Goal: Task Accomplishment & Management: Use online tool/utility

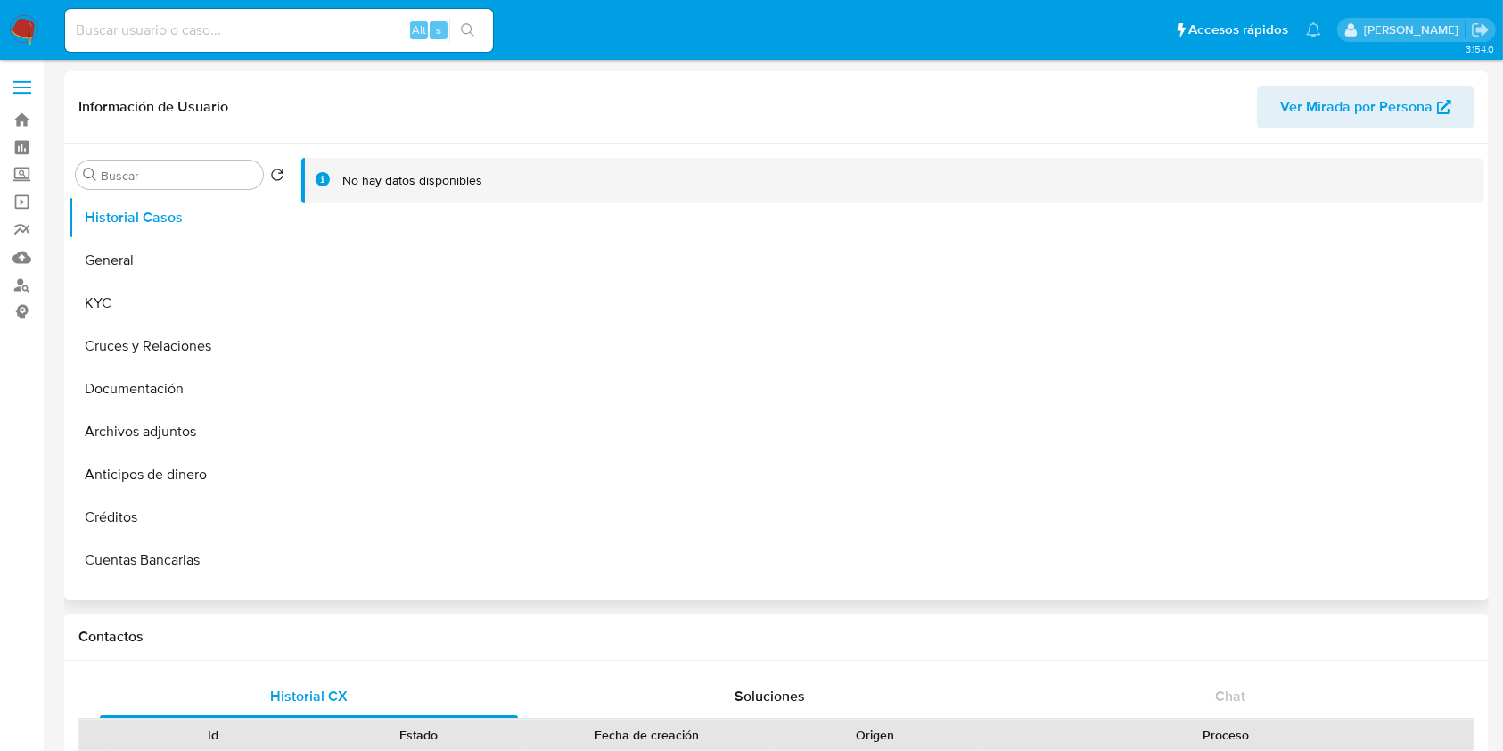
select select "10"
click at [128, 270] on button "General" at bounding box center [173, 260] width 209 height 43
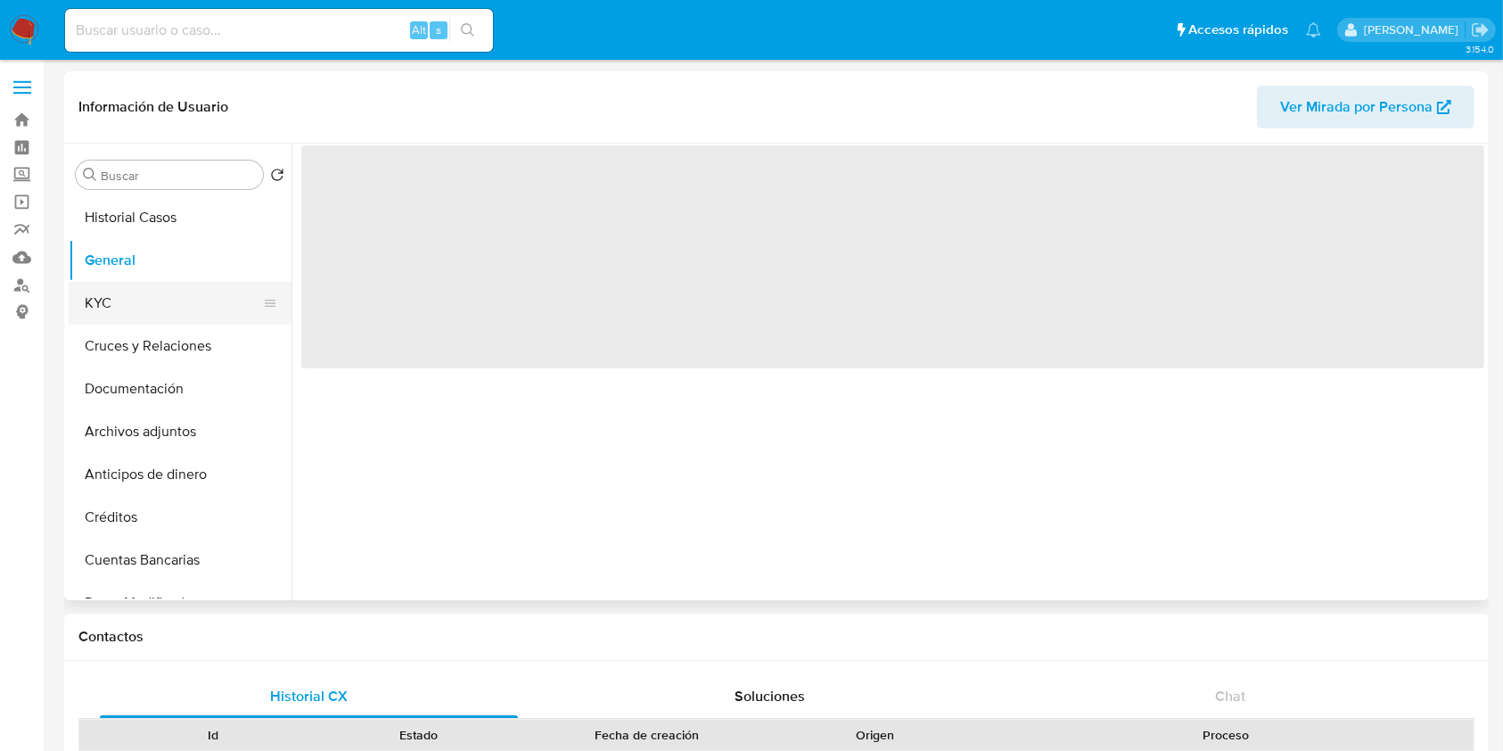
click at [124, 301] on button "KYC" at bounding box center [173, 303] width 209 height 43
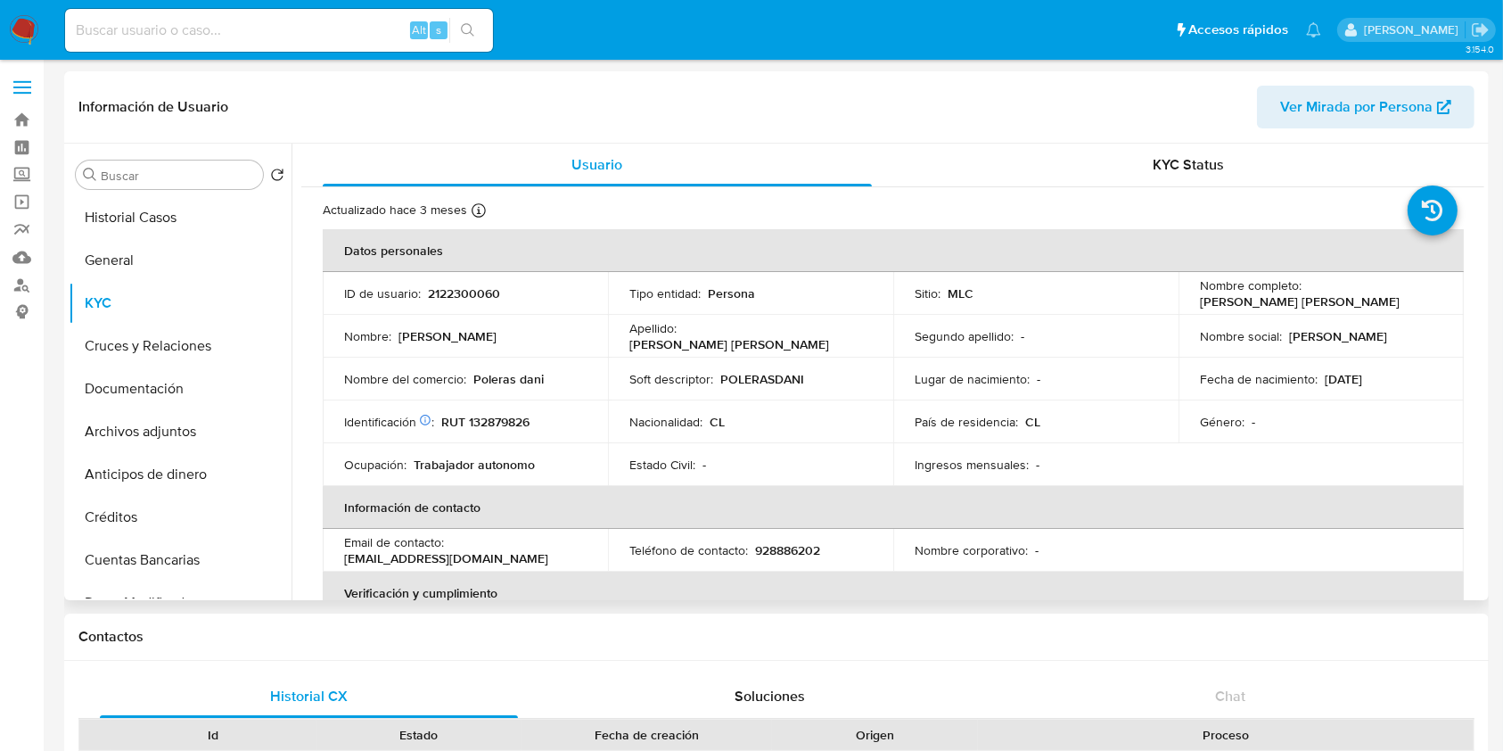
click at [757, 385] on p "POLERASDANI" at bounding box center [762, 379] width 84 height 16
click at [470, 416] on p "RUT 132879826" at bounding box center [485, 422] width 88 height 16
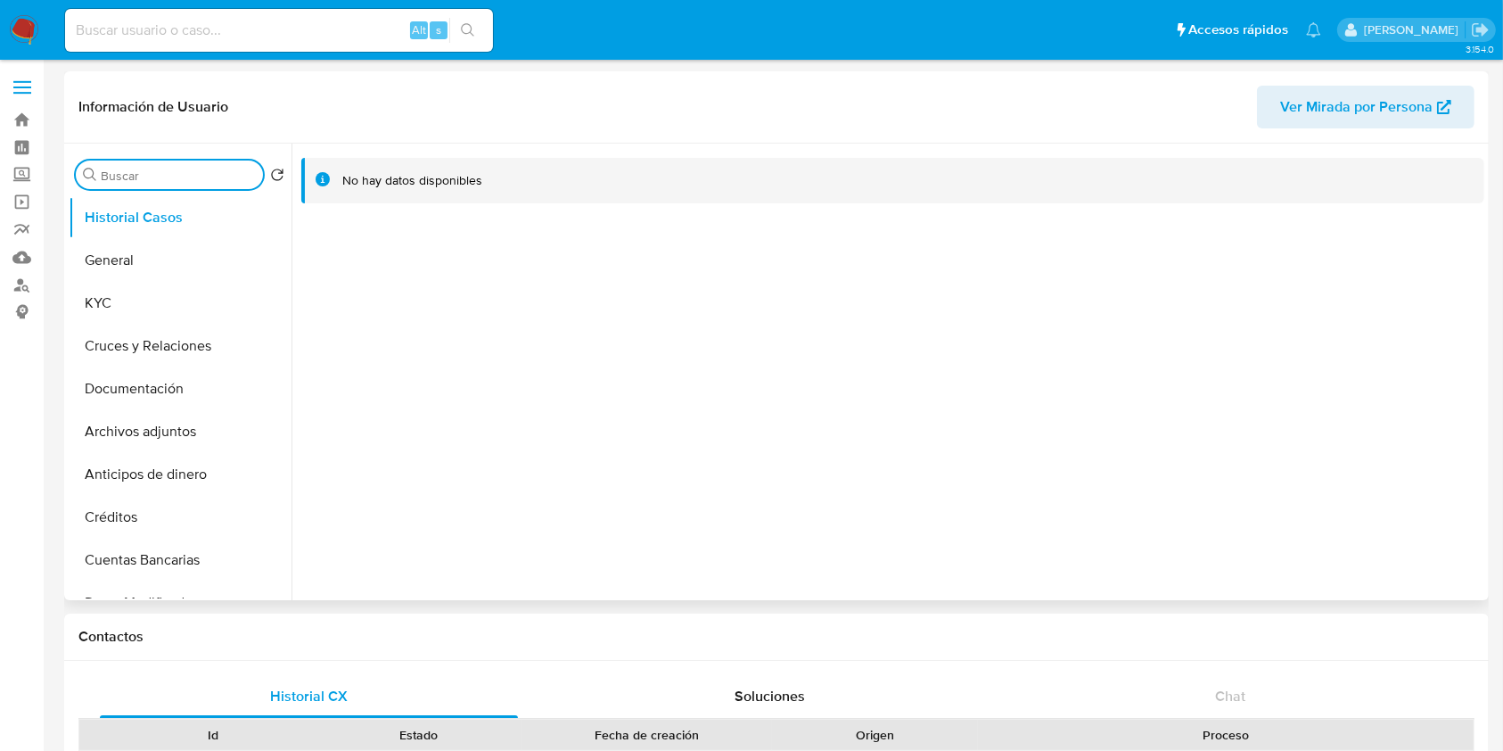
click at [134, 175] on input "Buscar" at bounding box center [178, 176] width 155 height 16
type input "re"
select select "10"
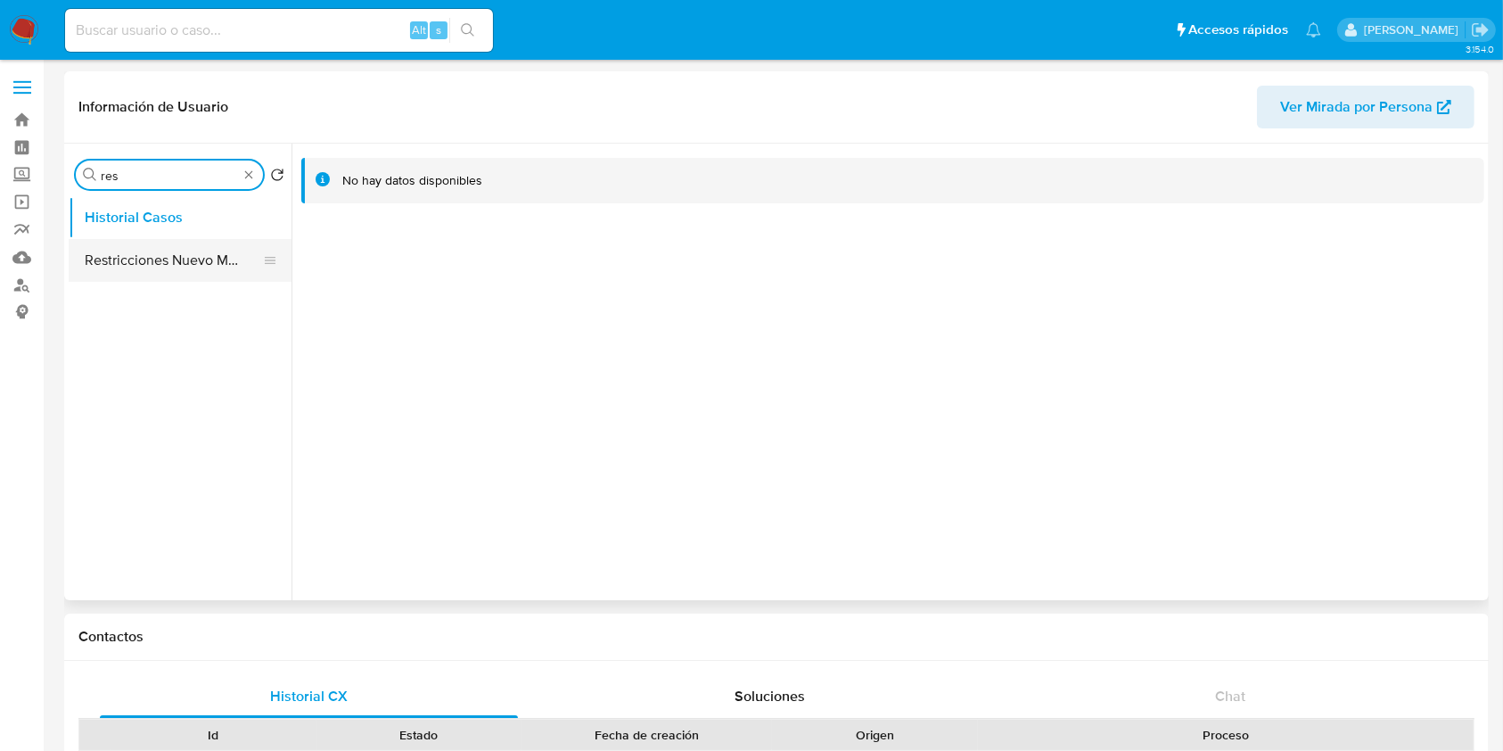
type input "res"
click at [153, 251] on button "Restricciones Nuevo Mundo" at bounding box center [173, 260] width 209 height 43
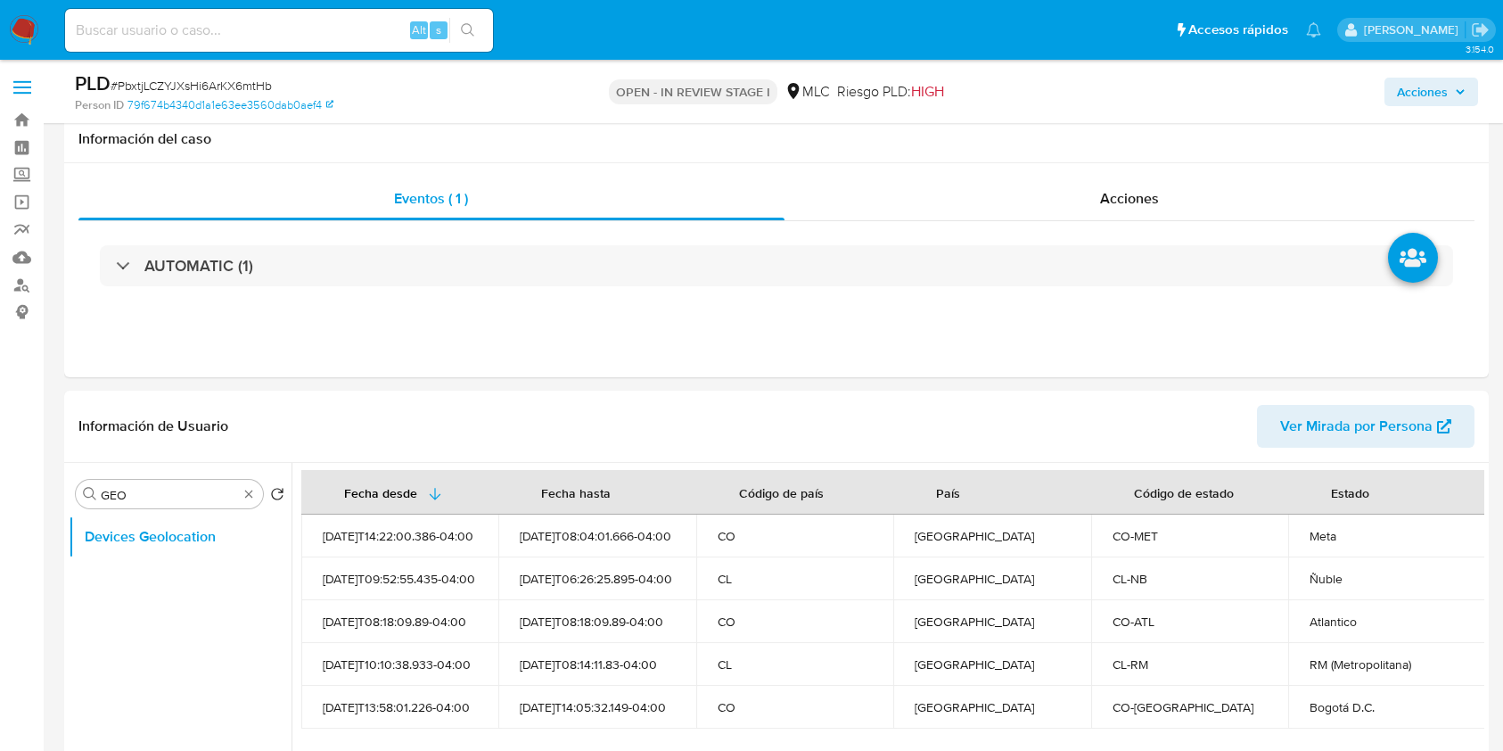
select select "10"
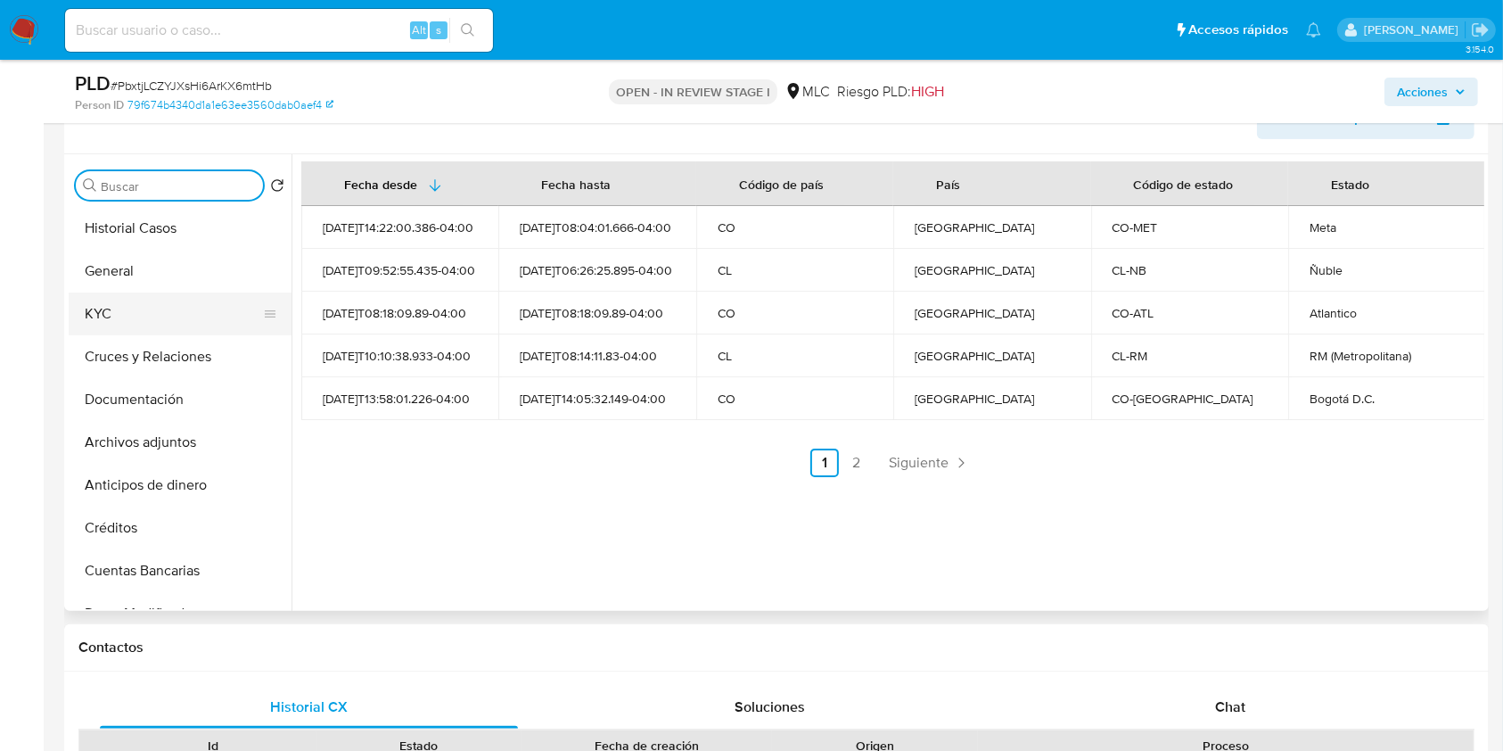
click at [86, 294] on button "KYC" at bounding box center [173, 313] width 209 height 43
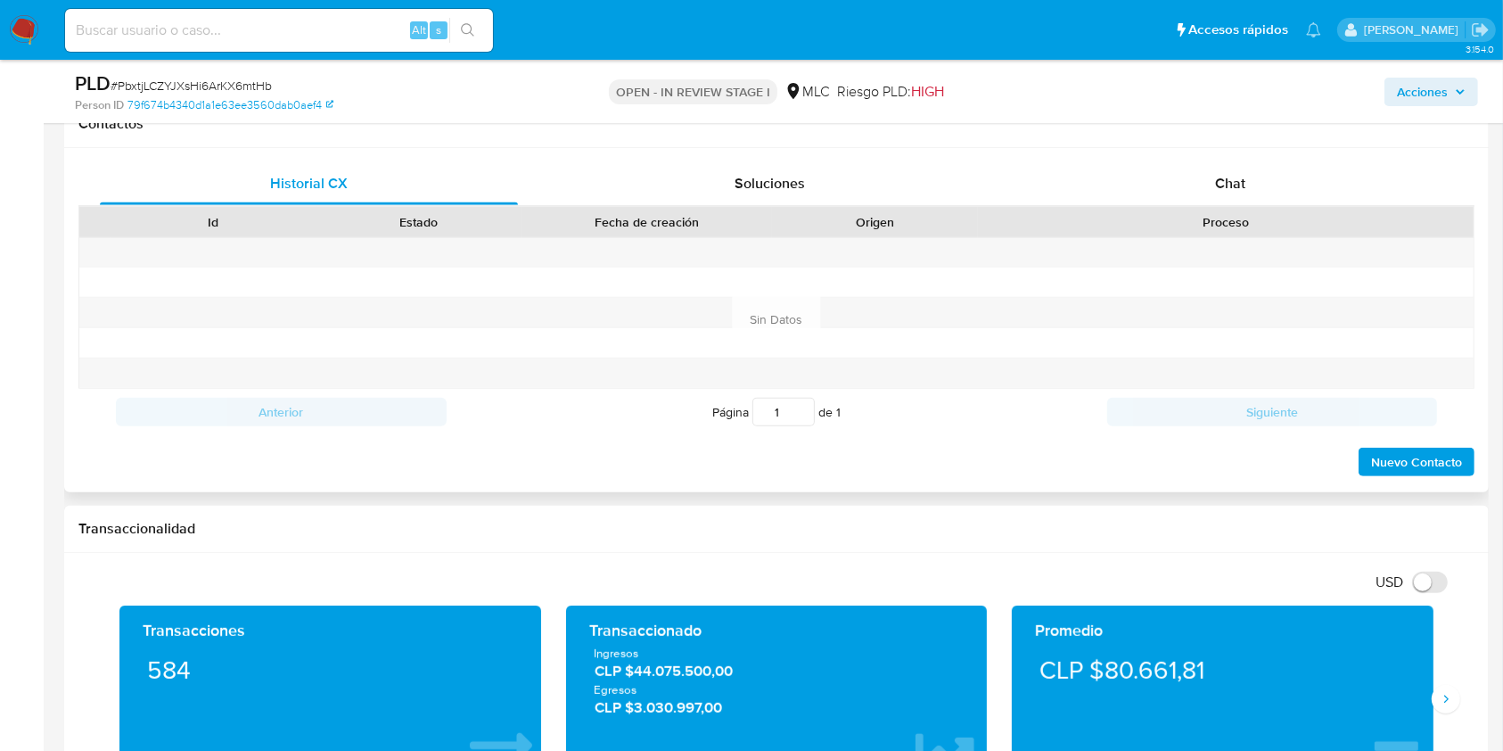
scroll to position [785, 0]
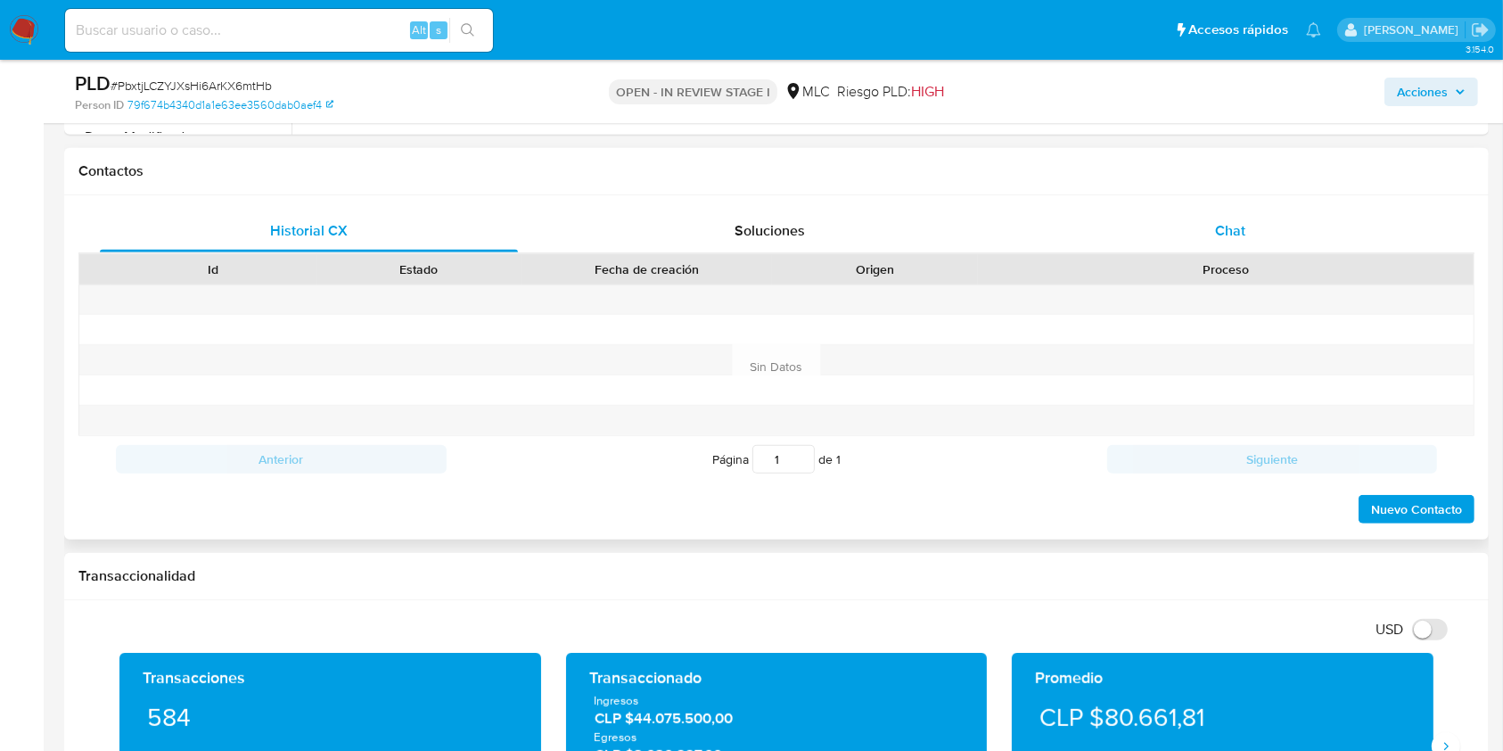
click at [1164, 210] on div "Chat" at bounding box center [1231, 231] width 418 height 43
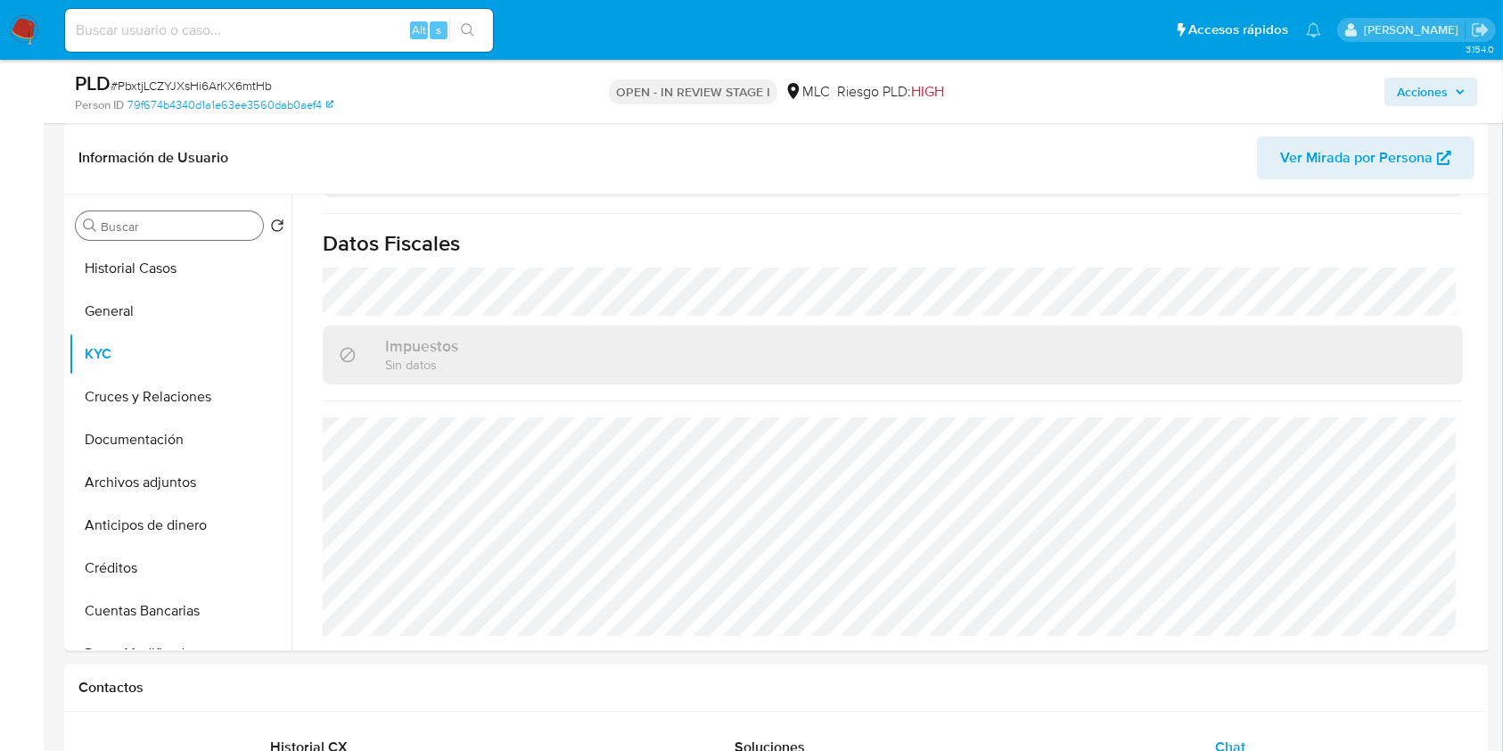
scroll to position [190, 0]
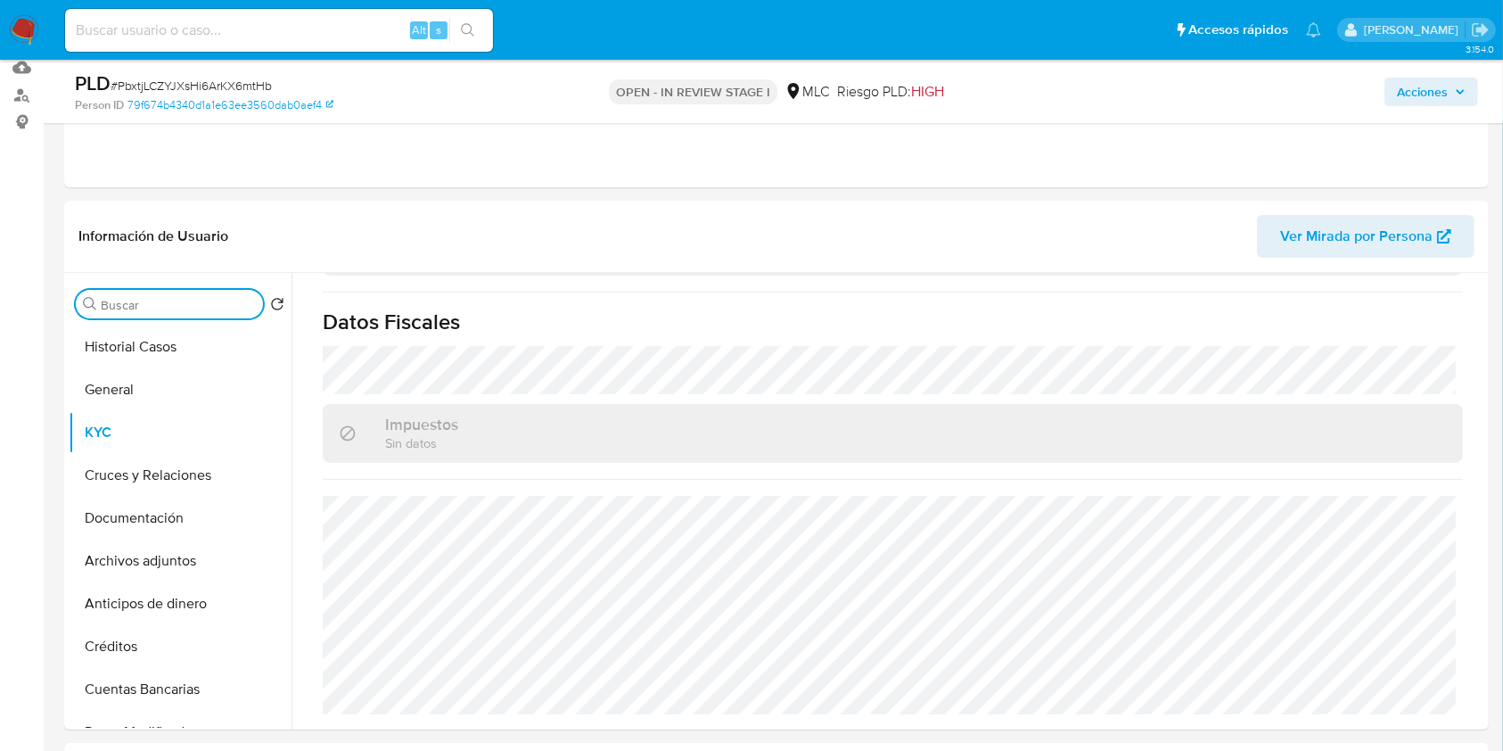
click at [194, 309] on input "GEO" at bounding box center [178, 305] width 155 height 16
click at [196, 304] on input "GEO" at bounding box center [178, 305] width 155 height 16
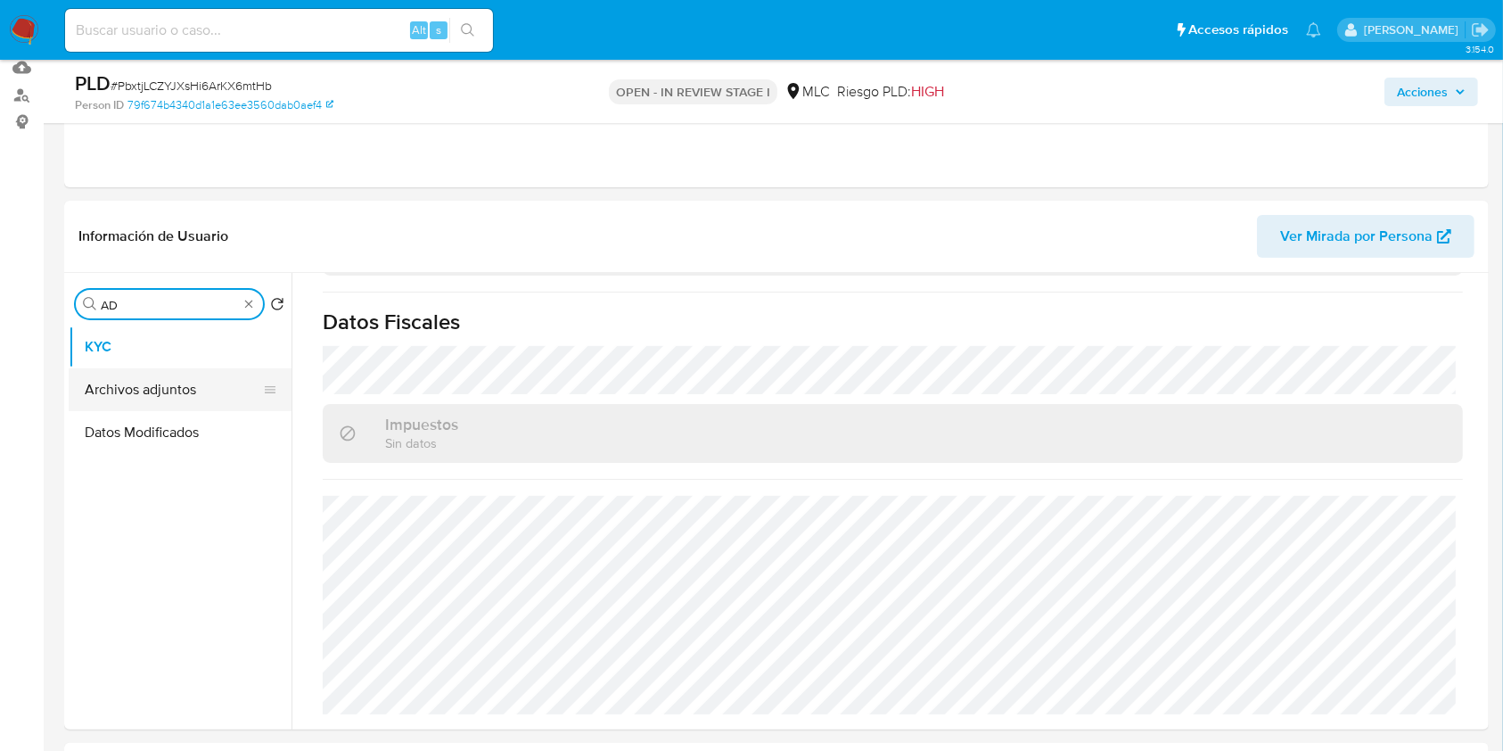
type input "AD"
click at [193, 376] on button "Archivos adjuntos" at bounding box center [173, 389] width 209 height 43
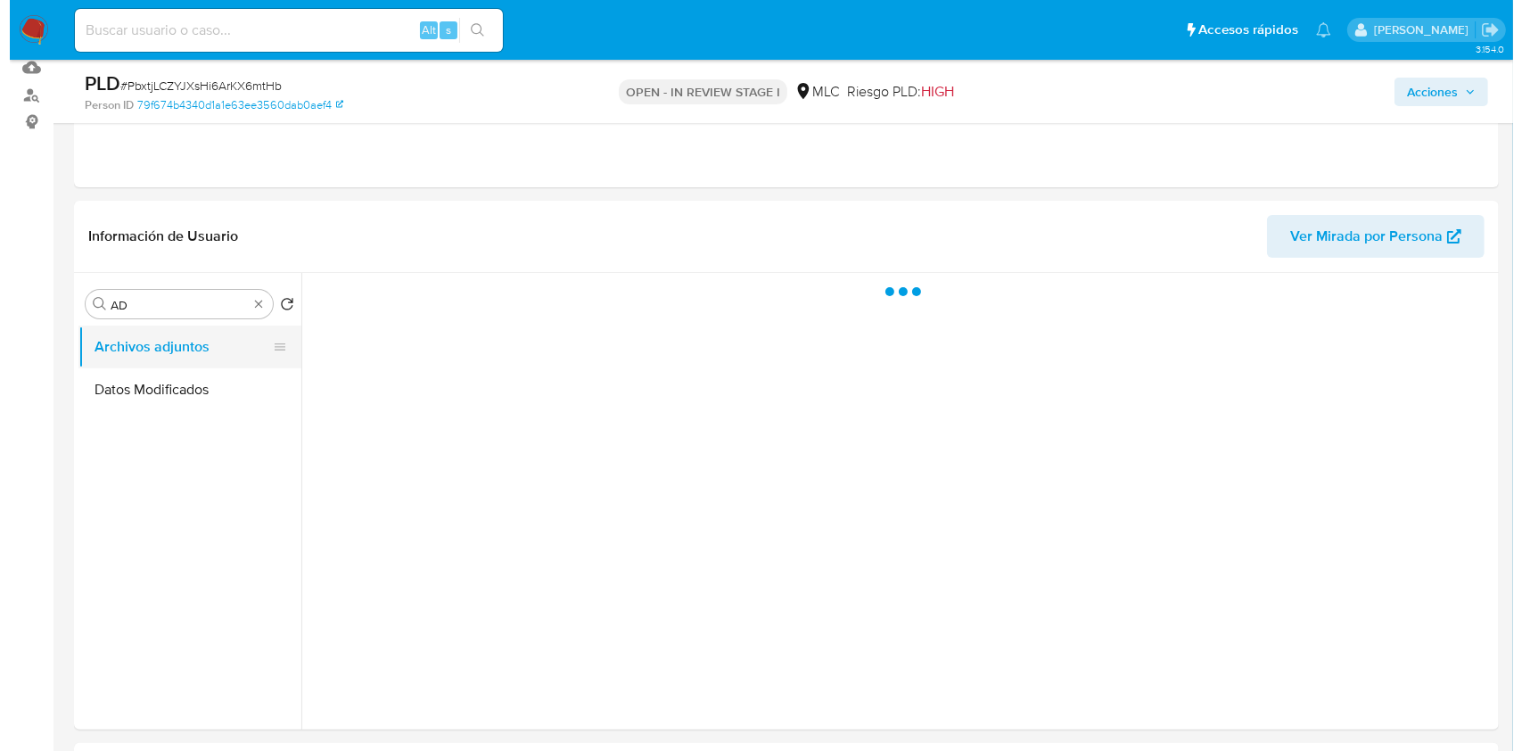
scroll to position [0, 0]
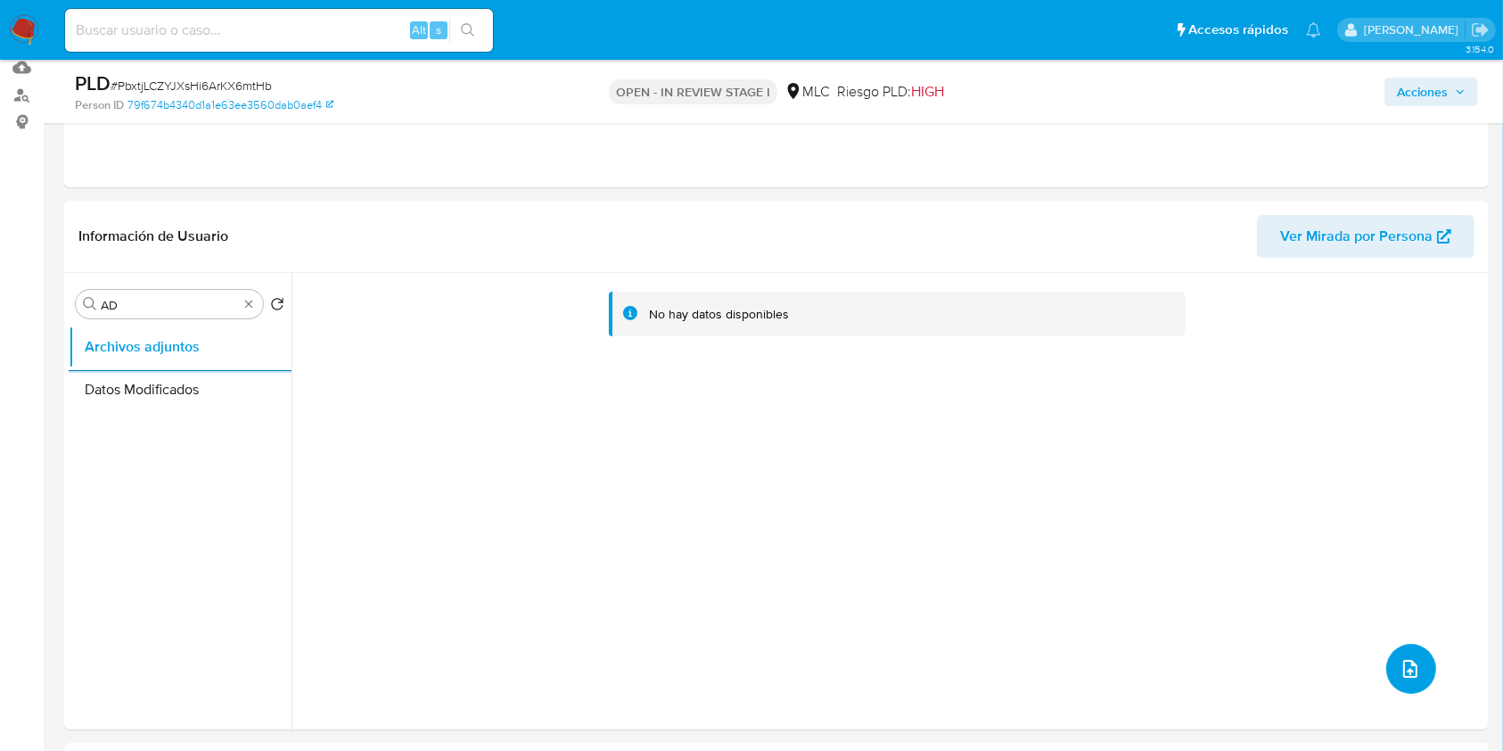
click at [1404, 667] on icon "upload-file" at bounding box center [1410, 668] width 21 height 21
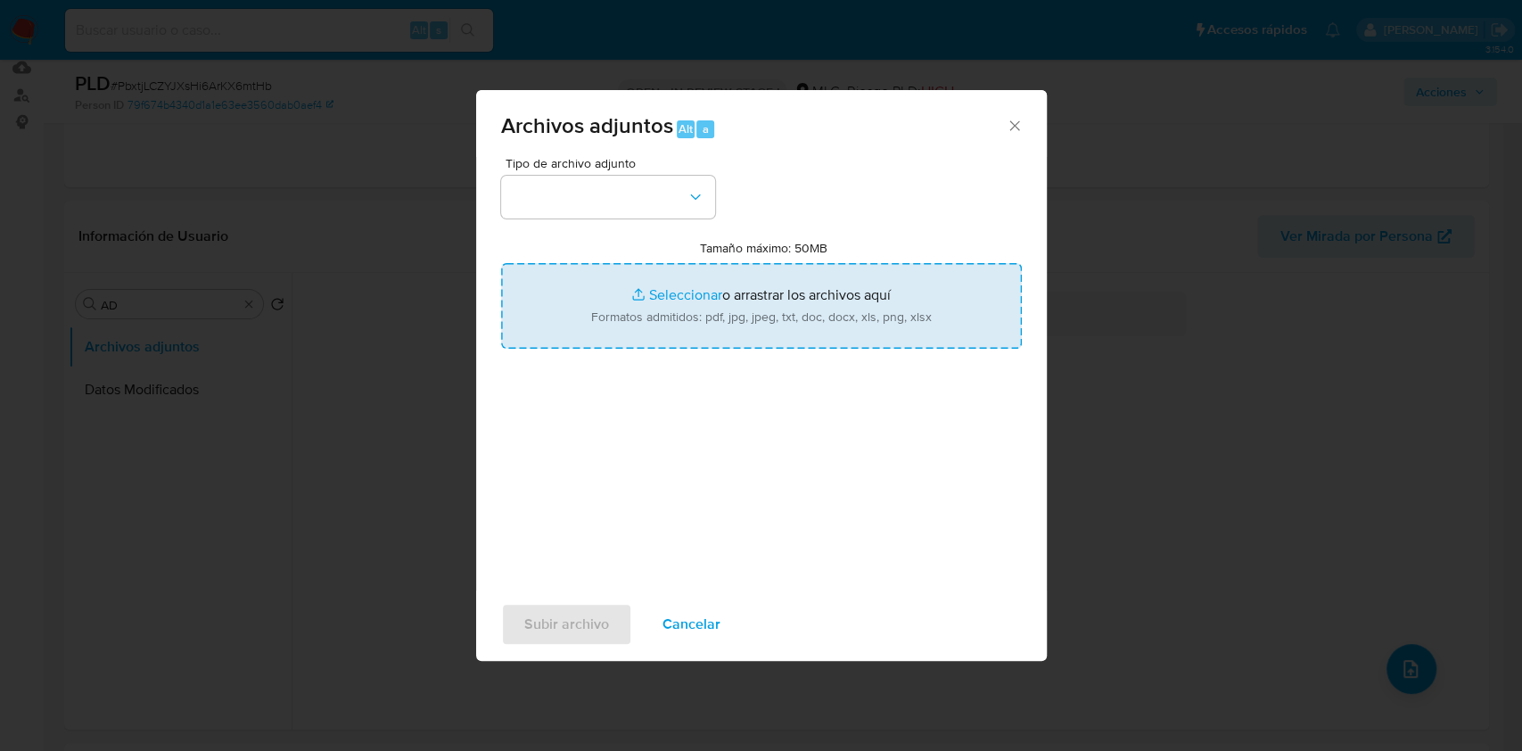
type input "C:\fakepath\2054810070 - Tablas Transaccionales 2025 v1.2.xlsx"
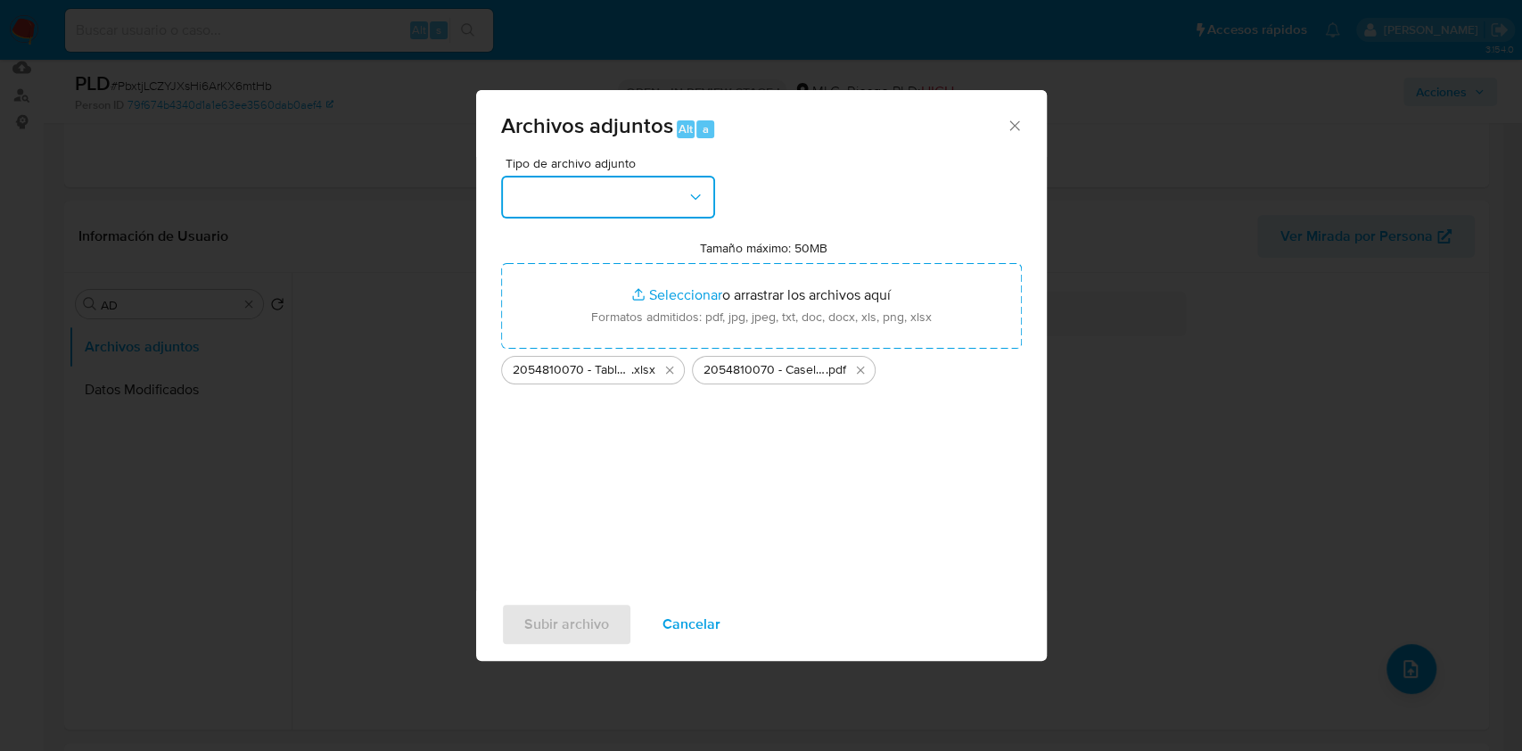
click at [656, 200] on button "button" at bounding box center [608, 197] width 214 height 43
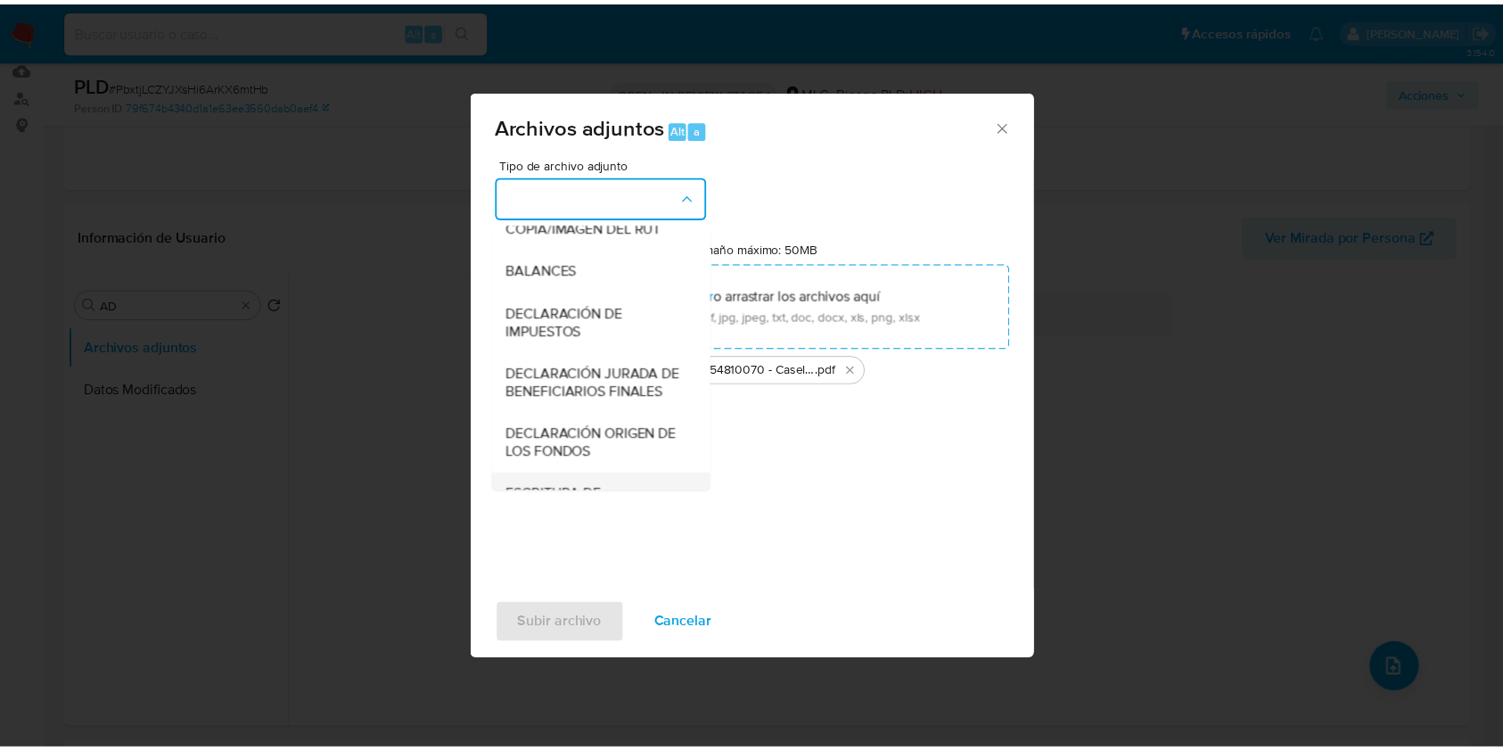
scroll to position [266, 0]
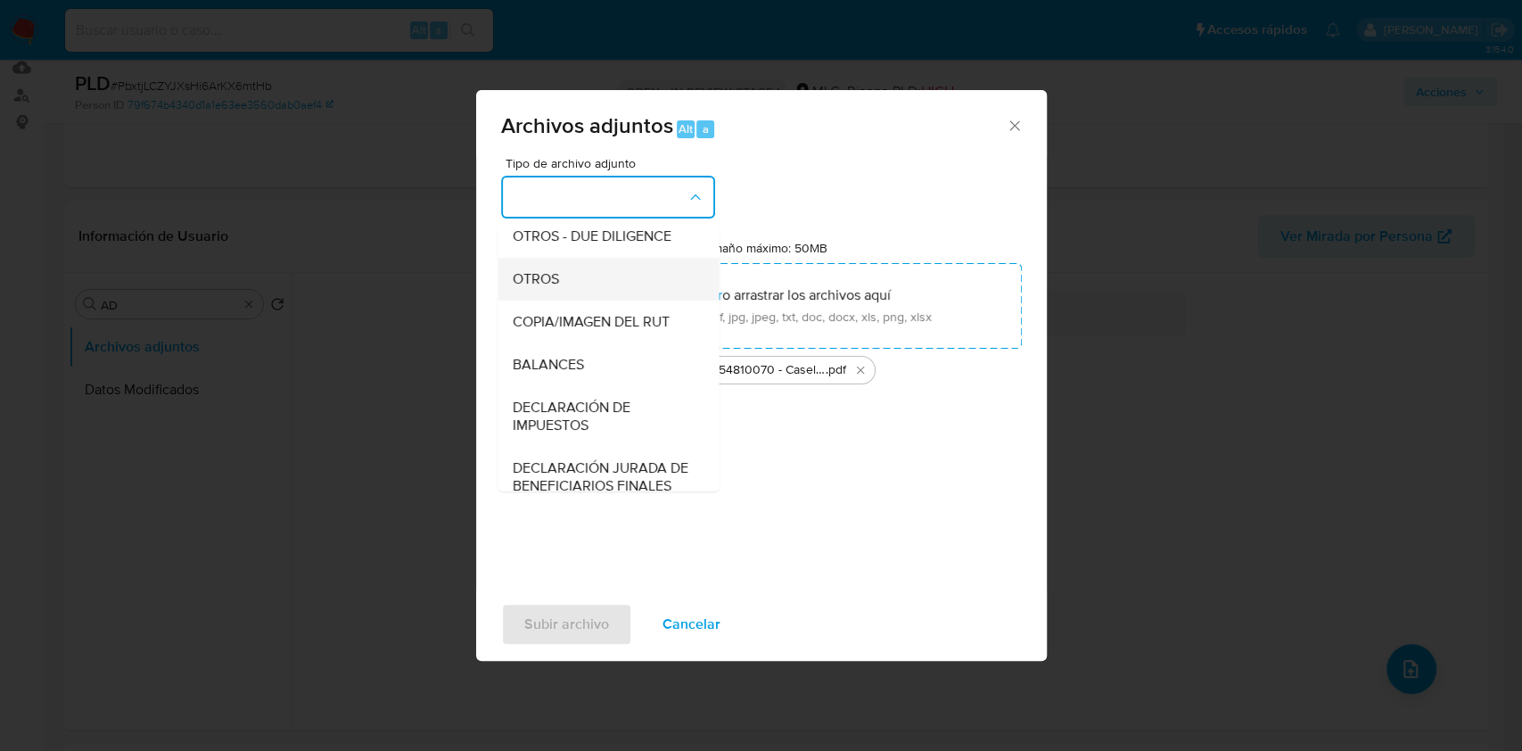
click at [560, 300] on div "OTROS" at bounding box center [603, 279] width 182 height 43
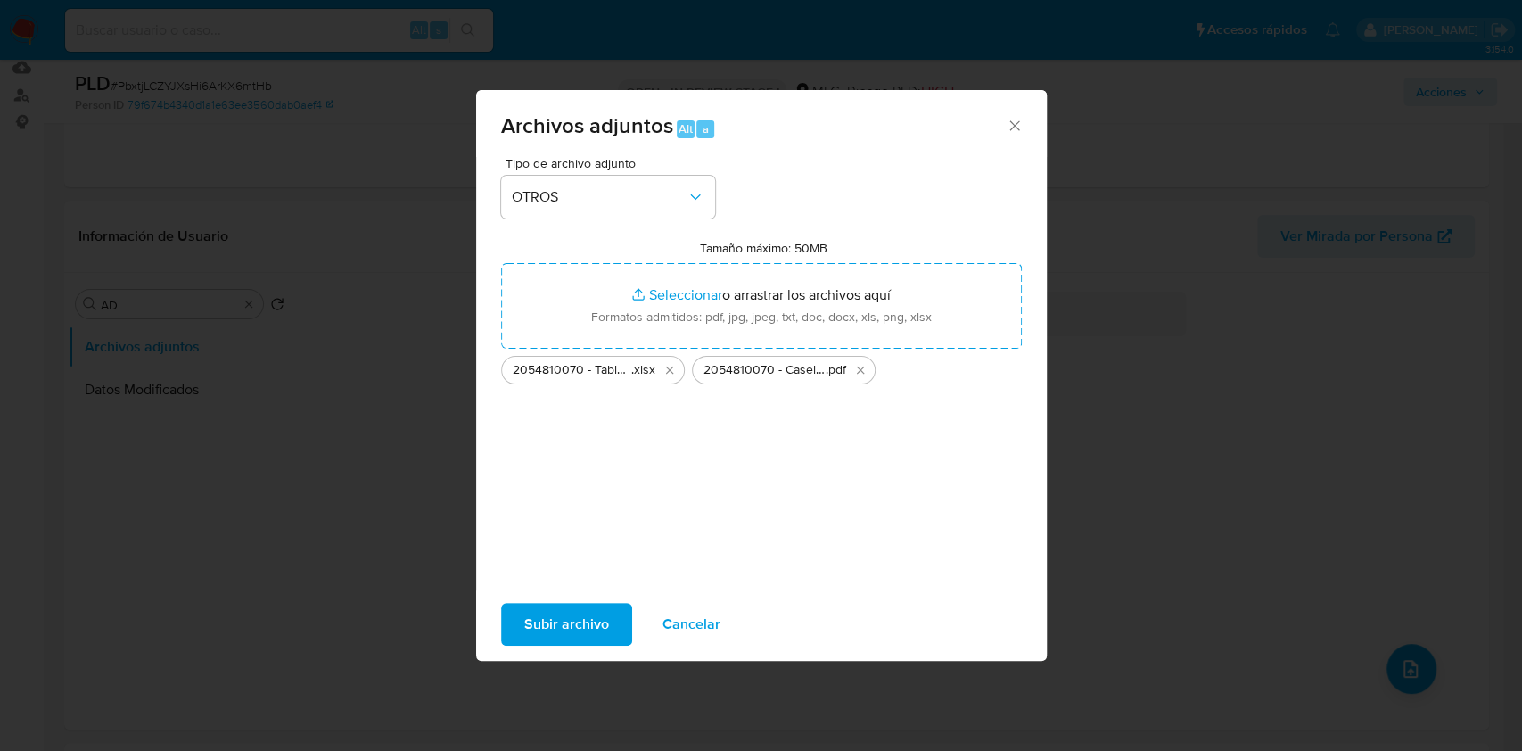
click at [574, 638] on span "Subir archivo" at bounding box center [566, 623] width 85 height 39
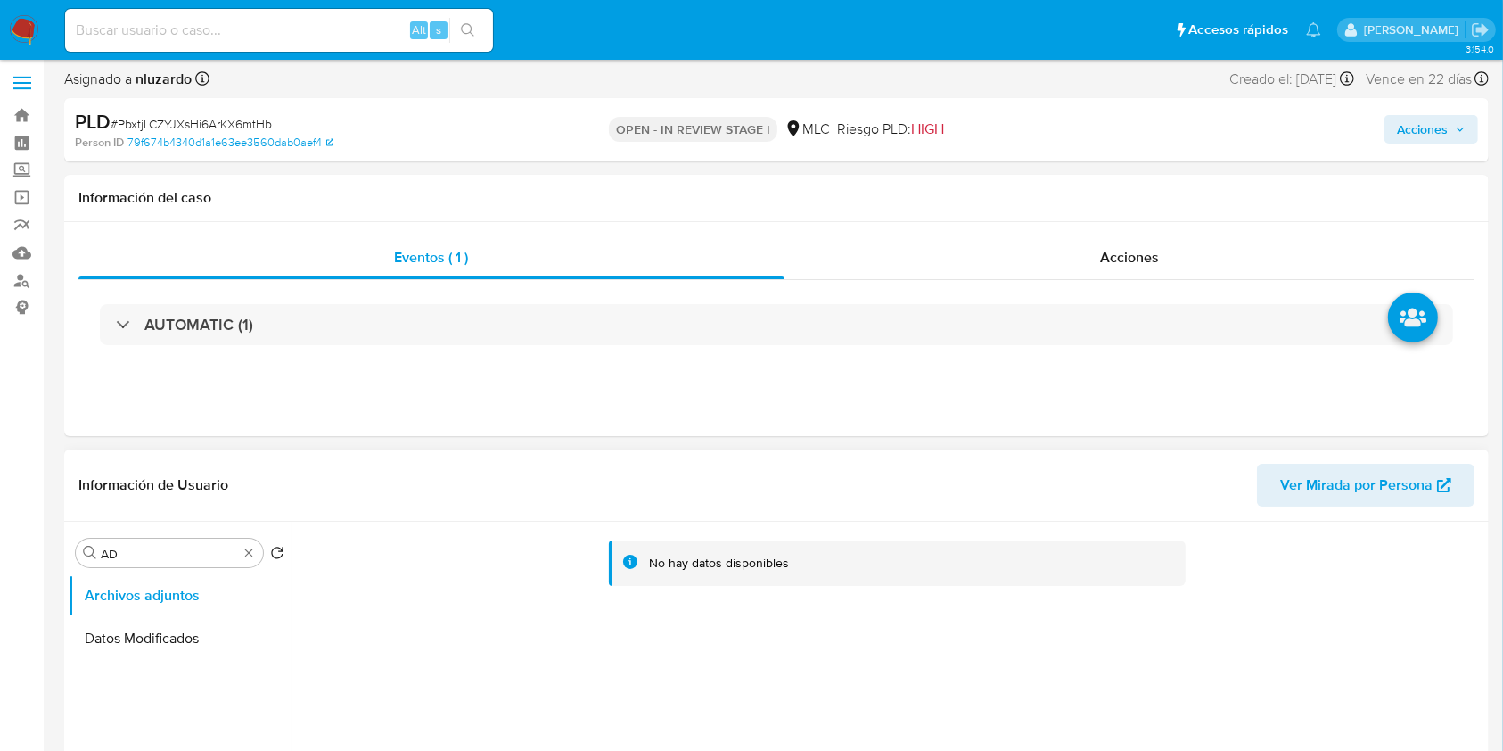
scroll to position [0, 0]
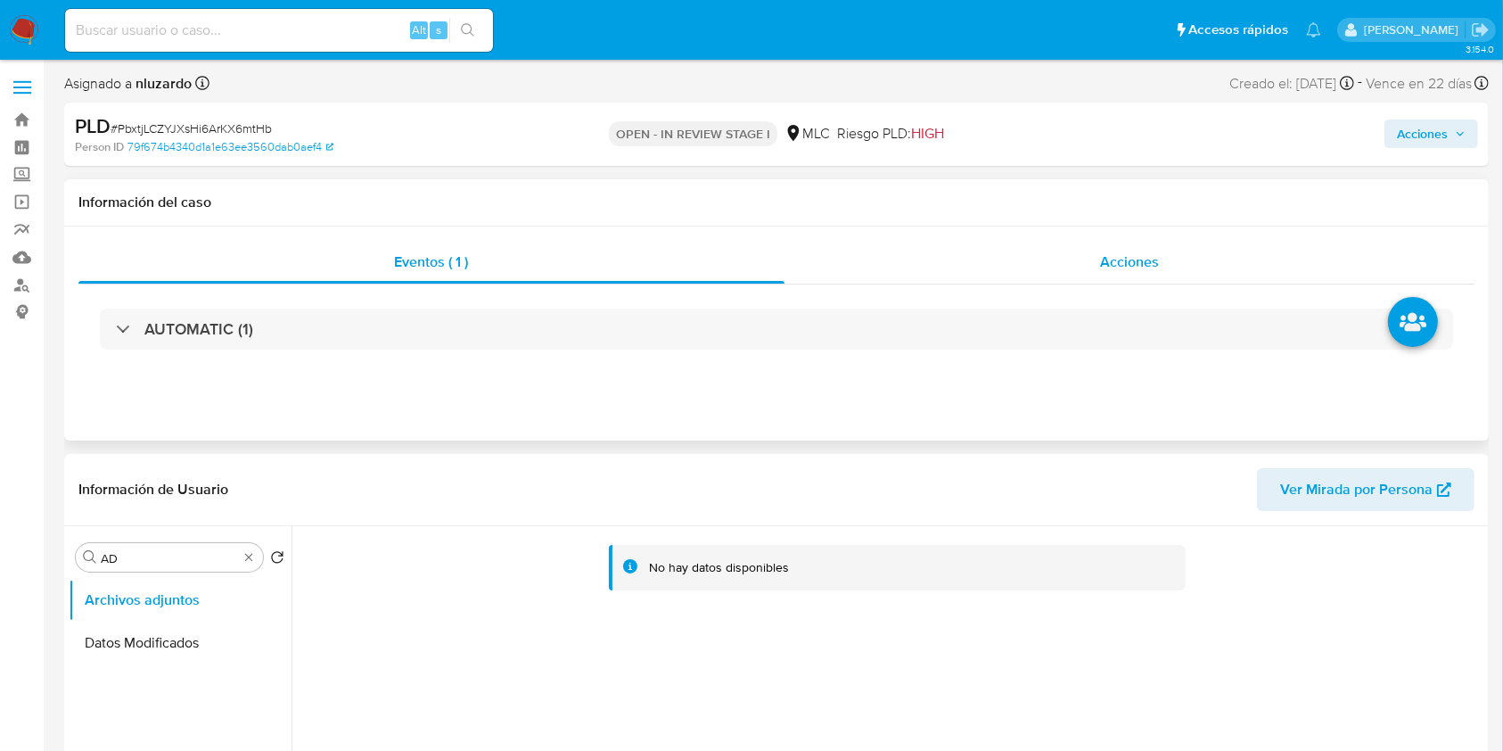
click at [1081, 278] on div "Acciones" at bounding box center [1130, 262] width 691 height 43
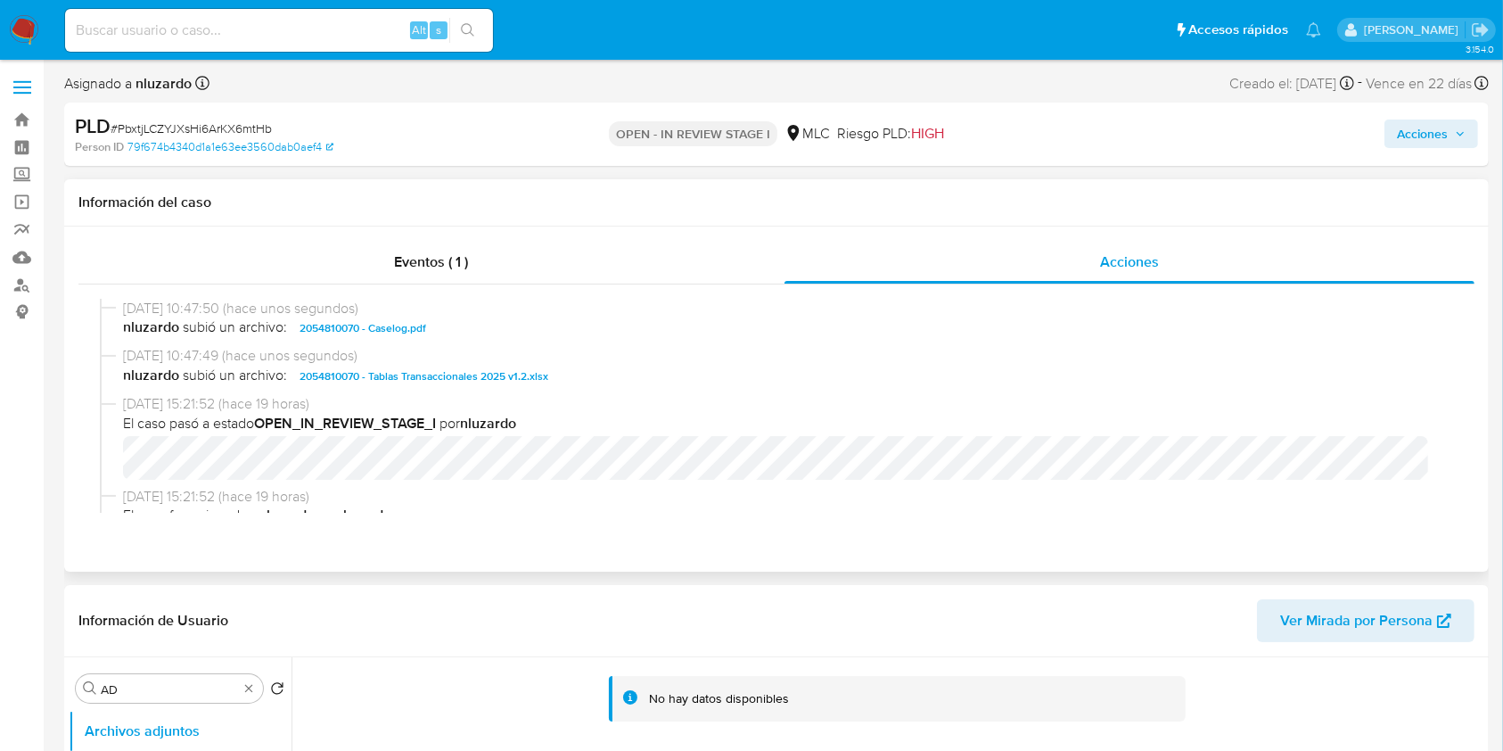
click at [485, 333] on span "nluzardo subió un archivo: 2054810070 - Caselog.pdf" at bounding box center [784, 327] width 1323 height 21
copy span "2054810070 - Caselog.pdf"
click at [1437, 127] on span "Acciones" at bounding box center [1422, 133] width 51 height 29
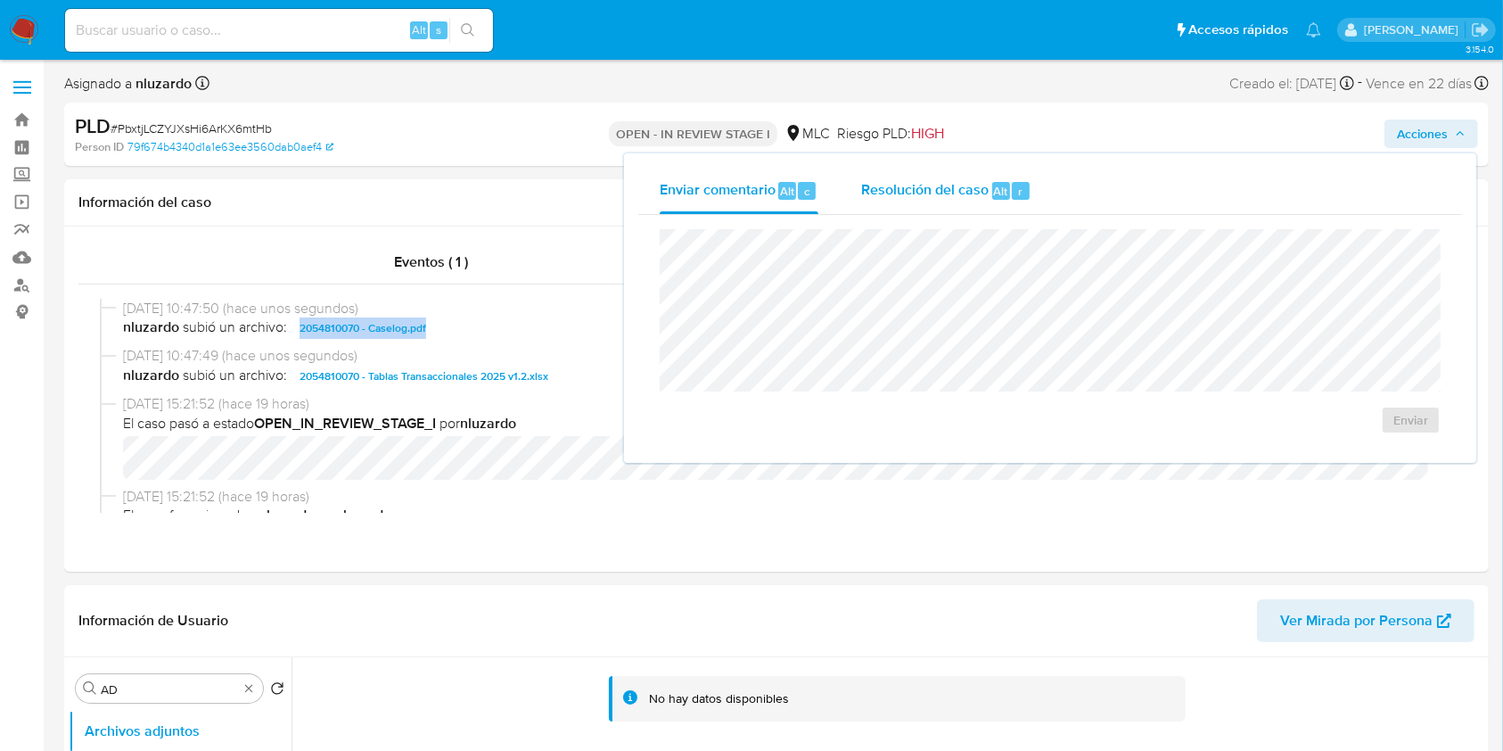
click at [1035, 186] on button "Resolución del caso Alt r" at bounding box center [946, 191] width 213 height 46
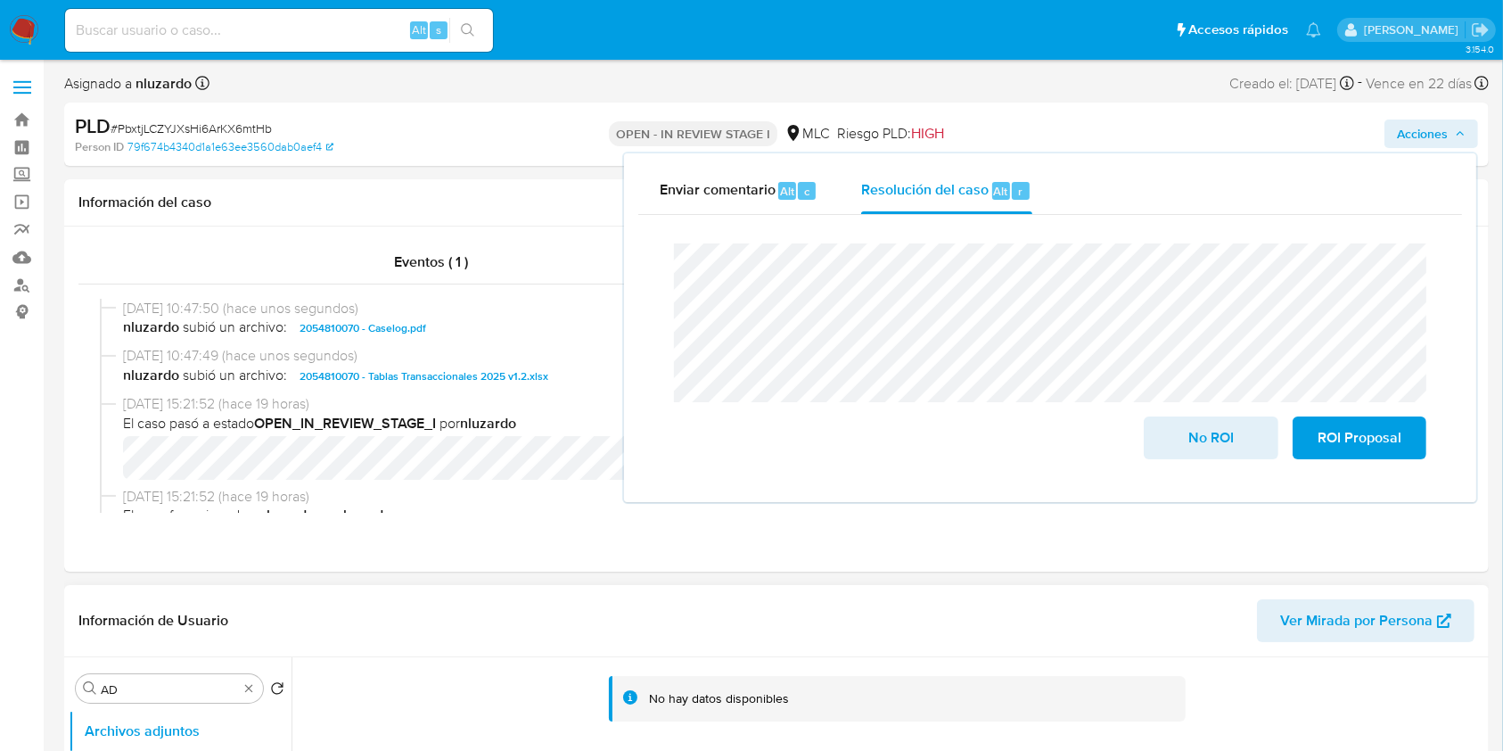
drag, startPoint x: 1361, startPoint y: 437, endPoint x: 752, endPoint y: 749, distance: 685.0
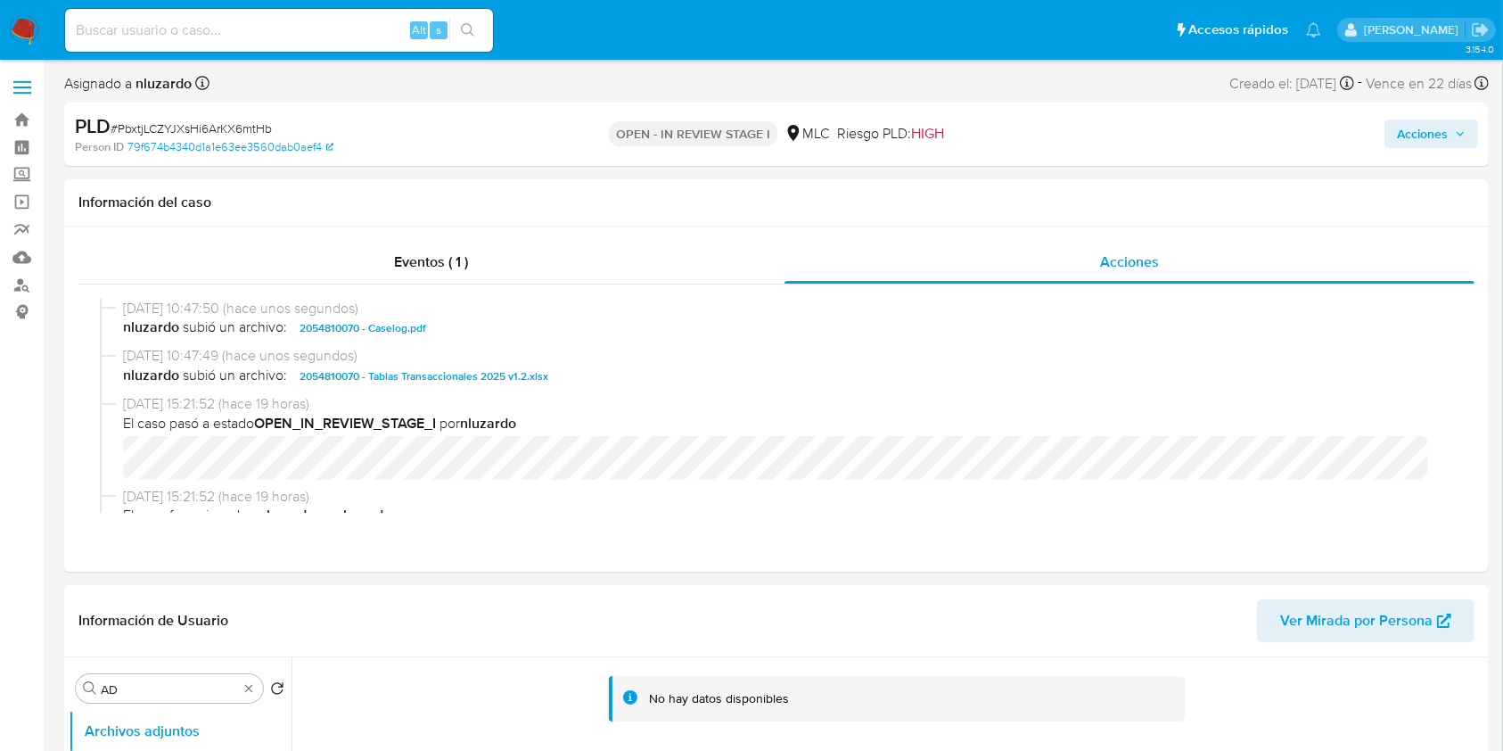
click at [1394, 120] on button "Acciones" at bounding box center [1432, 133] width 94 height 29
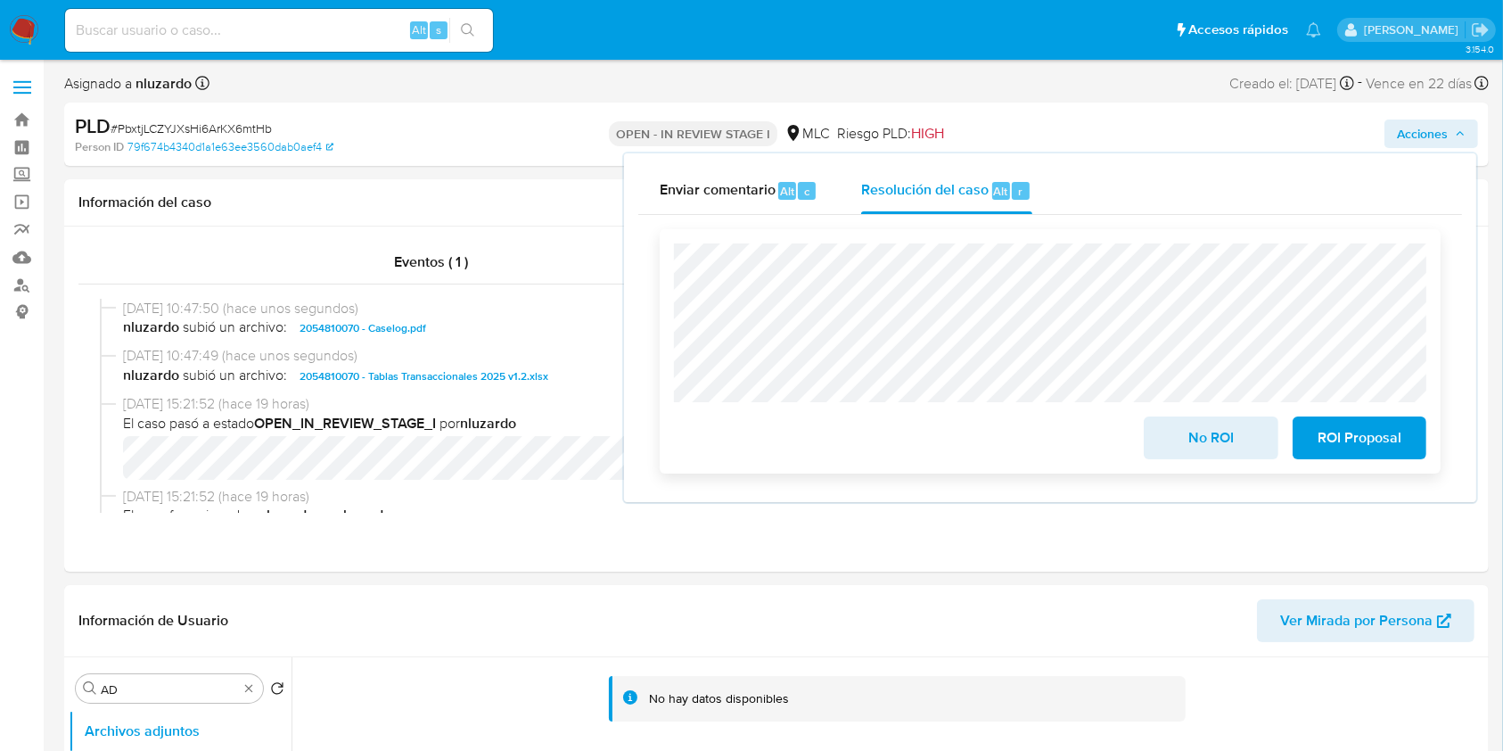
click at [1312, 435] on button "ROI Proposal" at bounding box center [1360, 437] width 134 height 43
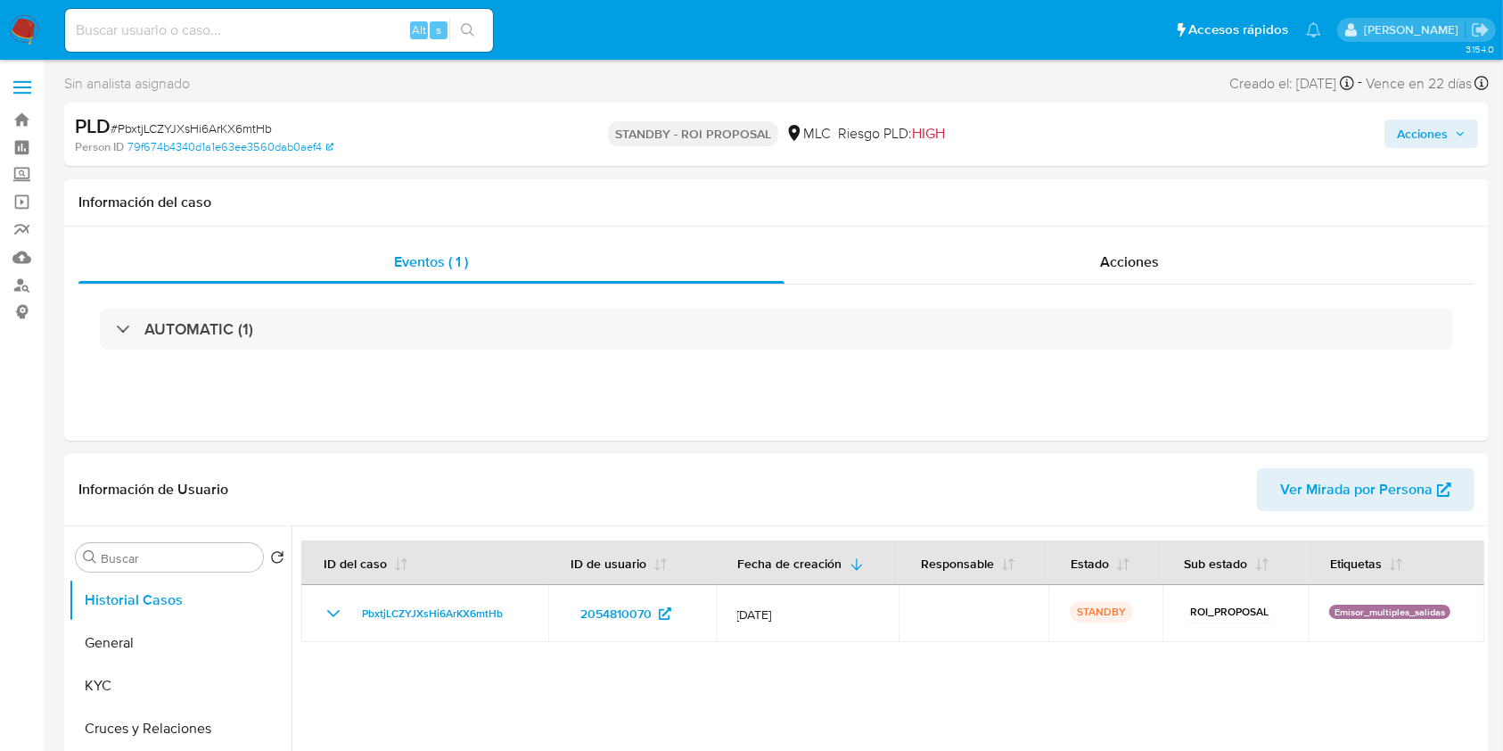
select select "10"
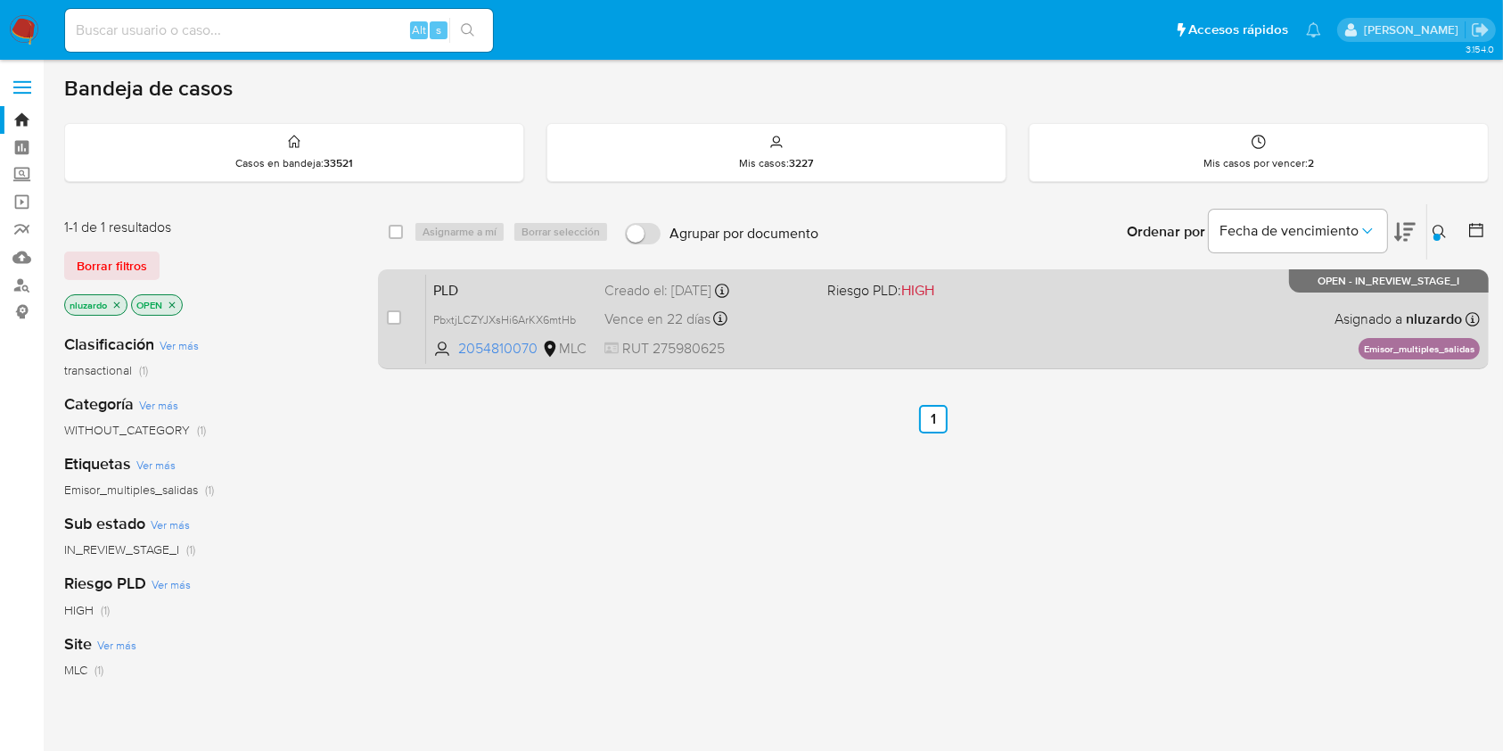
click at [932, 332] on div "PLD PbxtjLCZYJXsHi6ArKX6mtHb 2054810070 MLC Riesgo PLD: HIGH Creado el: [DATE] …" at bounding box center [953, 319] width 1054 height 90
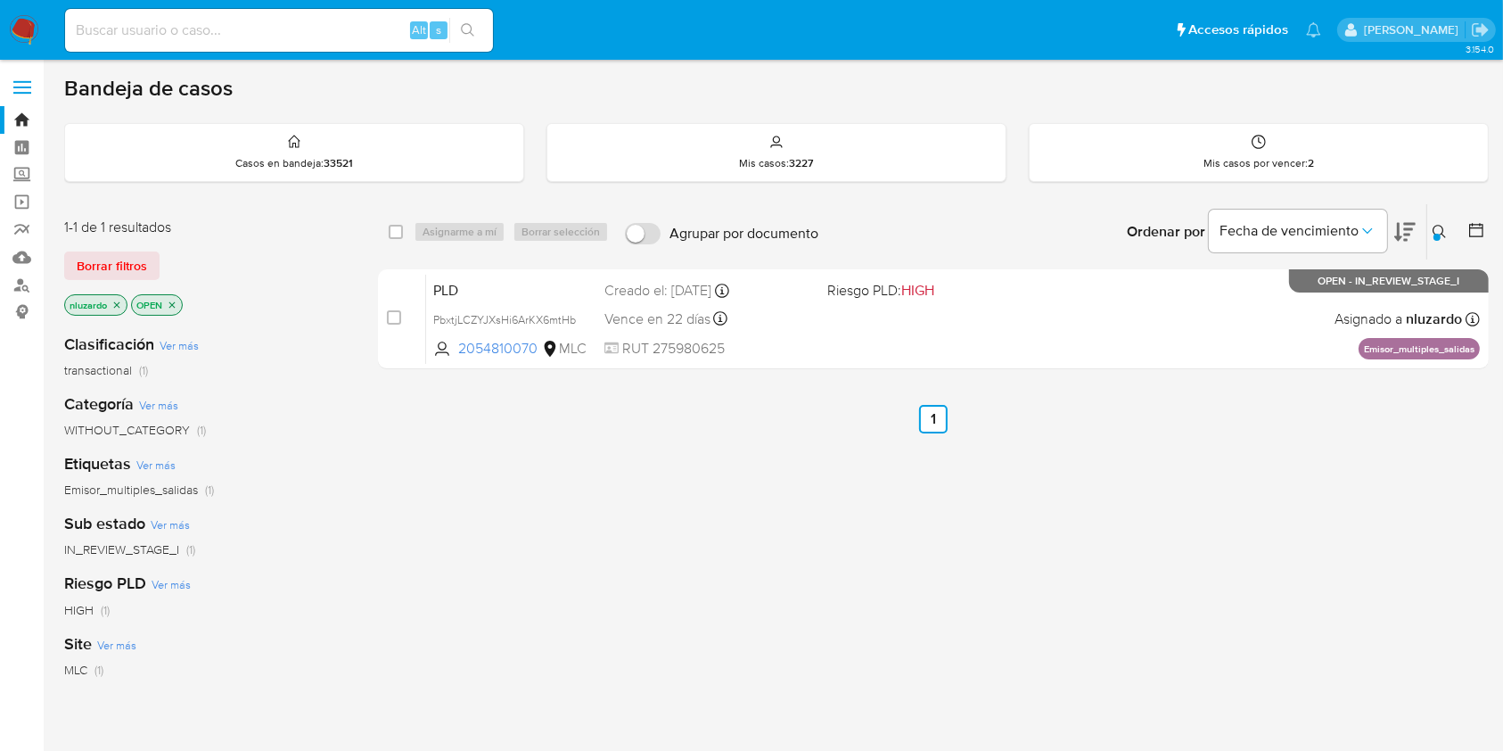
click at [1432, 237] on button at bounding box center [1441, 231] width 29 height 21
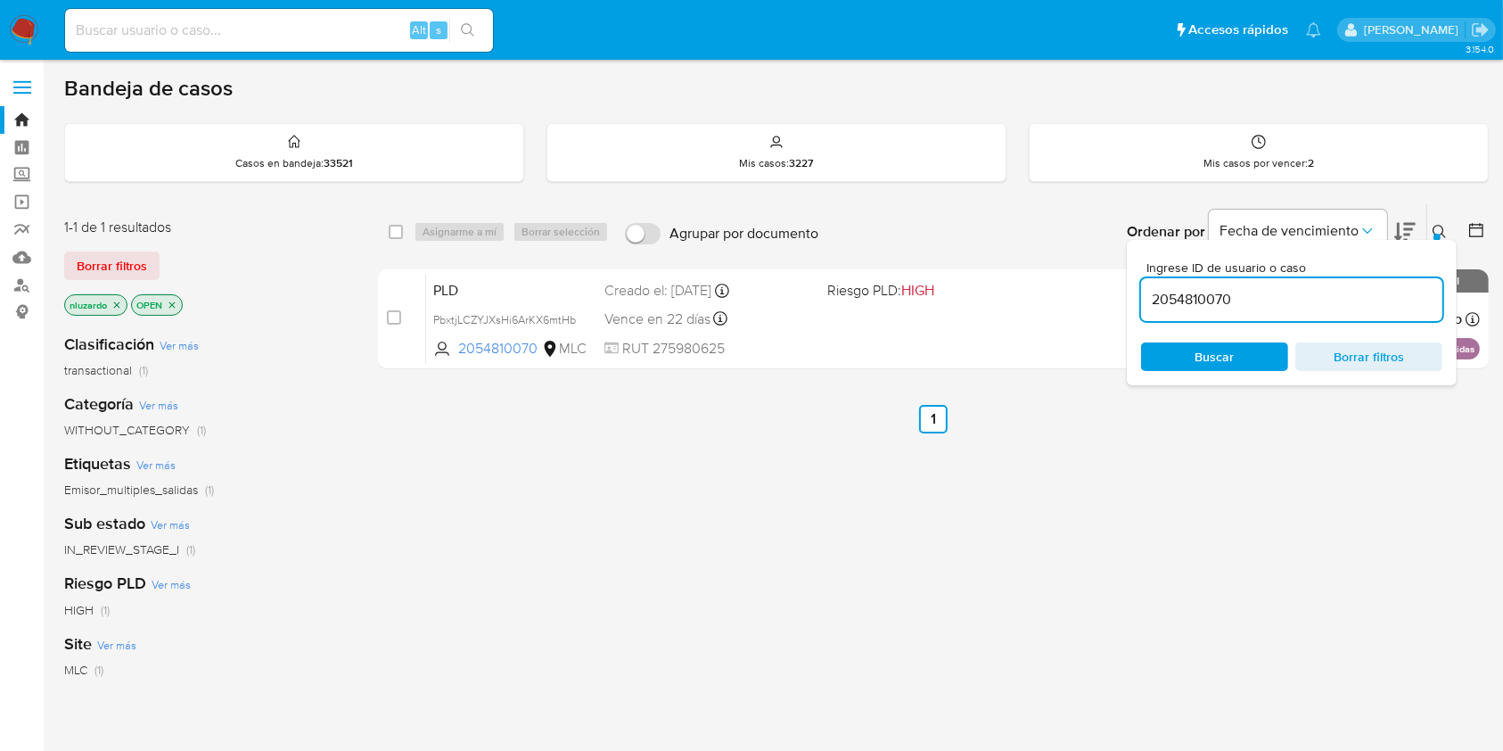
click at [1309, 293] on input "2054810070" at bounding box center [1291, 299] width 301 height 23
type input "753925271"
click at [1258, 346] on span "Buscar" at bounding box center [1215, 356] width 122 height 25
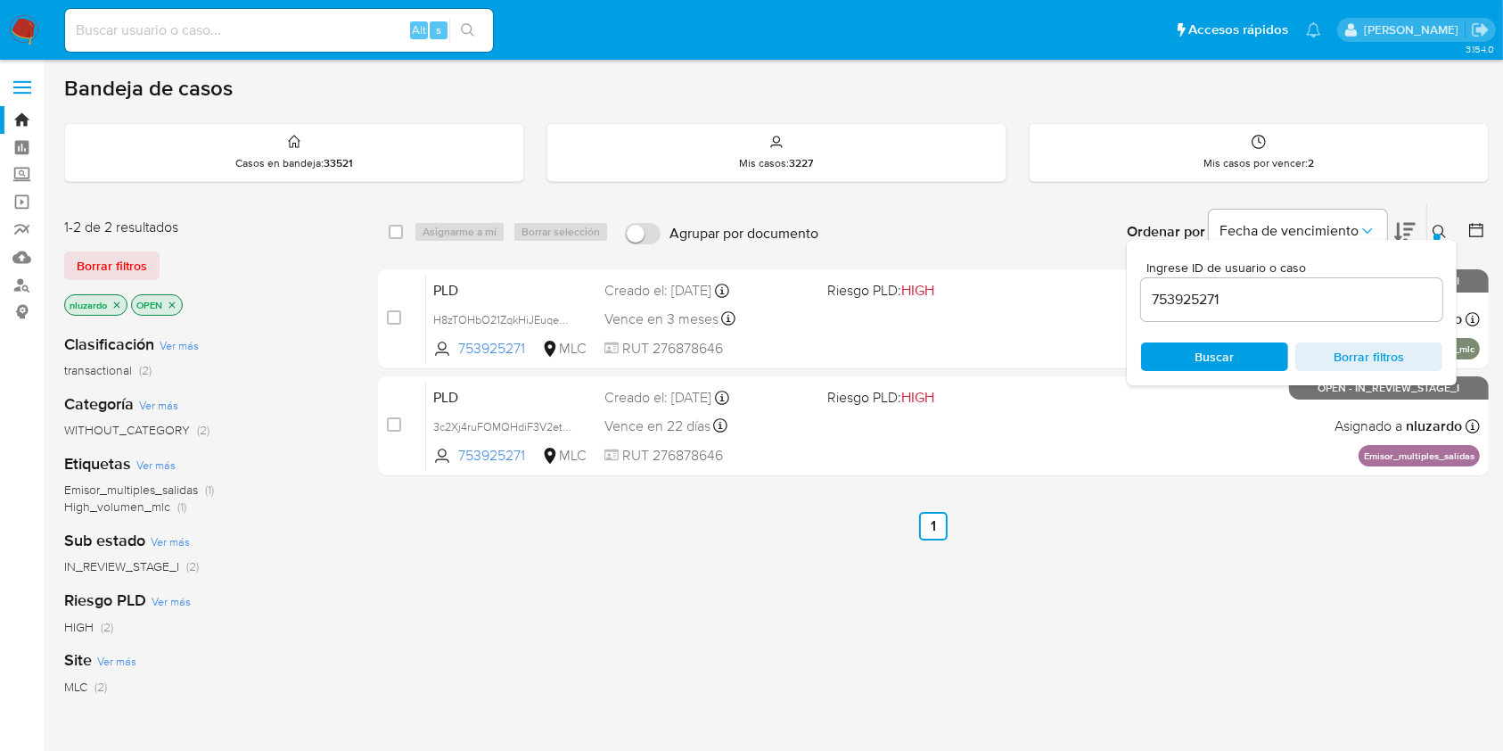
click at [1437, 231] on icon at bounding box center [1440, 232] width 14 height 14
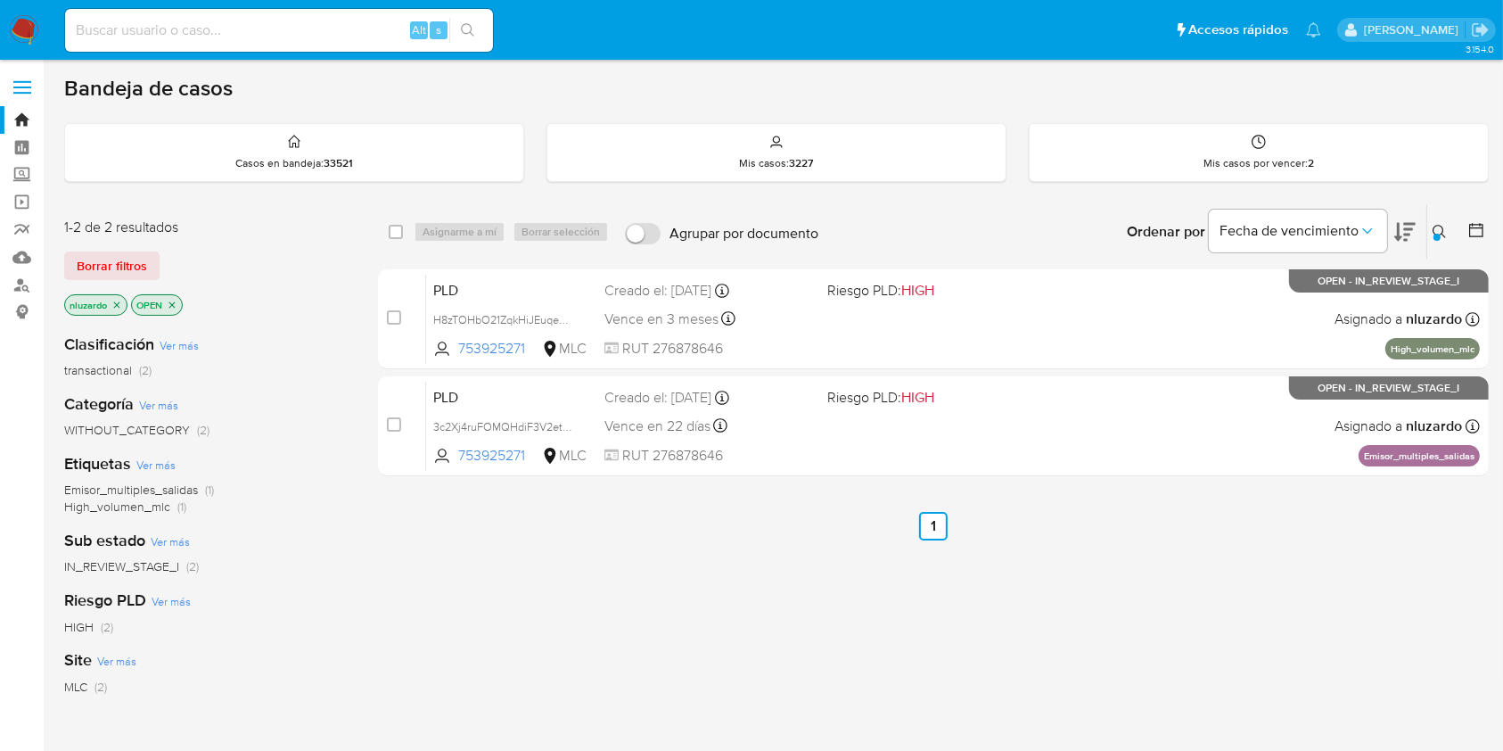
click at [1120, 481] on div "select-all-cases-checkbox Asignarme a mí Borrar selección Agrupar por documento…" at bounding box center [933, 343] width 1111 height 280
click at [762, 523] on ul "Anterior 1 Siguiente" at bounding box center [933, 526] width 1111 height 29
click at [549, 607] on div "select-all-cases-checkbox Asignarme a mí Borrar selección Agrupar por documento…" at bounding box center [933, 607] width 1111 height 808
click at [394, 233] on input "checkbox" at bounding box center [396, 232] width 14 height 14
checkbox input "true"
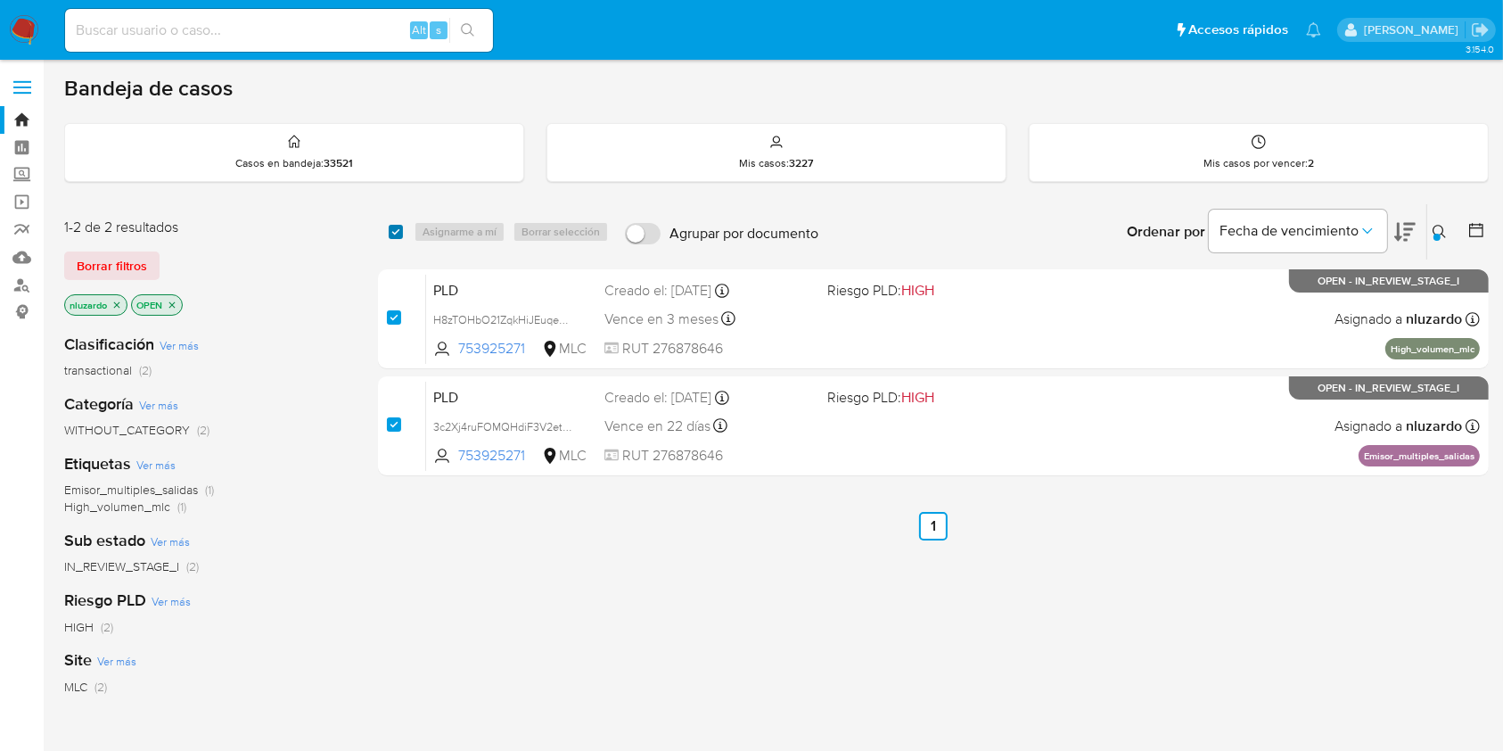
checkbox input "true"
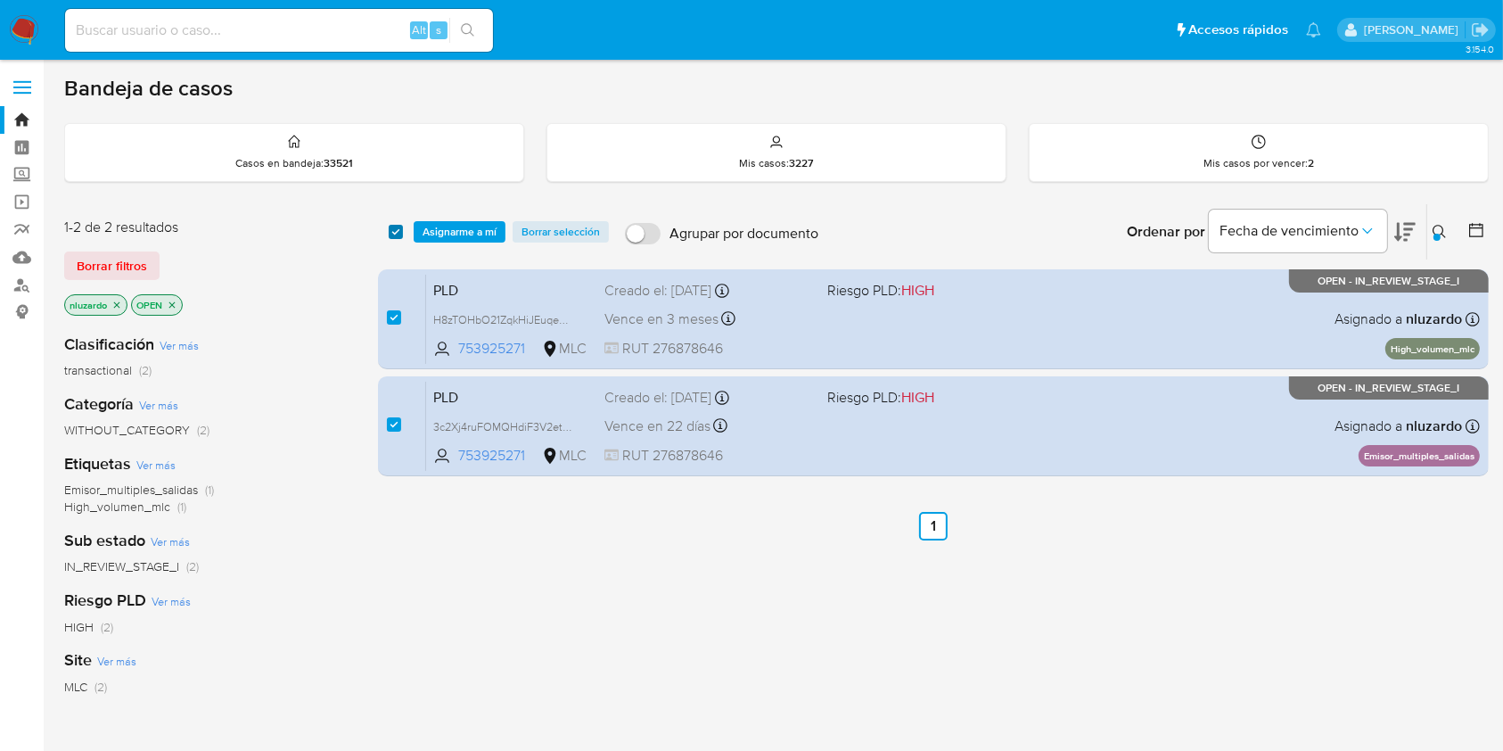
click at [394, 233] on input "checkbox" at bounding box center [396, 232] width 14 height 14
checkbox input "false"
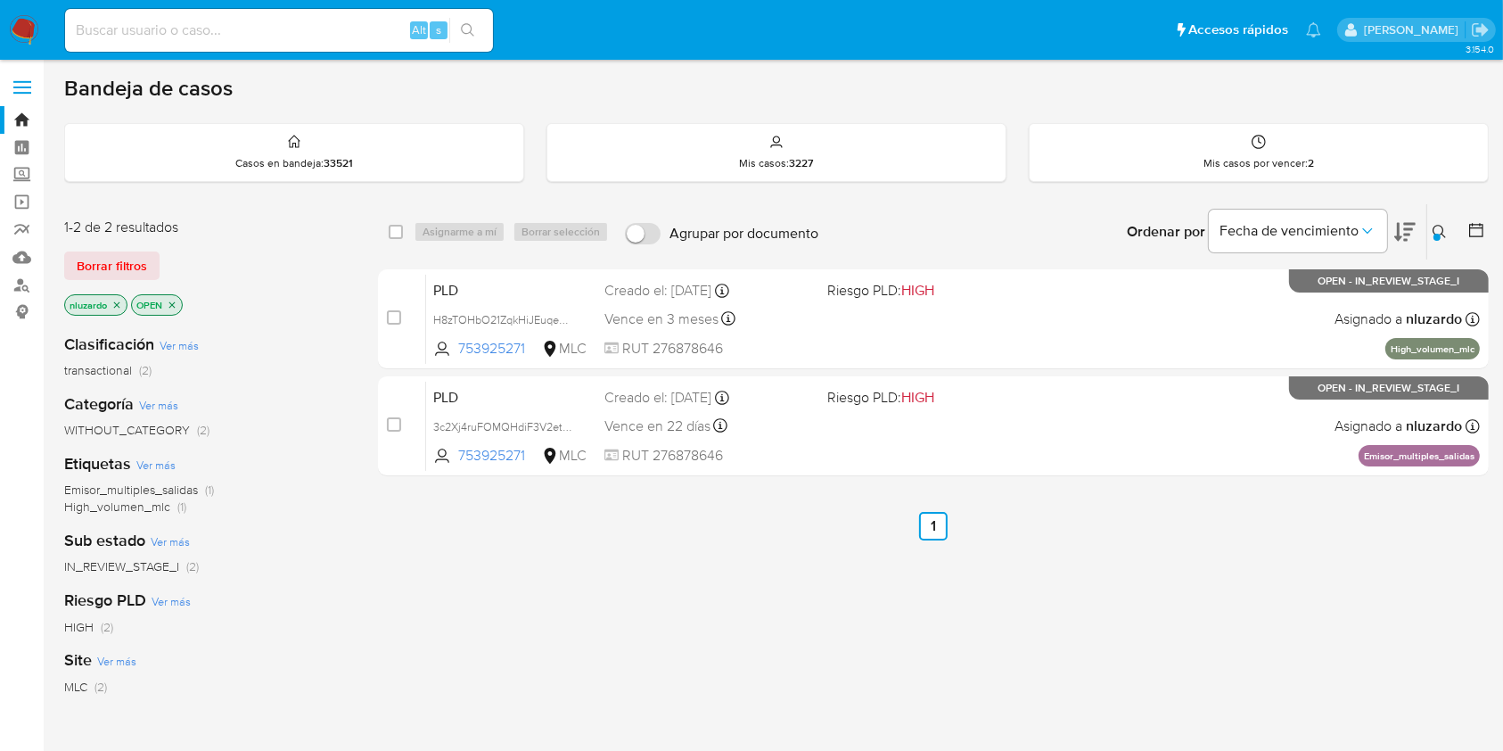
click at [477, 560] on div "select-all-cases-checkbox Asignarme a mí Borrar selección Agrupar por documento…" at bounding box center [933, 607] width 1111 height 808
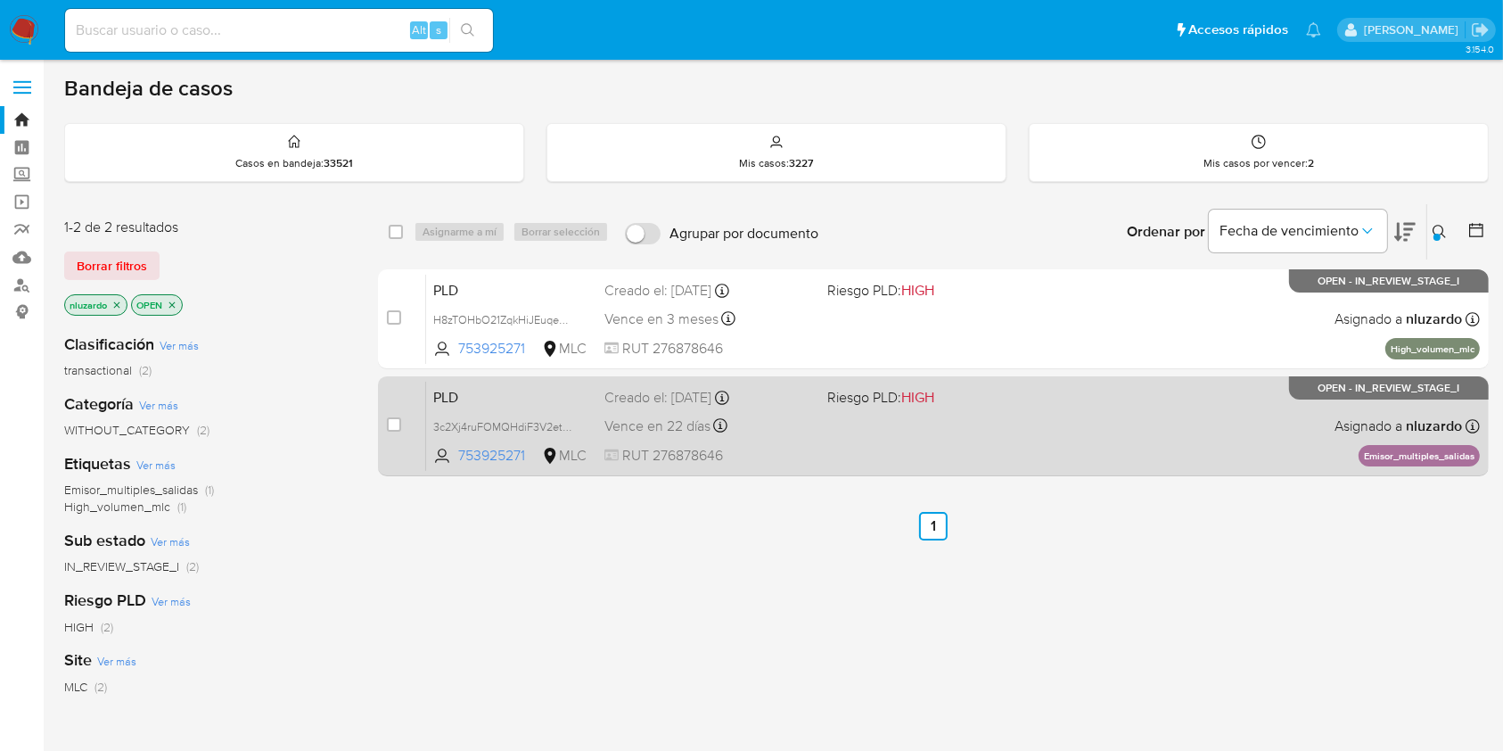
click at [779, 431] on div "Vence en 22 días Vence el 10/09/2025 06:04:49" at bounding box center [708, 426] width 208 height 24
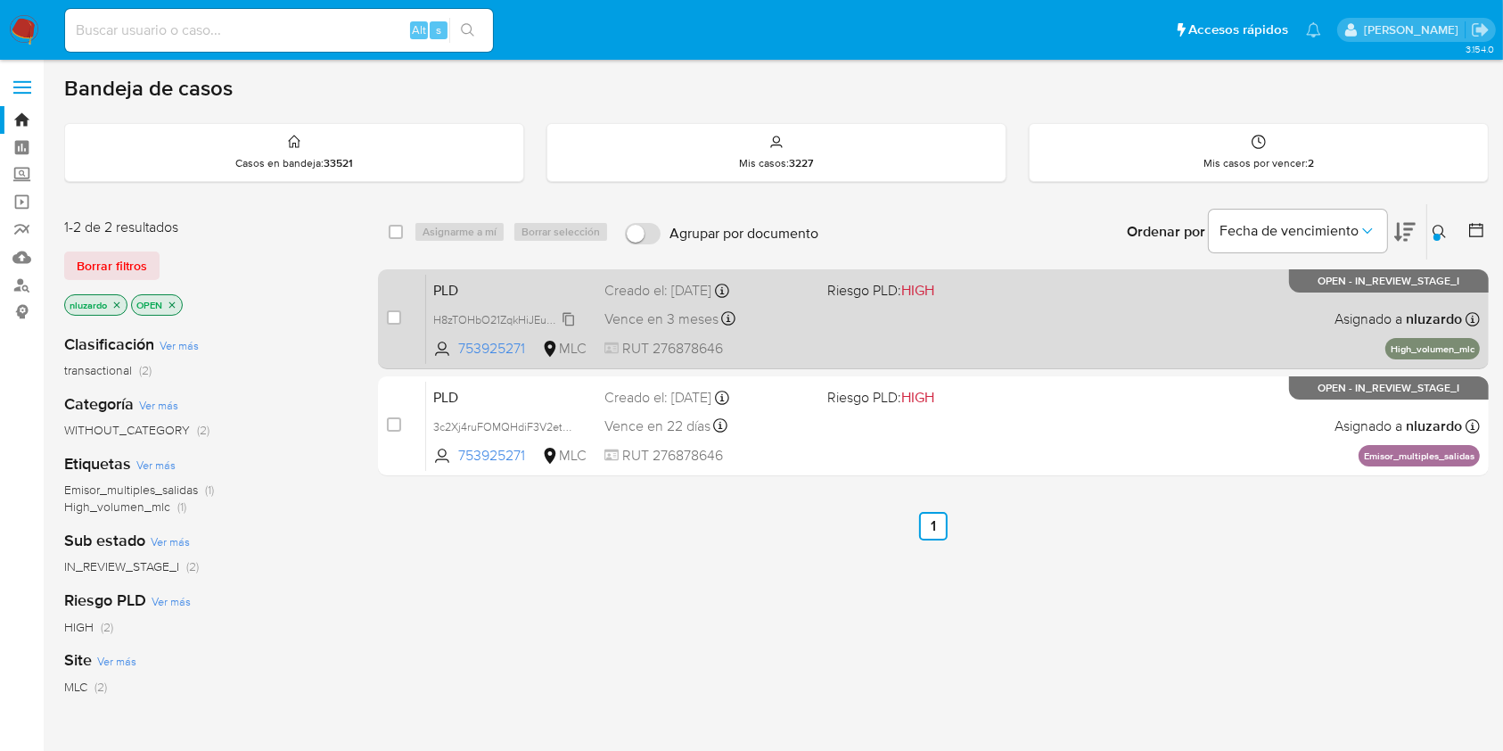
click at [567, 321] on span "H8zTOHbO21ZqkHiJEuqeQEg3" at bounding box center [509, 318] width 153 height 20
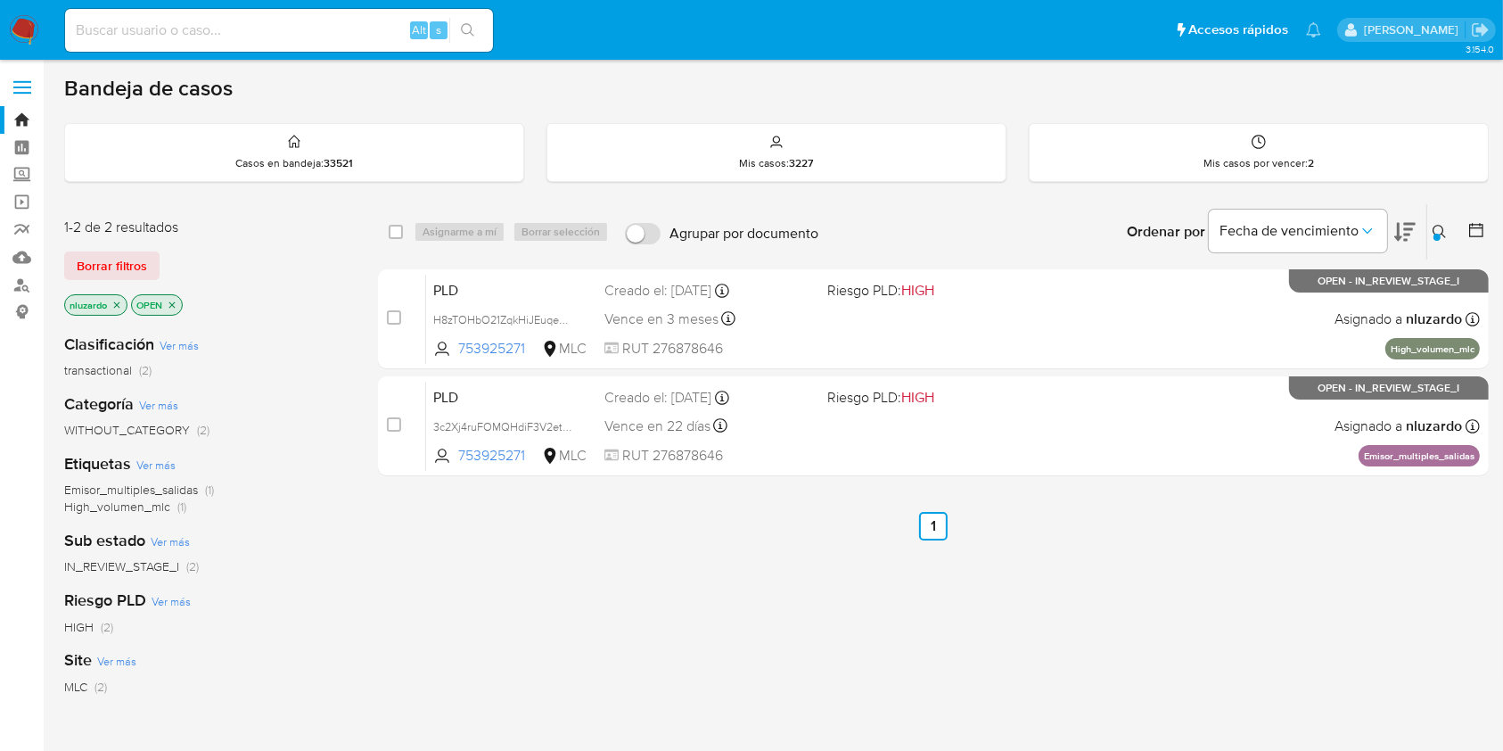
drag, startPoint x: 1394, startPoint y: 345, endPoint x: 1492, endPoint y: 345, distance: 98.1
click at [1492, 345] on main "3.154.0" at bounding box center [751, 511] width 1503 height 1022
click at [852, 595] on div "select-all-cases-checkbox Asignarme a mí Borrar selección Agrupar por documento…" at bounding box center [933, 607] width 1111 height 808
click at [941, 632] on div "select-all-cases-checkbox Asignarme a mí Borrar selección Agrupar por documento…" at bounding box center [933, 607] width 1111 height 808
drag, startPoint x: 978, startPoint y: 638, endPoint x: 968, endPoint y: 635, distance: 10.4
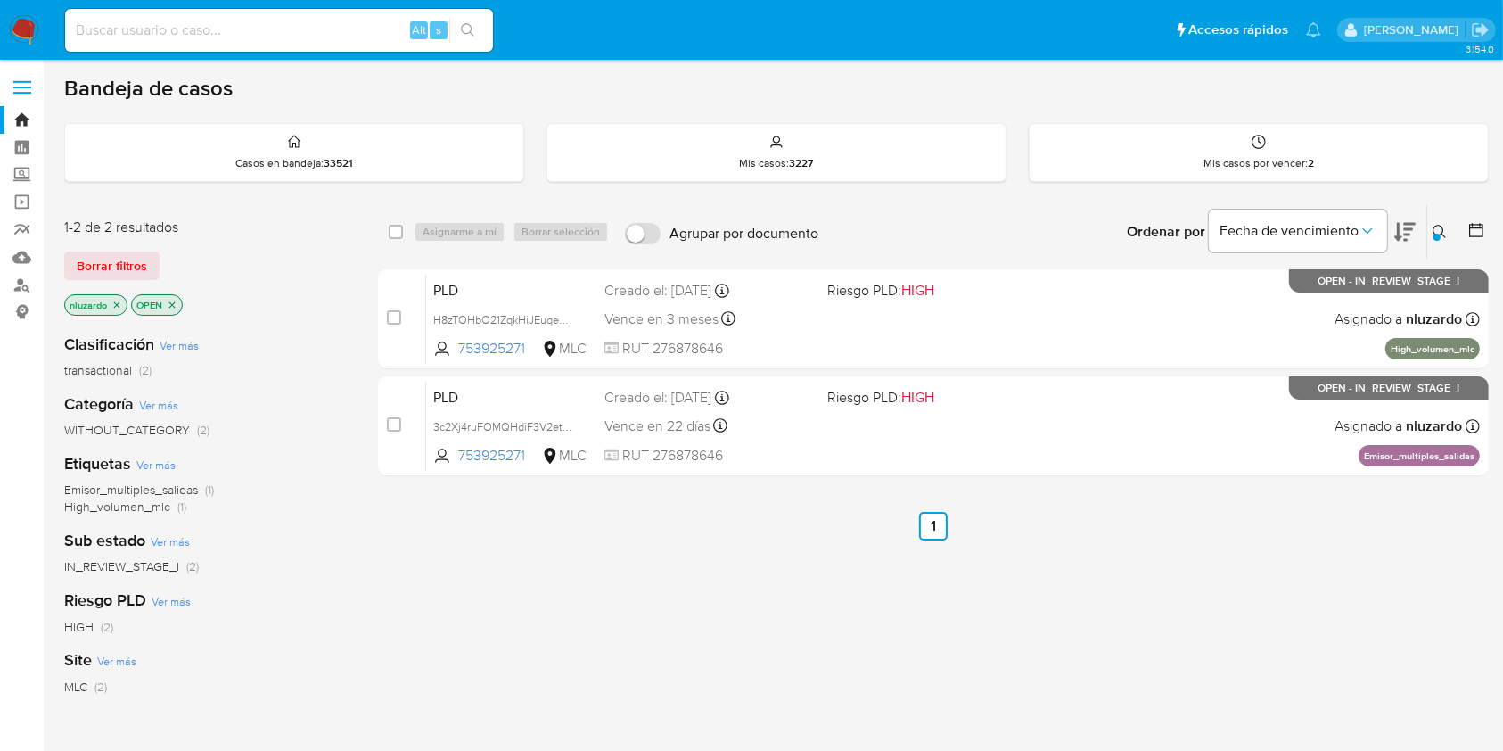
click at [968, 625] on div "select-all-cases-checkbox Asignarme a mí Borrar selección Agrupar por documento…" at bounding box center [933, 607] width 1111 height 808
click at [968, 635] on div "select-all-cases-checkbox Asignarme a mí Borrar selección Agrupar por documento…" at bounding box center [933, 607] width 1111 height 808
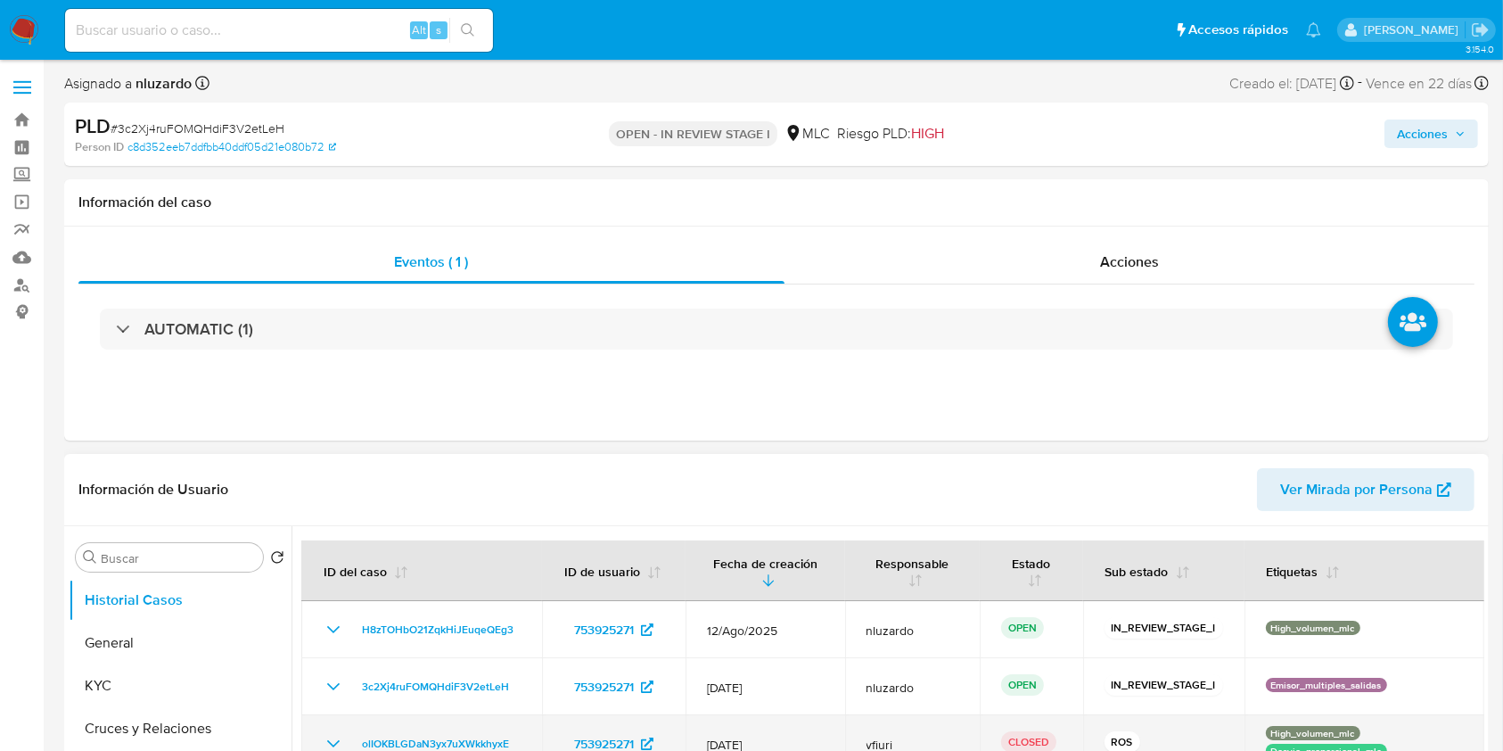
select select "10"
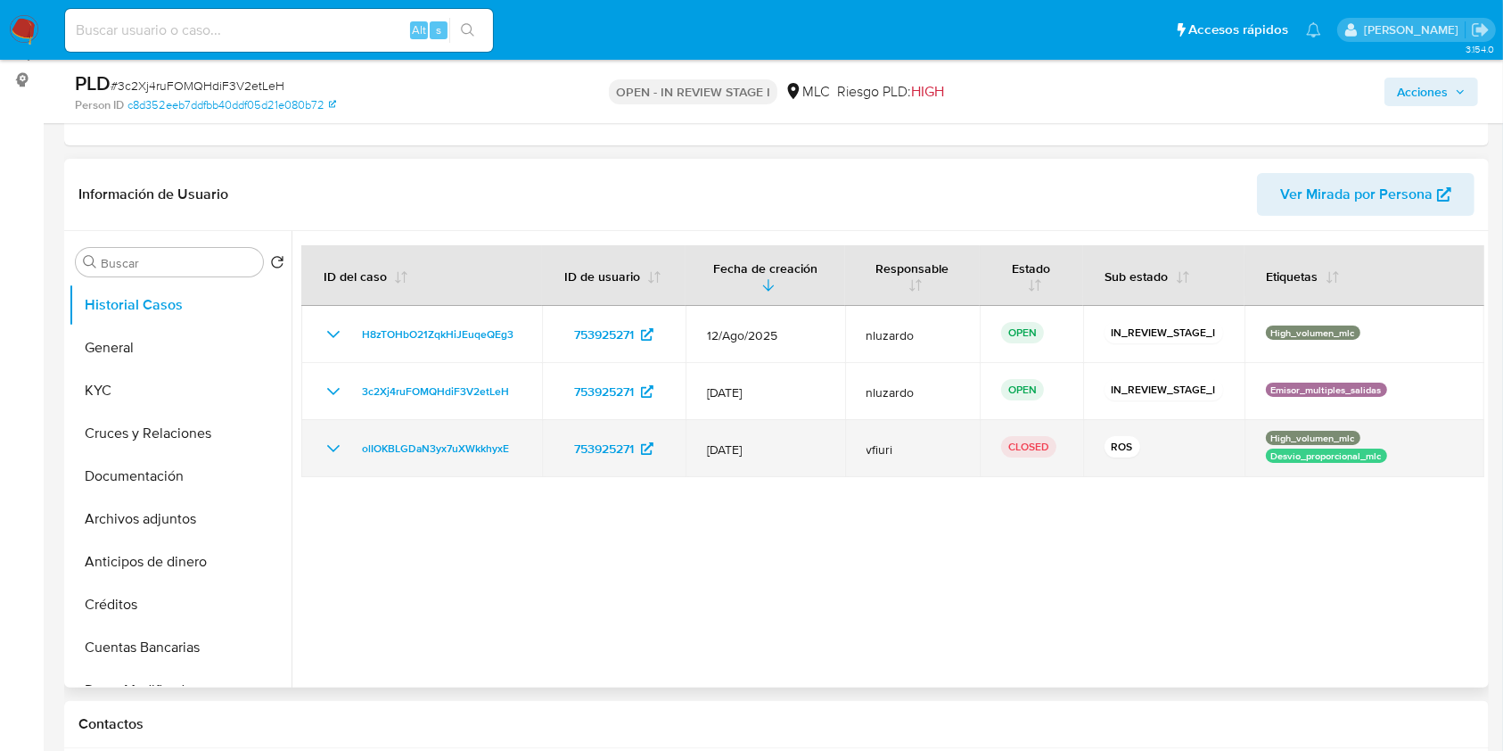
scroll to position [237, 0]
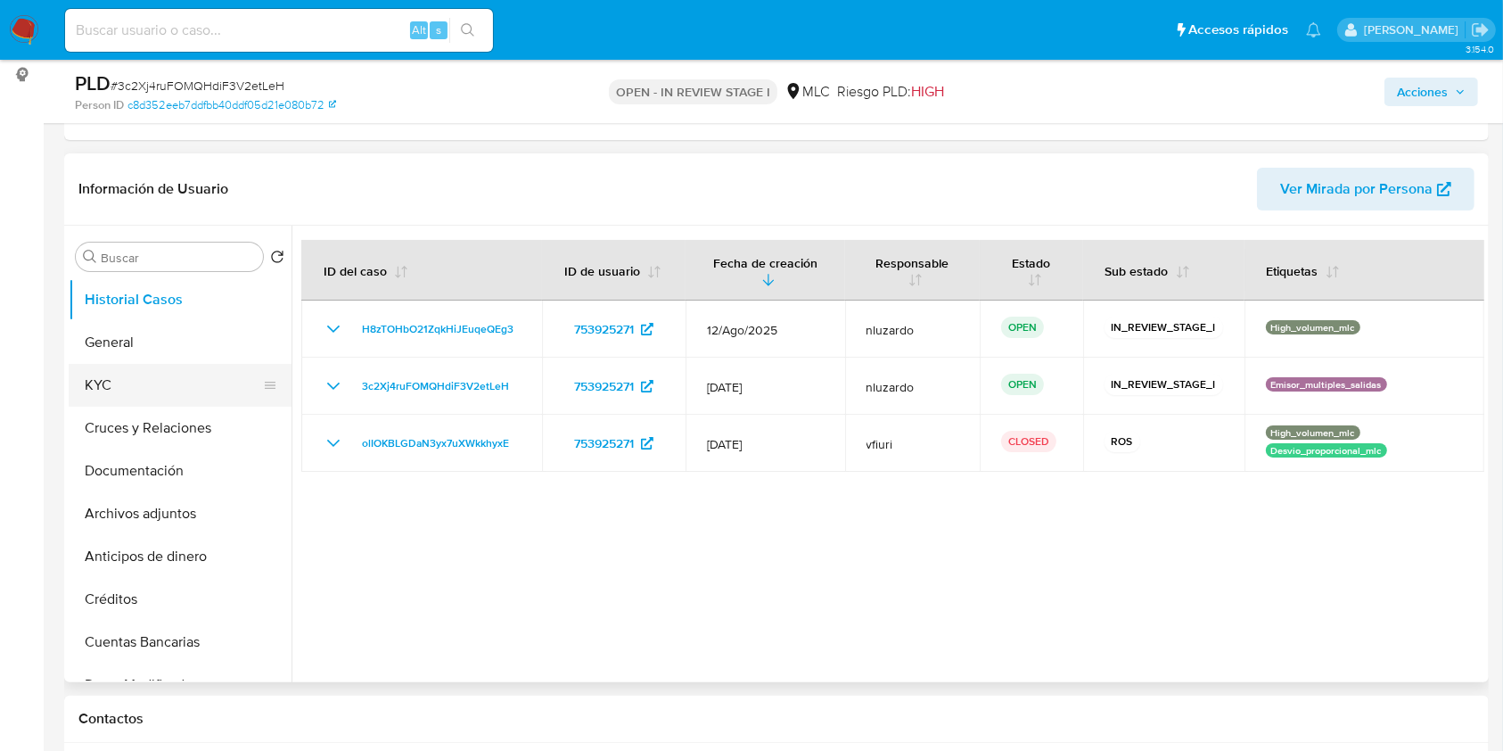
click at [159, 371] on button "KYC" at bounding box center [173, 385] width 209 height 43
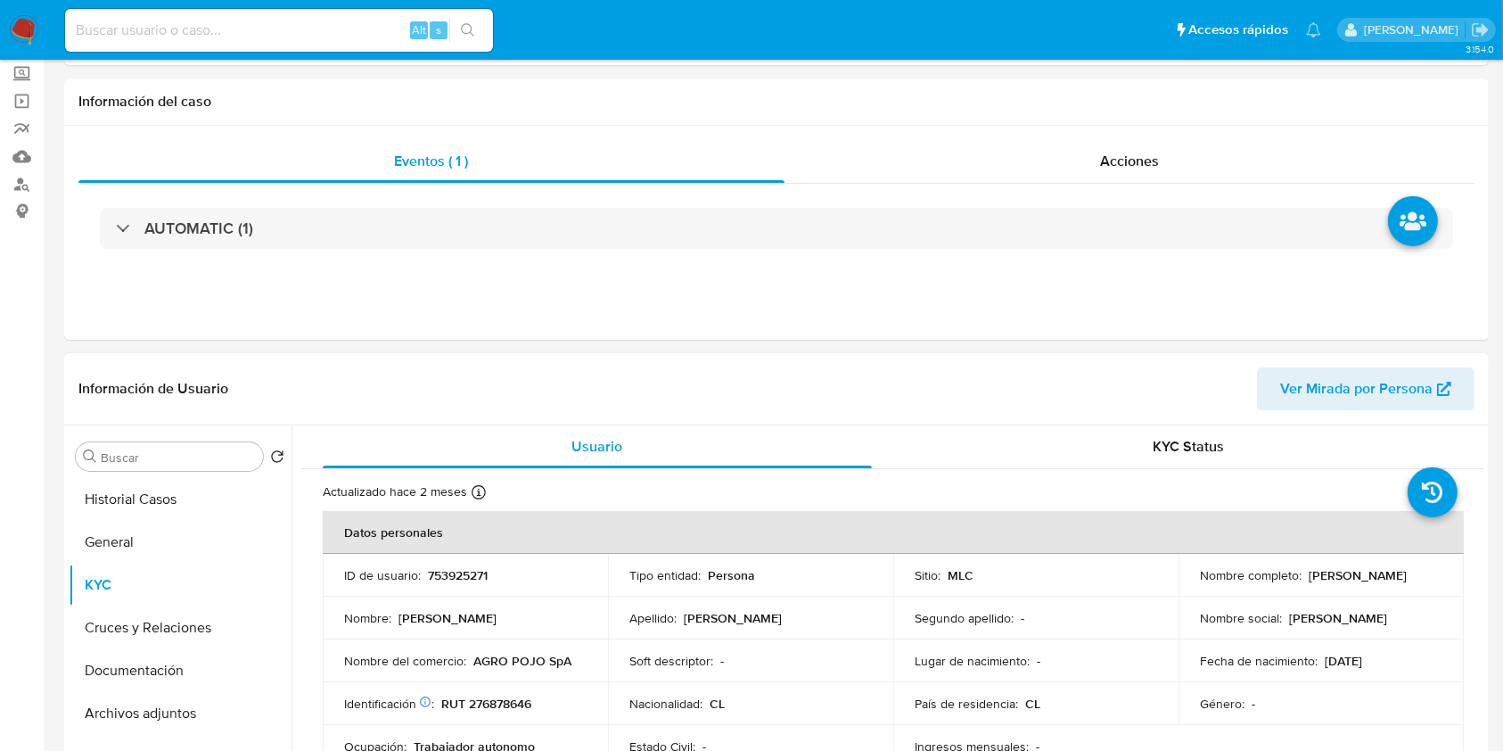
scroll to position [0, 0]
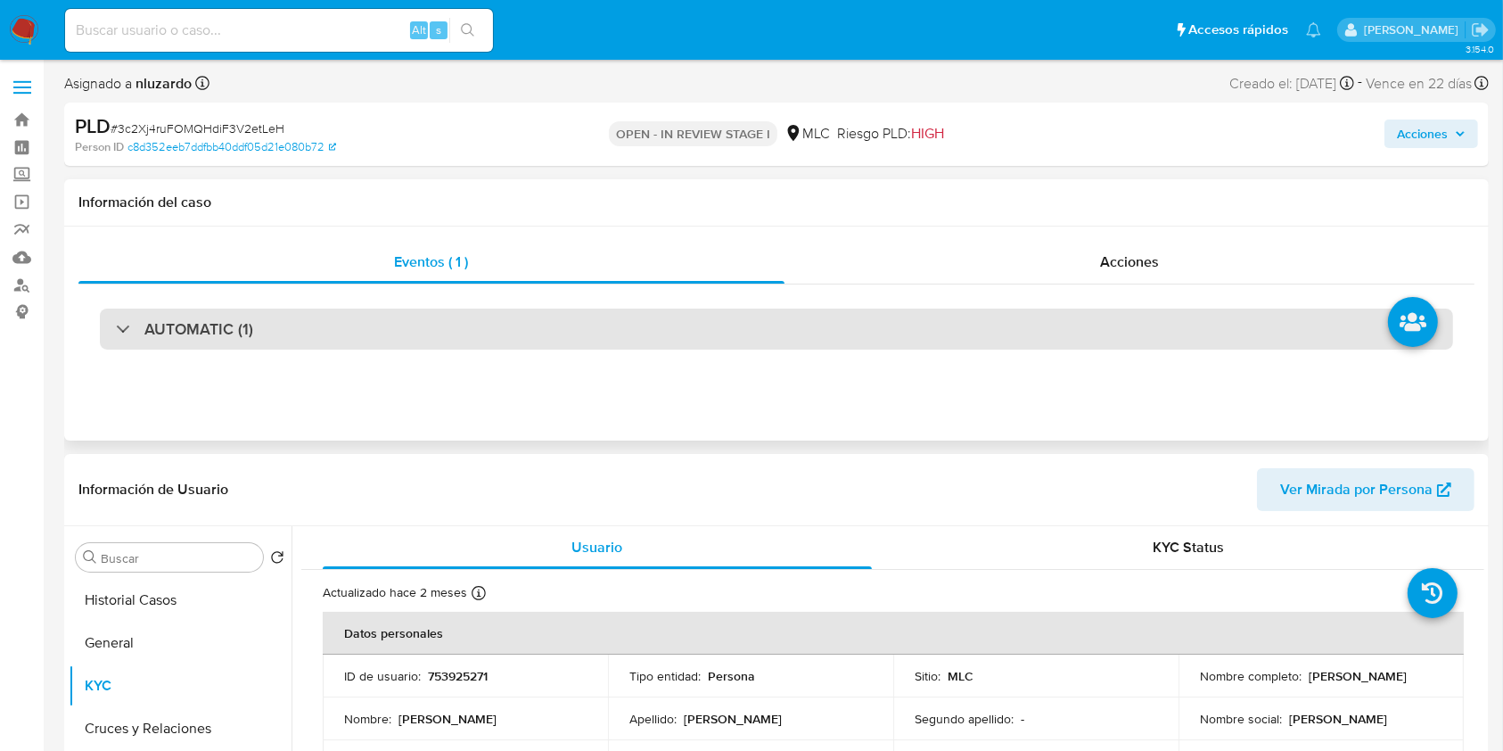
click at [228, 331] on h3 "AUTOMATIC (1)" at bounding box center [198, 329] width 109 height 20
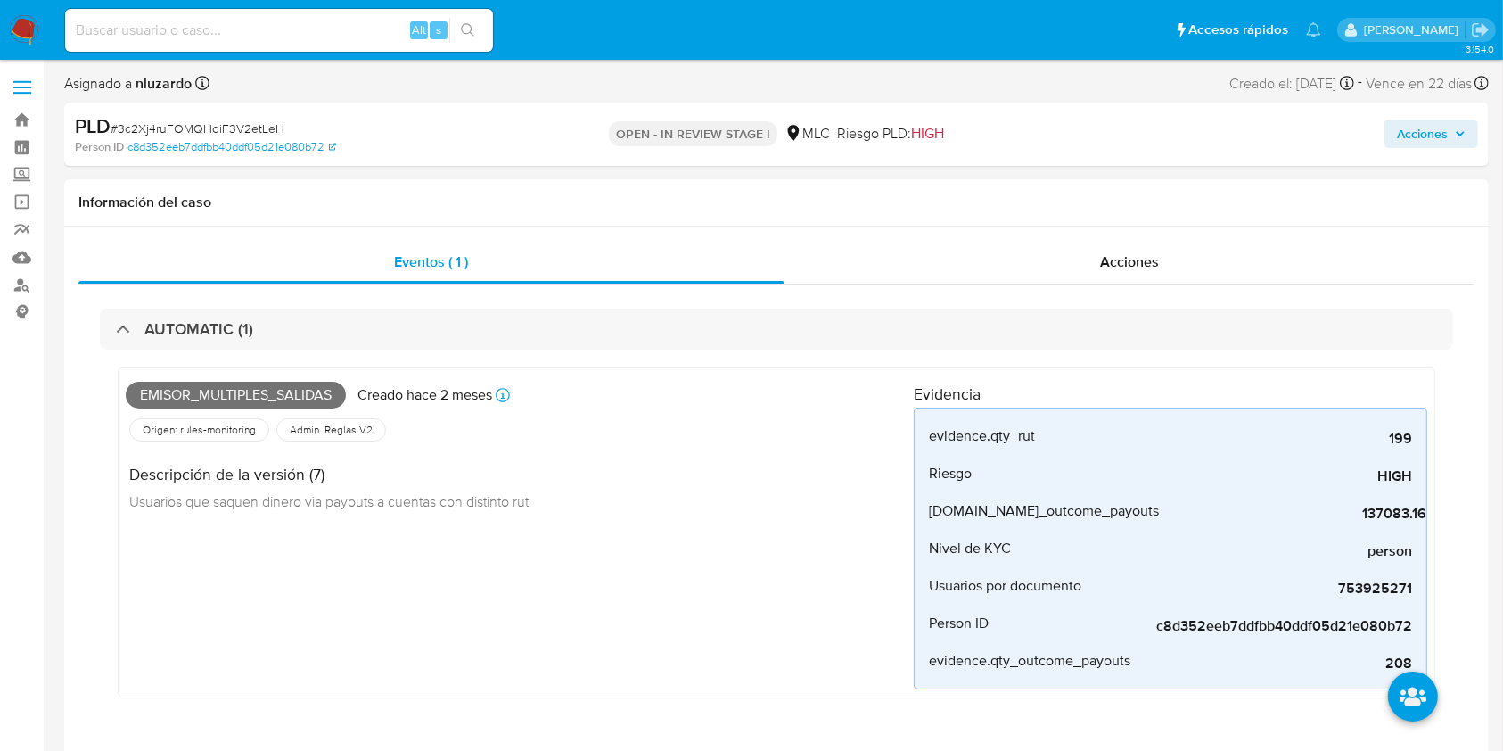
click at [242, 391] on span "Emisor_multiples_salidas" at bounding box center [236, 395] width 220 height 27
copy span "Emisor_multiples_salidas"
click at [326, 29] on input at bounding box center [279, 30] width 428 height 23
type input "19/08/2025"
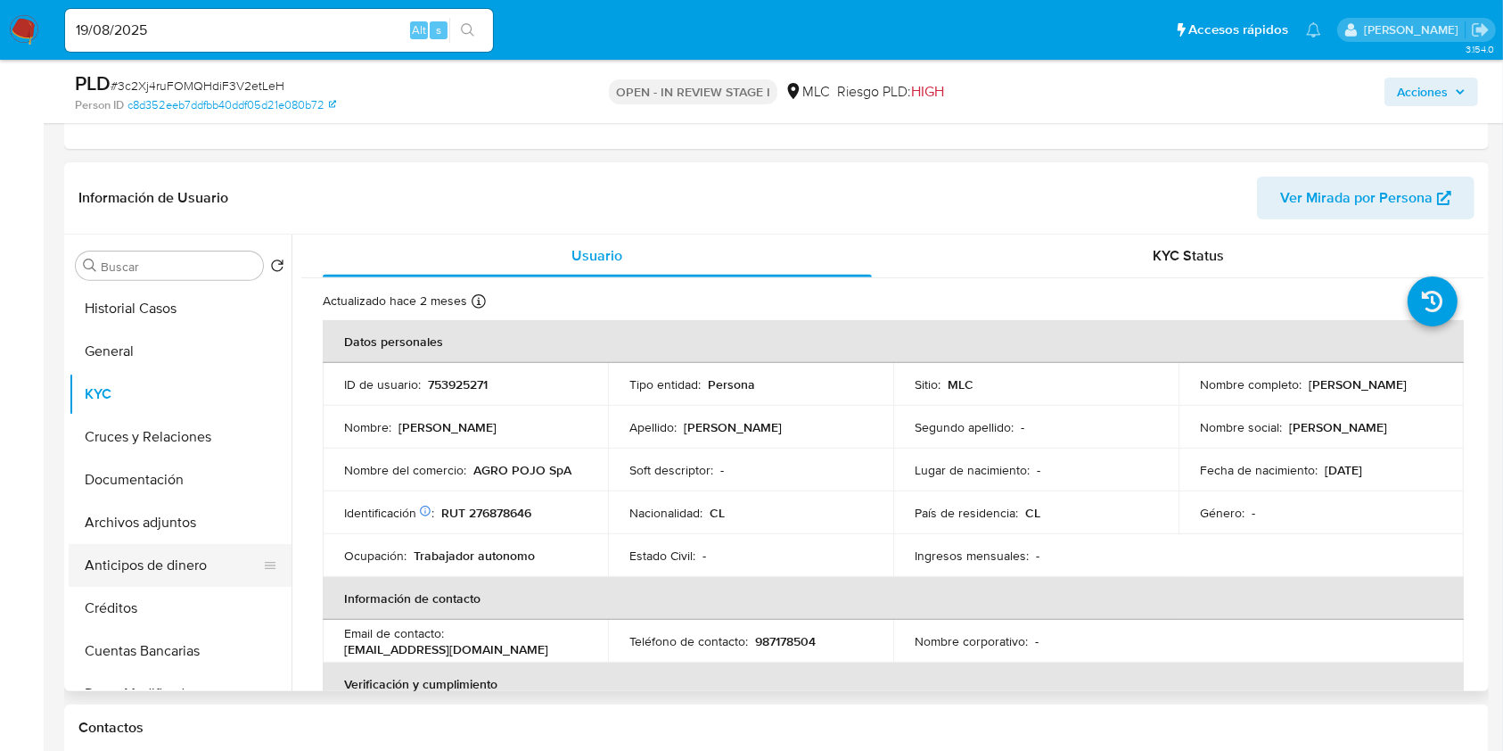
scroll to position [713, 0]
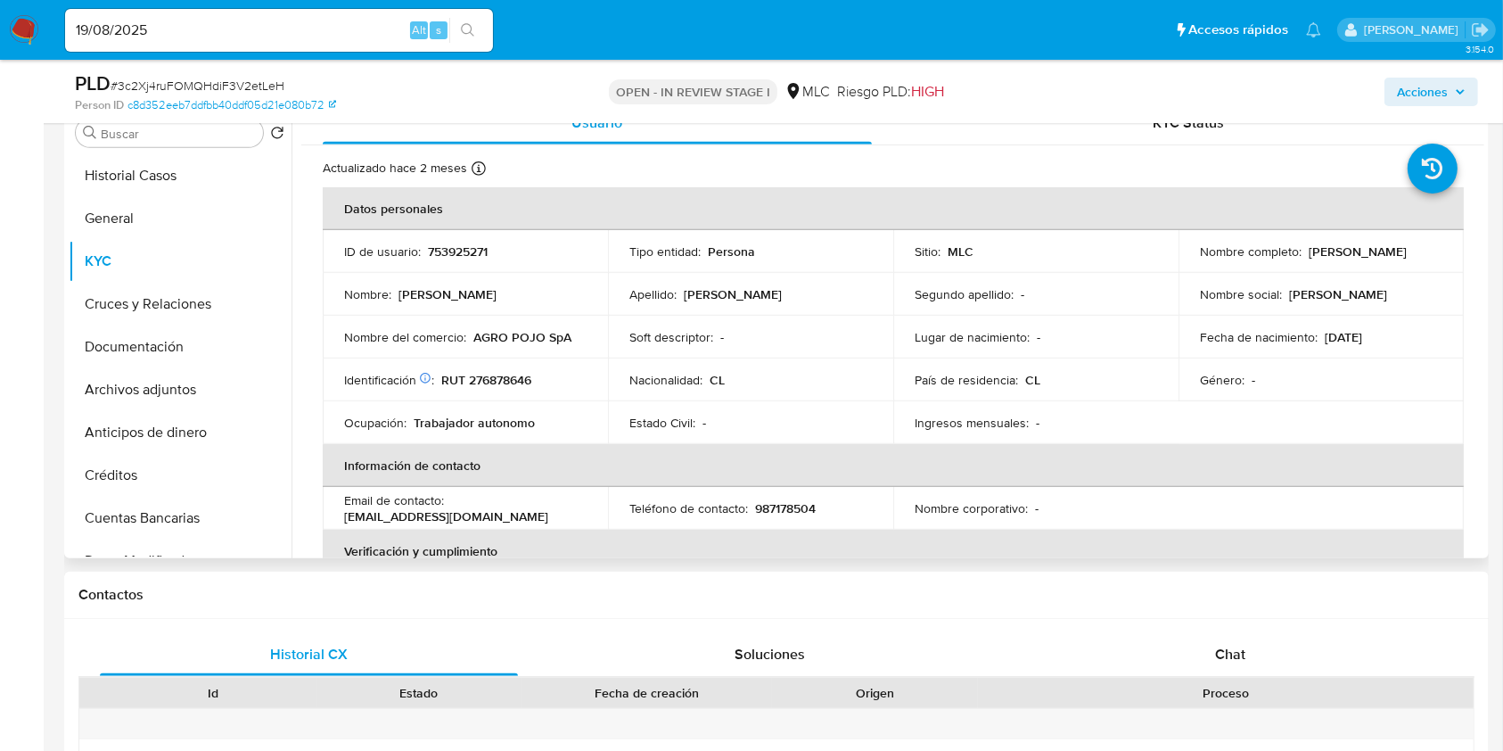
click at [1140, 259] on p "Aparicio Montaño Montaño" at bounding box center [1358, 251] width 98 height 16
drag, startPoint x: 1277, startPoint y: 259, endPoint x: 1347, endPoint y: 260, distance: 70.4
click at [1140, 259] on div "Nombre completo : Aparicio Montaño Montaño" at bounding box center [1321, 251] width 242 height 16
copy p "Aparicio Montaño Montaño"
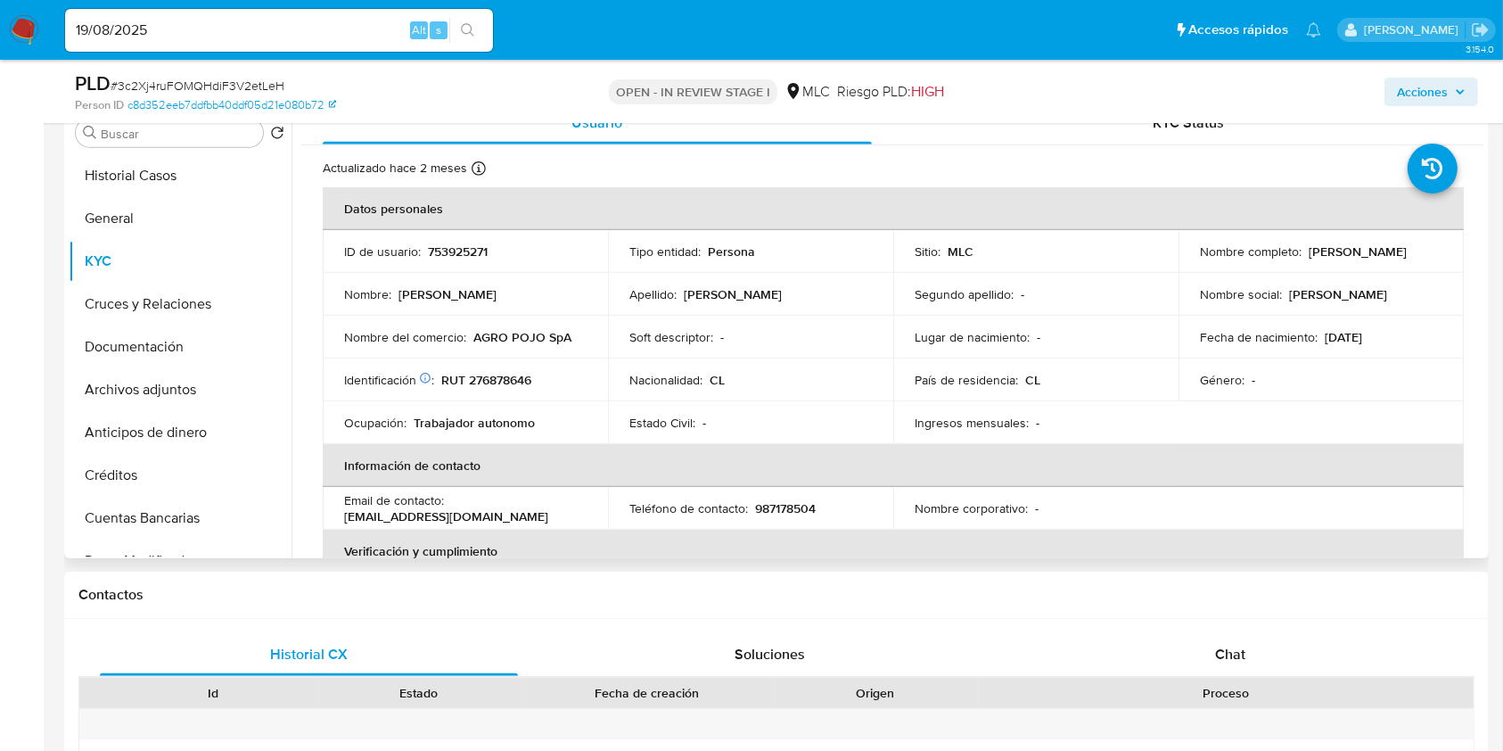
click at [492, 374] on p "RUT 276878646" at bounding box center [486, 380] width 90 height 16
copy p "276878646"
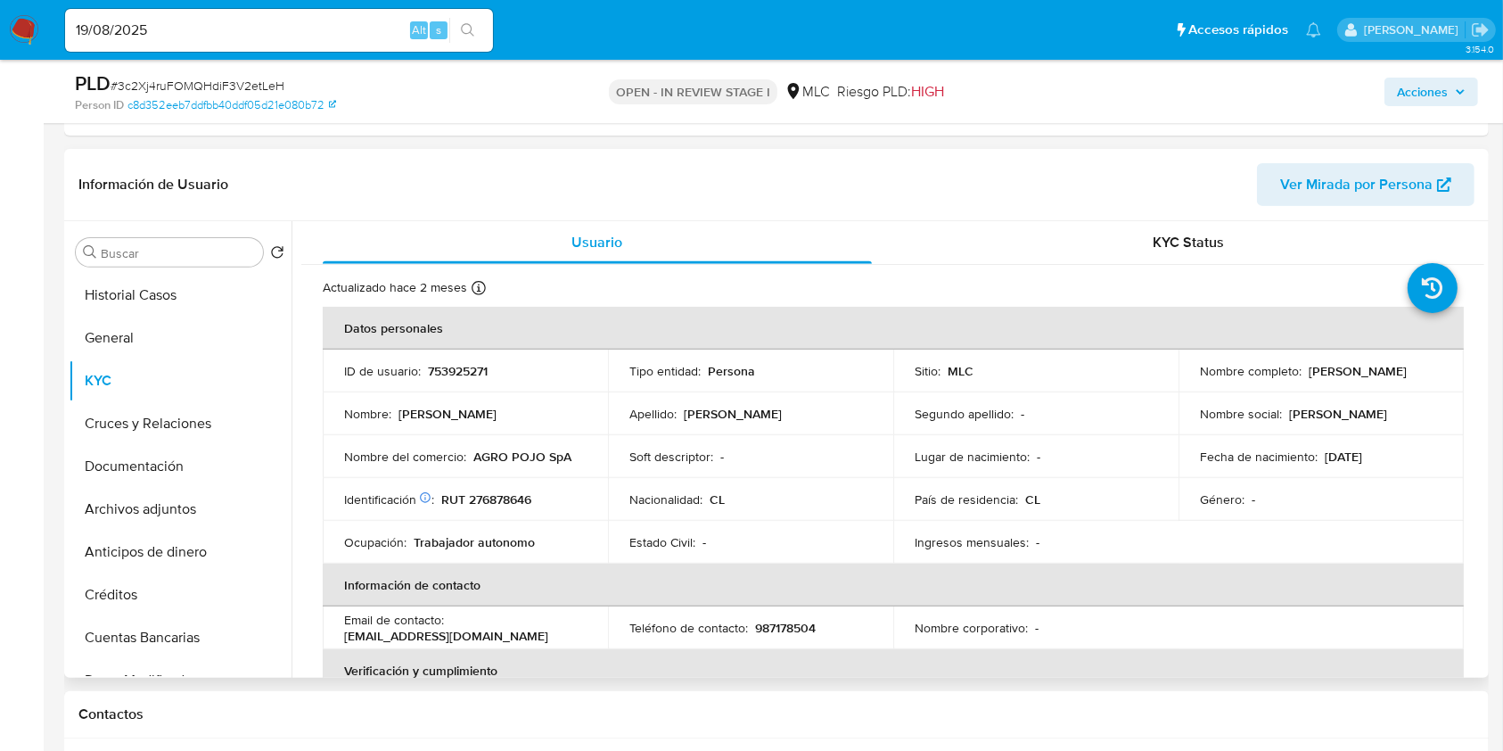
click at [484, 453] on p "AGRO POJO SpA" at bounding box center [522, 456] width 98 height 16
click at [572, 458] on div "Nombre del comercio : AGRO POJO SpA" at bounding box center [465, 456] width 242 height 16
copy p "AGRO POJO SpA"
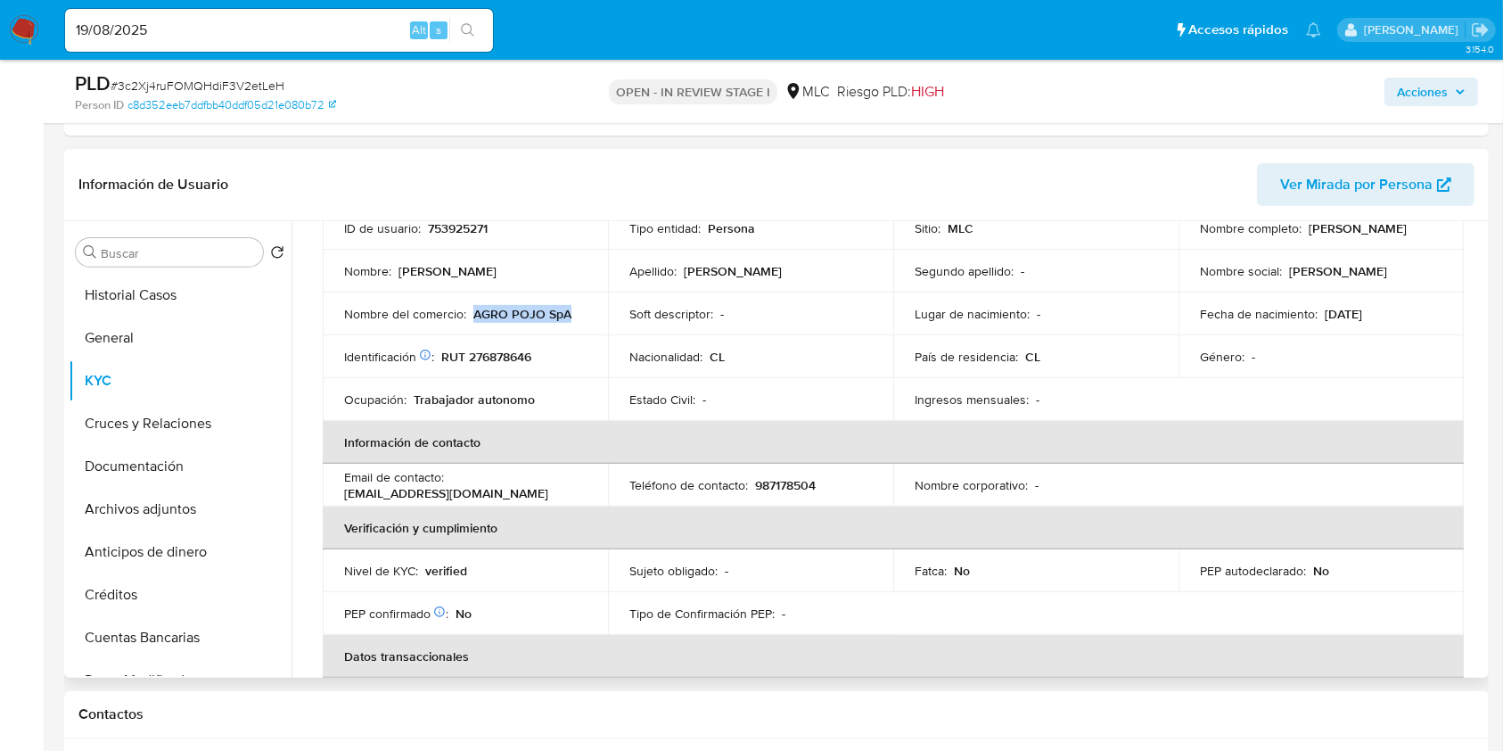
scroll to position [0, 0]
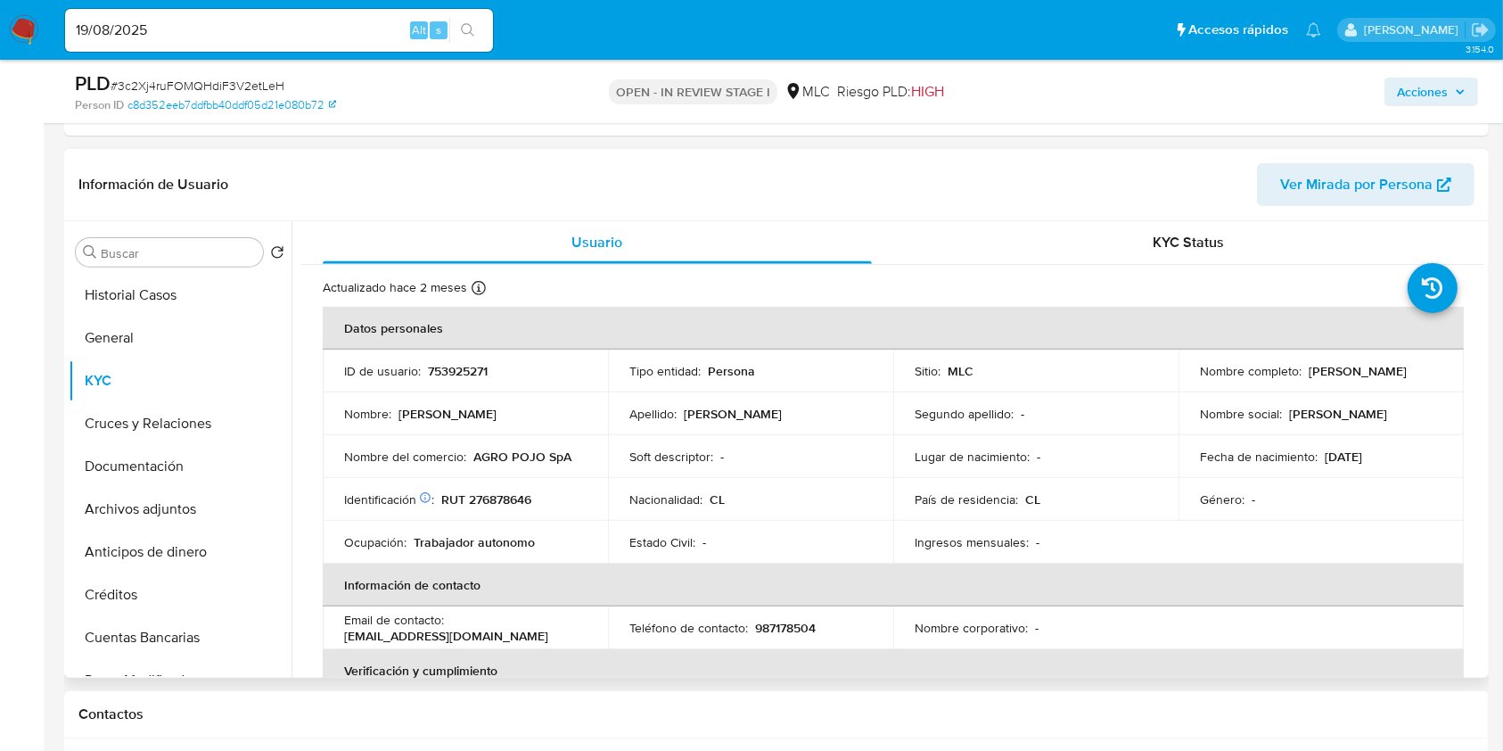
click at [884, 481] on td "Nacionalidad : CL" at bounding box center [750, 499] width 285 height 43
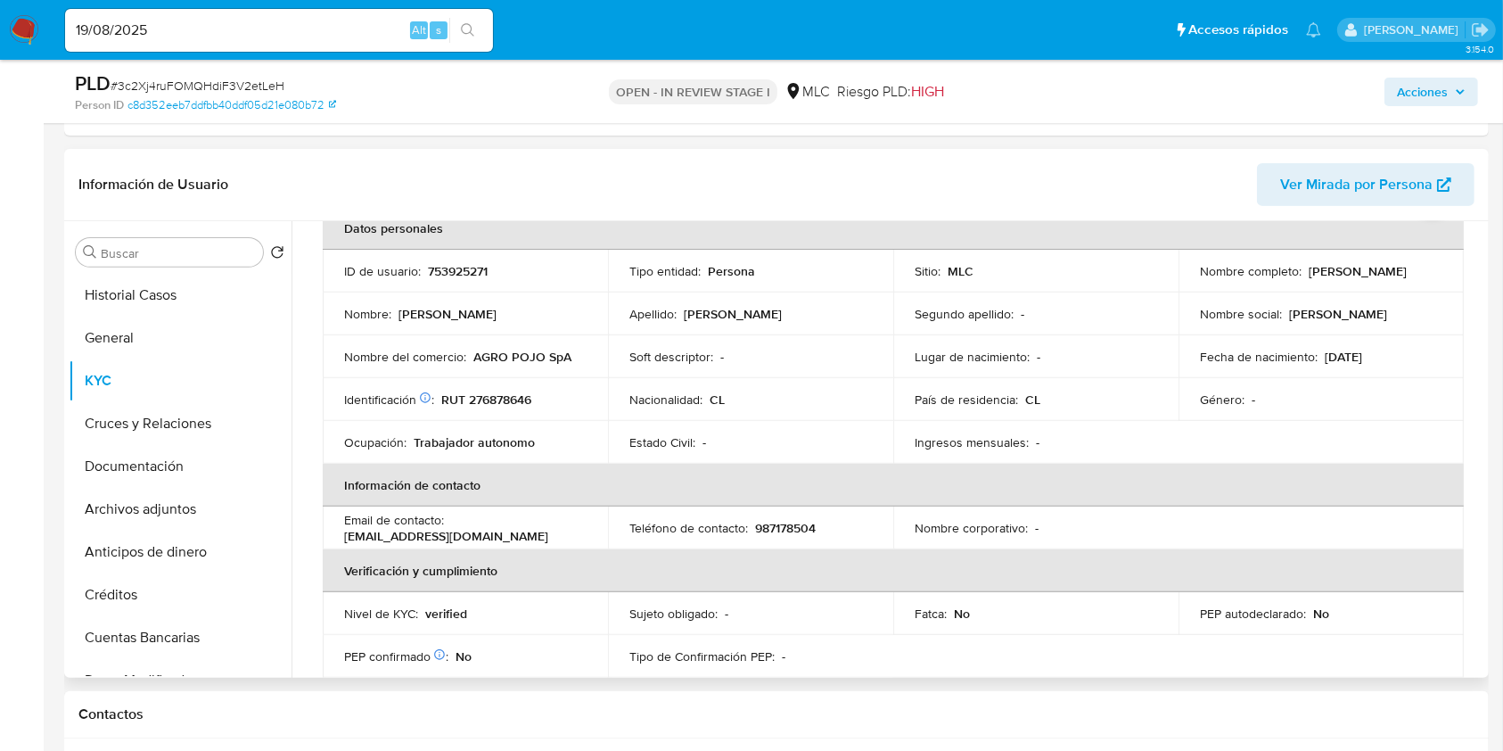
scroll to position [237, 0]
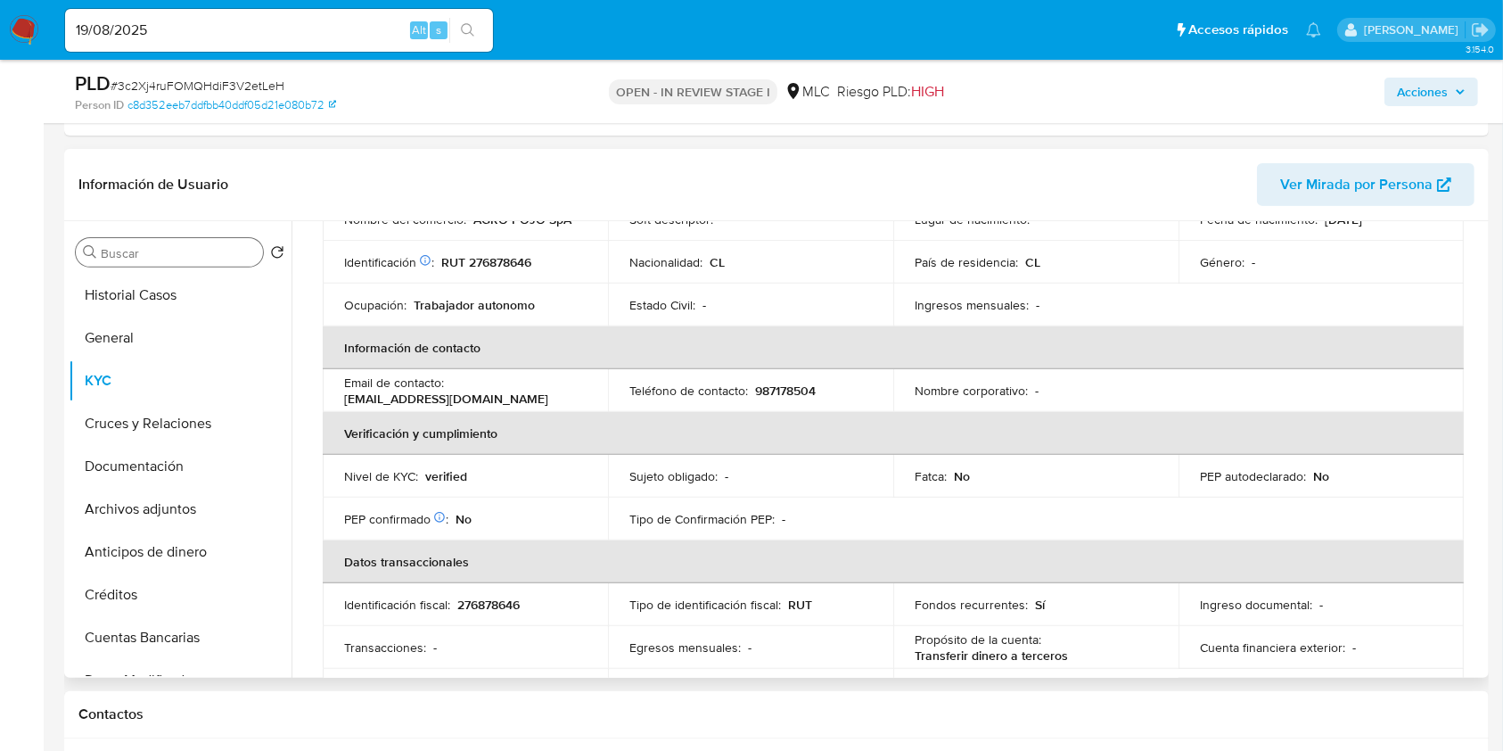
click at [207, 251] on input "Buscar" at bounding box center [178, 253] width 155 height 16
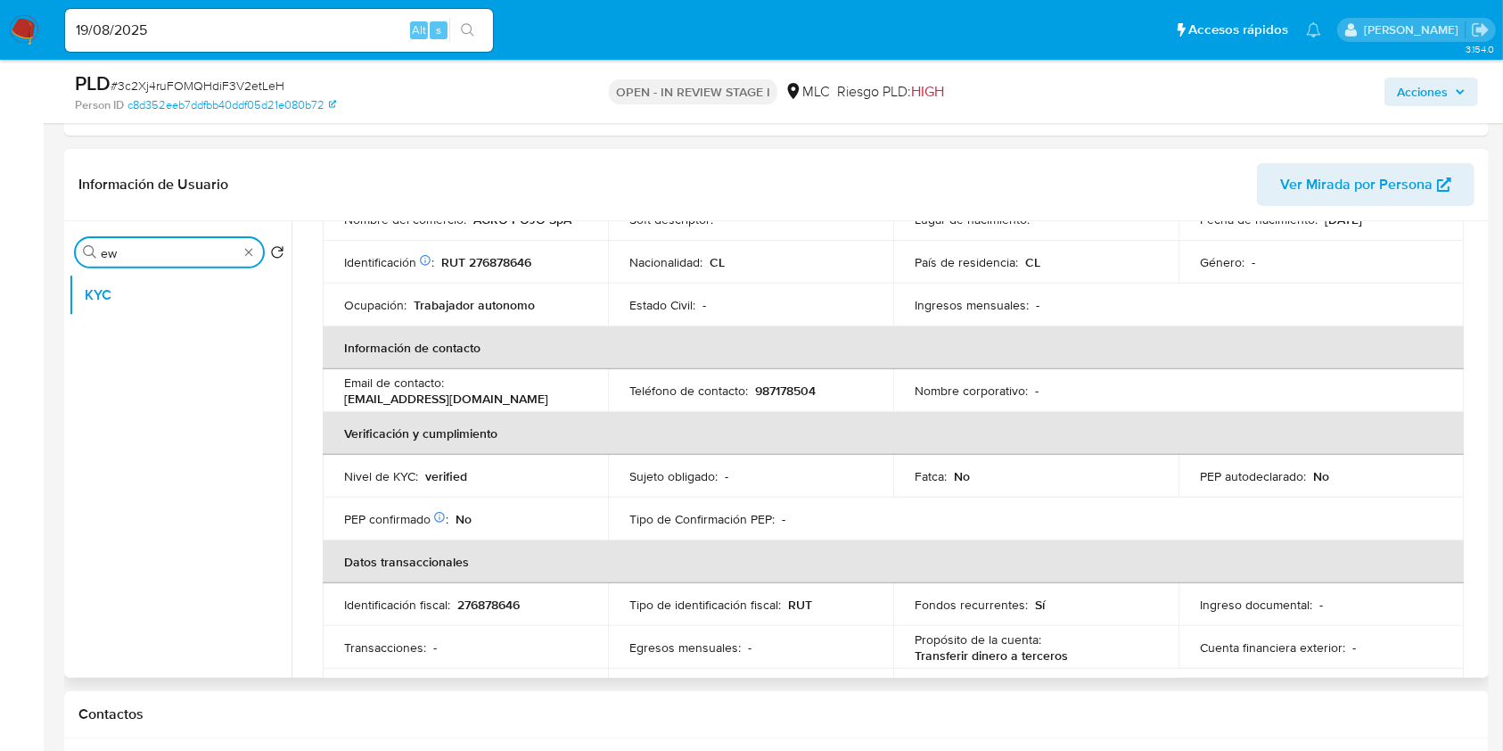
click at [206, 253] on input "ew" at bounding box center [169, 253] width 137 height 16
click at [183, 310] on button "KYC" at bounding box center [173, 295] width 209 height 43
click at [182, 332] on button "Restricciones Nuevo Mundo" at bounding box center [173, 337] width 209 height 43
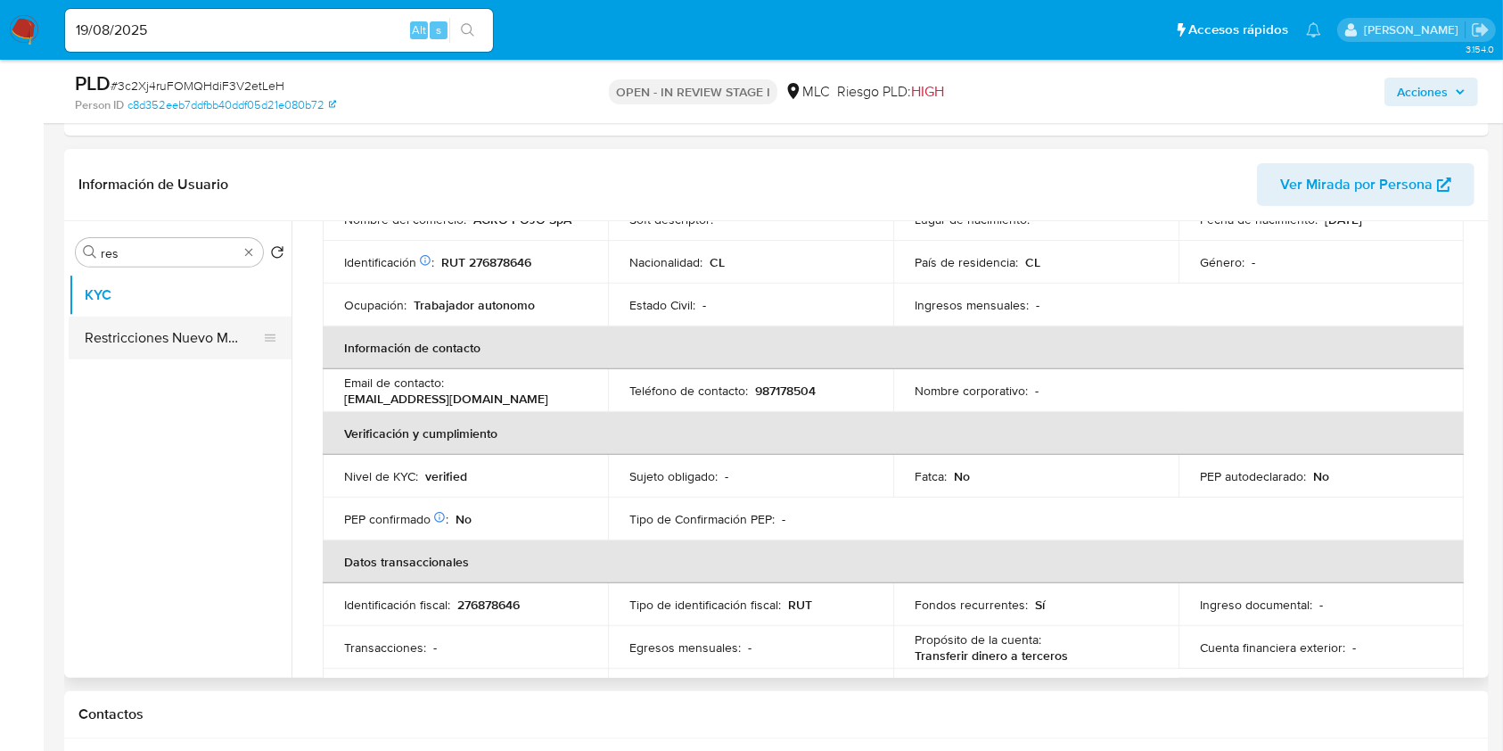
scroll to position [0, 0]
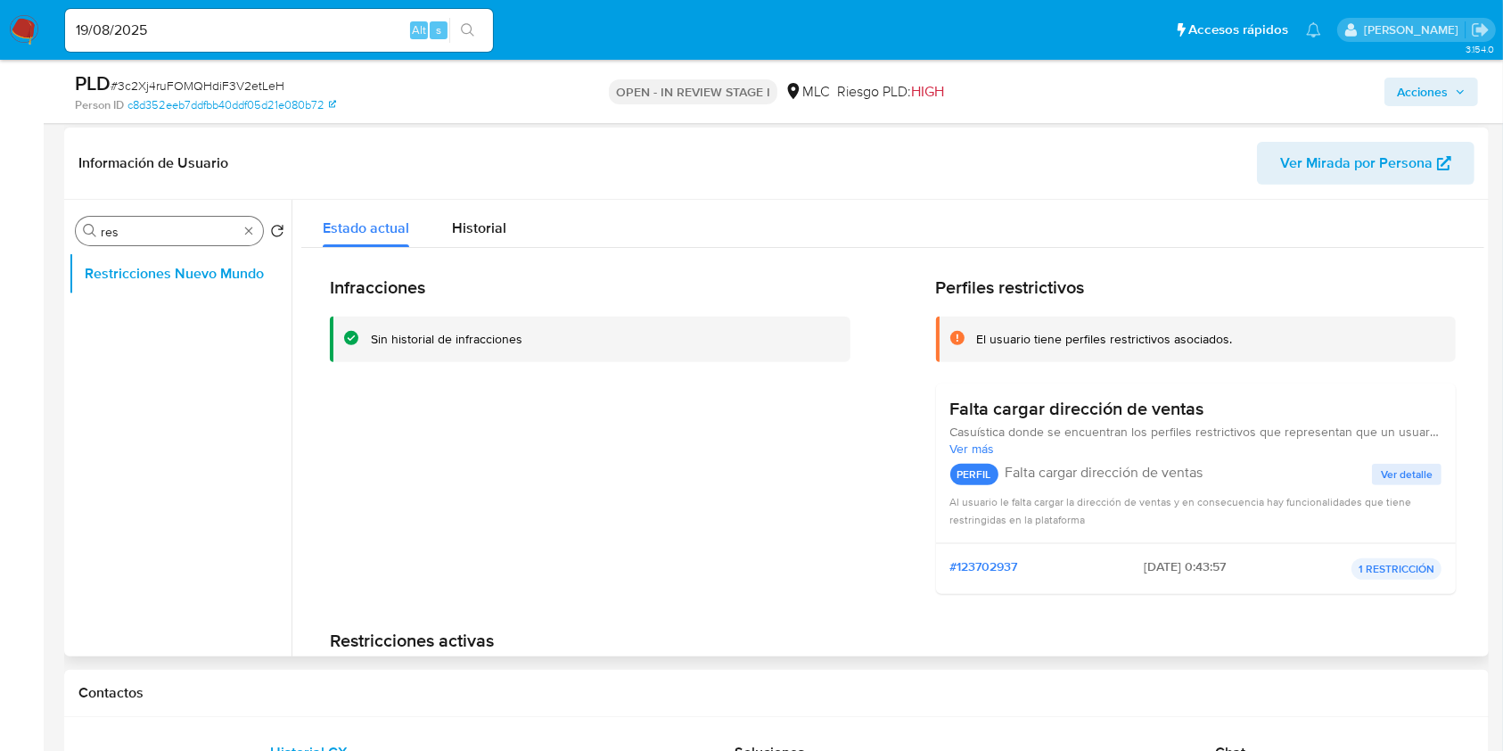
click at [210, 217] on div "Buscar res" at bounding box center [169, 231] width 187 height 29
click at [210, 232] on input "res" at bounding box center [169, 232] width 137 height 16
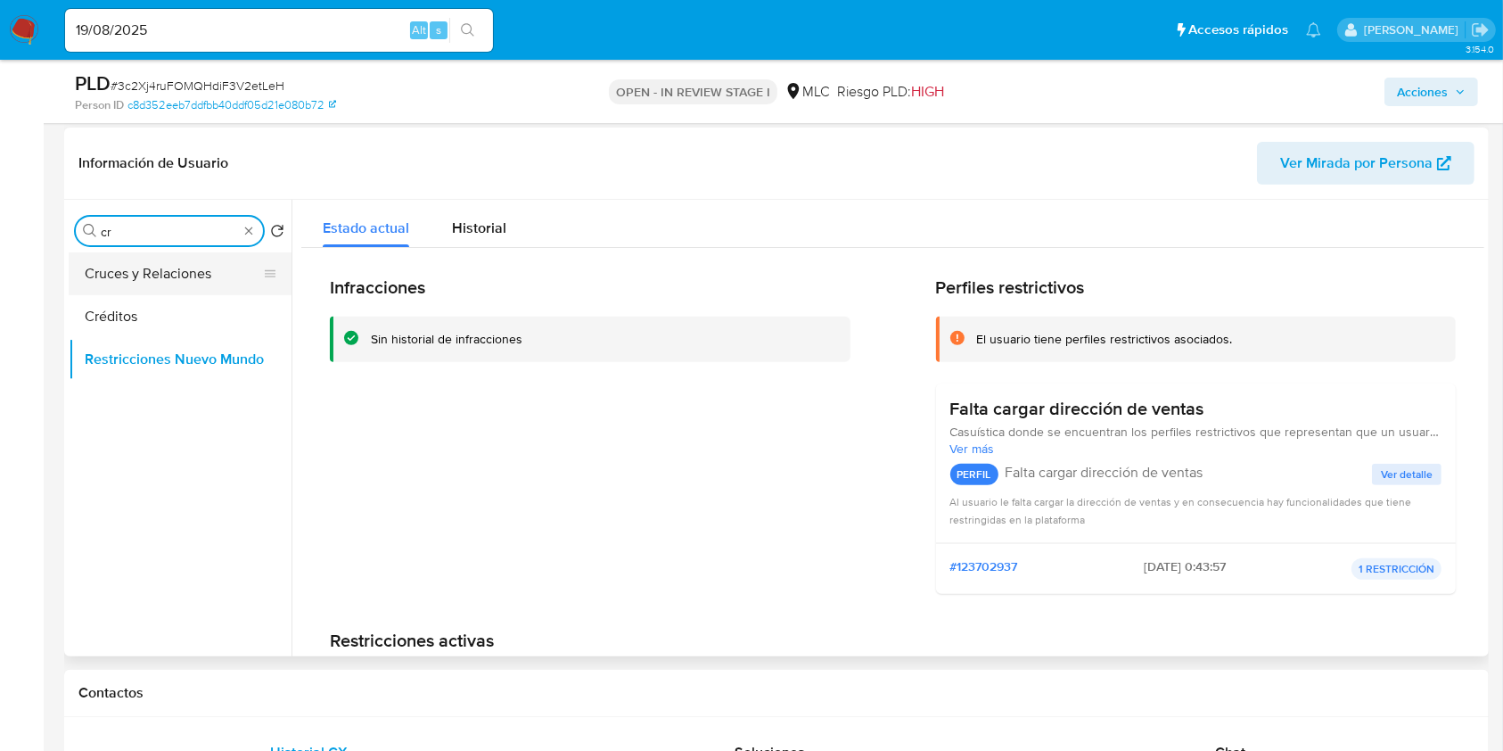
type input "cr"
click at [224, 290] on button "Cruces y Relaciones" at bounding box center [173, 273] width 209 height 43
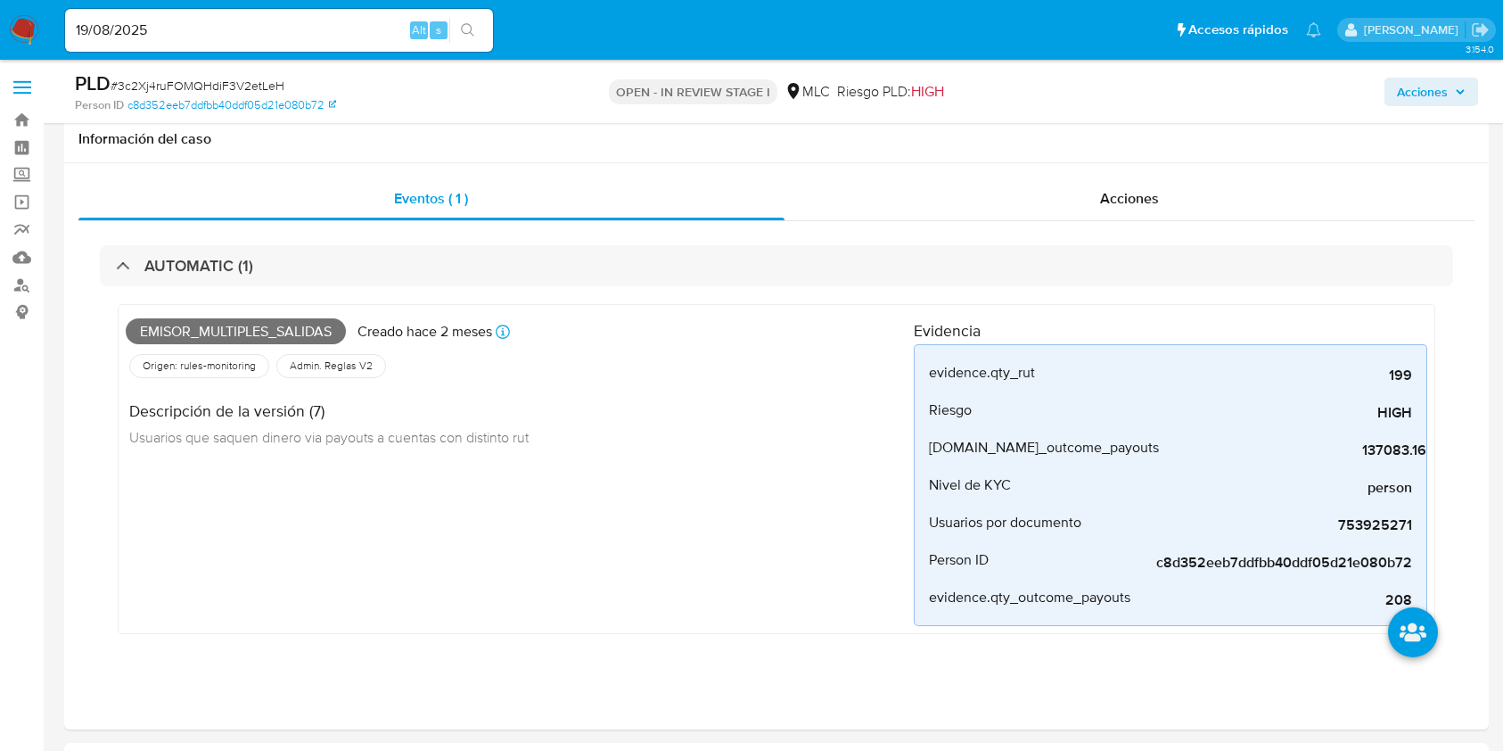
select select "10"
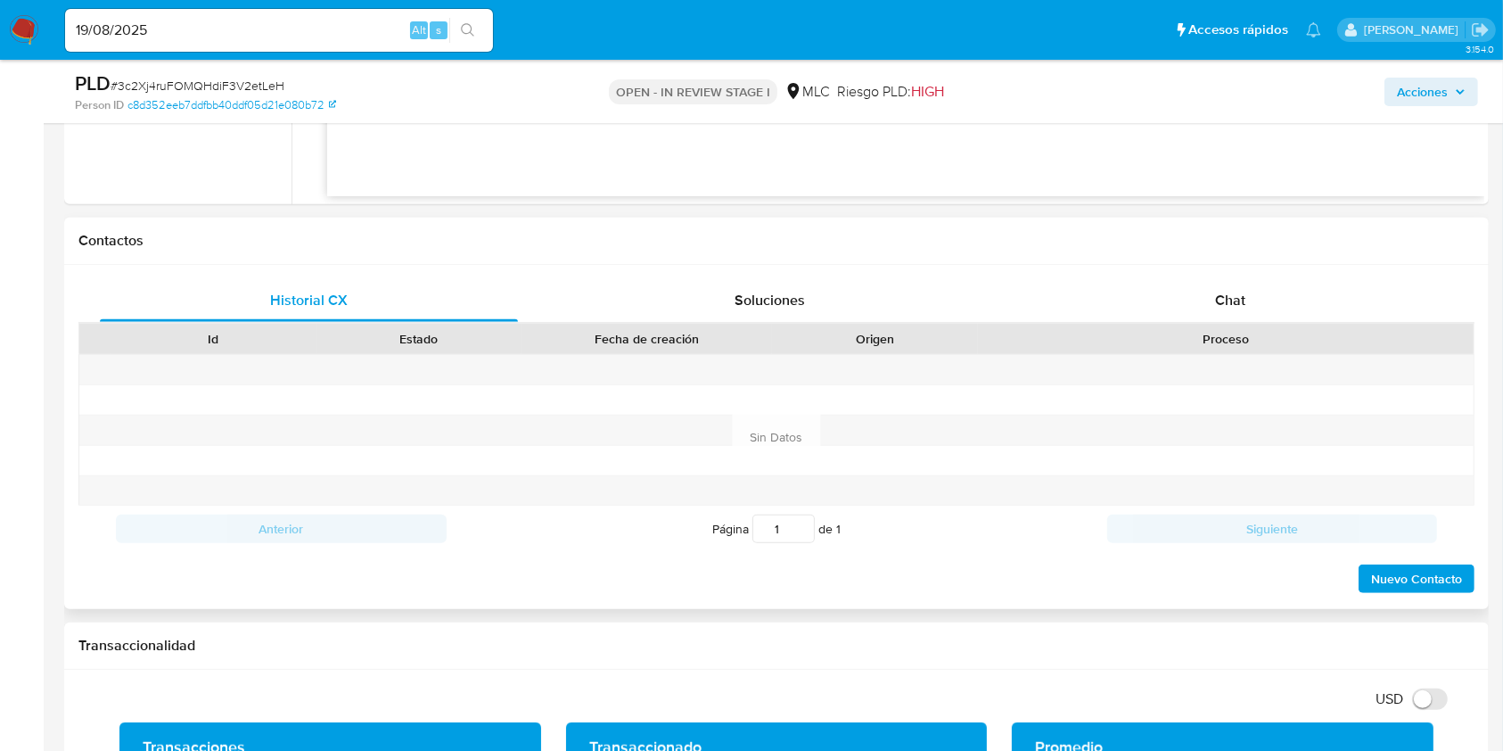
scroll to position [1070, 0]
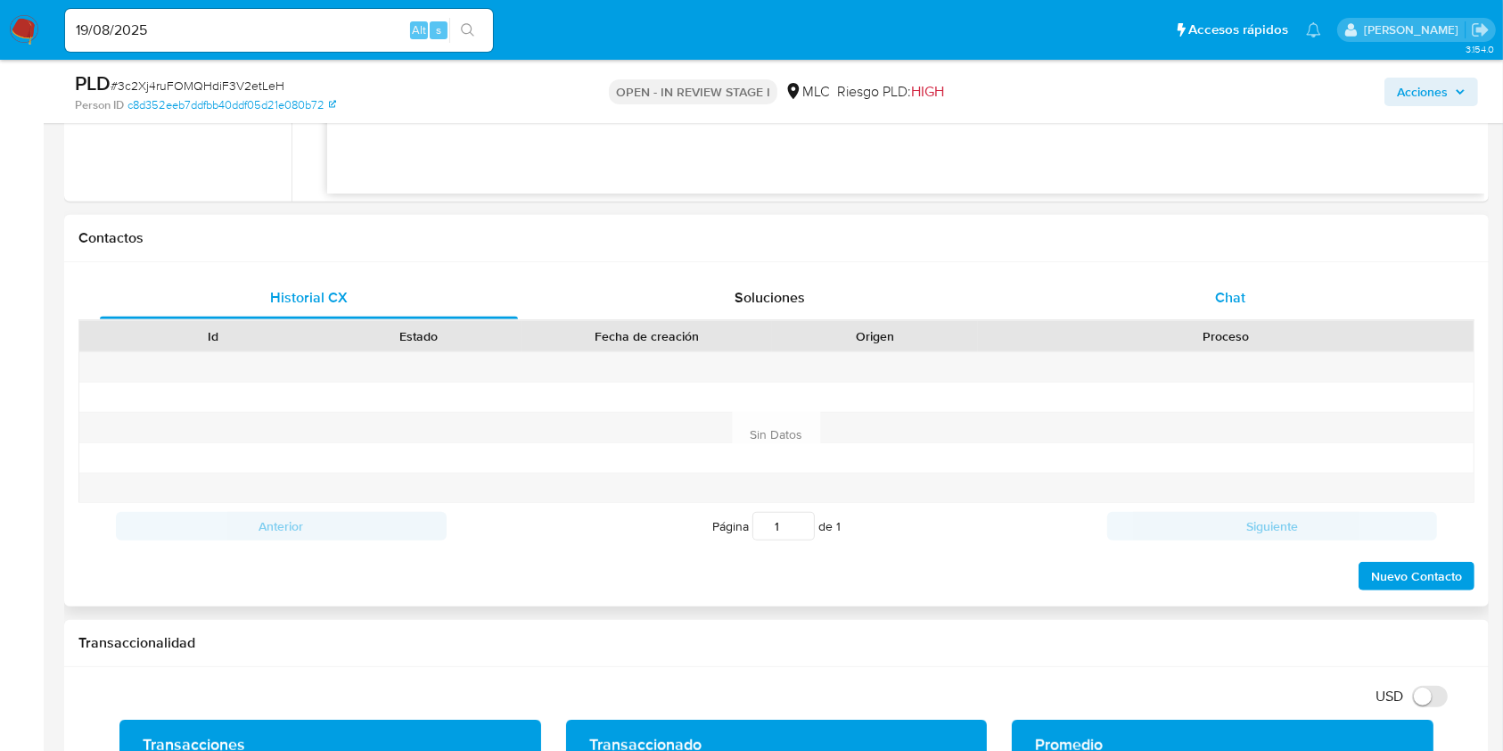
click at [1240, 284] on div "Chat" at bounding box center [1231, 297] width 418 height 43
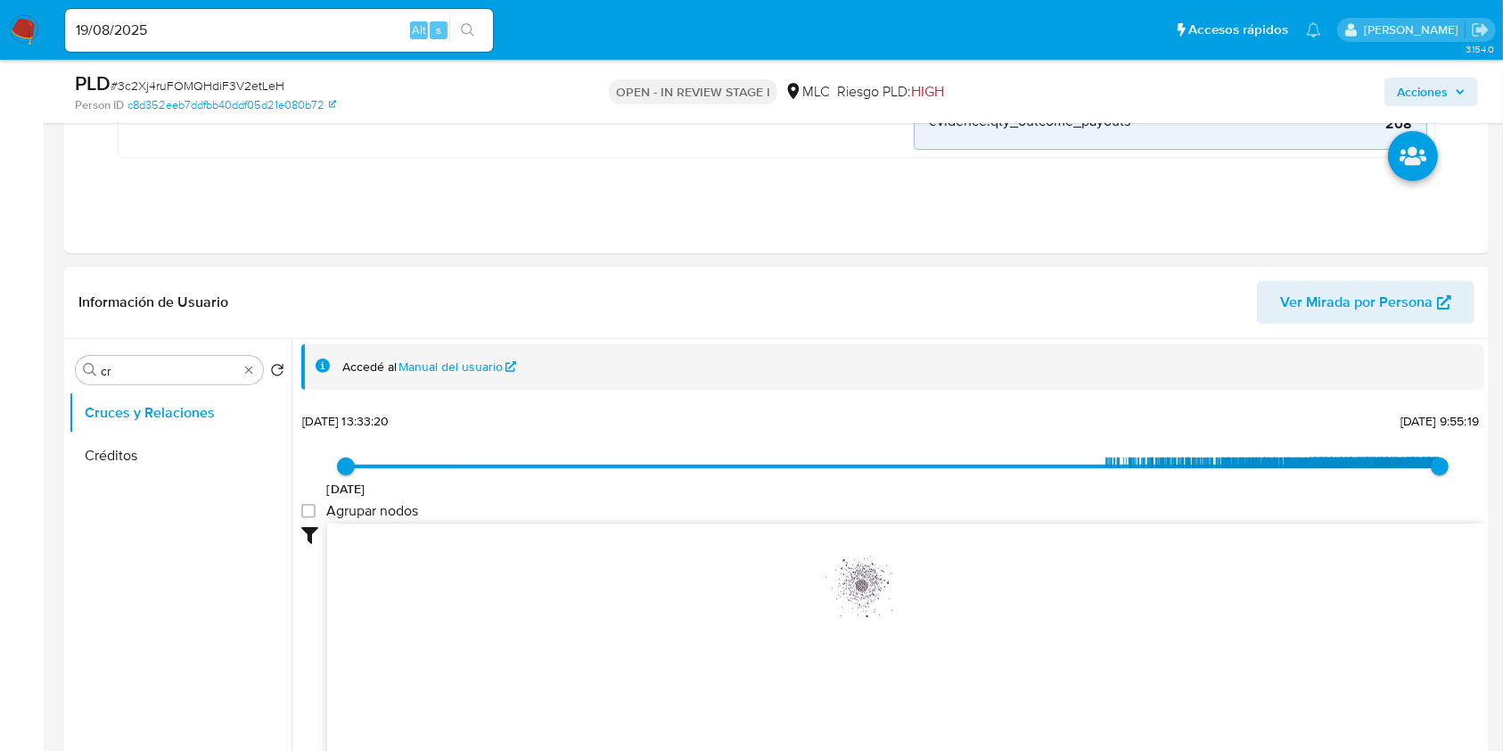
scroll to position [475, 0]
click at [118, 377] on input "cr" at bounding box center [169, 372] width 137 height 16
type input "DOC"
click at [157, 472] on button "Documentación" at bounding box center [173, 456] width 209 height 43
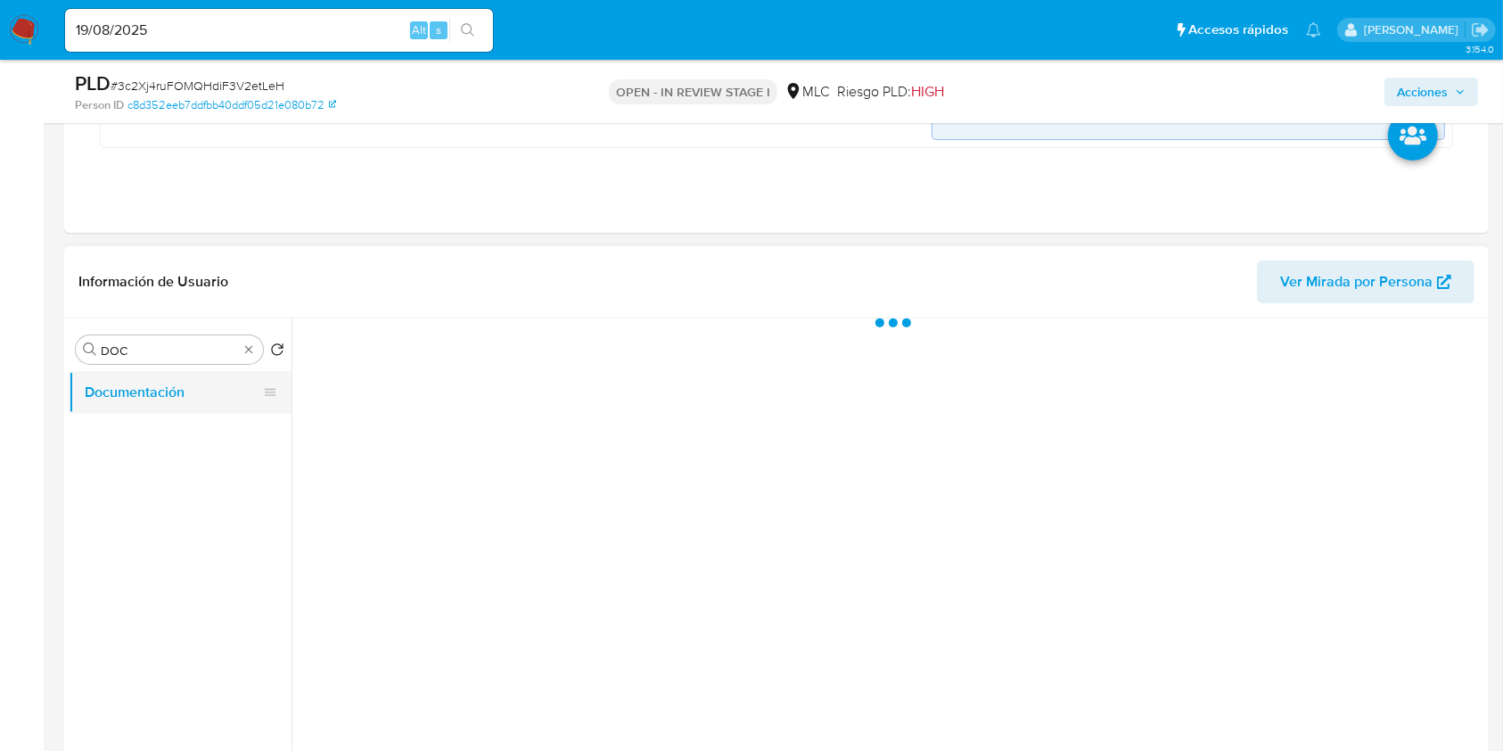
scroll to position [0, 0]
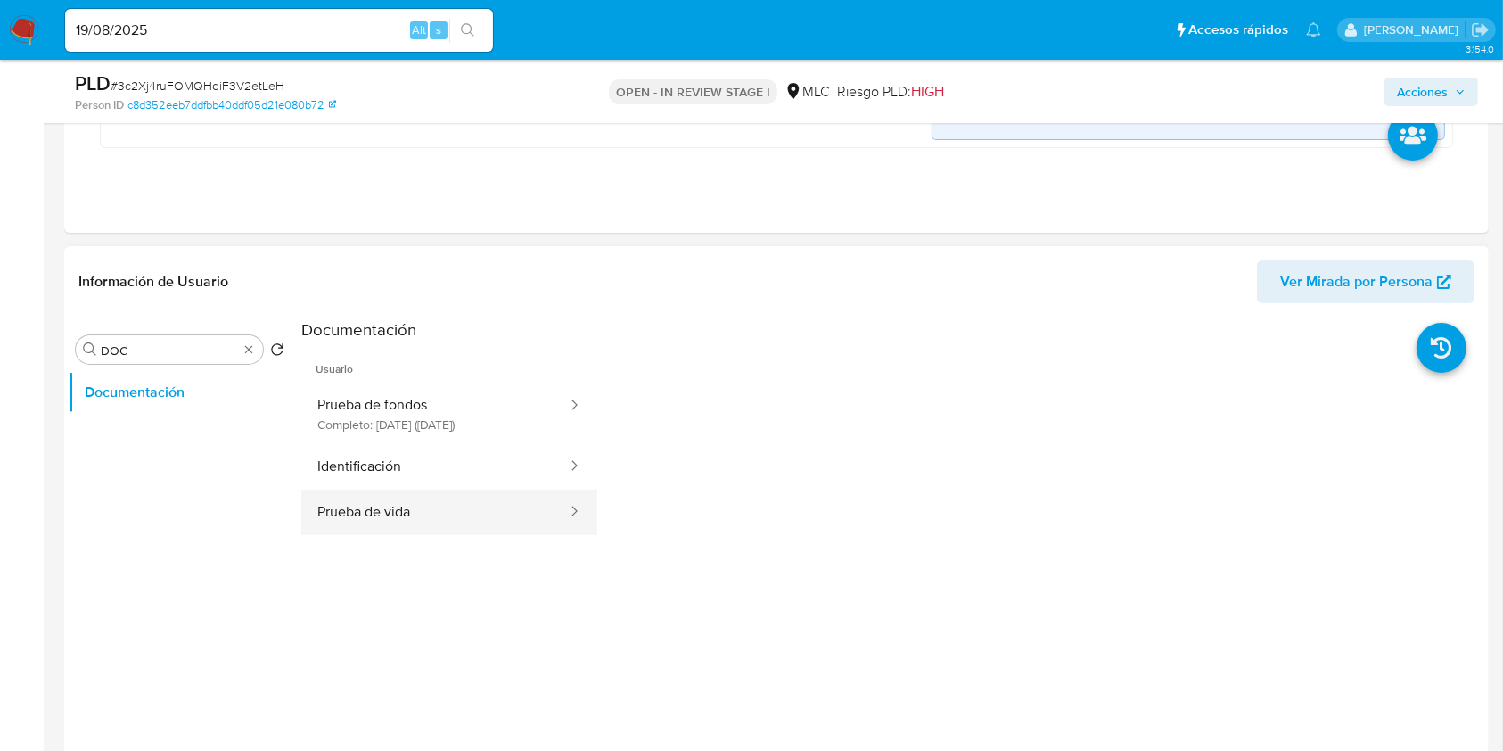
click at [382, 516] on button "Prueba de vida" at bounding box center [434, 511] width 267 height 45
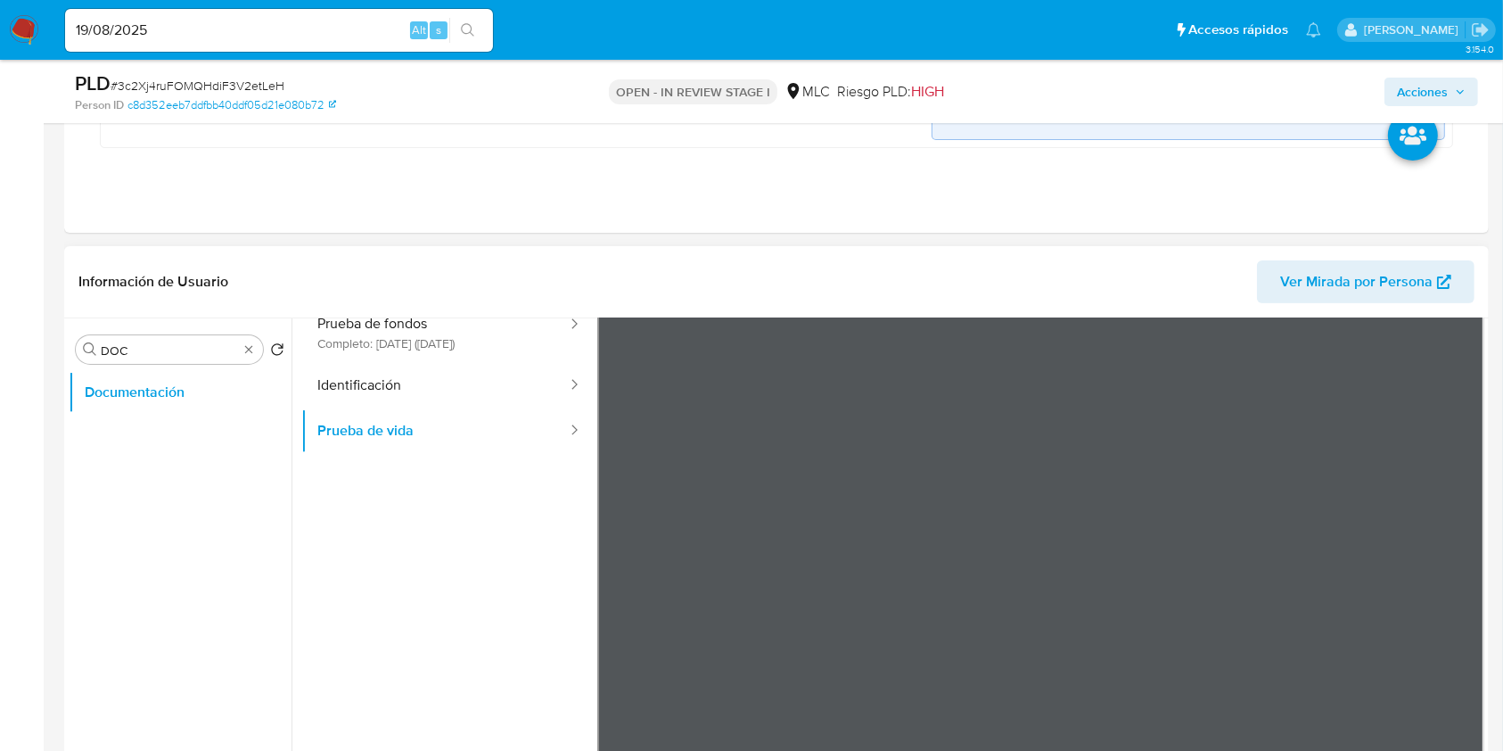
scroll to position [119, 0]
click at [382, 351] on button "Identificación" at bounding box center [434, 347] width 267 height 45
click at [1448, 519] on icon at bounding box center [1462, 512] width 36 height 36
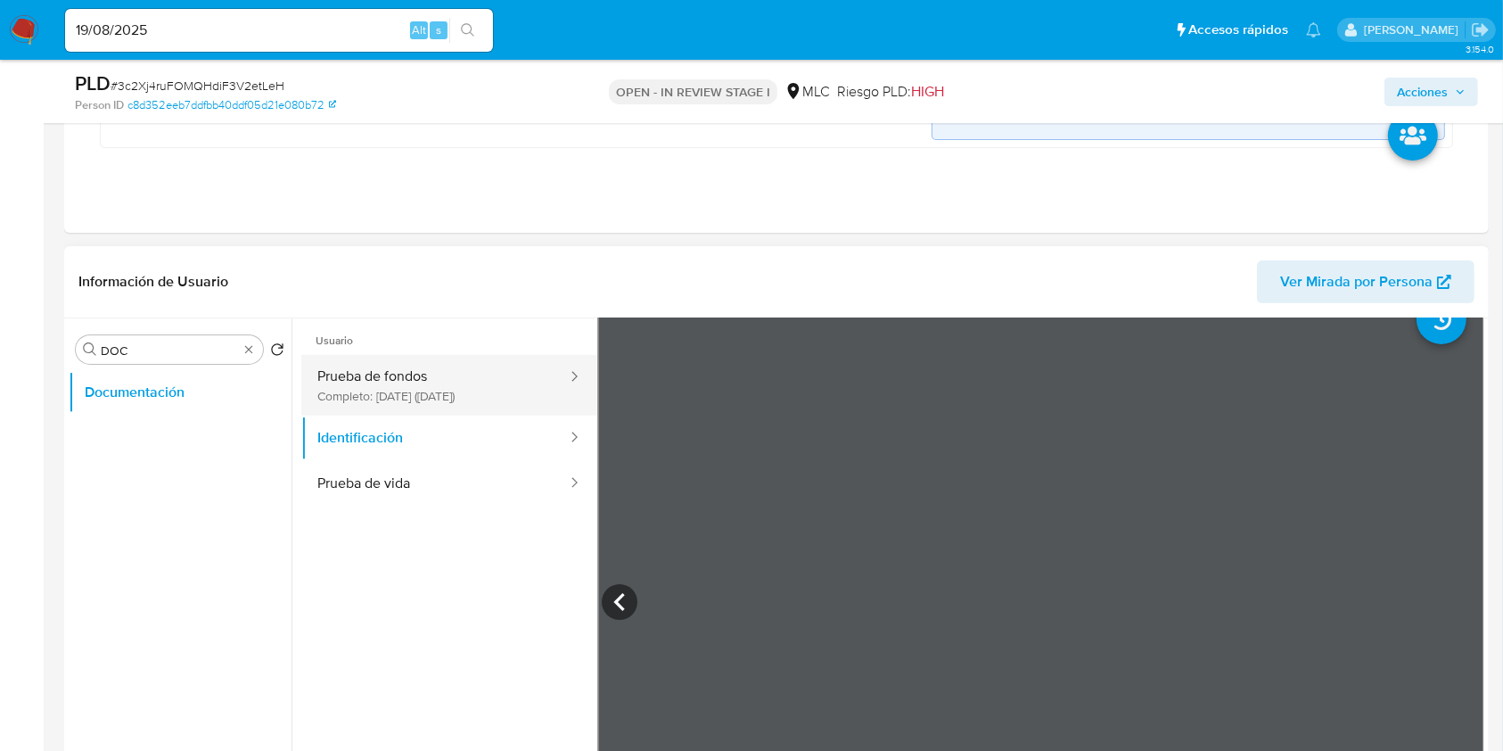
scroll to position [0, 0]
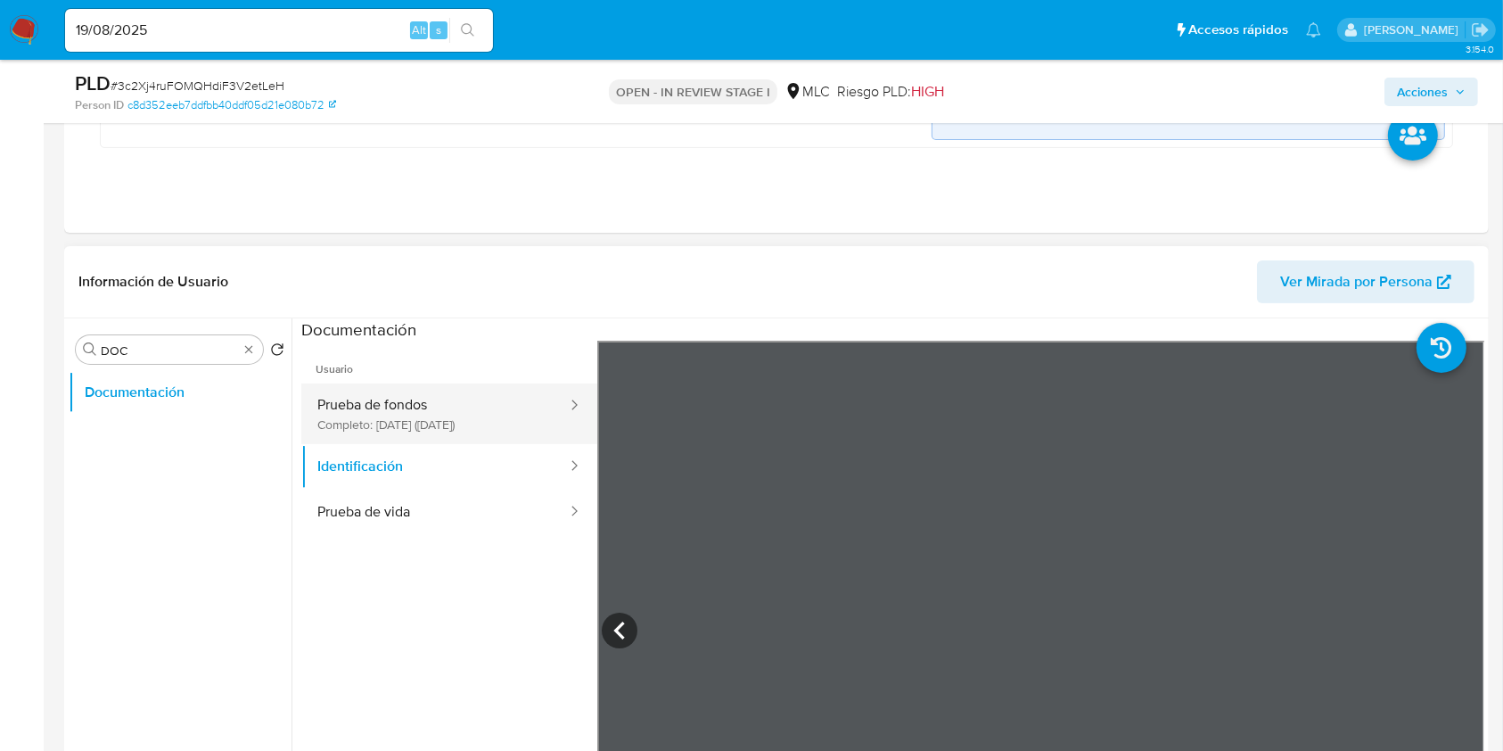
click at [434, 405] on button "Prueba de fondos Completo: 16/06/2025 (hace 2 meses)" at bounding box center [434, 413] width 267 height 61
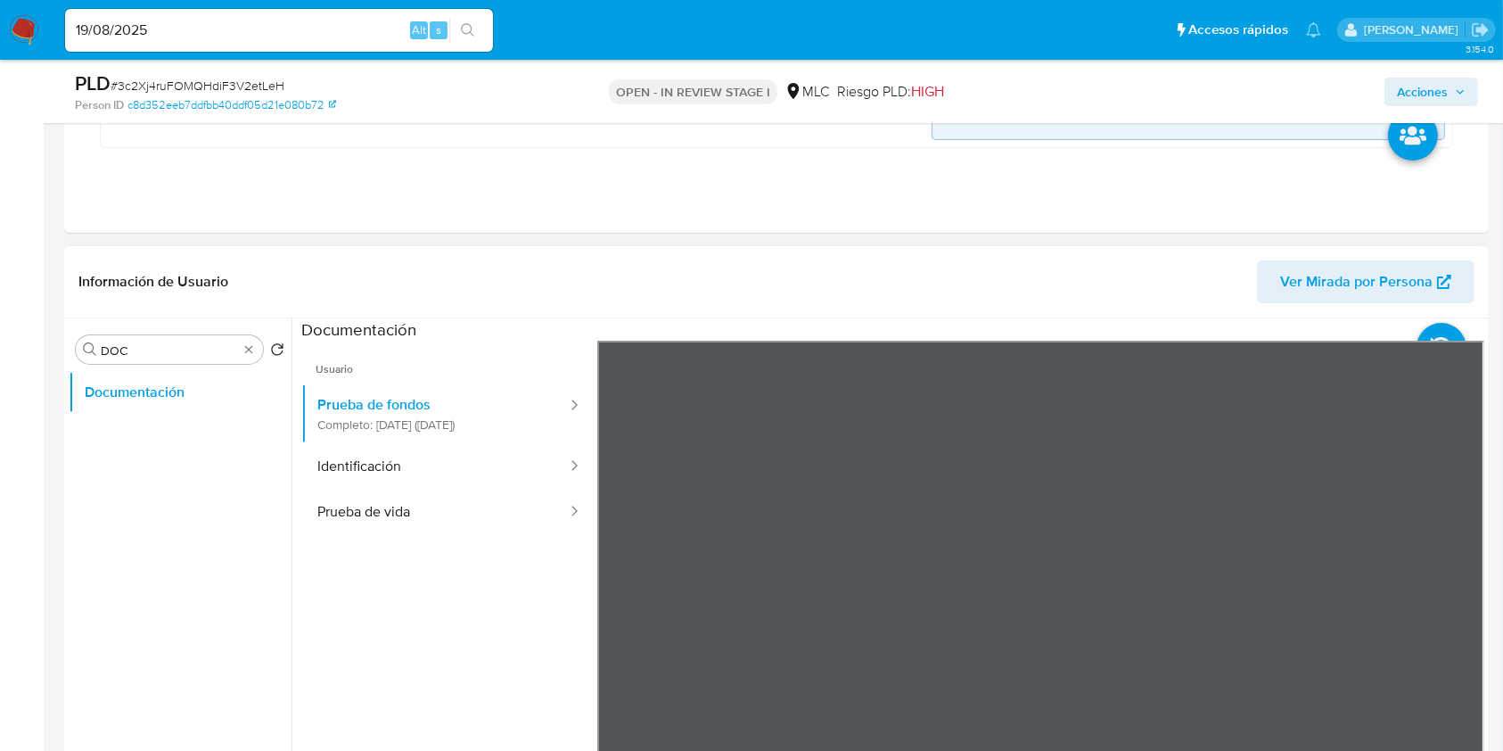
click at [570, 559] on div "Usuario Prueba de fondos Completo: 16/06/2025 (hace 2 meses) Identificación Pru…" at bounding box center [892, 626] width 1183 height 571
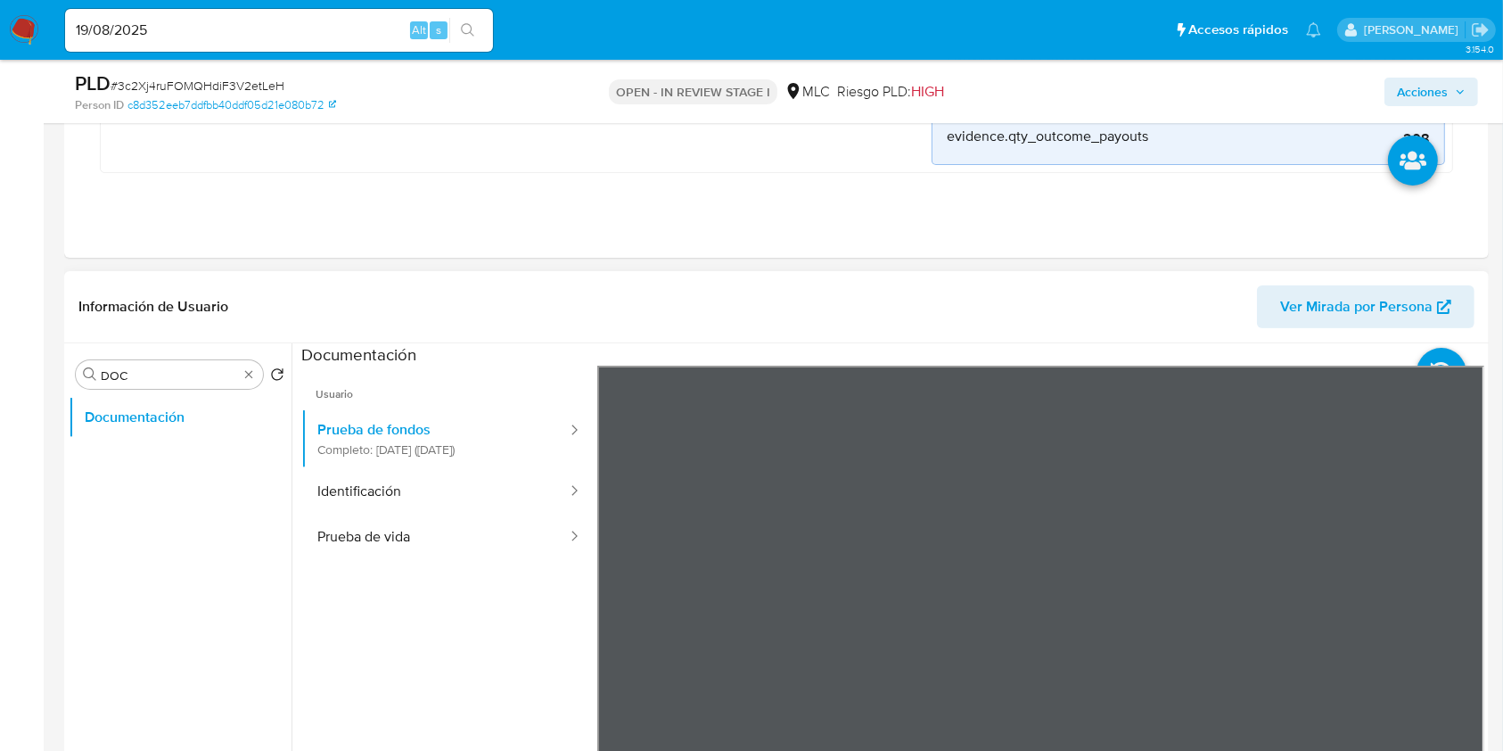
scroll to position [475, 0]
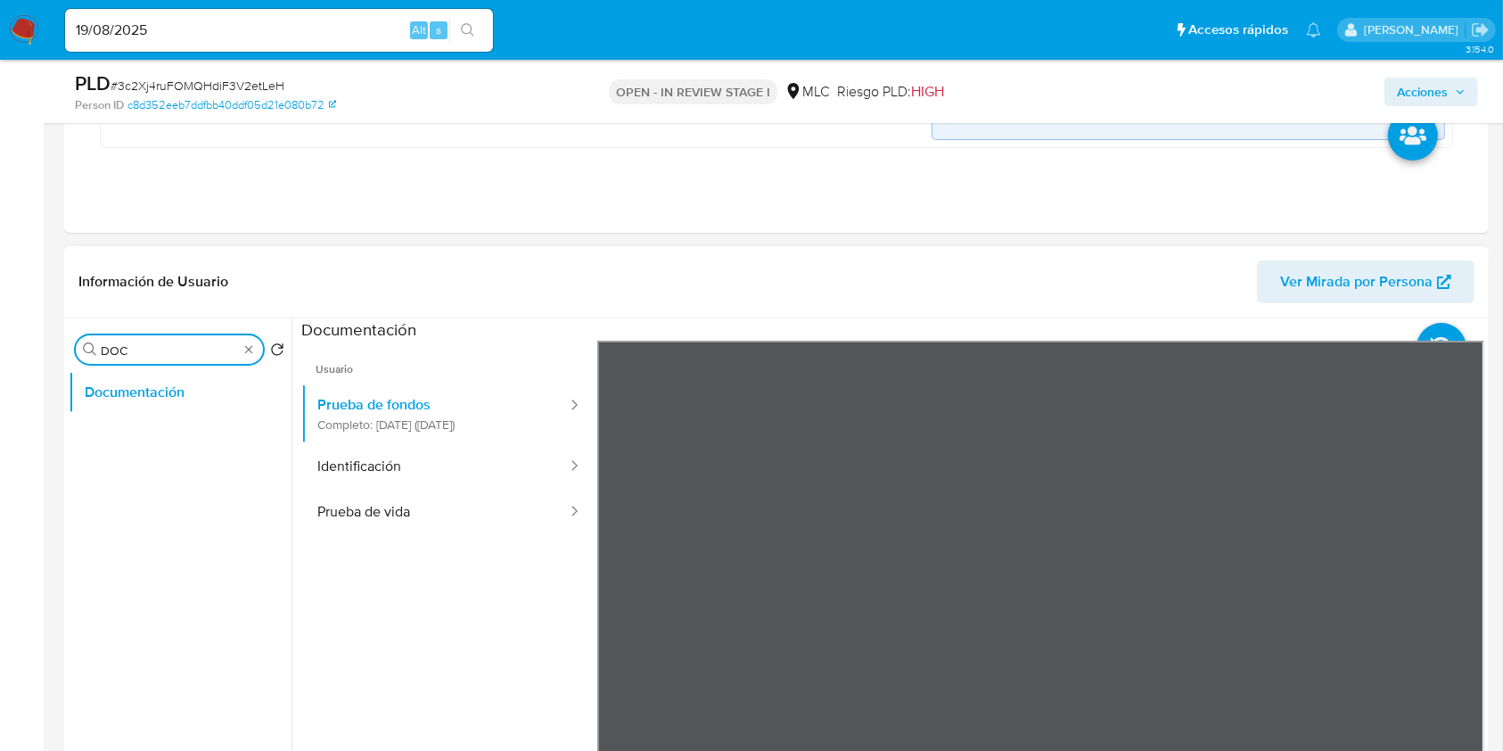
click at [138, 349] on input "DOC" at bounding box center [169, 350] width 137 height 16
type input "AD"
click at [139, 431] on button "Archivos adjuntos" at bounding box center [173, 435] width 209 height 43
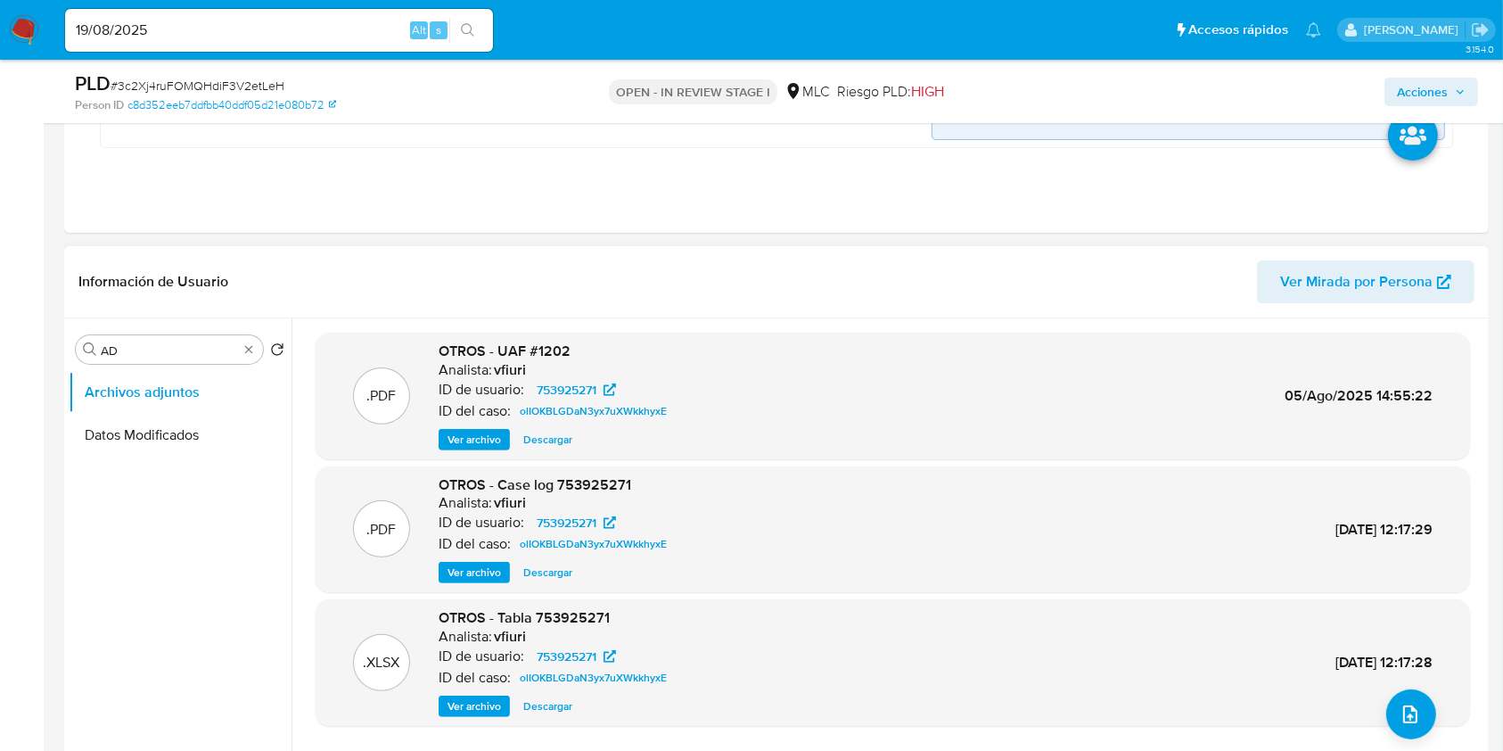
click at [493, 571] on span "Ver archivo" at bounding box center [474, 572] width 53 height 18
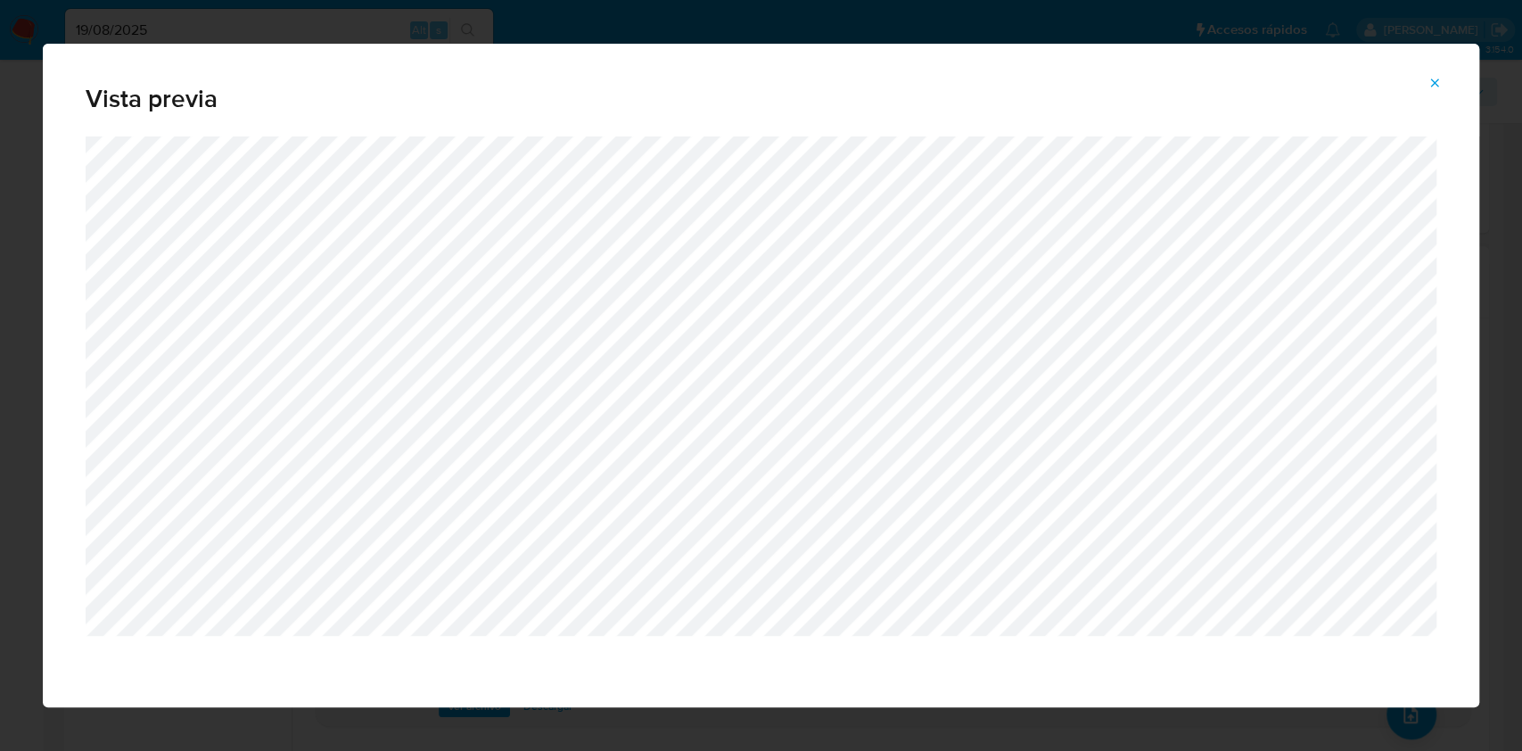
click at [1437, 73] on span "Attachment preview" at bounding box center [1434, 82] width 14 height 25
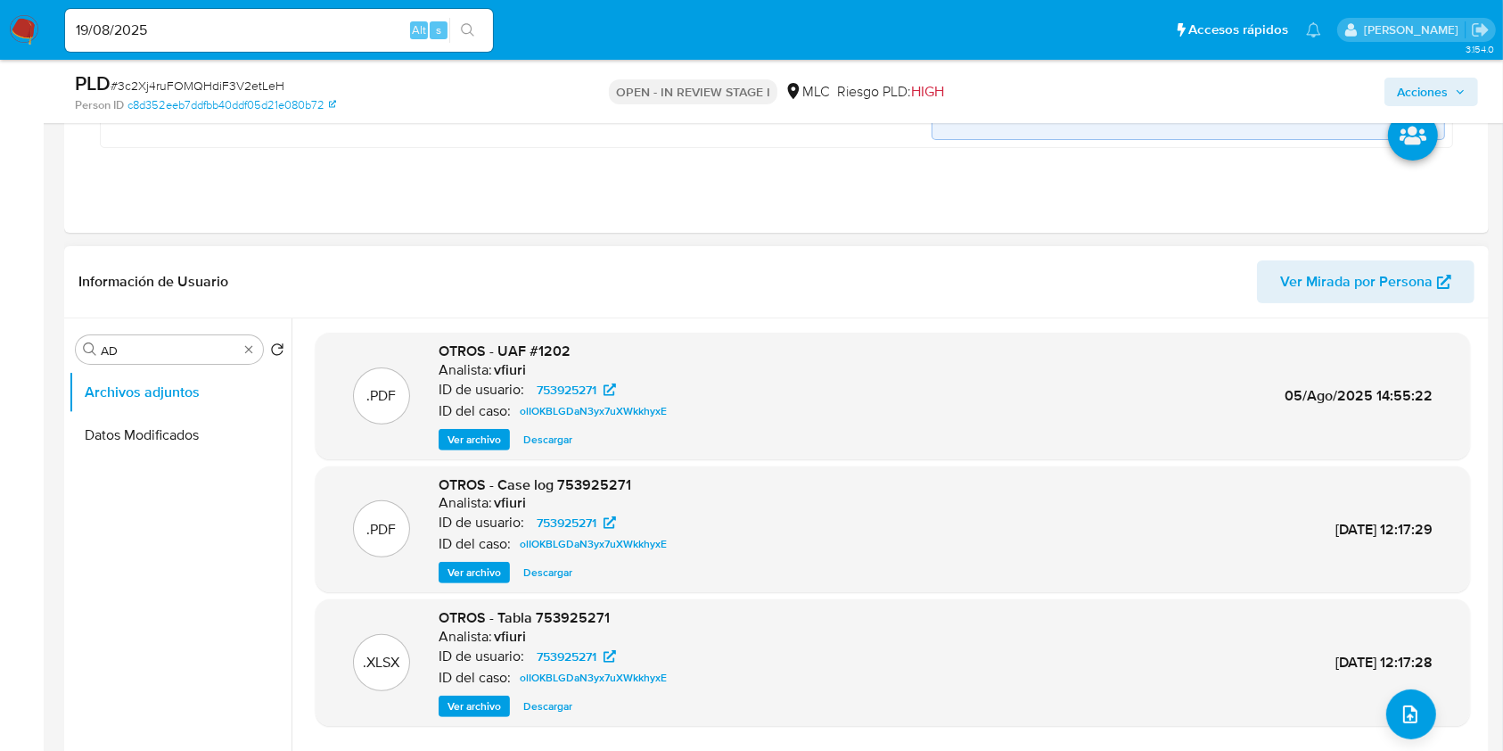
click at [543, 571] on span "Descargar" at bounding box center [547, 572] width 49 height 18
click at [253, 360] on div "Buscar AD" at bounding box center [169, 349] width 187 height 29
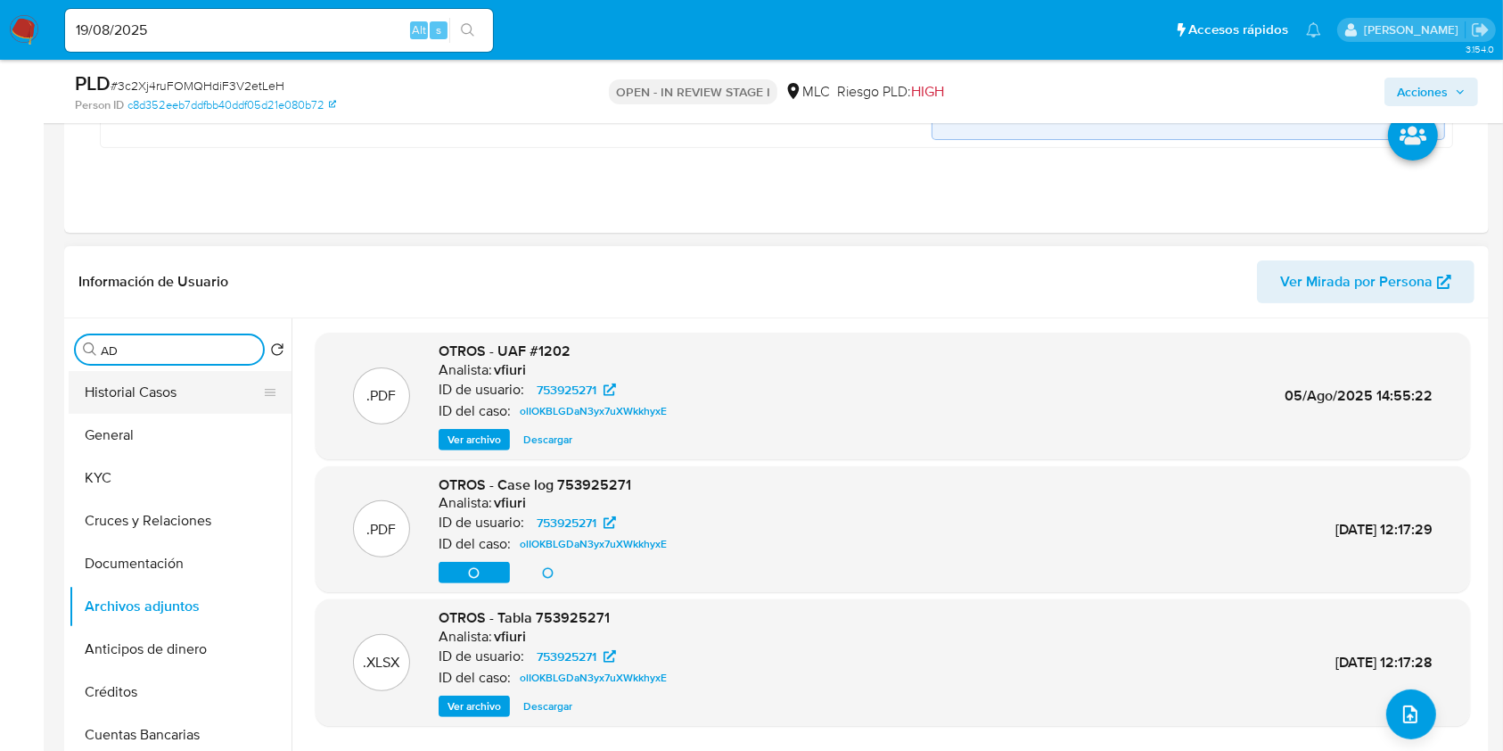
click at [164, 403] on button "Historial Casos" at bounding box center [173, 392] width 209 height 43
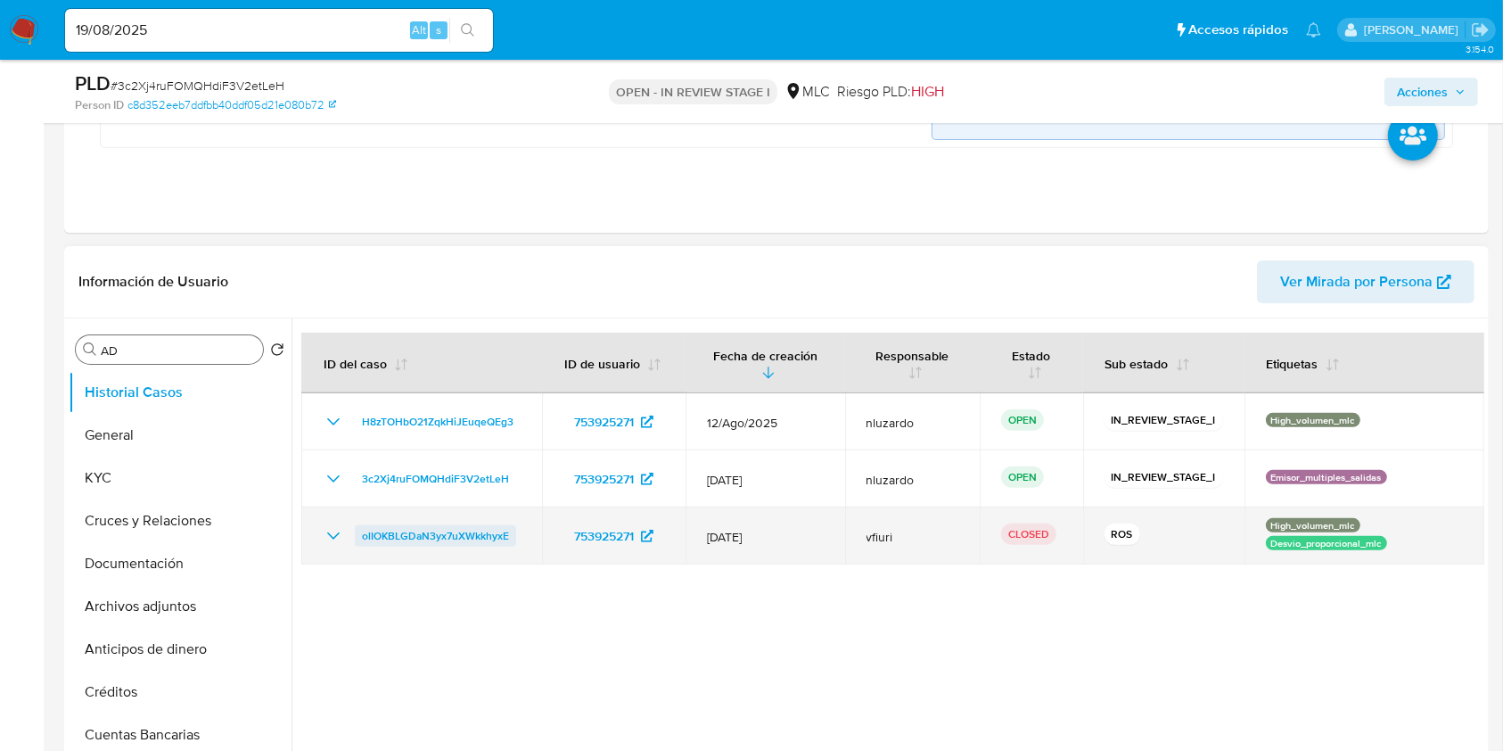
click at [434, 535] on span "olIOKBLGDaN3yx7uXWkkhyxE" at bounding box center [435, 535] width 147 height 21
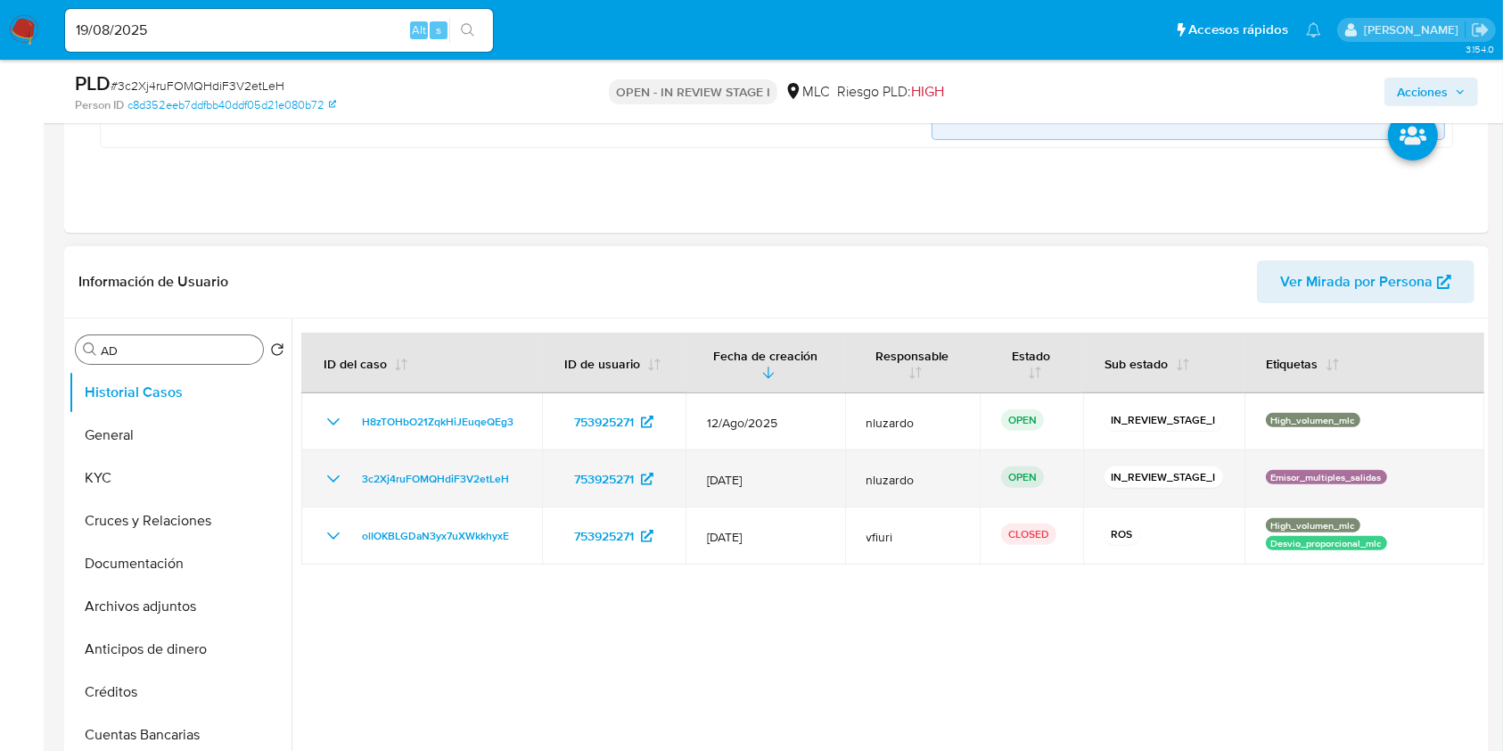
scroll to position [594, 0]
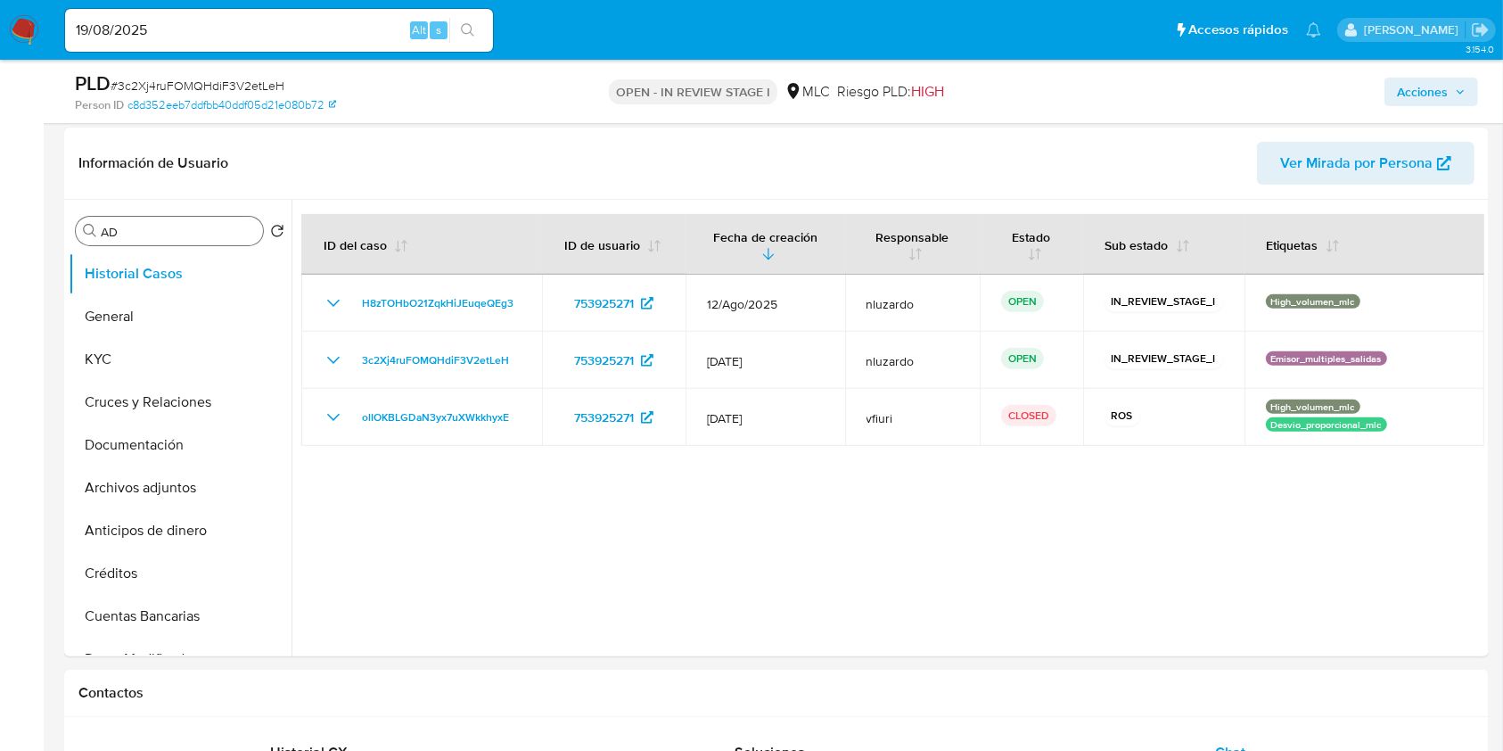
click at [145, 226] on input "AD" at bounding box center [178, 232] width 155 height 16
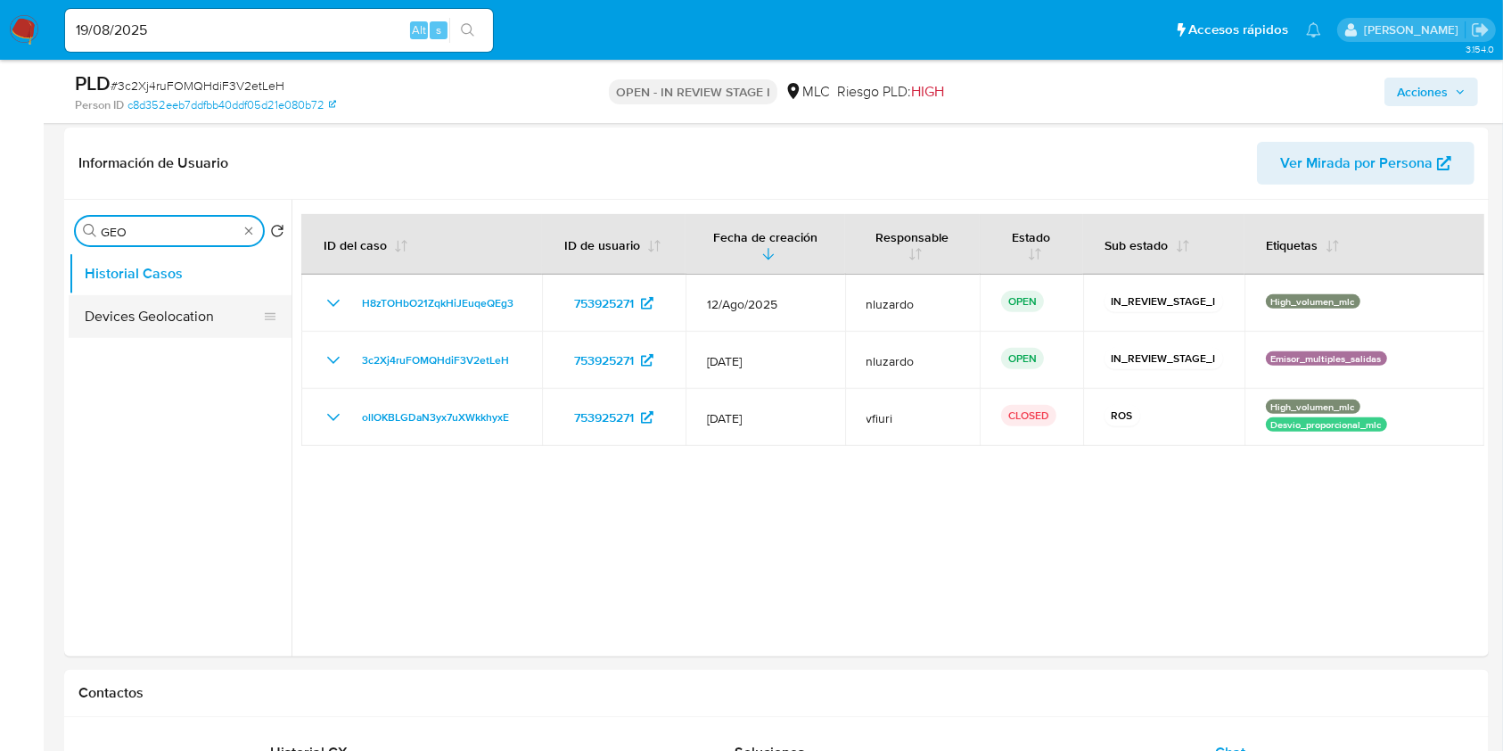
type input "GEO"
click at [185, 333] on button "Devices Geolocation" at bounding box center [173, 316] width 209 height 43
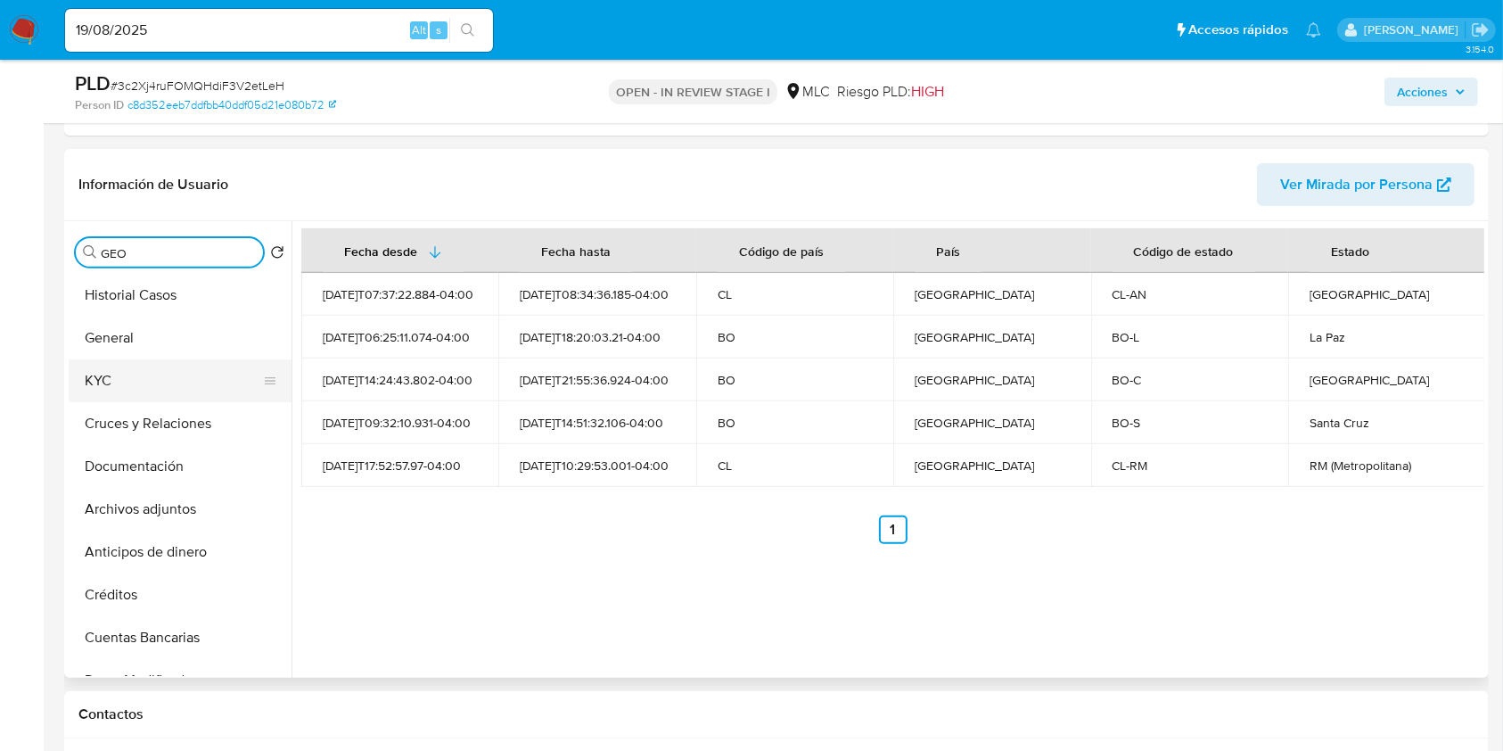
click at [200, 386] on button "KYC" at bounding box center [173, 380] width 209 height 43
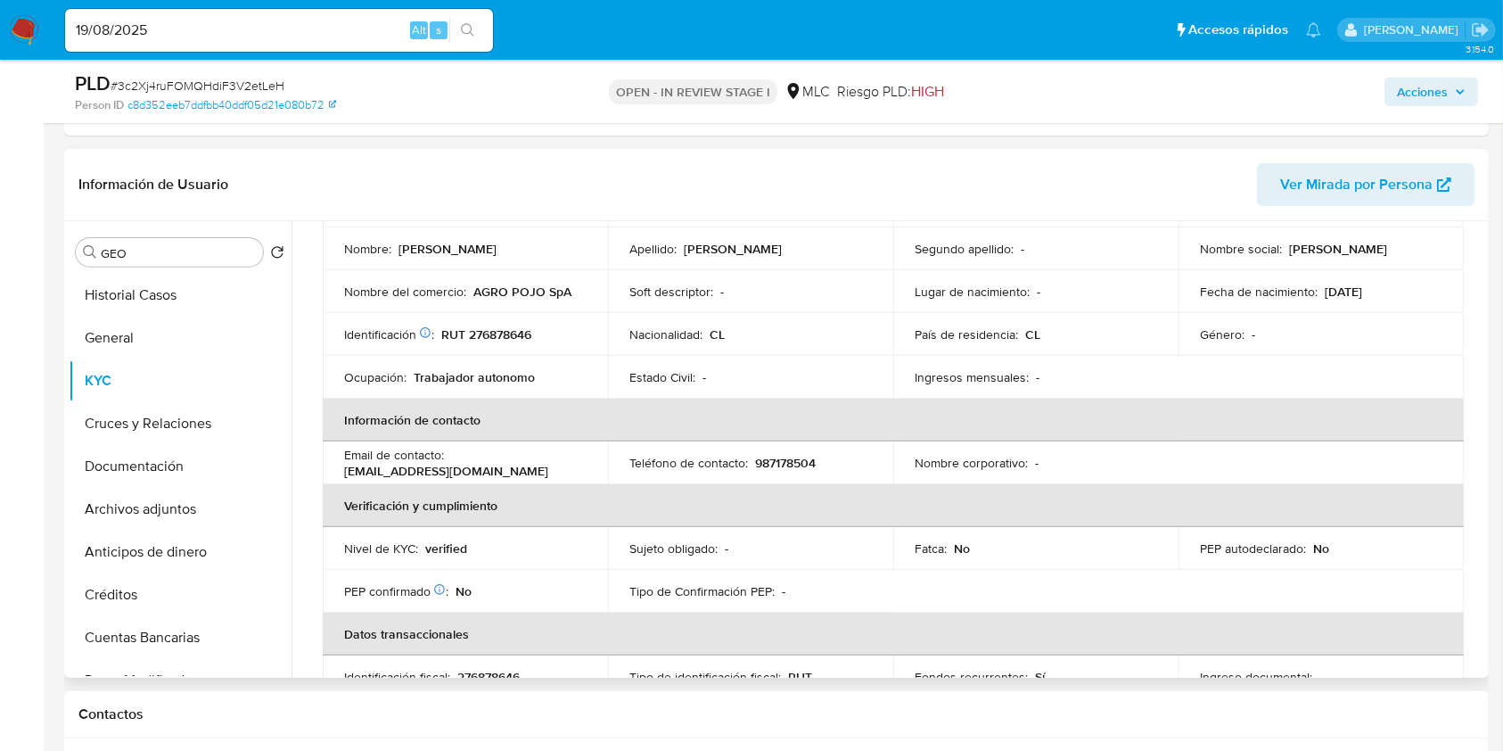
scroll to position [0, 0]
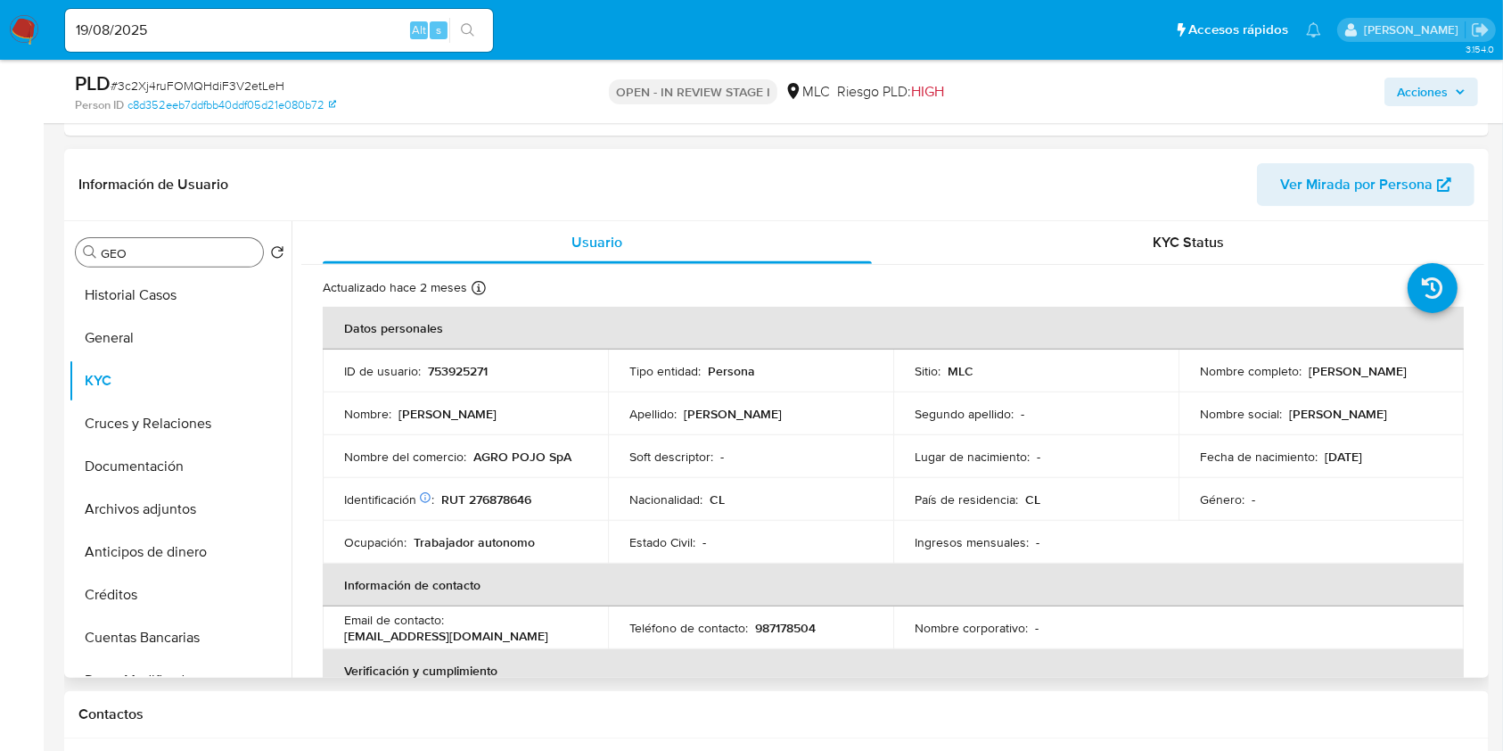
click at [197, 256] on input "GEO" at bounding box center [178, 253] width 155 height 16
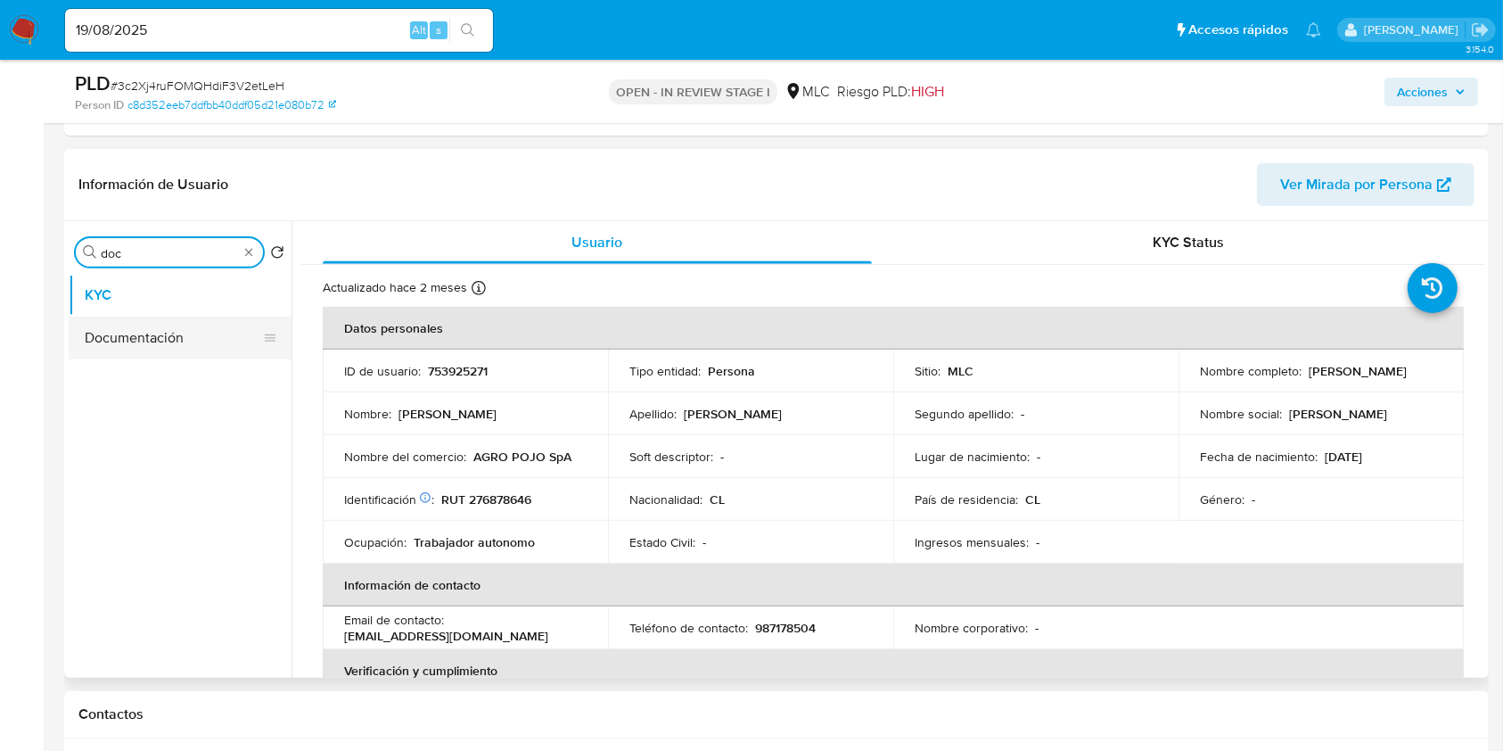
type input "doc"
click at [157, 337] on button "Documentación" at bounding box center [173, 337] width 209 height 43
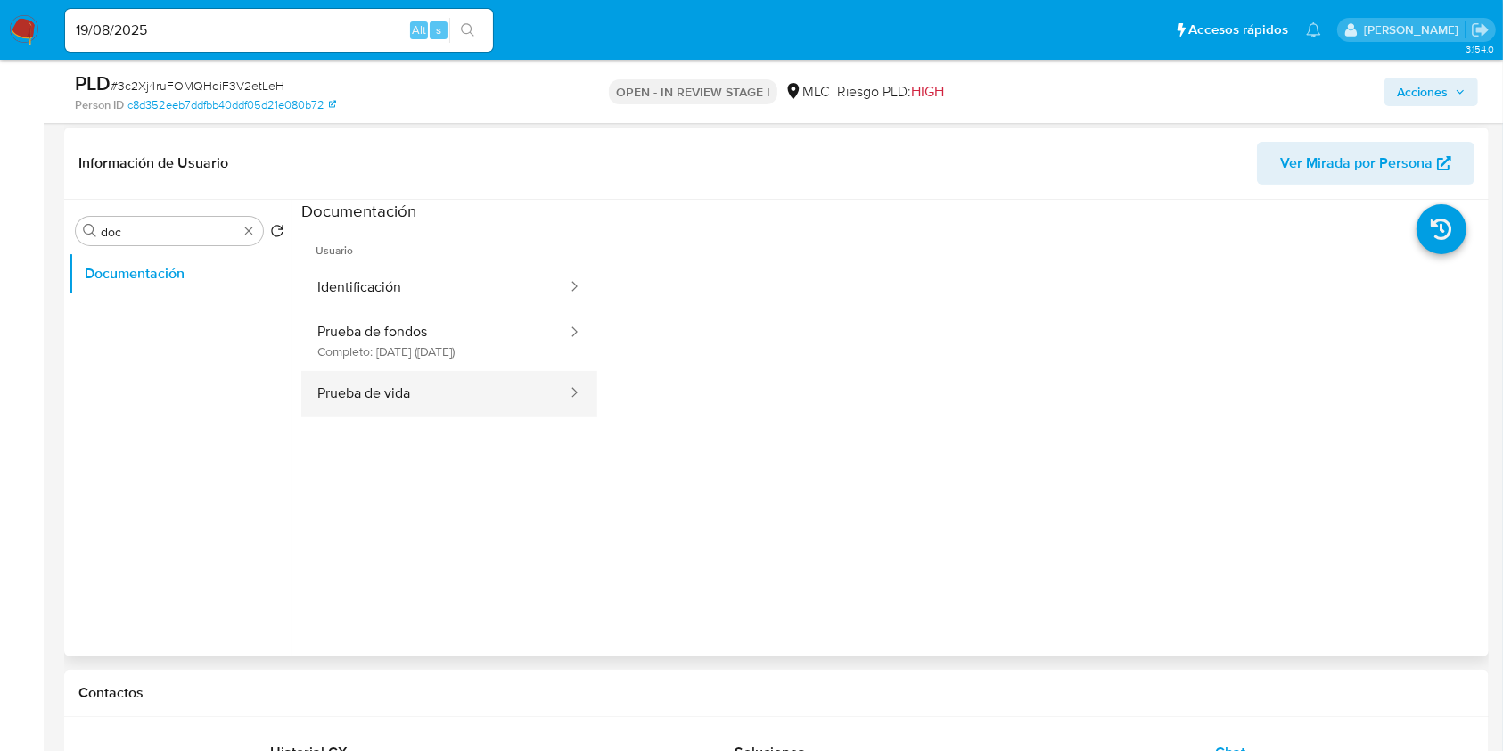
click at [366, 394] on button "Prueba de vida" at bounding box center [434, 393] width 267 height 45
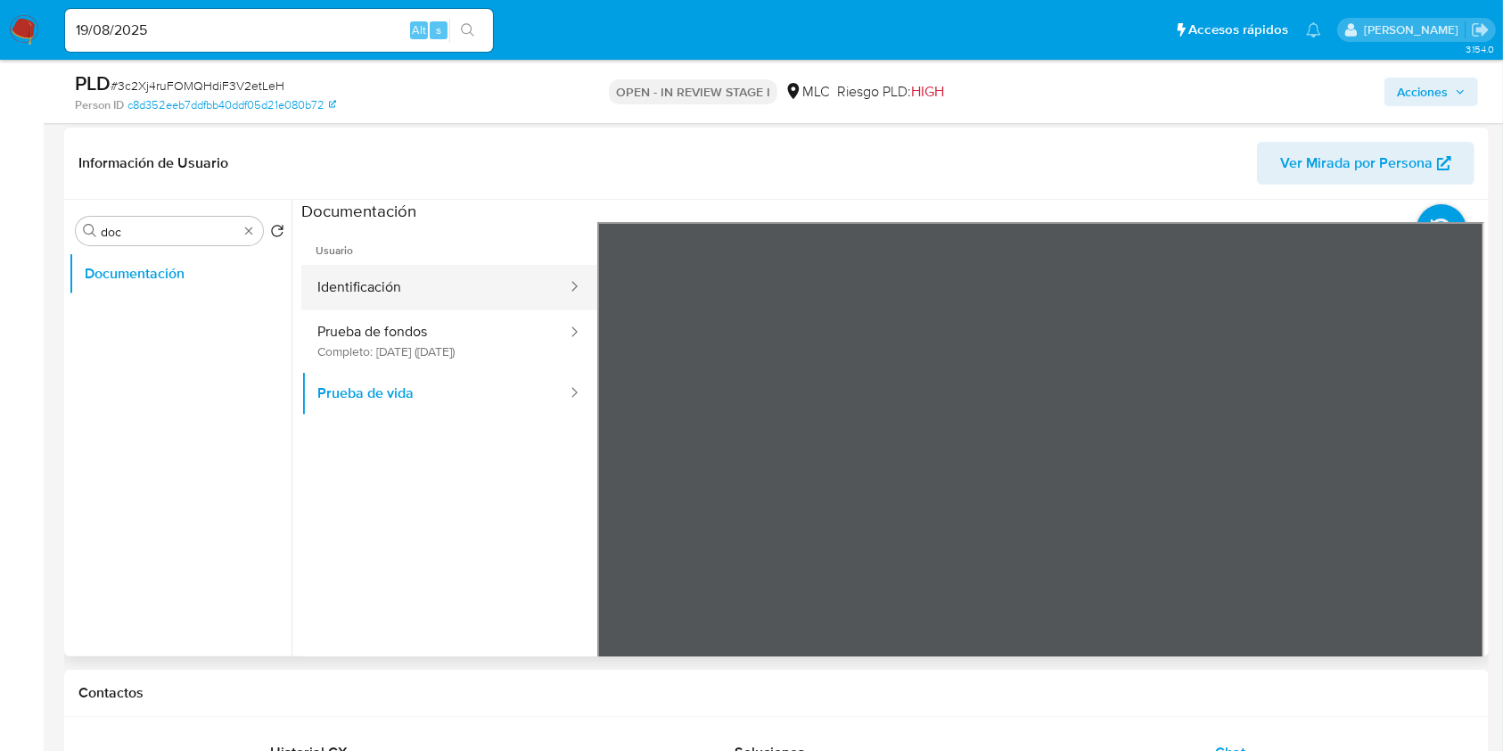
click at [421, 267] on button "Identificación" at bounding box center [434, 287] width 267 height 45
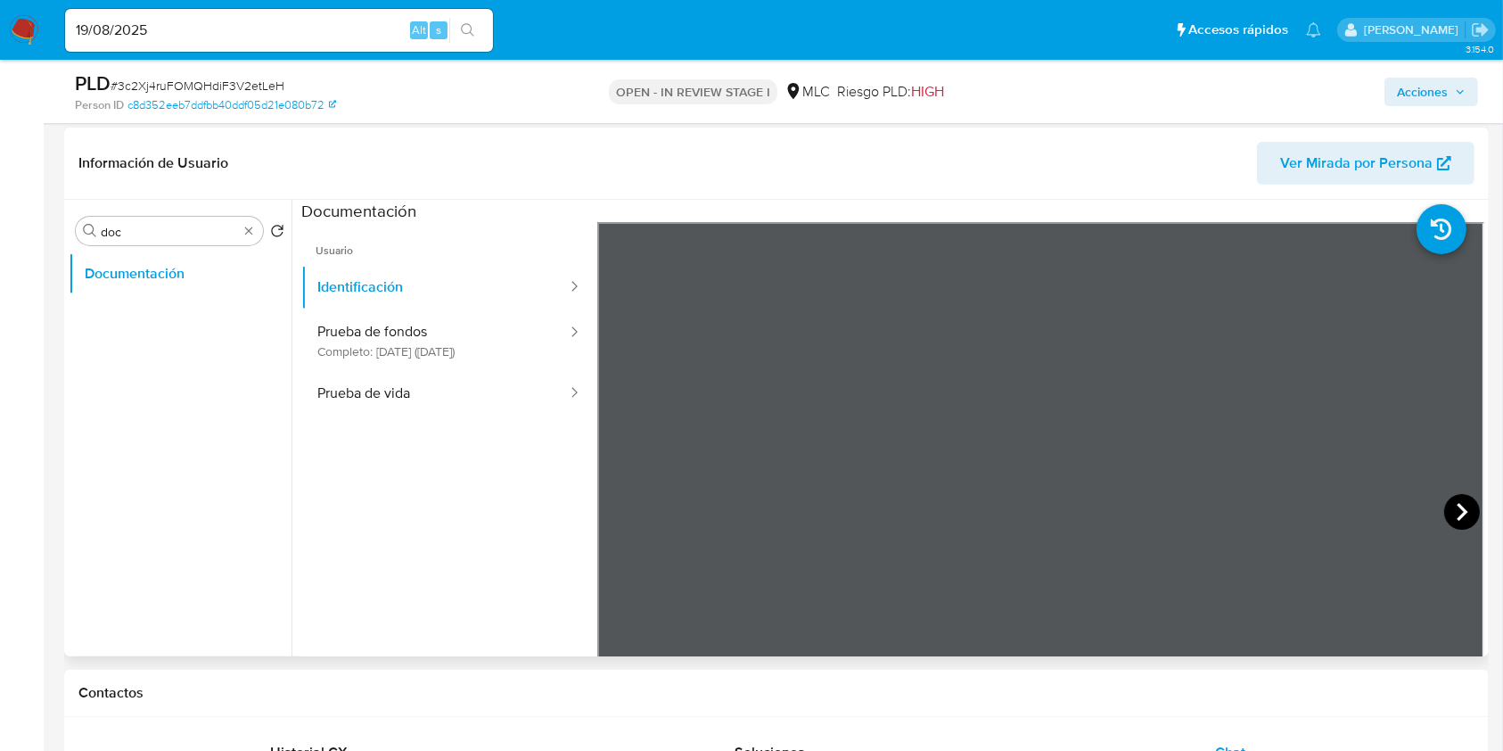
click at [1447, 501] on icon at bounding box center [1462, 512] width 36 height 36
click at [236, 232] on input "doc" at bounding box center [169, 232] width 137 height 16
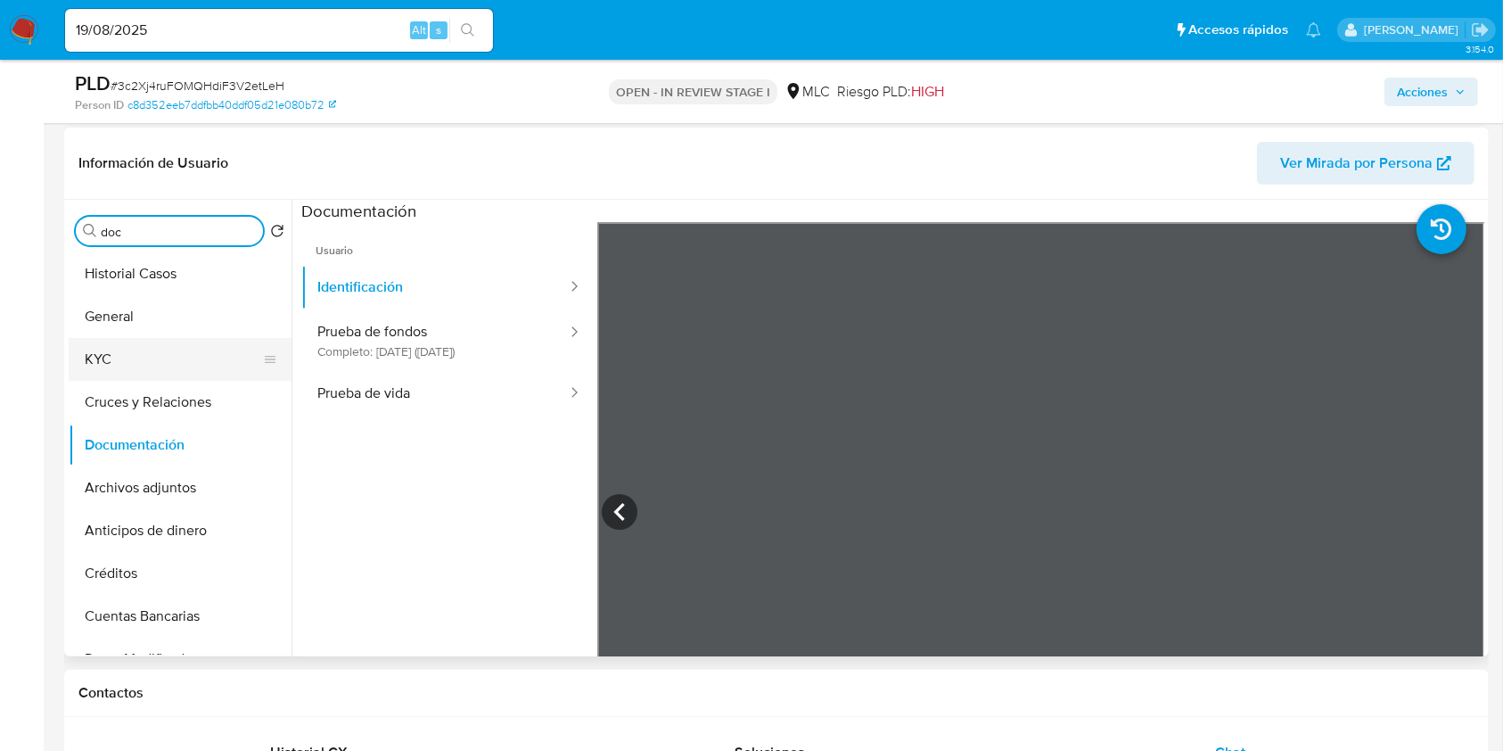
click at [168, 349] on button "KYC" at bounding box center [173, 359] width 209 height 43
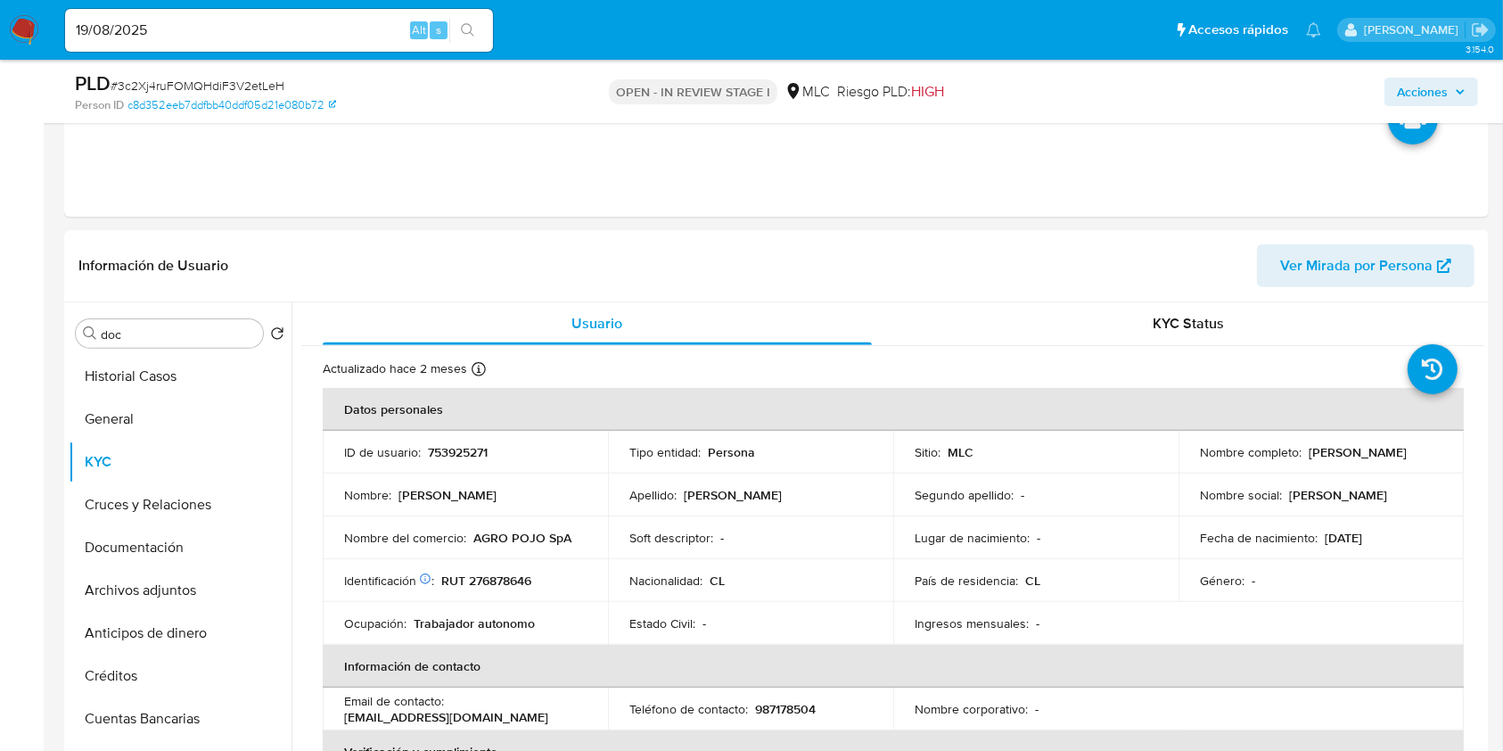
scroll to position [475, 0]
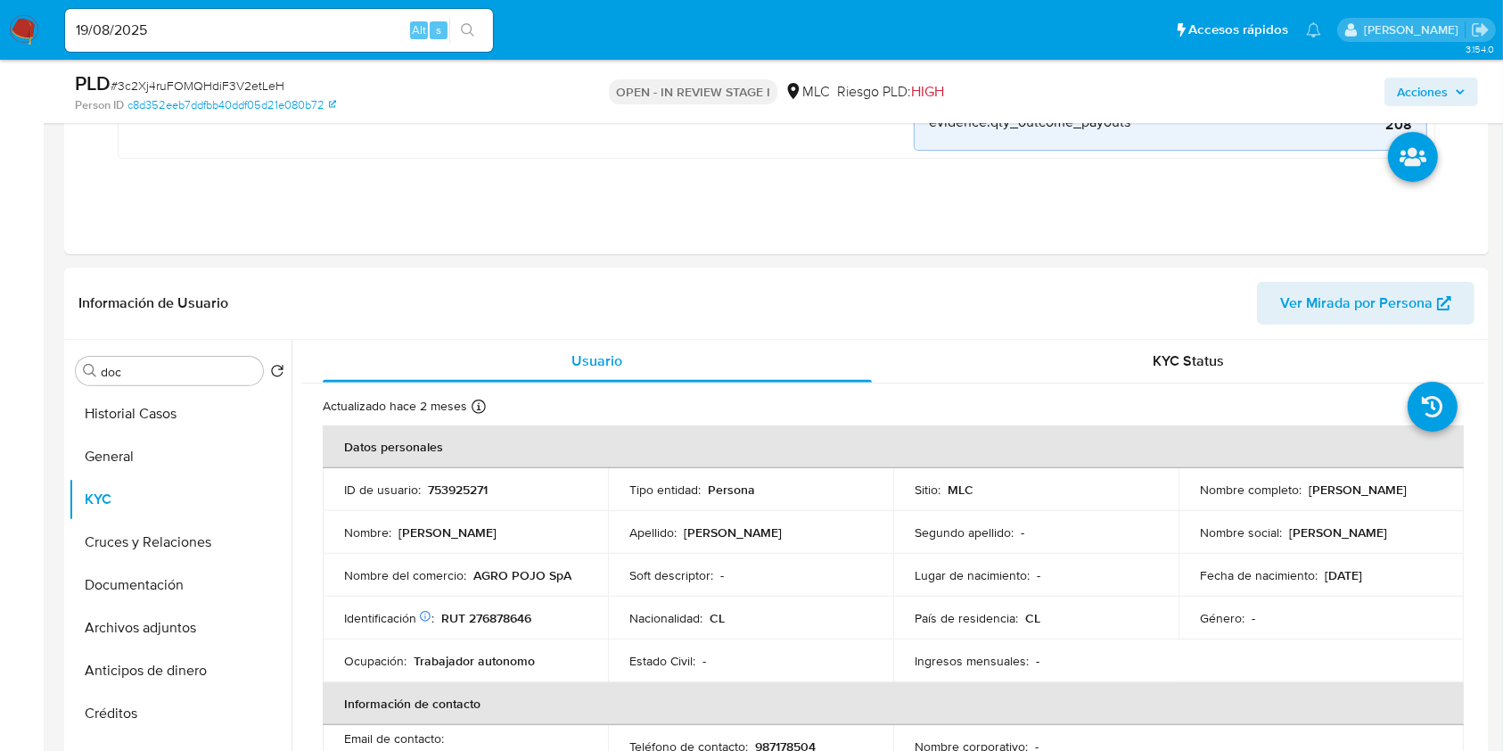
click at [492, 573] on p "AGRO POJO SpA" at bounding box center [522, 575] width 98 height 16
drag, startPoint x: 588, startPoint y: 582, endPoint x: 596, endPoint y: 577, distance: 9.6
click at [596, 577] on td "Nombre del comercio : AGRO POJO SpA" at bounding box center [465, 575] width 285 height 43
copy p "AGRO POJO SpA"
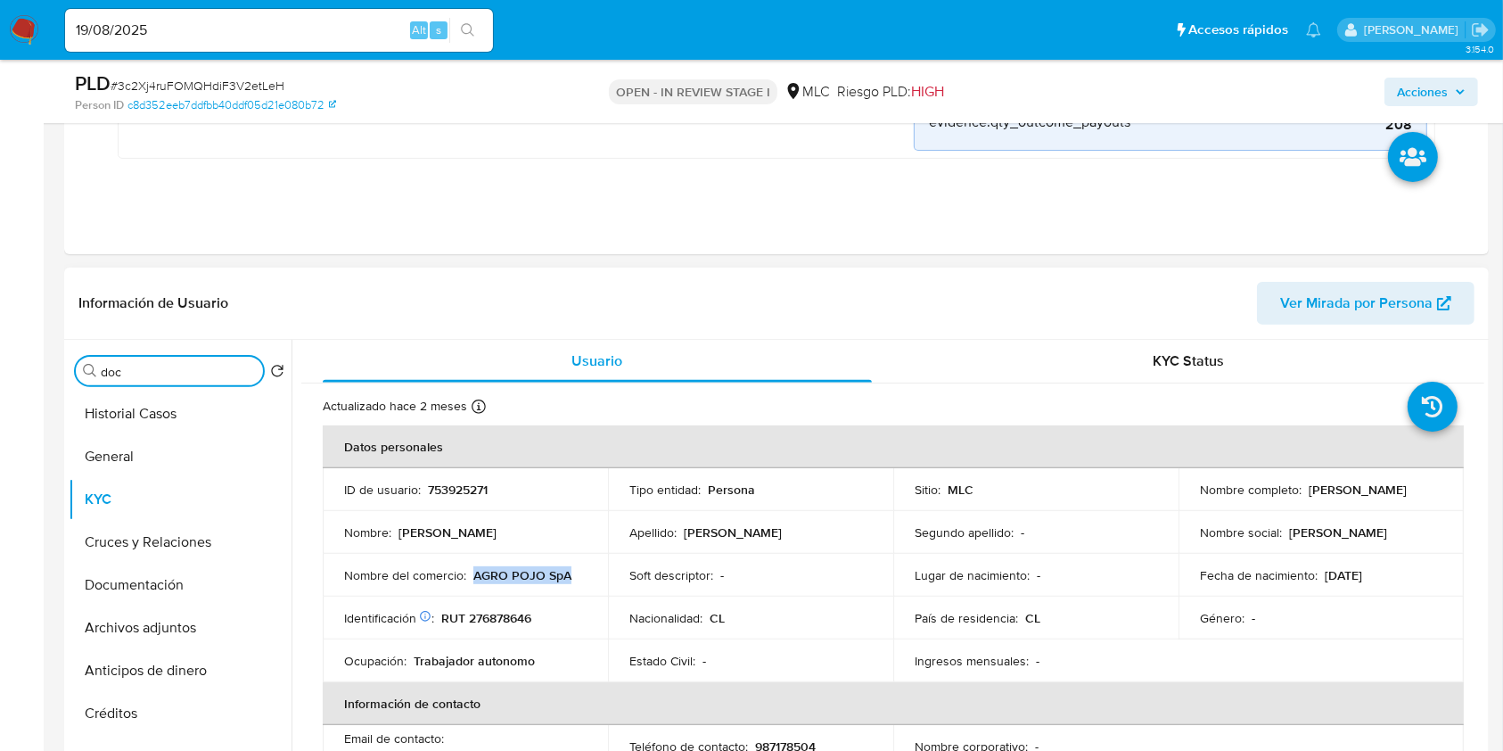
click at [136, 372] on input "doc" at bounding box center [178, 372] width 155 height 16
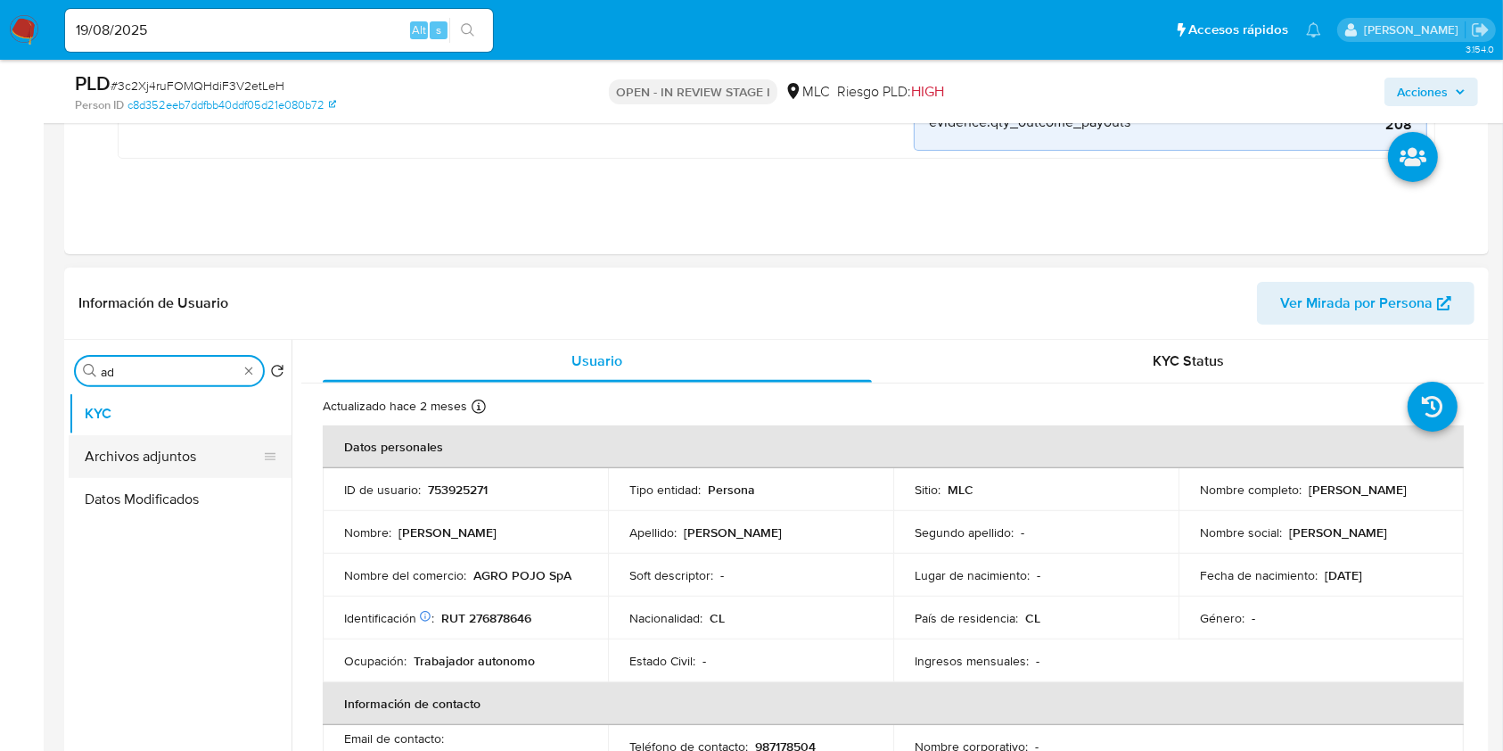
type input "ad"
click at [145, 456] on button "Archivos adjuntos" at bounding box center [173, 456] width 209 height 43
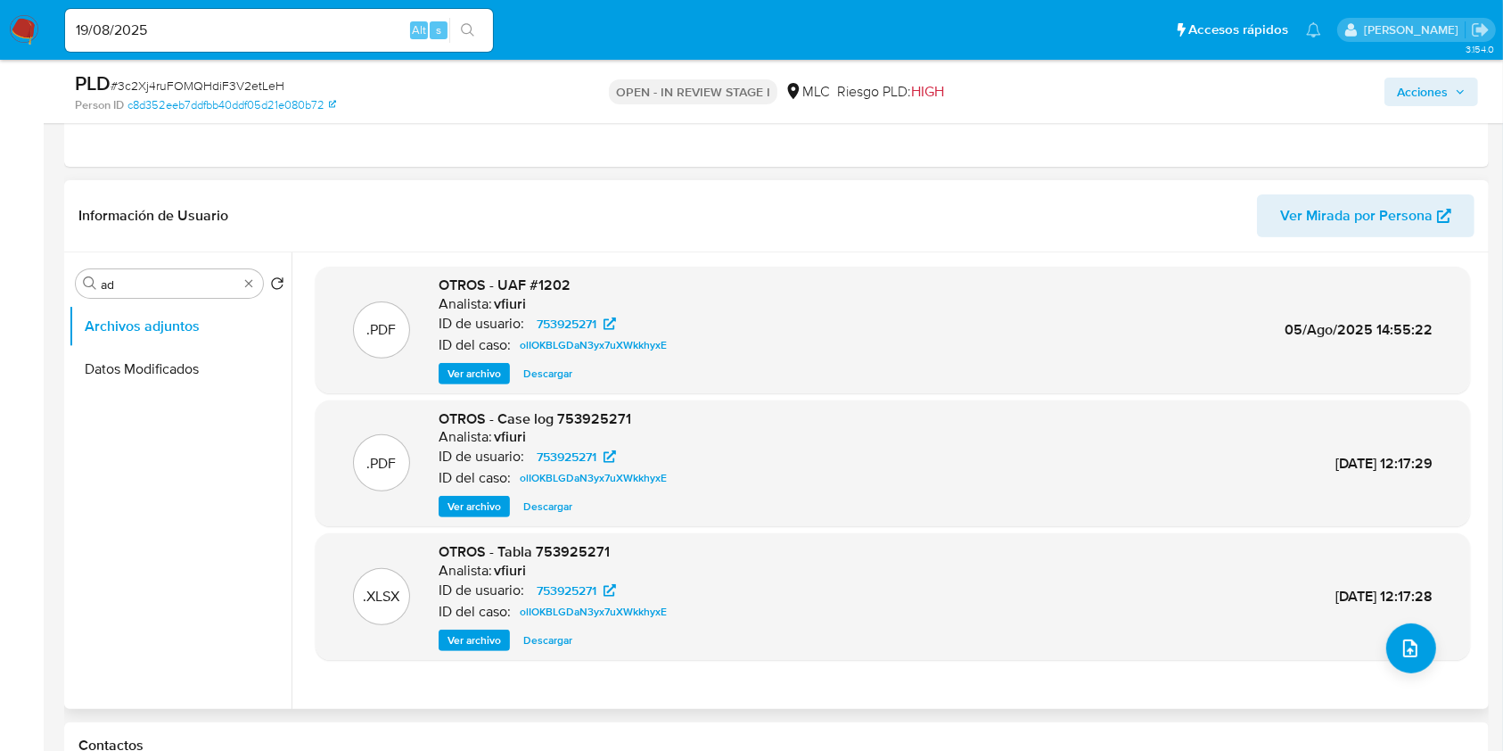
scroll to position [594, 0]
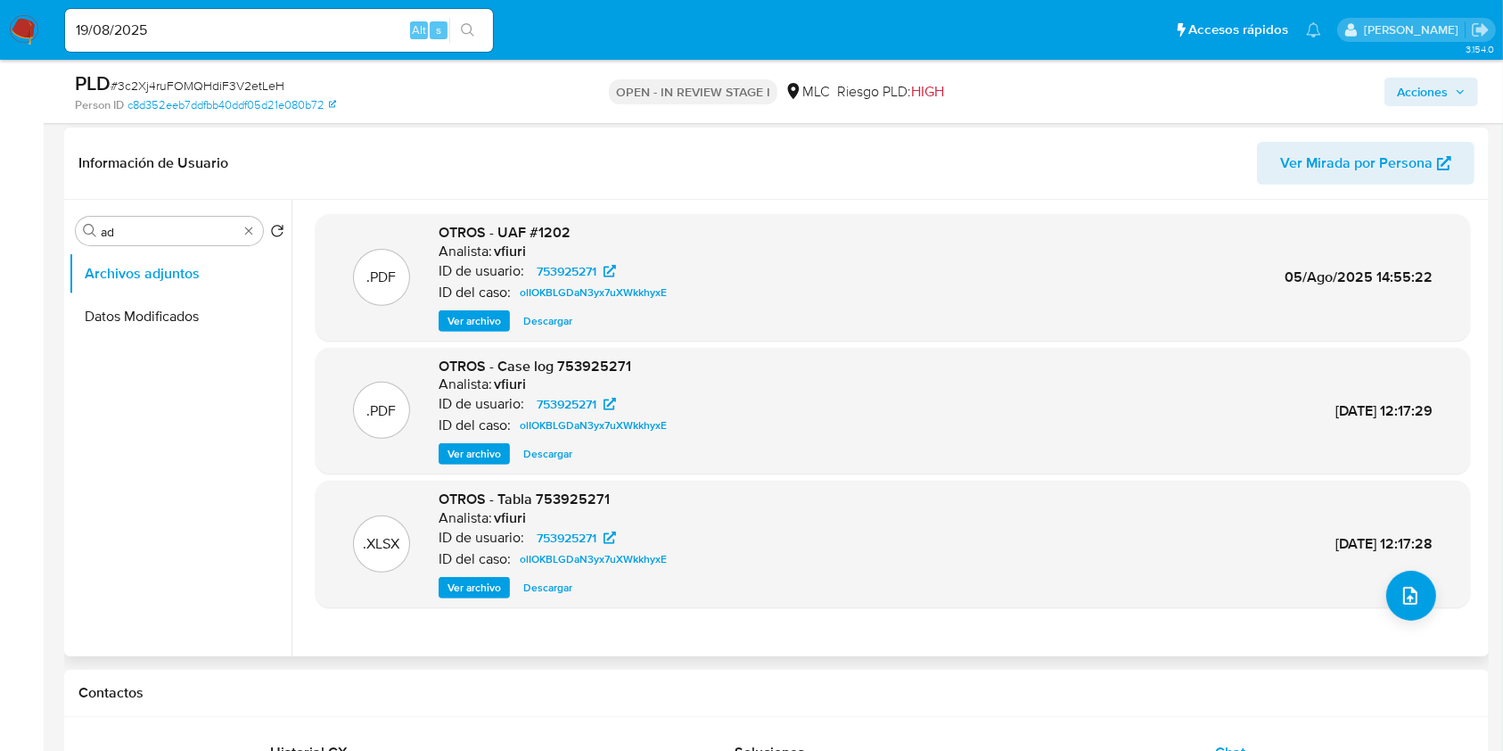
click at [480, 449] on span "Ver archivo" at bounding box center [474, 454] width 53 height 18
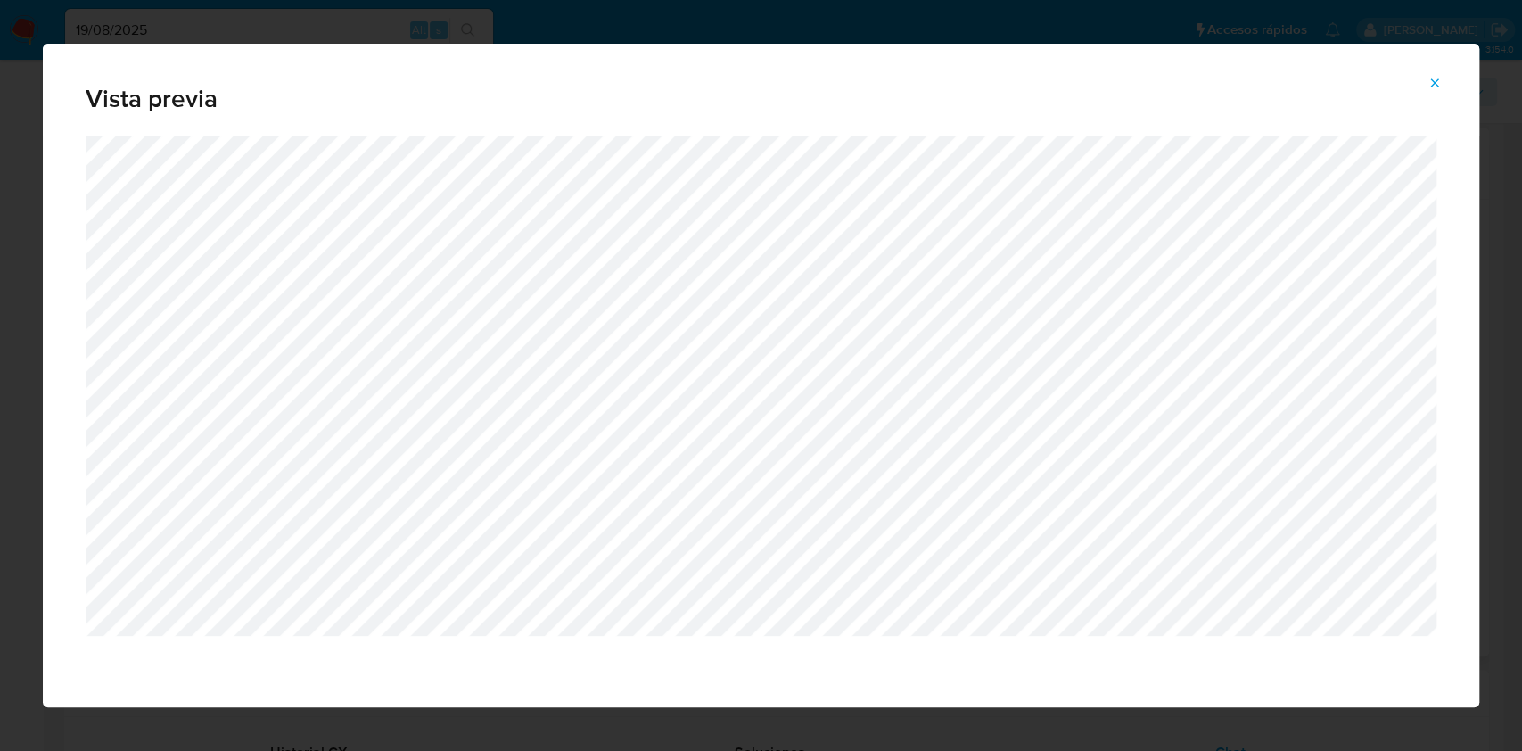
click at [1310, 96] on span "Vista previa" at bounding box center [761, 98] width 1351 height 25
click at [1426, 82] on button "Attachment preview" at bounding box center [1434, 83] width 39 height 29
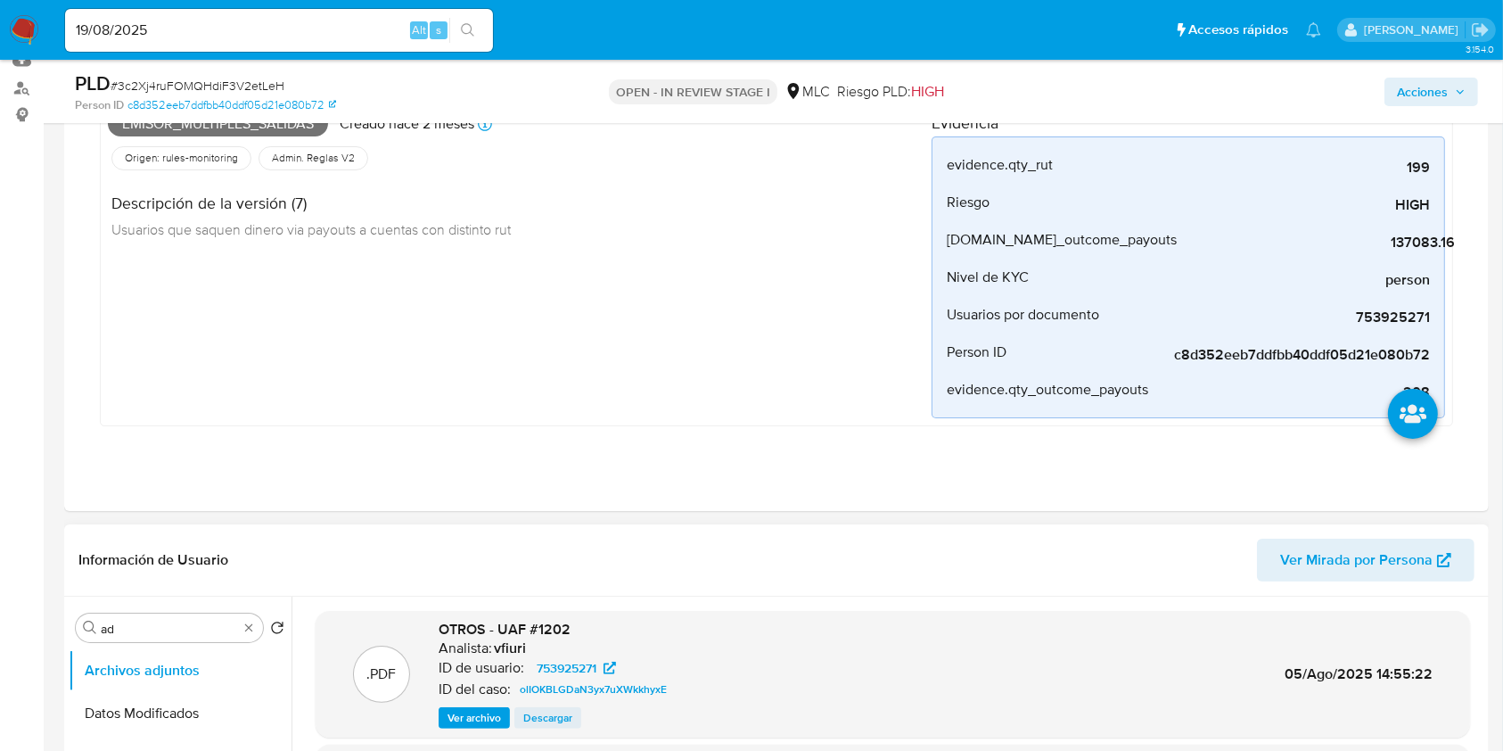
scroll to position [0, 0]
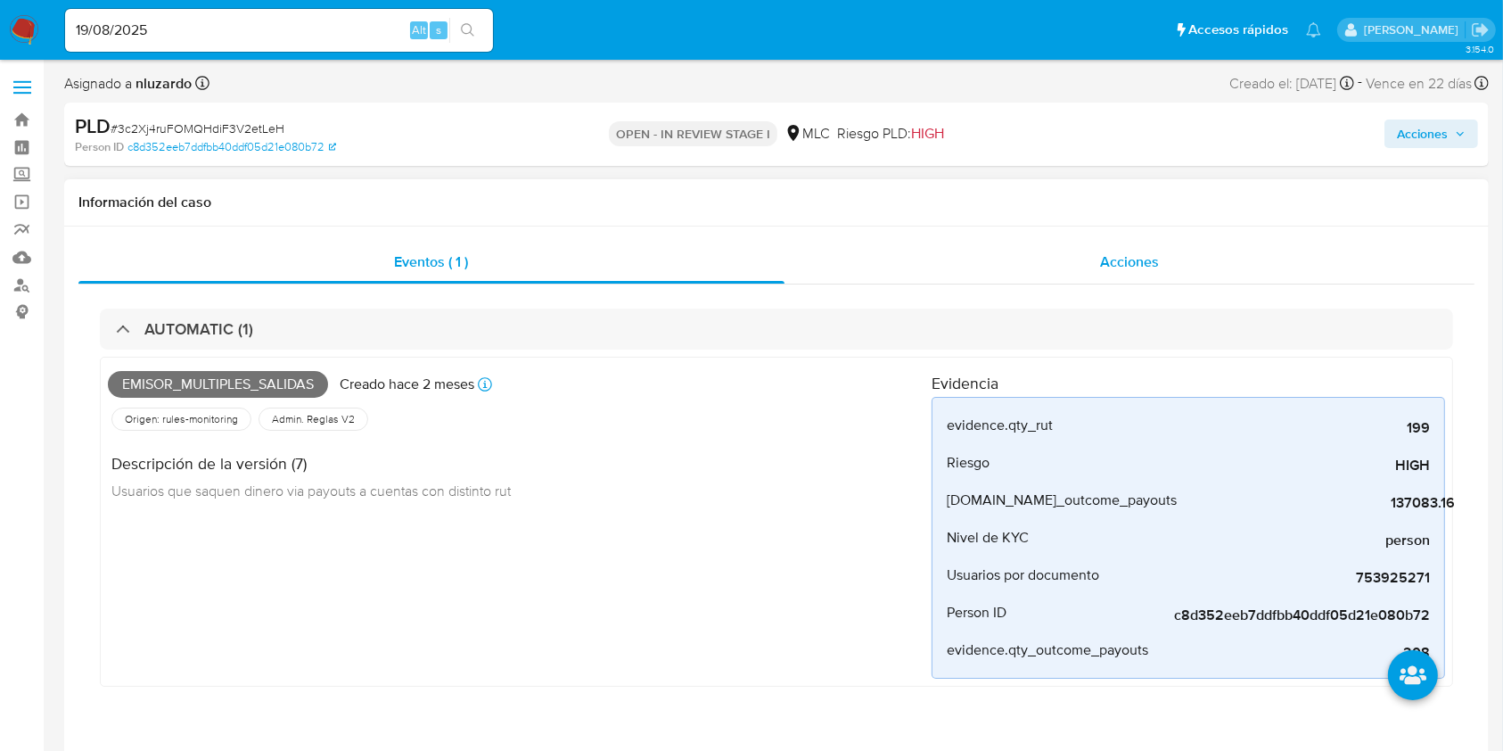
click at [1050, 267] on div "Acciones" at bounding box center [1130, 262] width 691 height 43
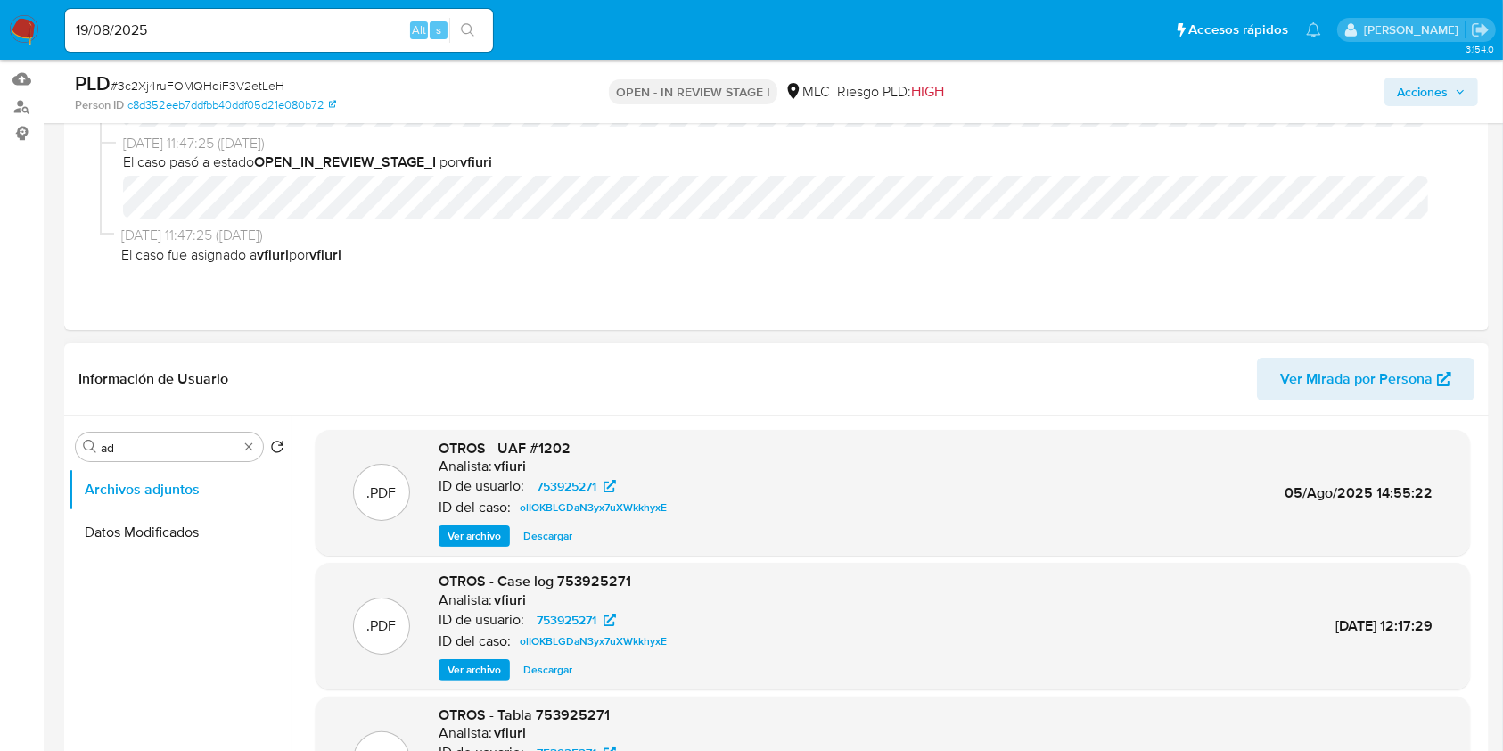
scroll to position [713, 0]
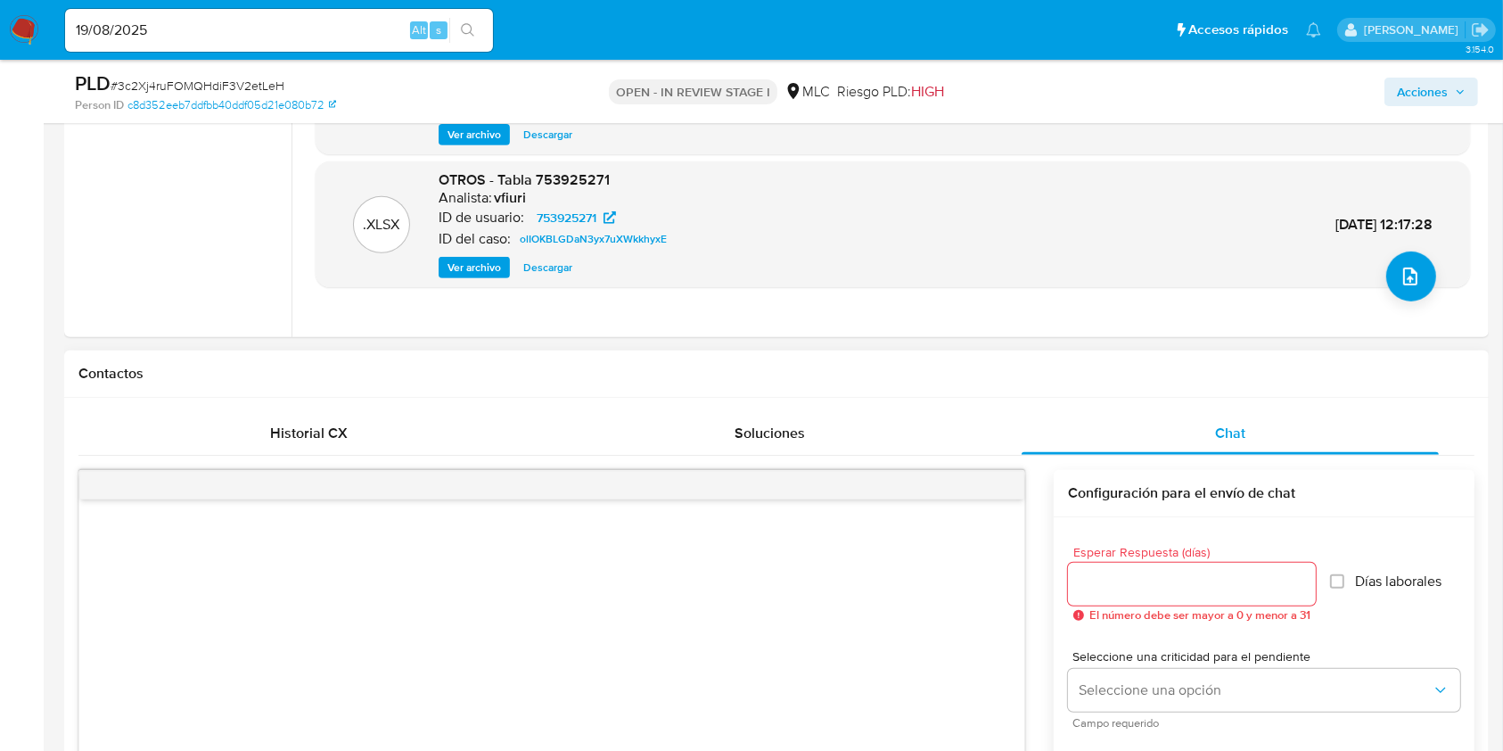
click at [1134, 563] on div at bounding box center [1192, 584] width 248 height 43
click at [1135, 574] on input "Esperar Respuesta (días)" at bounding box center [1192, 583] width 248 height 23
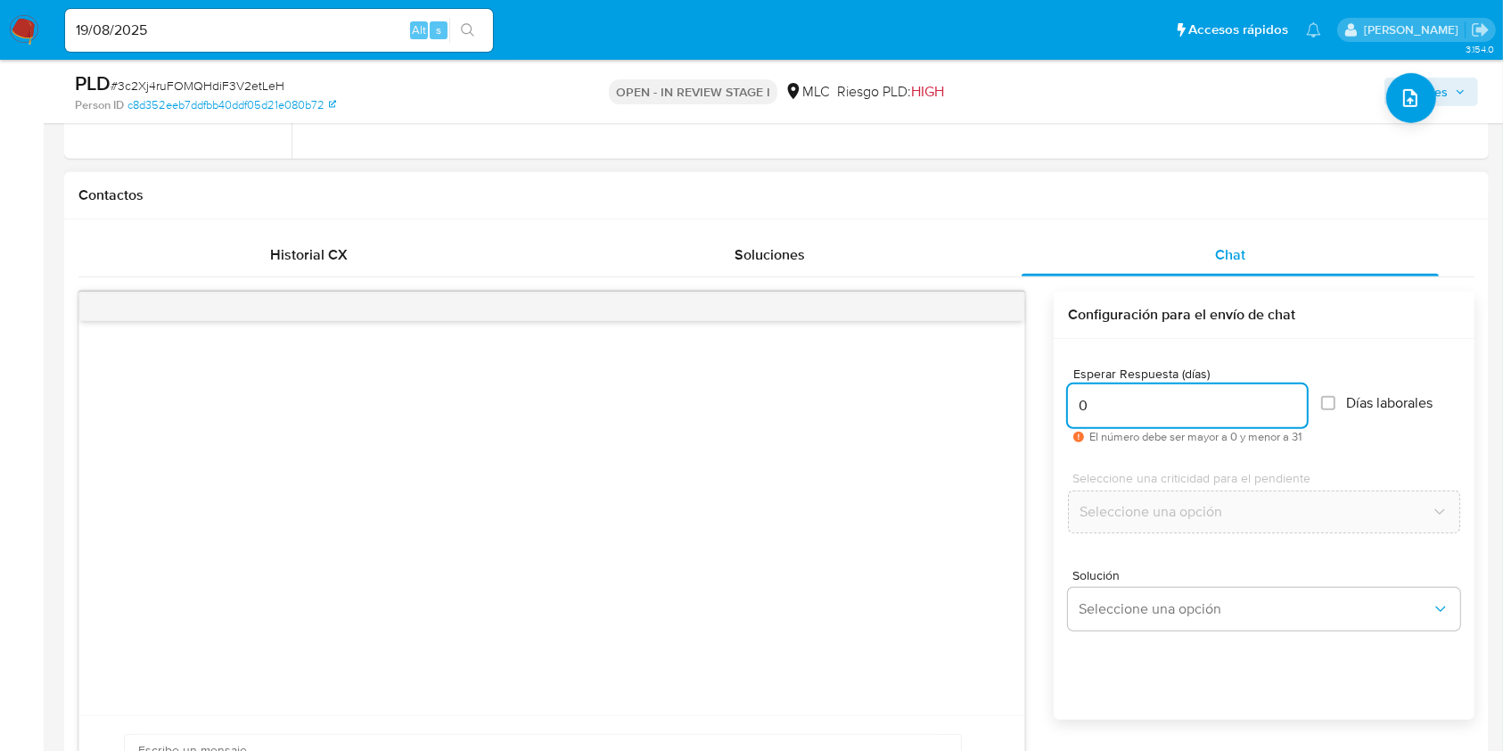
scroll to position [950, 0]
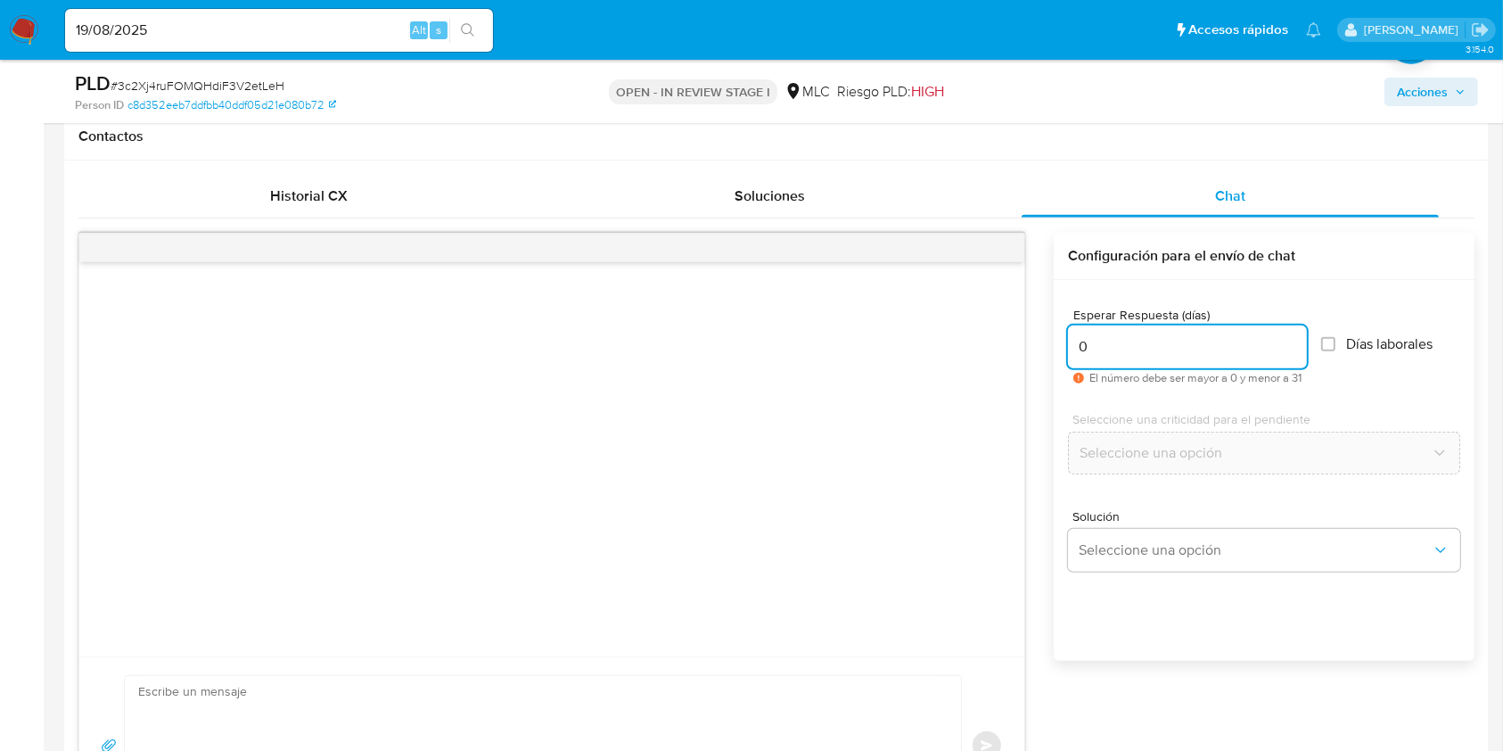
type input "0"
click at [746, 460] on div at bounding box center [551, 459] width 945 height 394
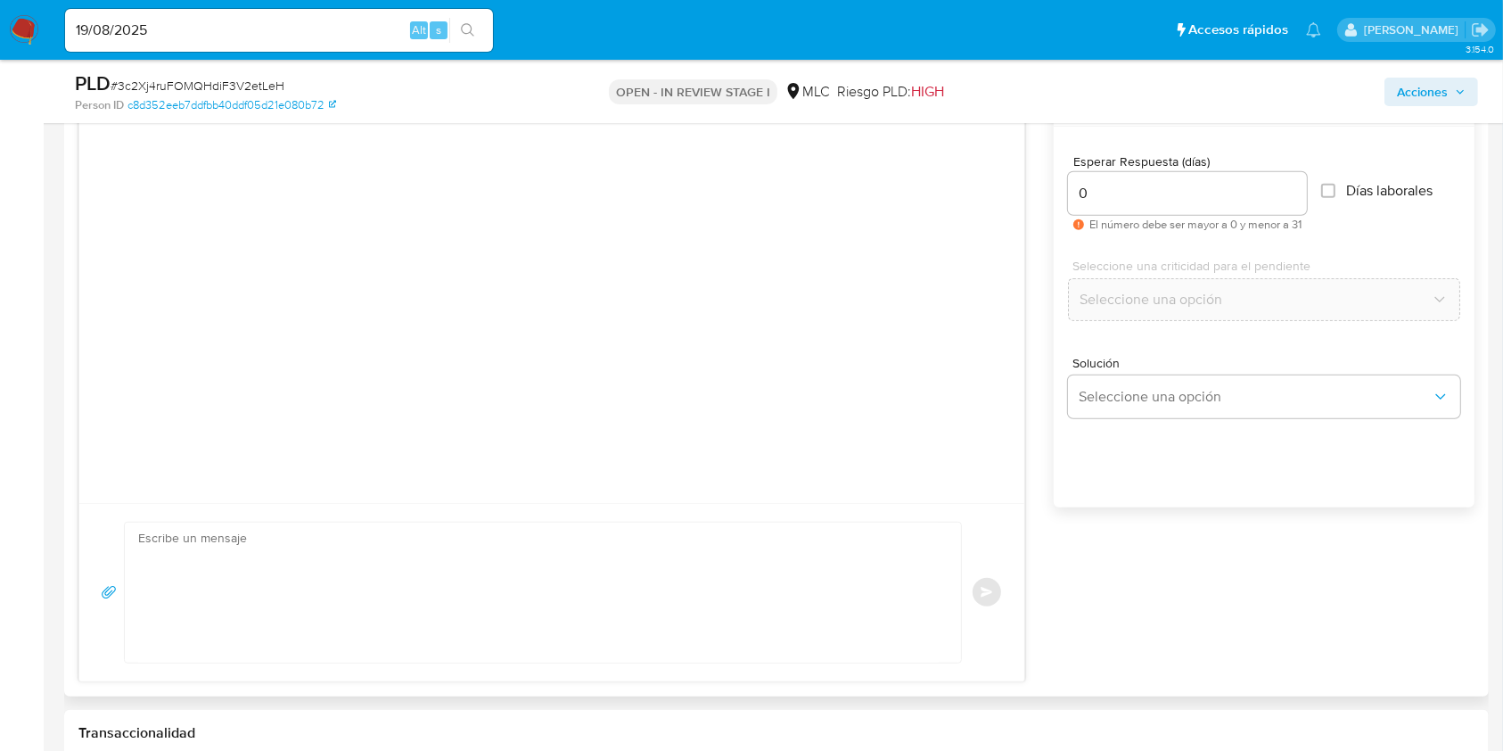
scroll to position [1070, 0]
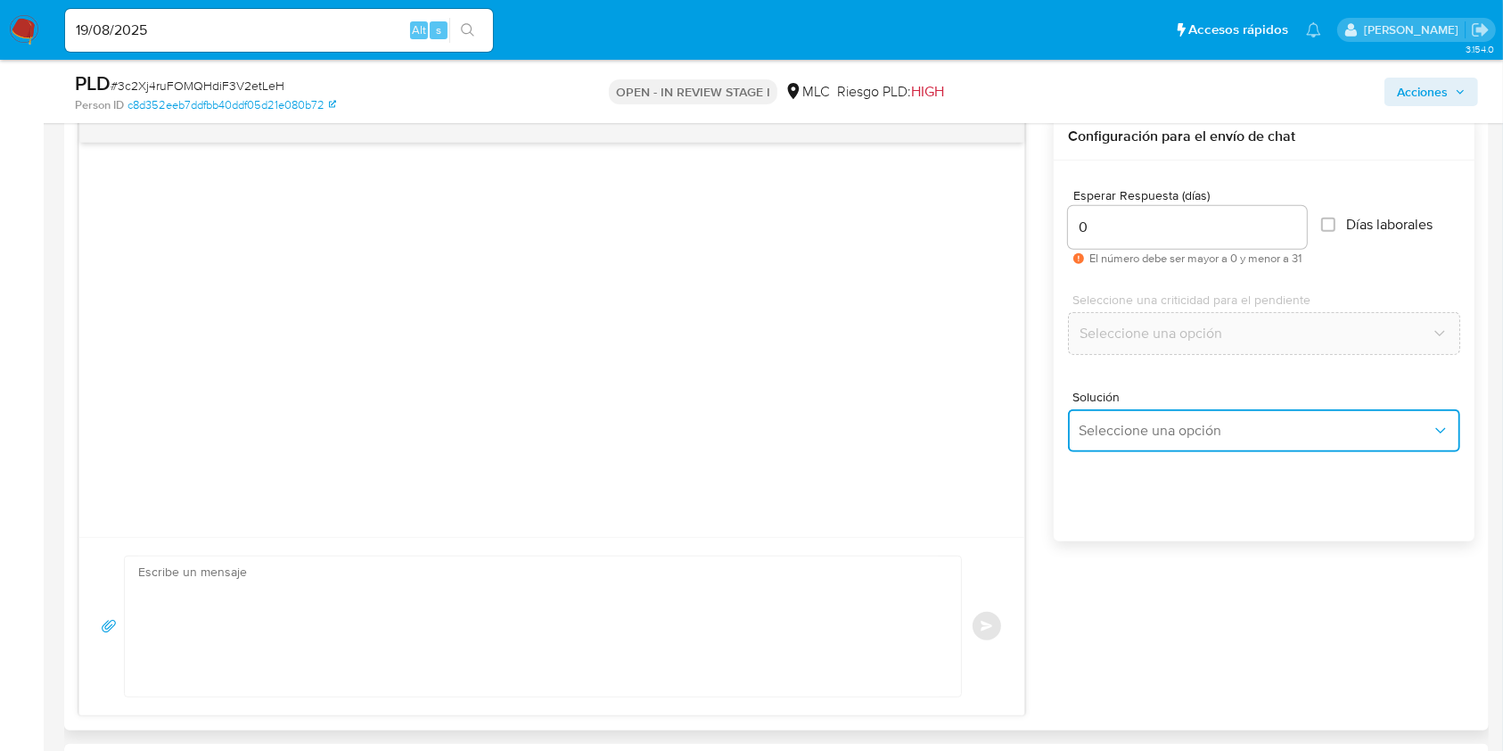
click at [1227, 433] on span "Seleccione una opción" at bounding box center [1255, 431] width 353 height 18
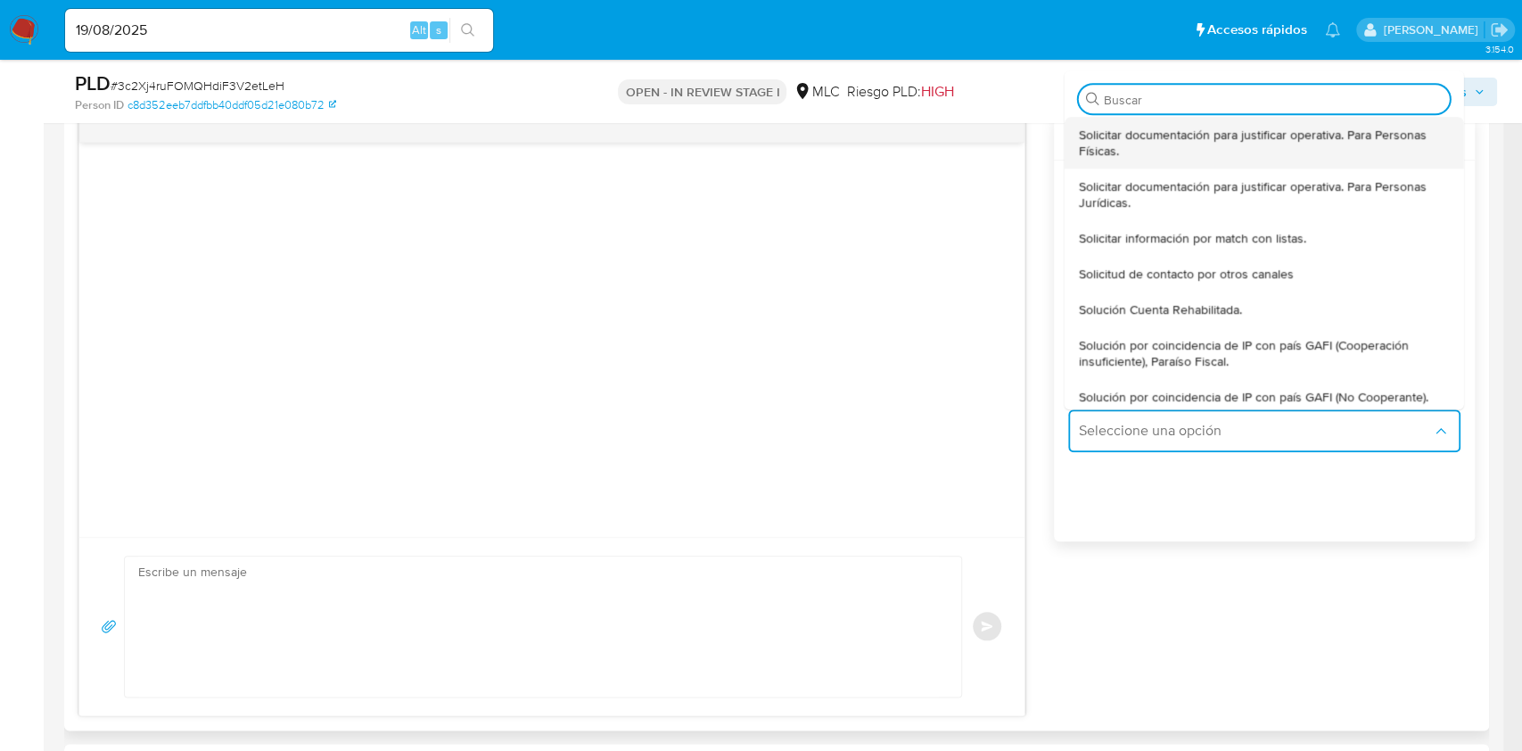
click at [1158, 153] on span "Solicitar documentación para justificar operativa. Para Personas Físicas." at bounding box center [1259, 143] width 360 height 32
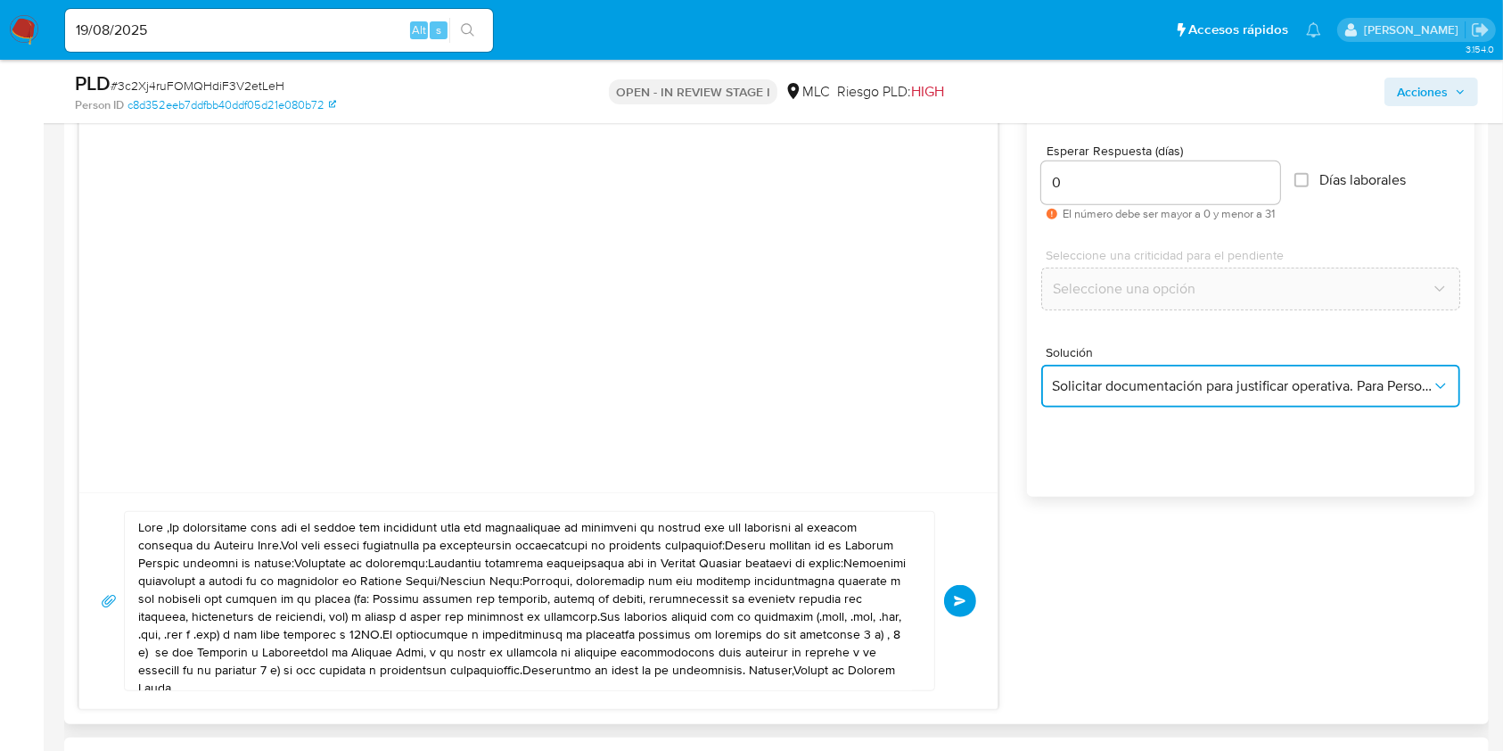
scroll to position [1307, 0]
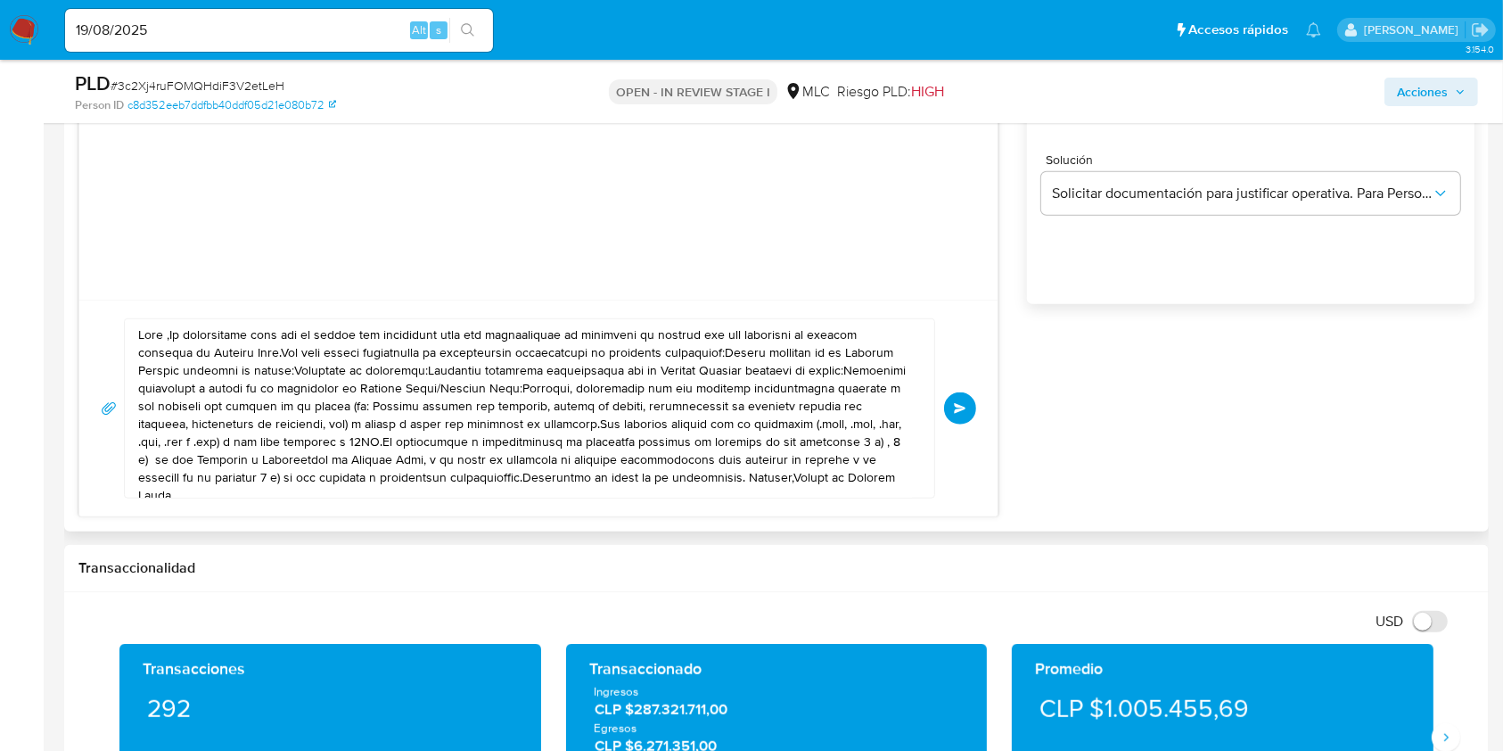
click at [569, 431] on textarea at bounding box center [525, 408] width 774 height 178
paste textarea ", Aparicio. Es un gusto saludarte. Te contactamos ya que necesitamos verificar …"
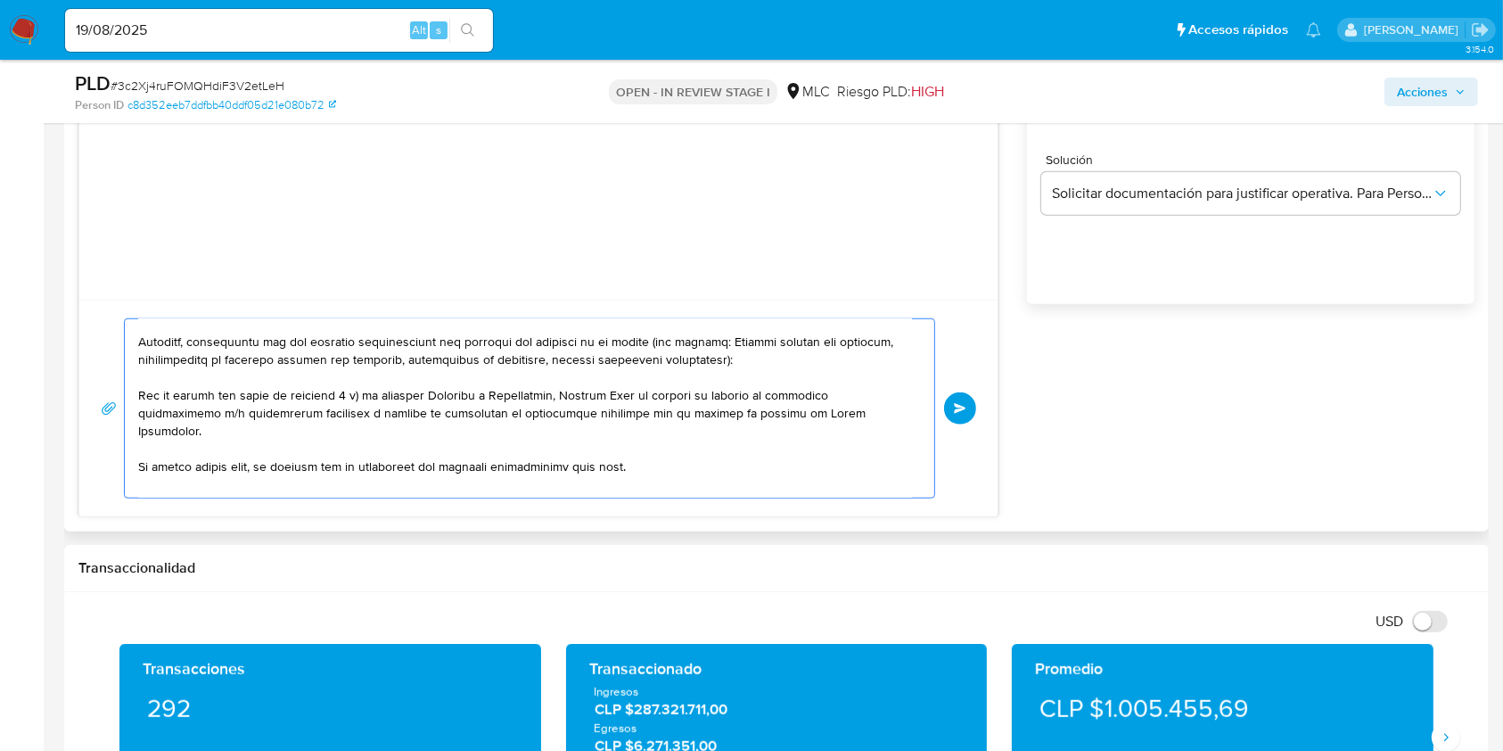
scroll to position [217, 0]
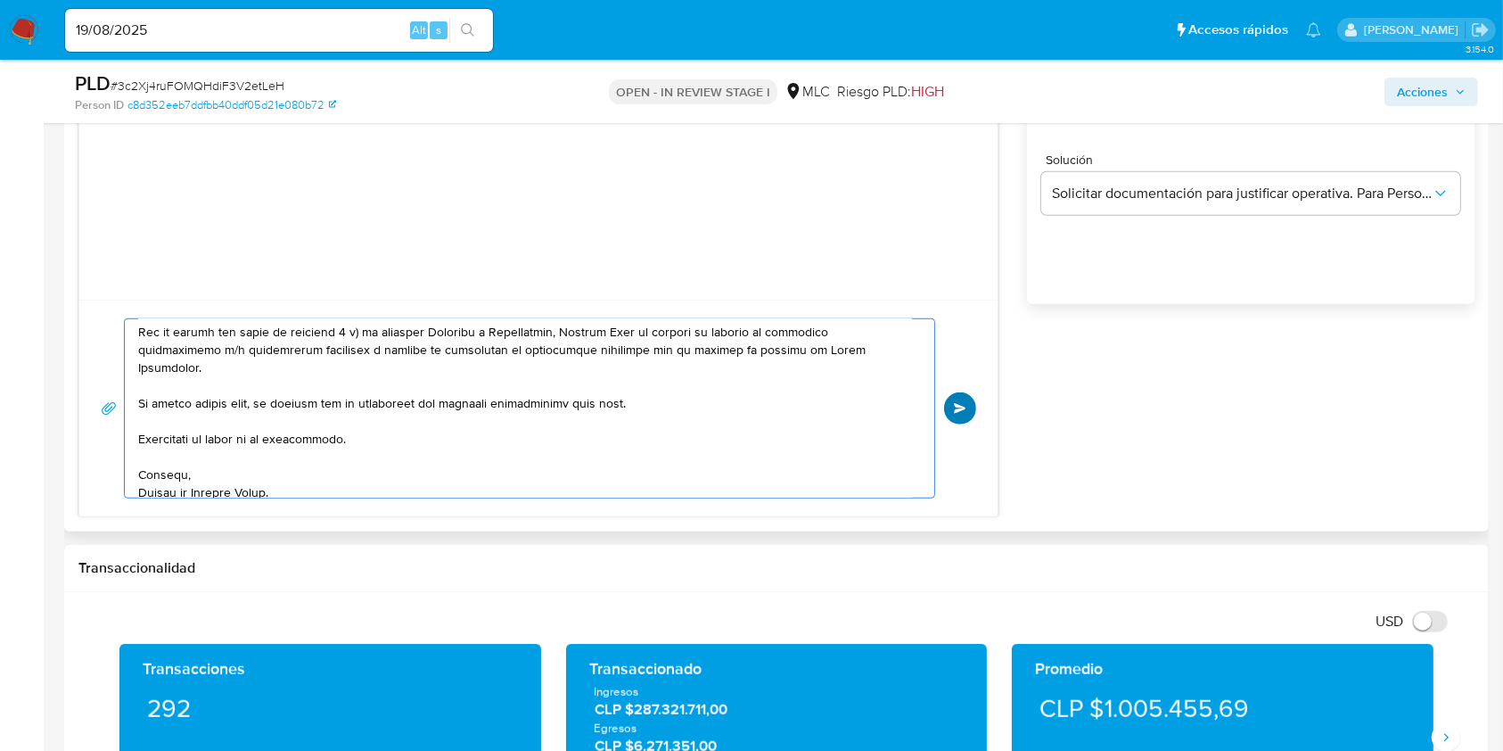
type textarea "Hola, Aparicio. Es un gusto saludarte. Te contactamos ya que necesitamos verifi…"
click at [965, 403] on span "Enviar" at bounding box center [960, 408] width 12 height 11
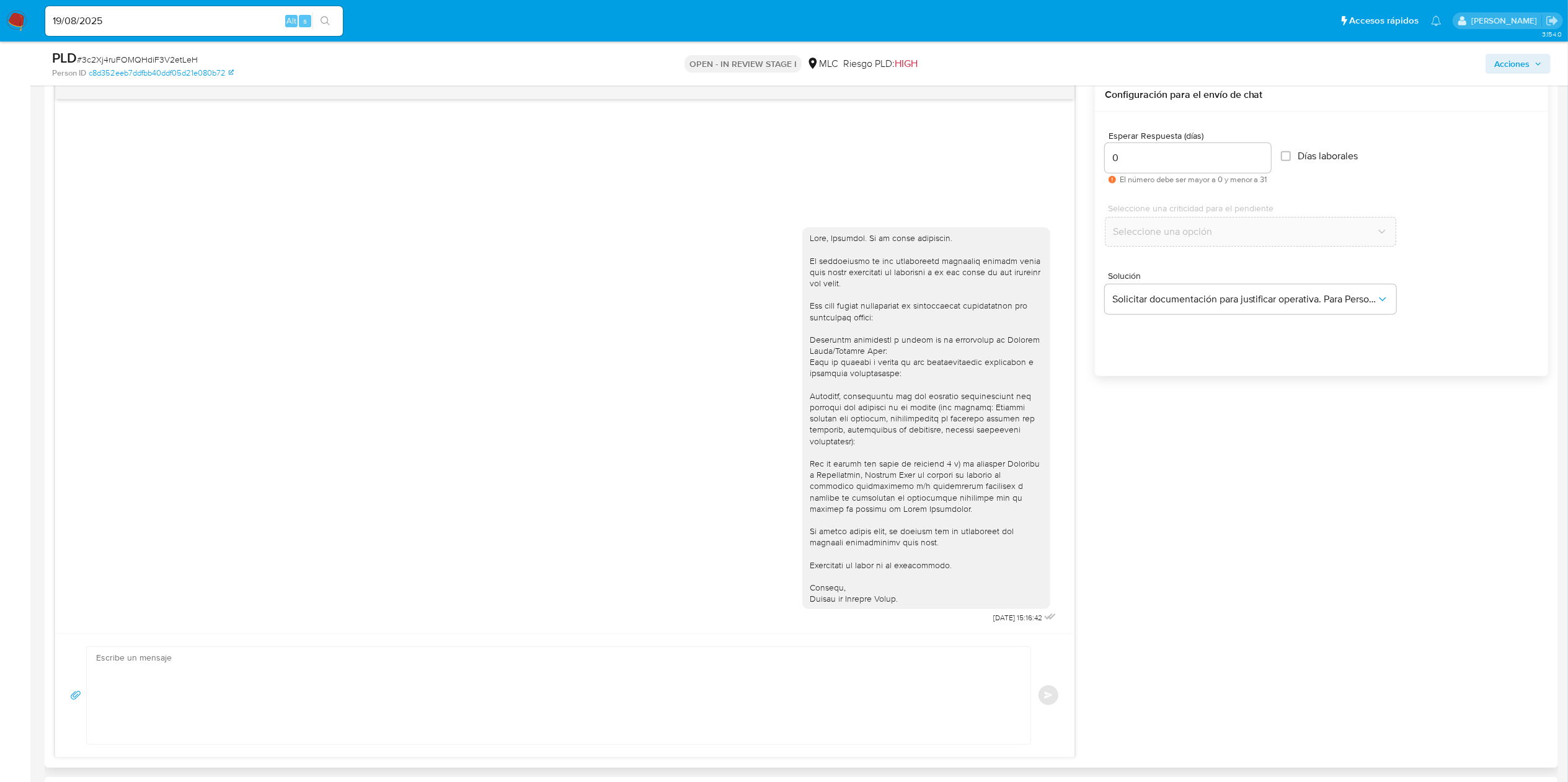
scroll to position [202, 0]
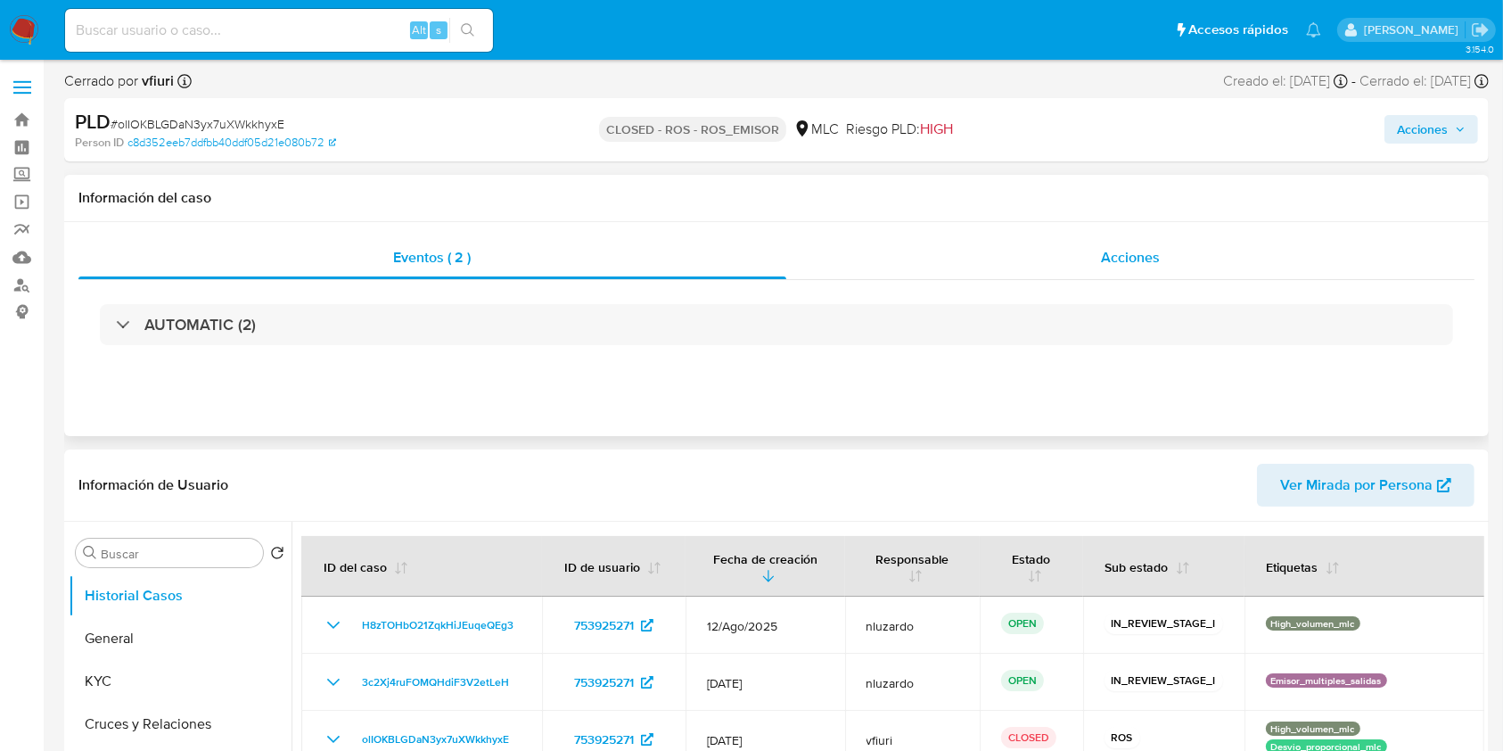
select select "10"
click at [1081, 256] on div "Acciones" at bounding box center [1130, 257] width 689 height 43
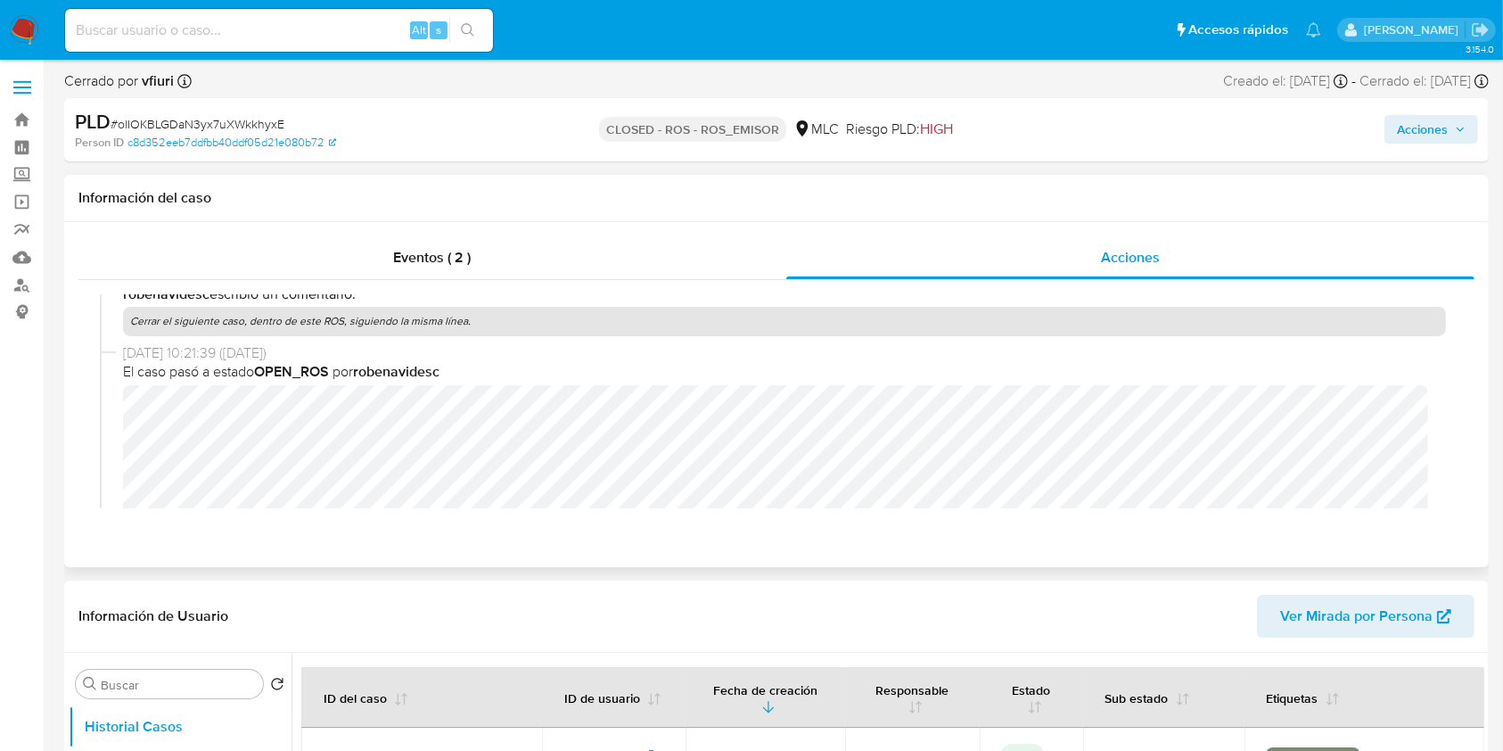
scroll to position [237, 0]
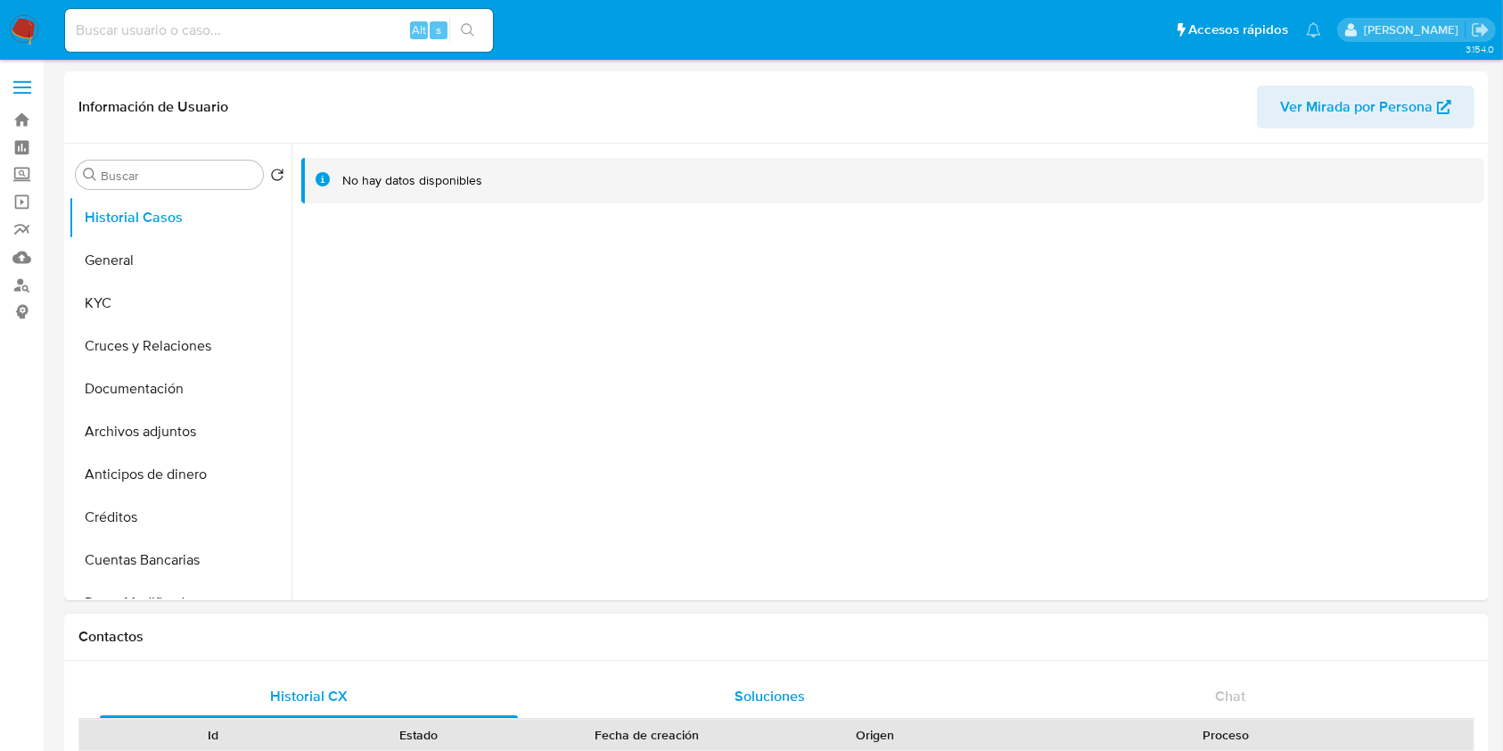
select select "10"
click at [133, 165] on div "Buscar" at bounding box center [169, 174] width 187 height 29
click at [127, 174] on input "Buscar" at bounding box center [178, 176] width 155 height 16
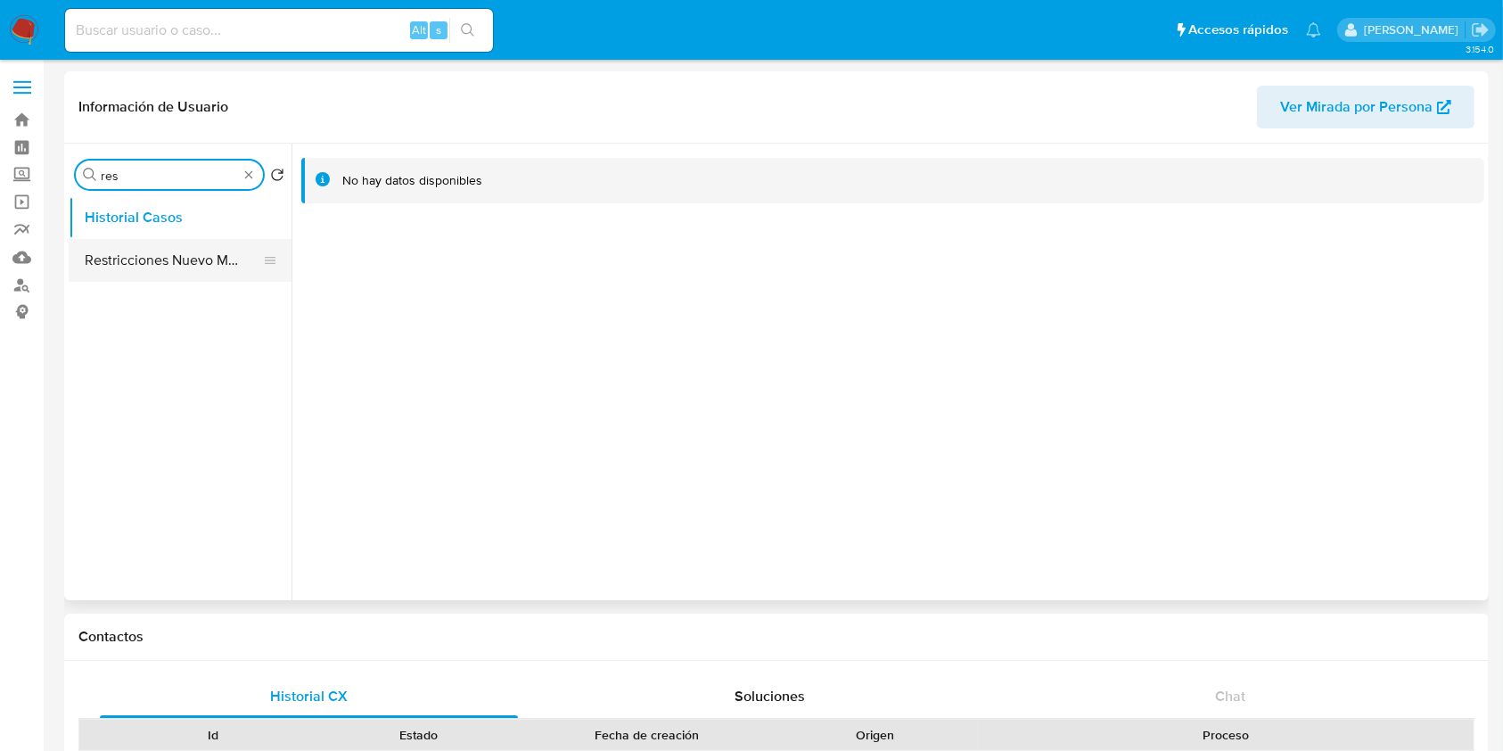
type input "res"
click at [161, 253] on button "Restricciones Nuevo Mundo" at bounding box center [173, 260] width 209 height 43
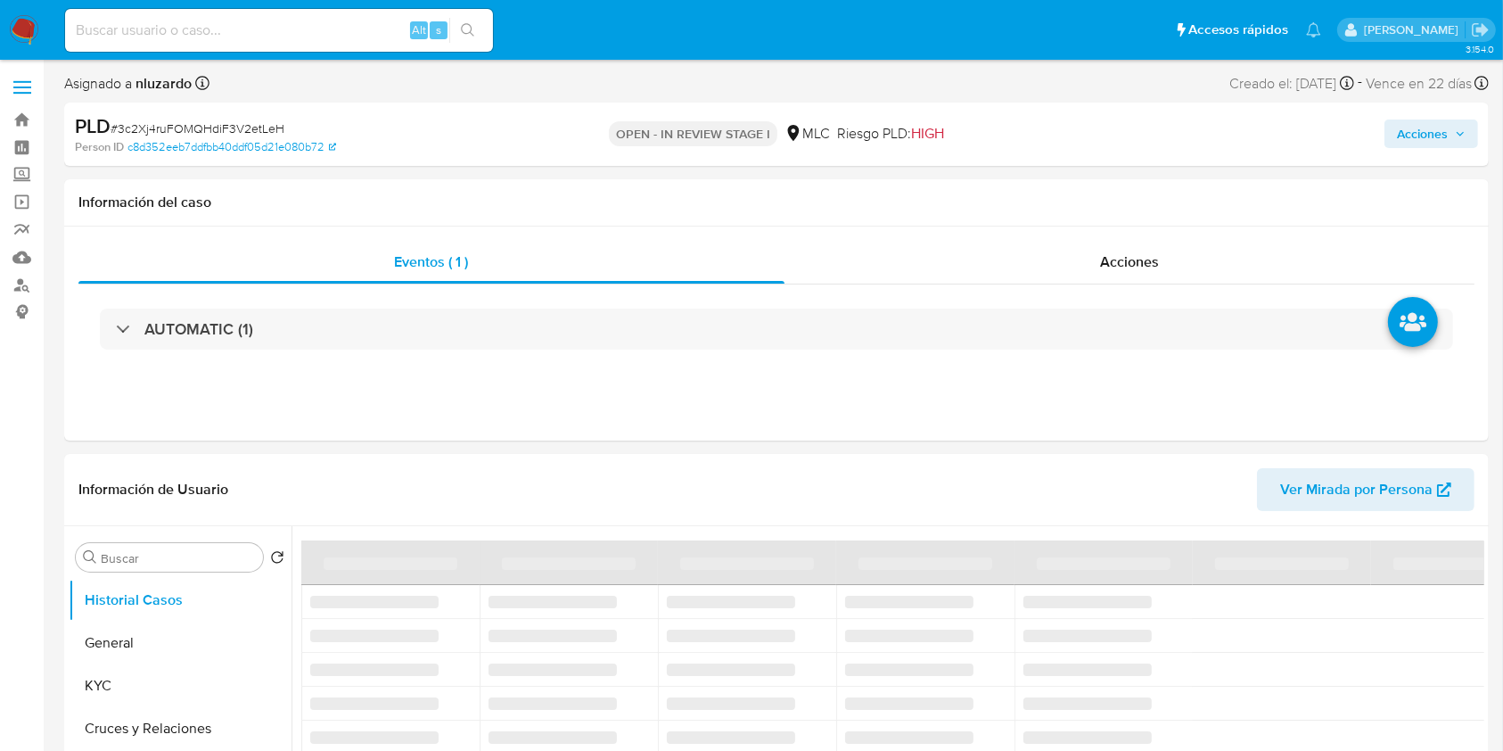
drag, startPoint x: 592, startPoint y: 63, endPoint x: 543, endPoint y: 46, distance: 51.9
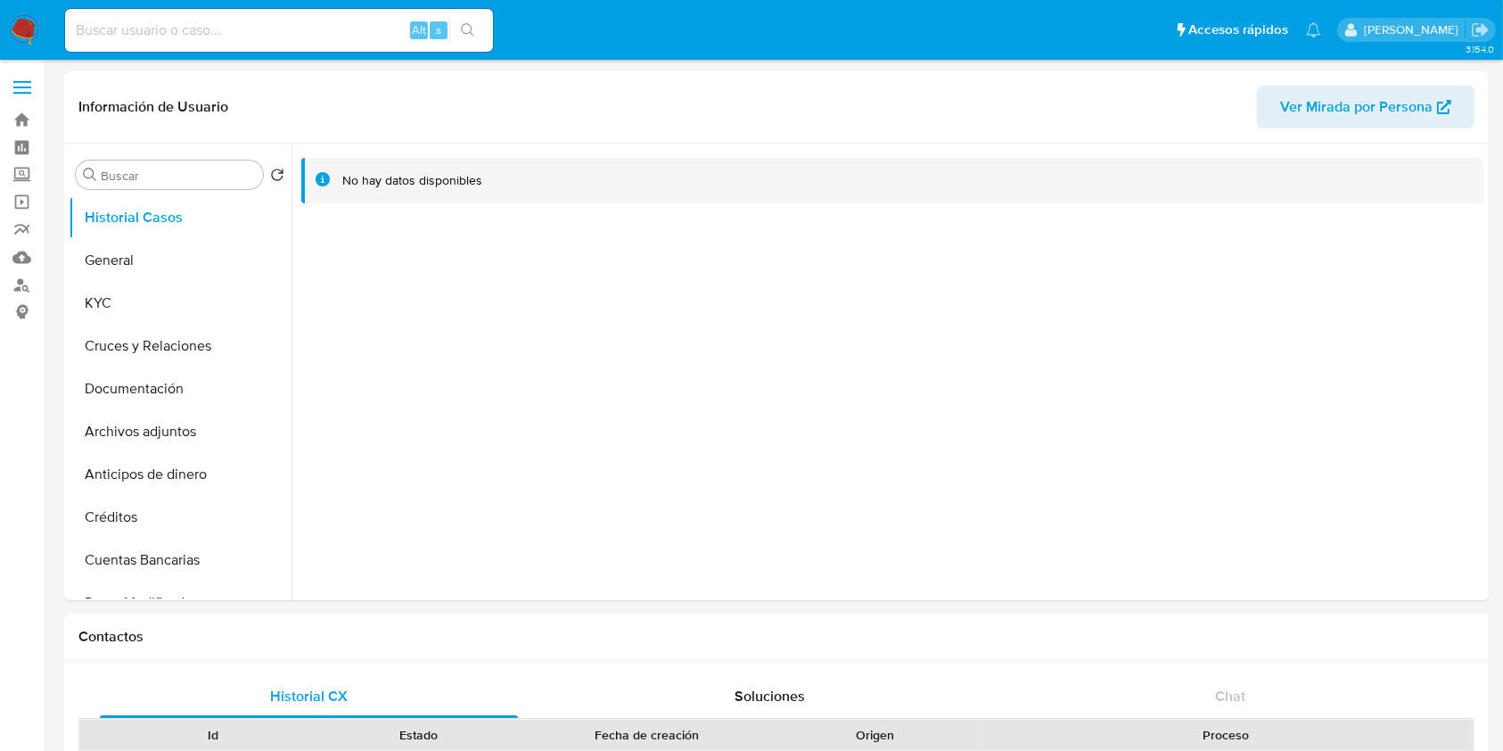
select select "10"
click at [167, 176] on input "Buscar" at bounding box center [178, 176] width 155 height 16
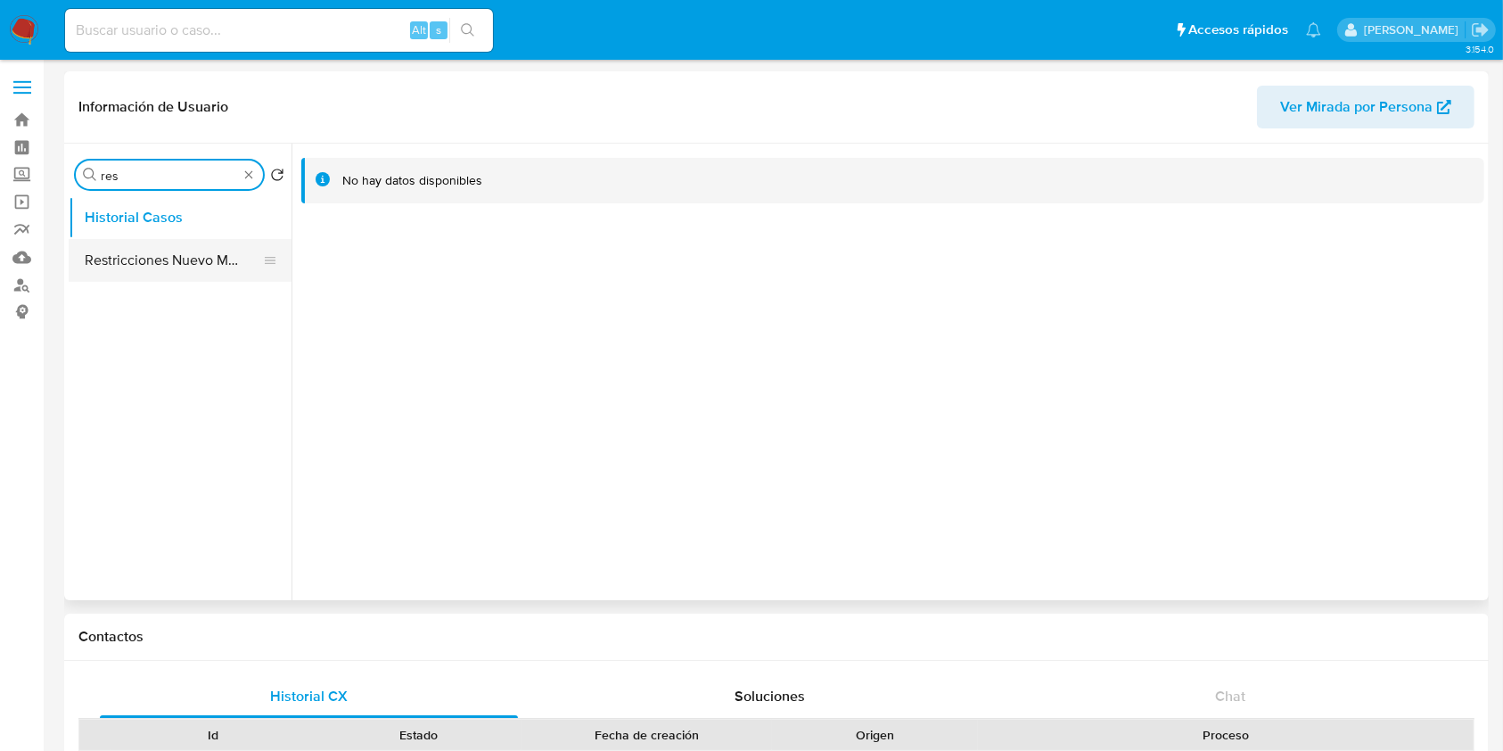
type input "res"
click at [166, 248] on button "Restricciones Nuevo Mundo" at bounding box center [173, 260] width 209 height 43
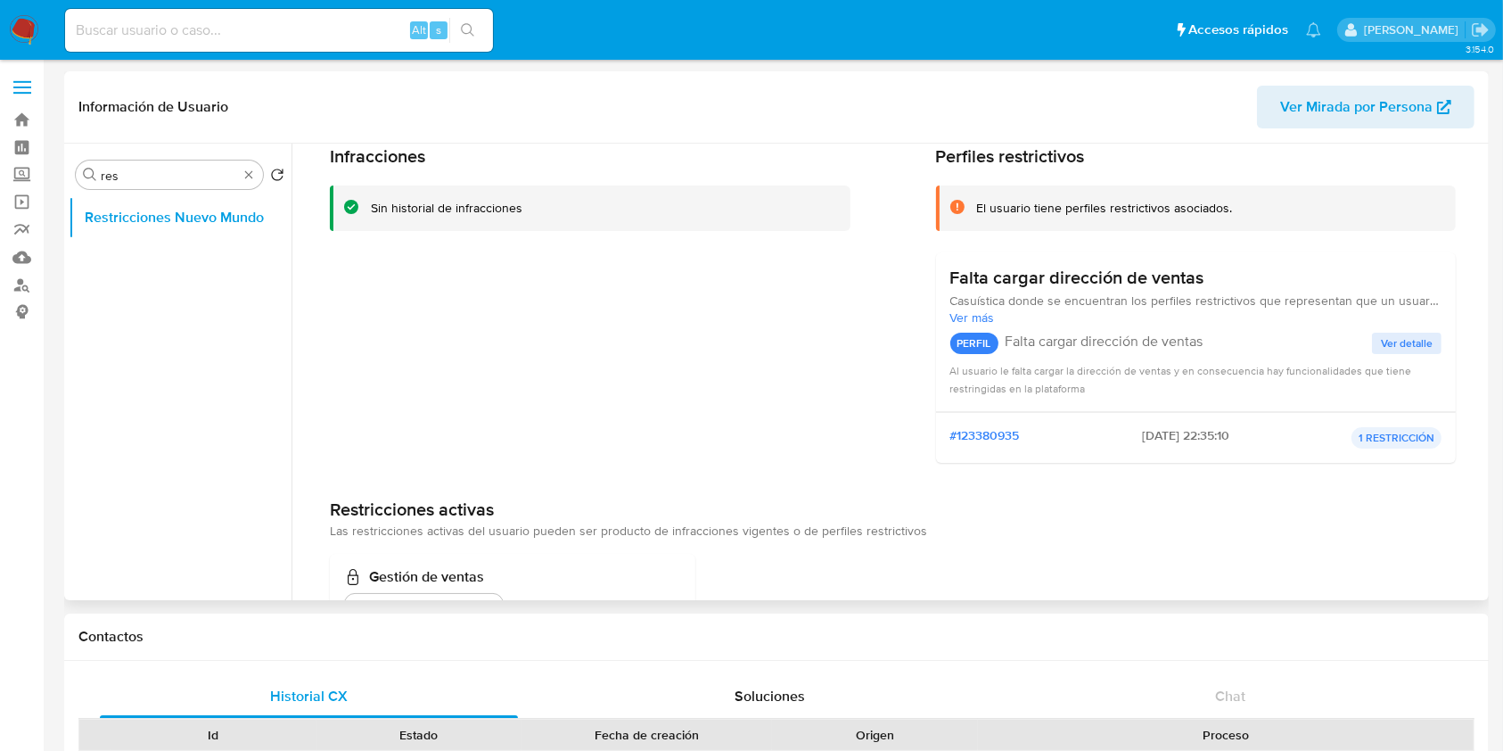
scroll to position [141, 0]
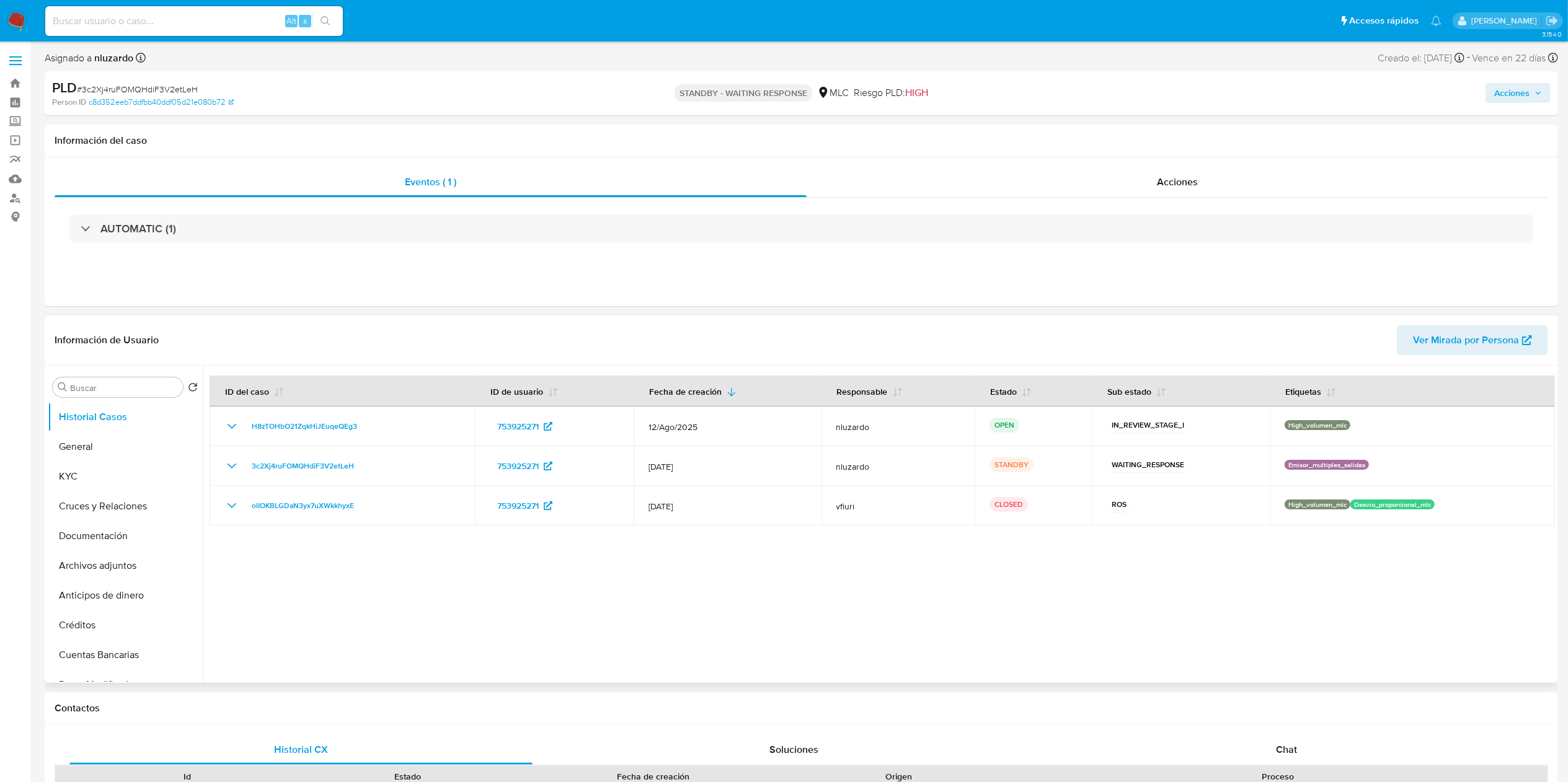
select select "10"
click at [1267, 747] on div "Chat" at bounding box center [1286, 749] width 463 height 30
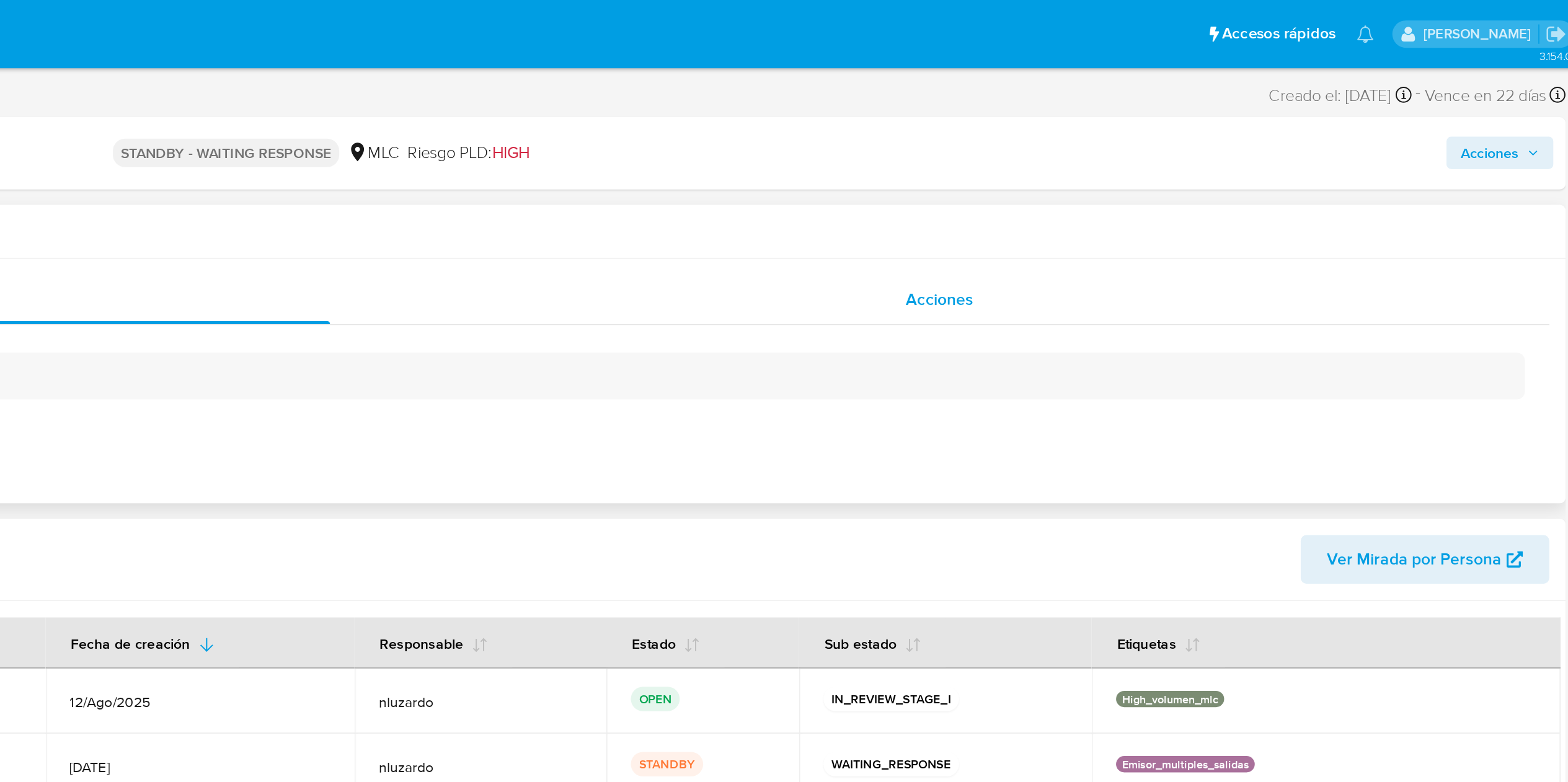
click at [1223, 183] on div "Acciones" at bounding box center [1177, 182] width 741 height 30
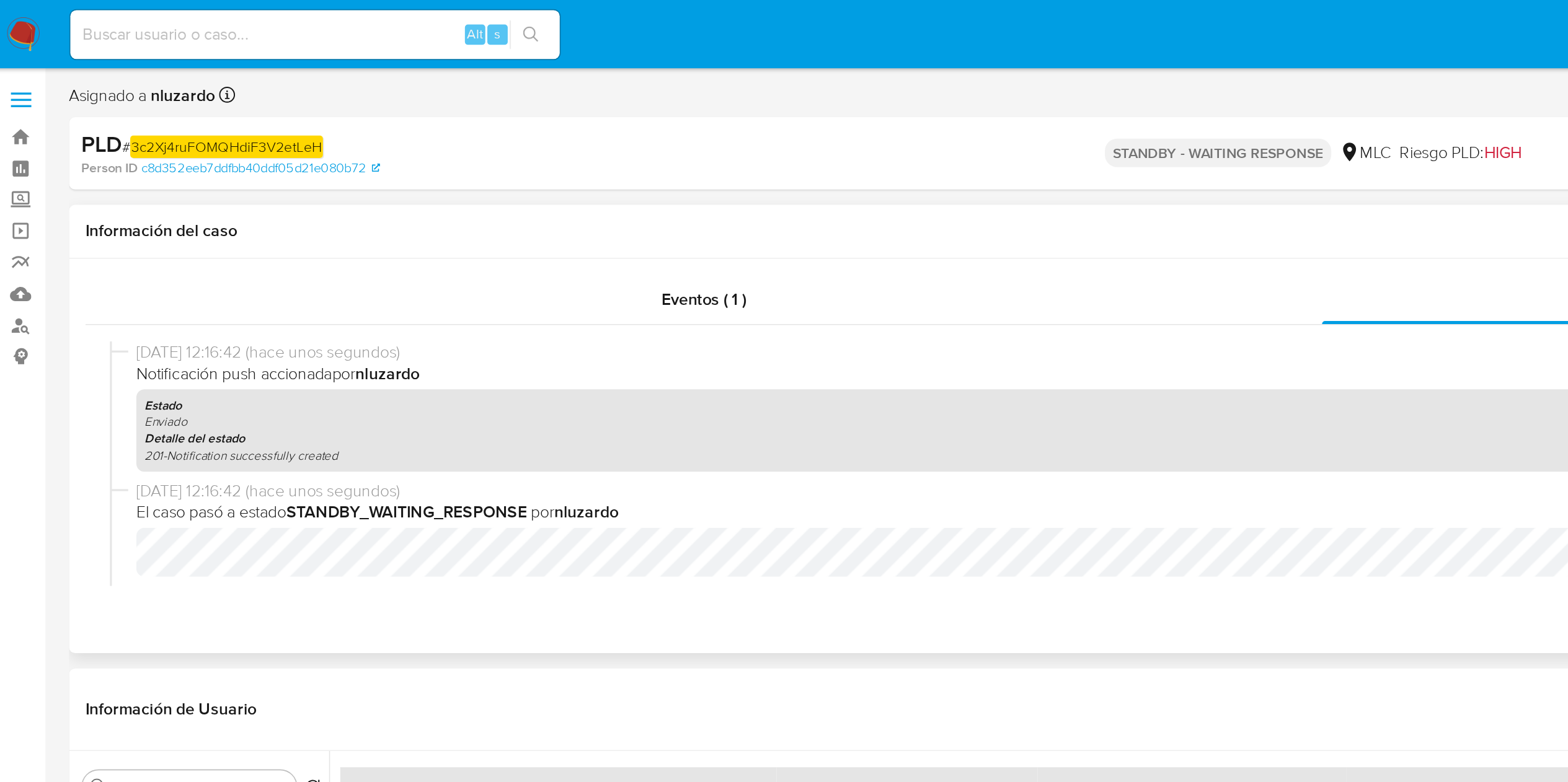
click at [247, 199] on div "19/08/2025 12:16:42 (hace unos segundos) Notificación push accionada por nluzar…" at bounding box center [801, 282] width 1494 height 168
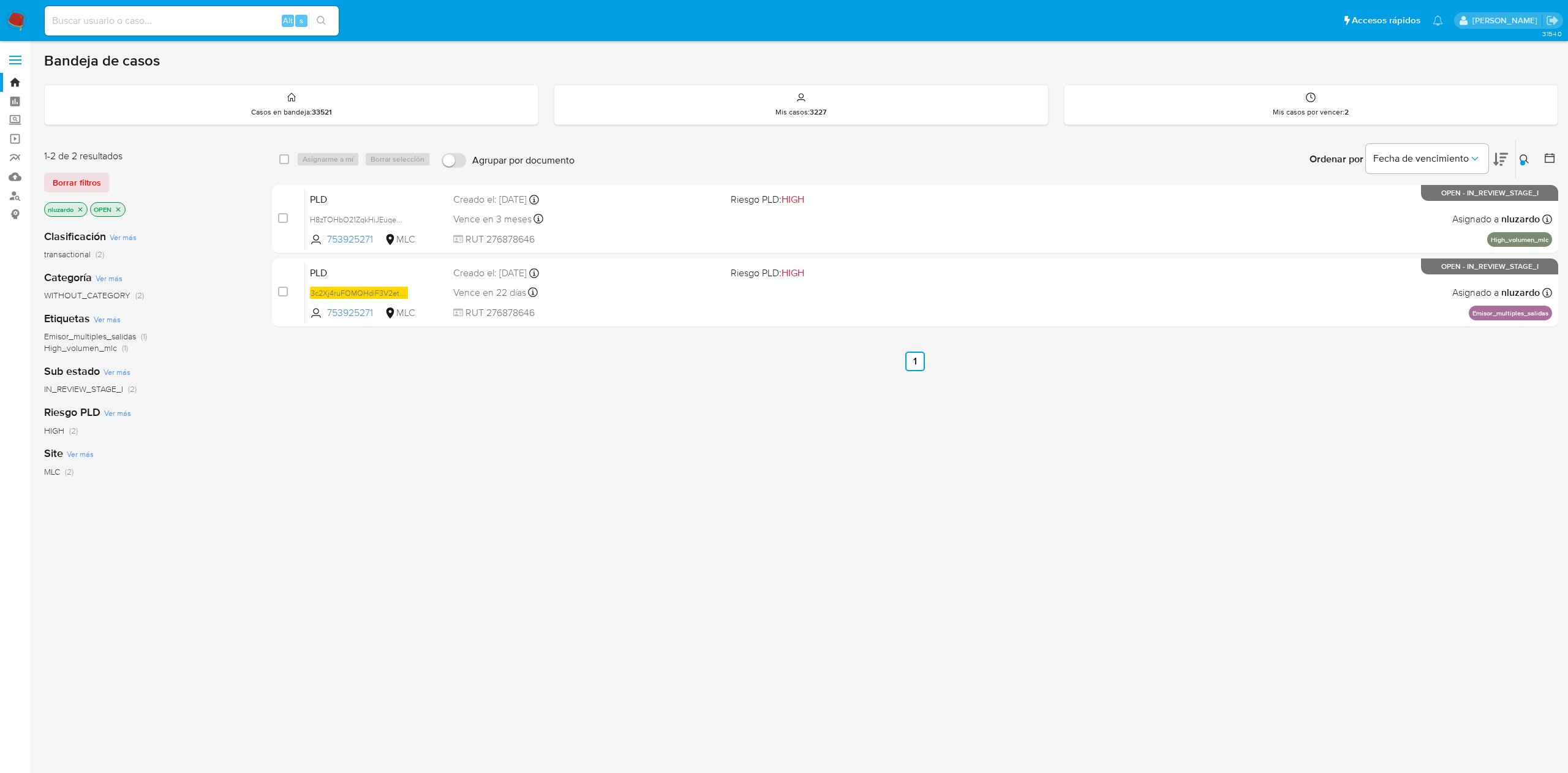
click at [697, 505] on div "select-all-cases-checkbox Asignarme a mí Borrar selección Agrupar por documento…" at bounding box center [915, 417] width 1286 height 555
click at [1522, 161] on div at bounding box center [1523, 163] width 5 height 5
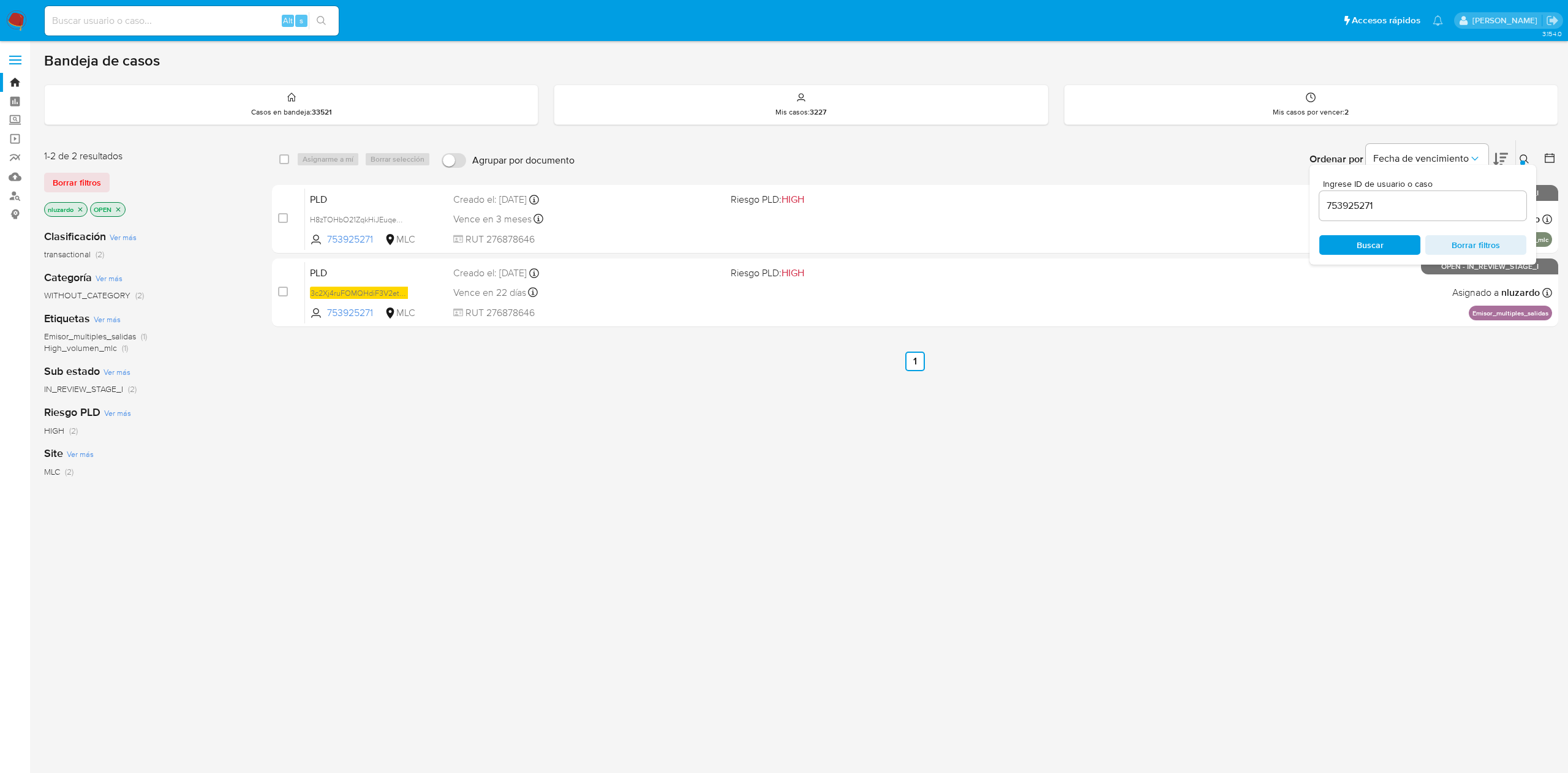
click at [1396, 208] on input "753925271" at bounding box center [1422, 205] width 207 height 16
type input "216236867"
click at [1364, 256] on div "Ingrese ID de usuario o caso 216236867 Buscar Borrar filtros" at bounding box center [1423, 214] width 227 height 100
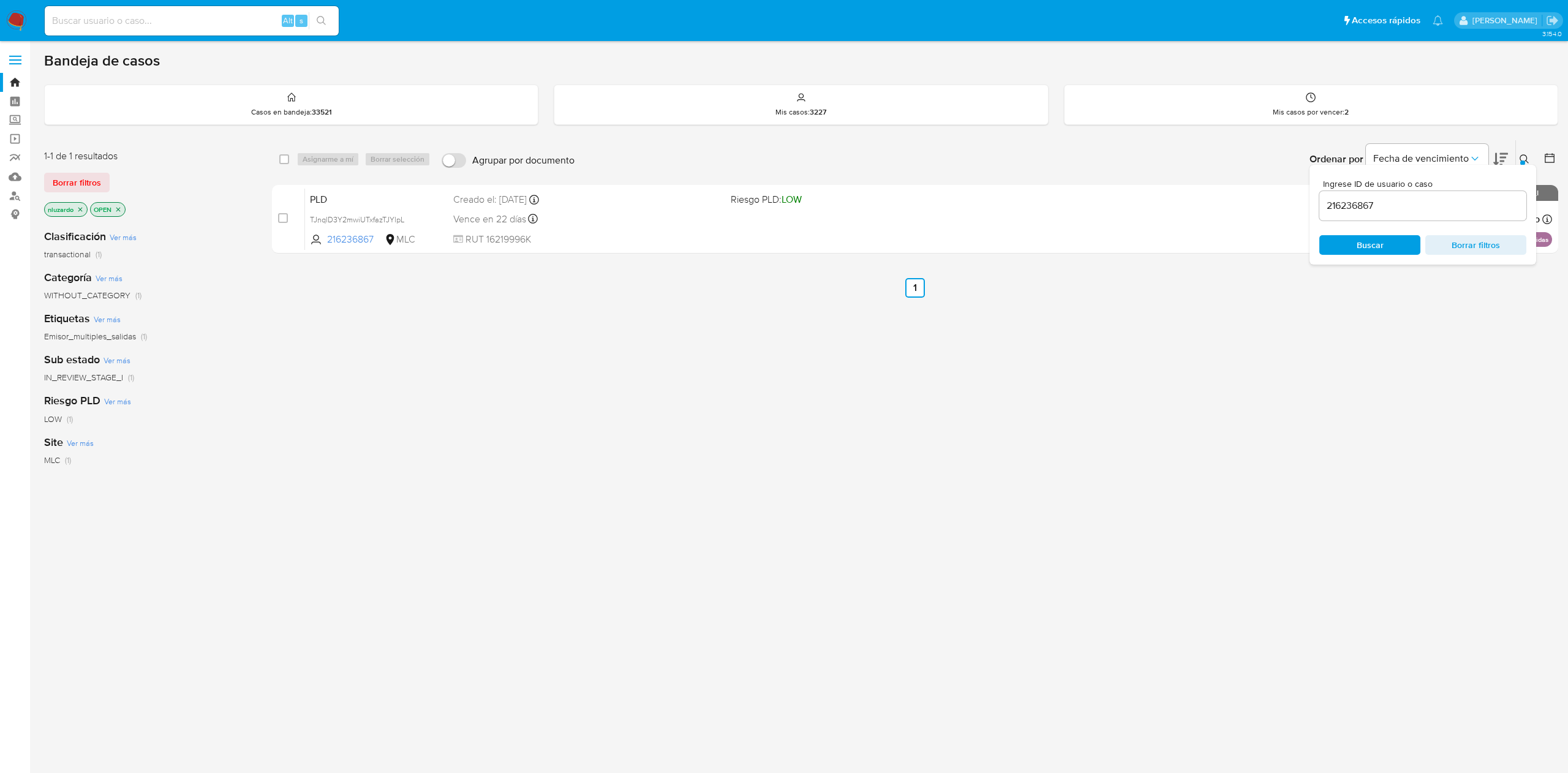
click at [1518, 154] on button at bounding box center [1526, 159] width 20 height 14
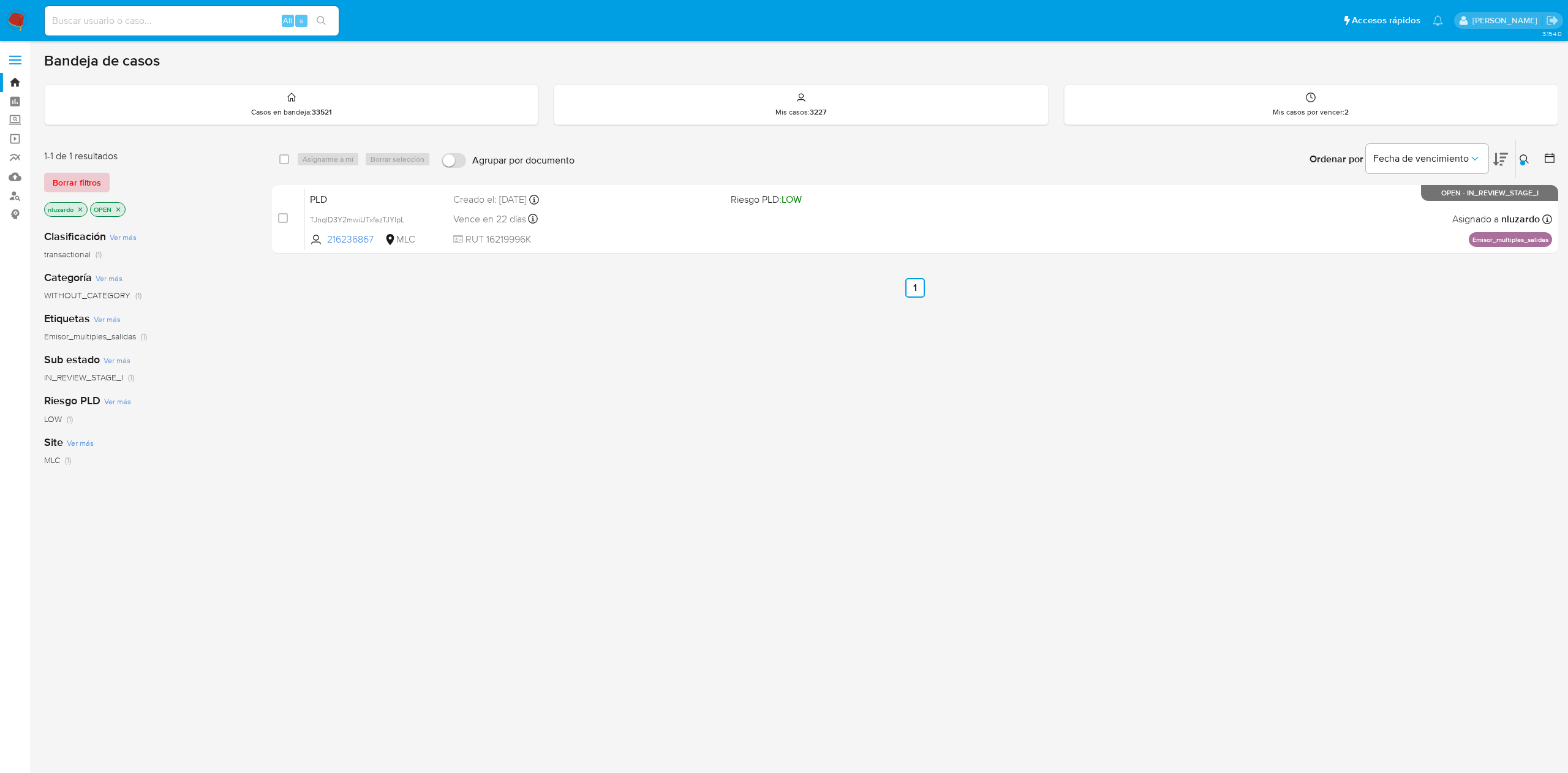
click at [60, 186] on span "Borrar filtros" at bounding box center [77, 182] width 48 height 17
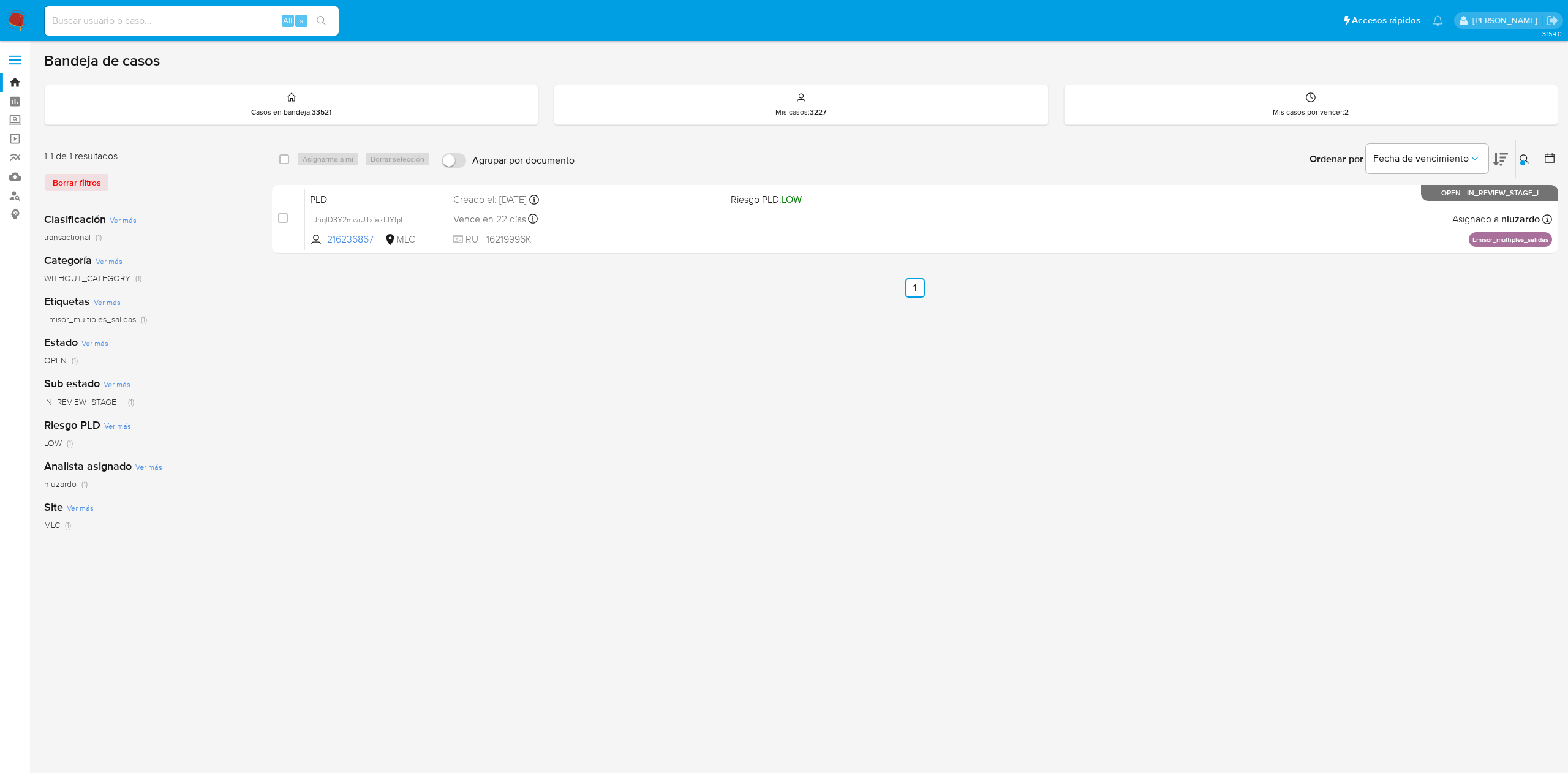
click at [10, 20] on img at bounding box center [16, 21] width 21 height 21
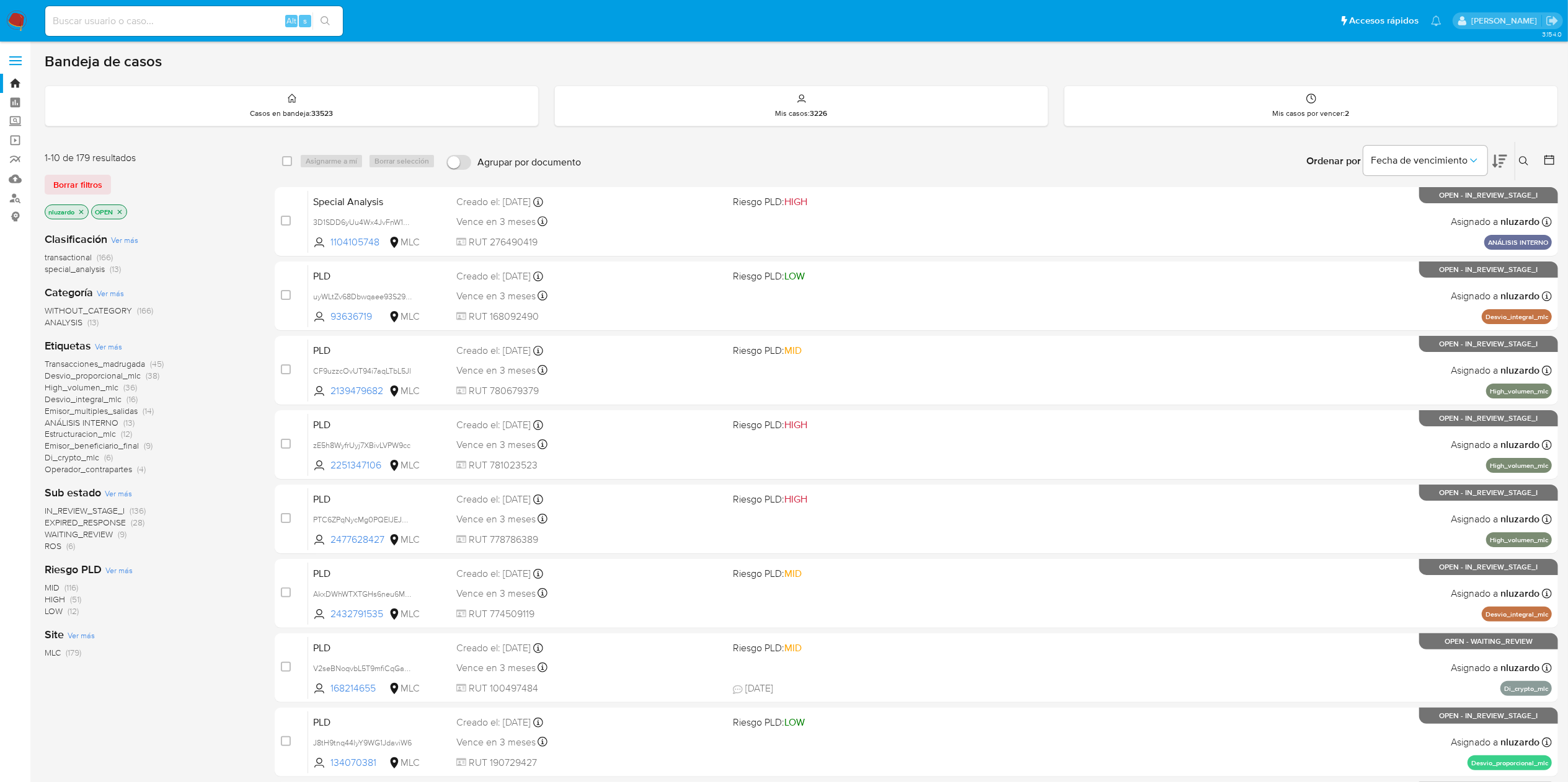
click at [50, 554] on div "Clasificación Ver más transactional (166) special_analysis (13) Categoría Ver m…" at bounding box center [149, 440] width 210 height 437
click at [54, 550] on span "ROS" at bounding box center [53, 546] width 17 height 13
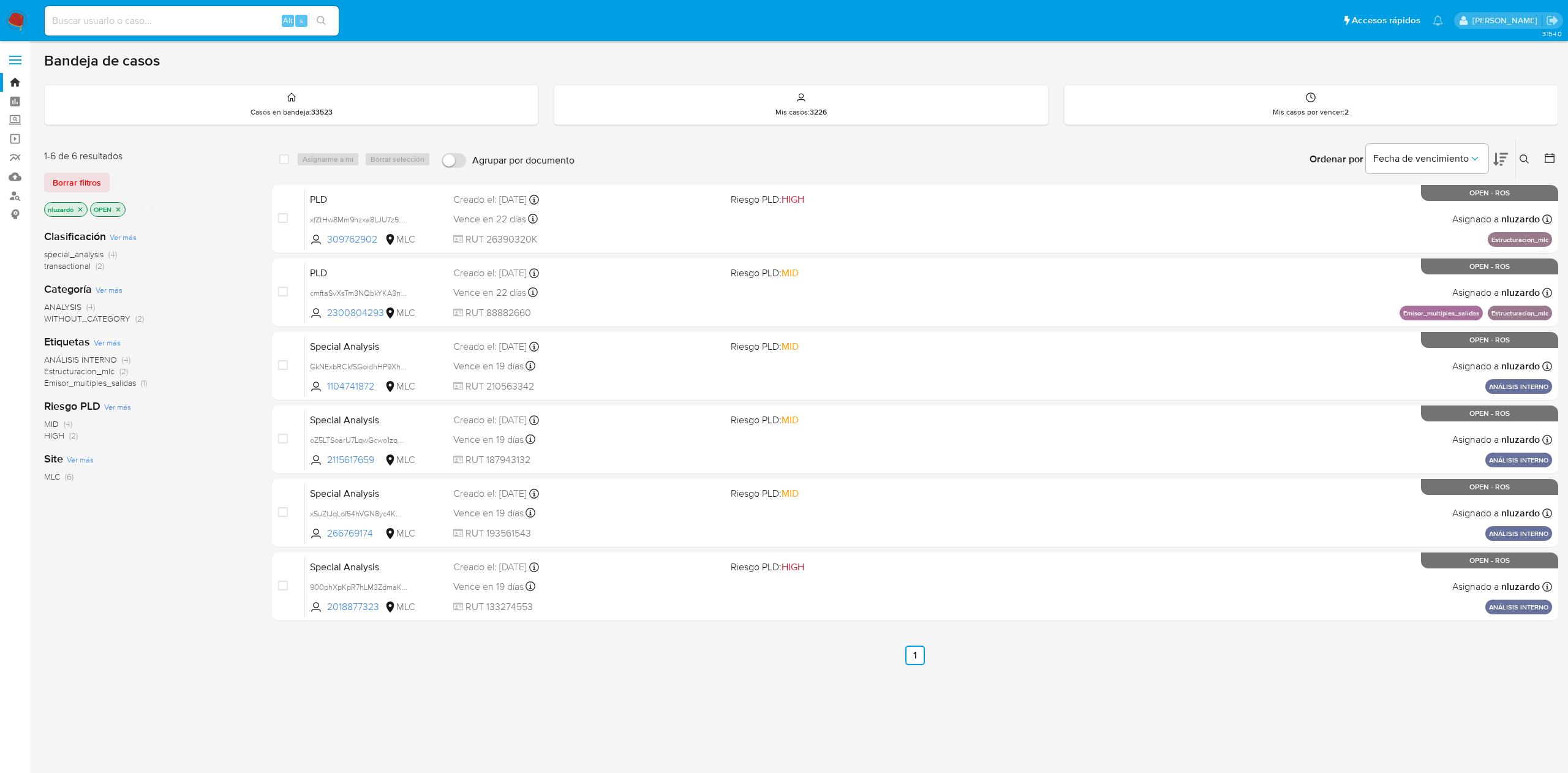
click at [159, 210] on p "ROS" at bounding box center [144, 210] width 30 height 14
click at [144, 210] on p "ROS" at bounding box center [144, 210] width 30 height 14
click at [153, 210] on icon "close-filter" at bounding box center [152, 209] width 4 height 4
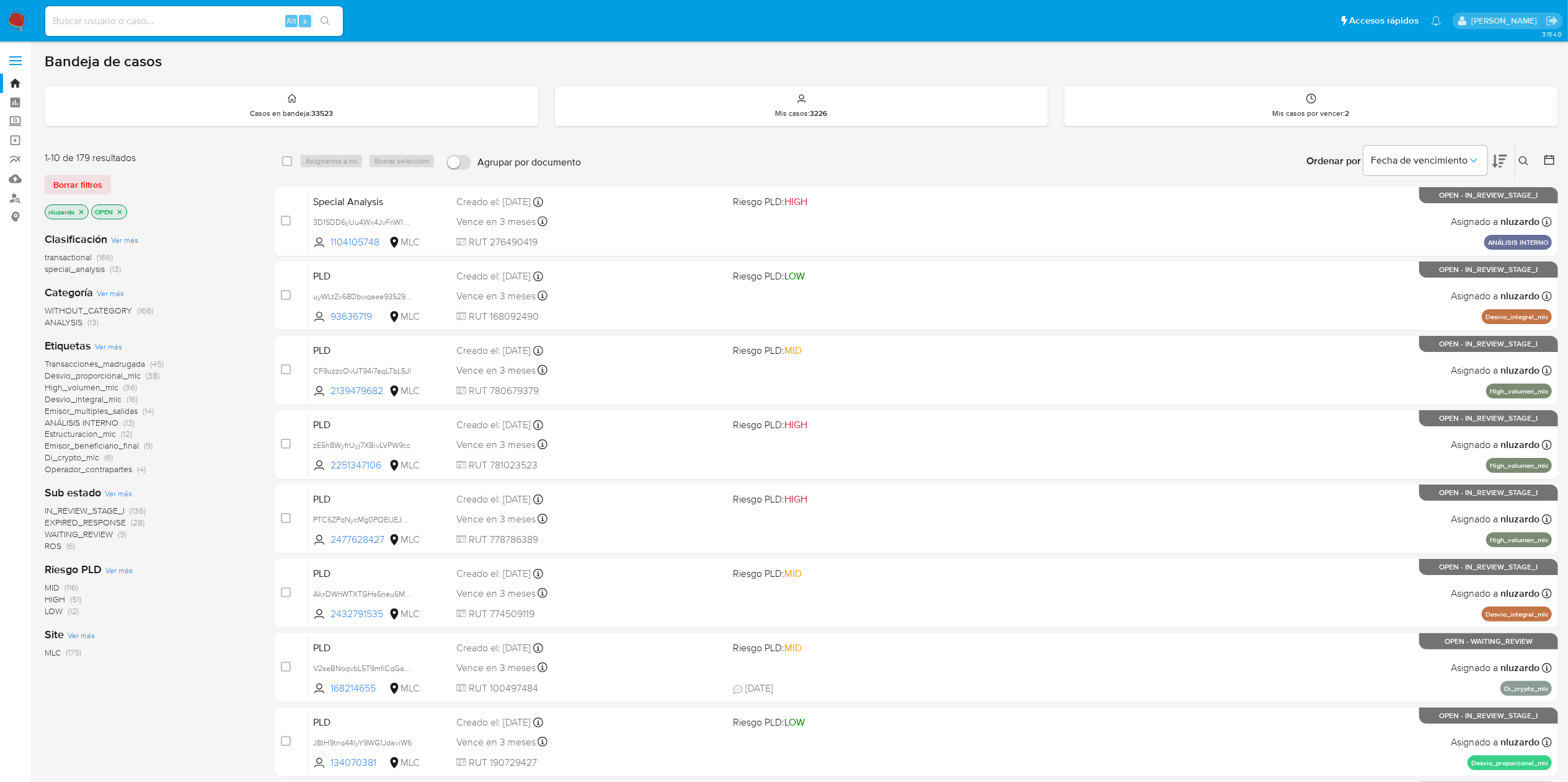
click at [1515, 165] on button at bounding box center [1525, 161] width 20 height 15
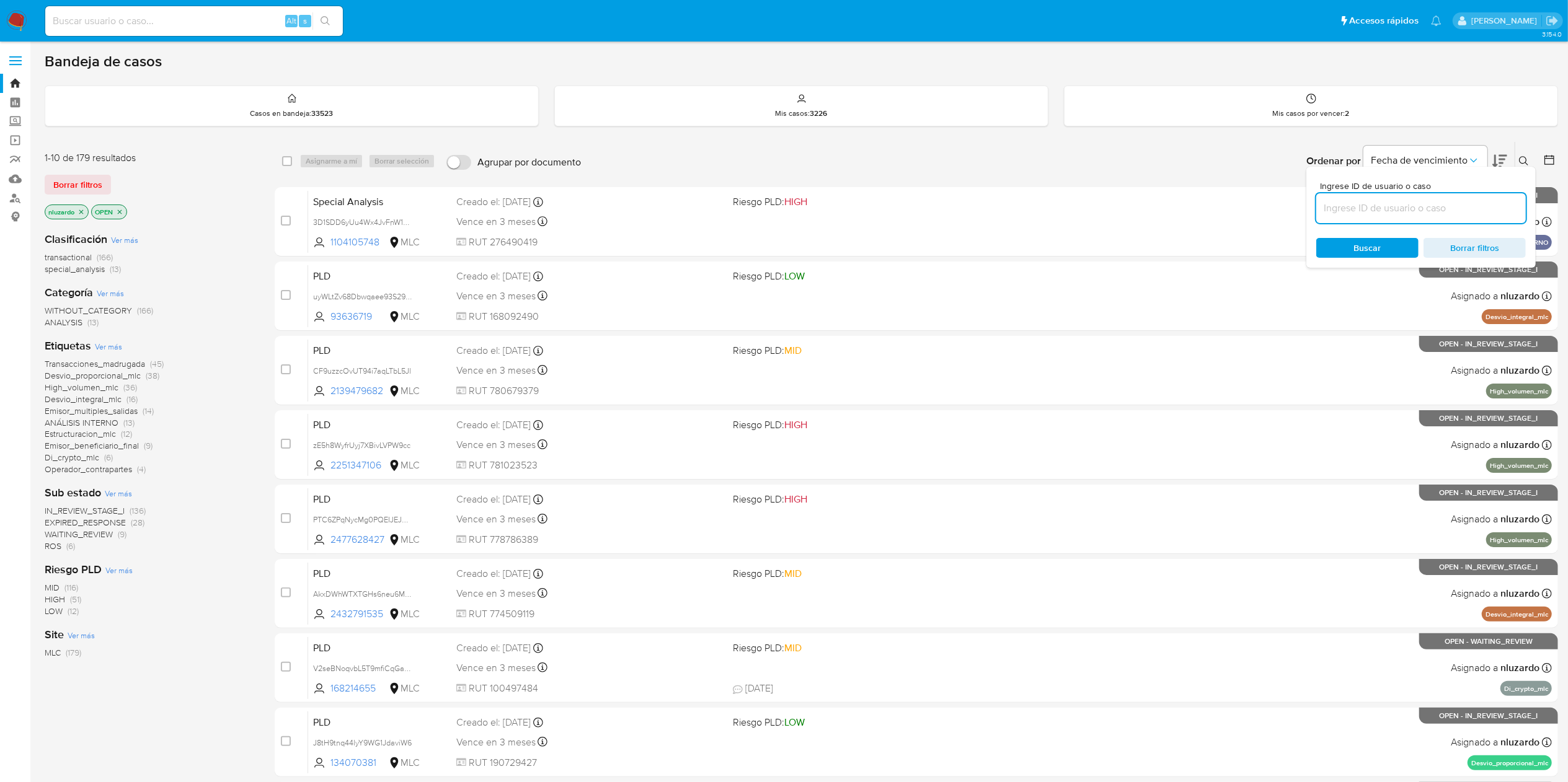
drag, startPoint x: 1355, startPoint y: 215, endPoint x: 1350, endPoint y: 236, distance: 21.6
click at [1355, 215] on input at bounding box center [1421, 208] width 209 height 16
type input "216236867"
click at [1343, 259] on div "Ingrese ID de usuario o caso 216236867 Buscar Borrar filtros" at bounding box center [1421, 217] width 229 height 101
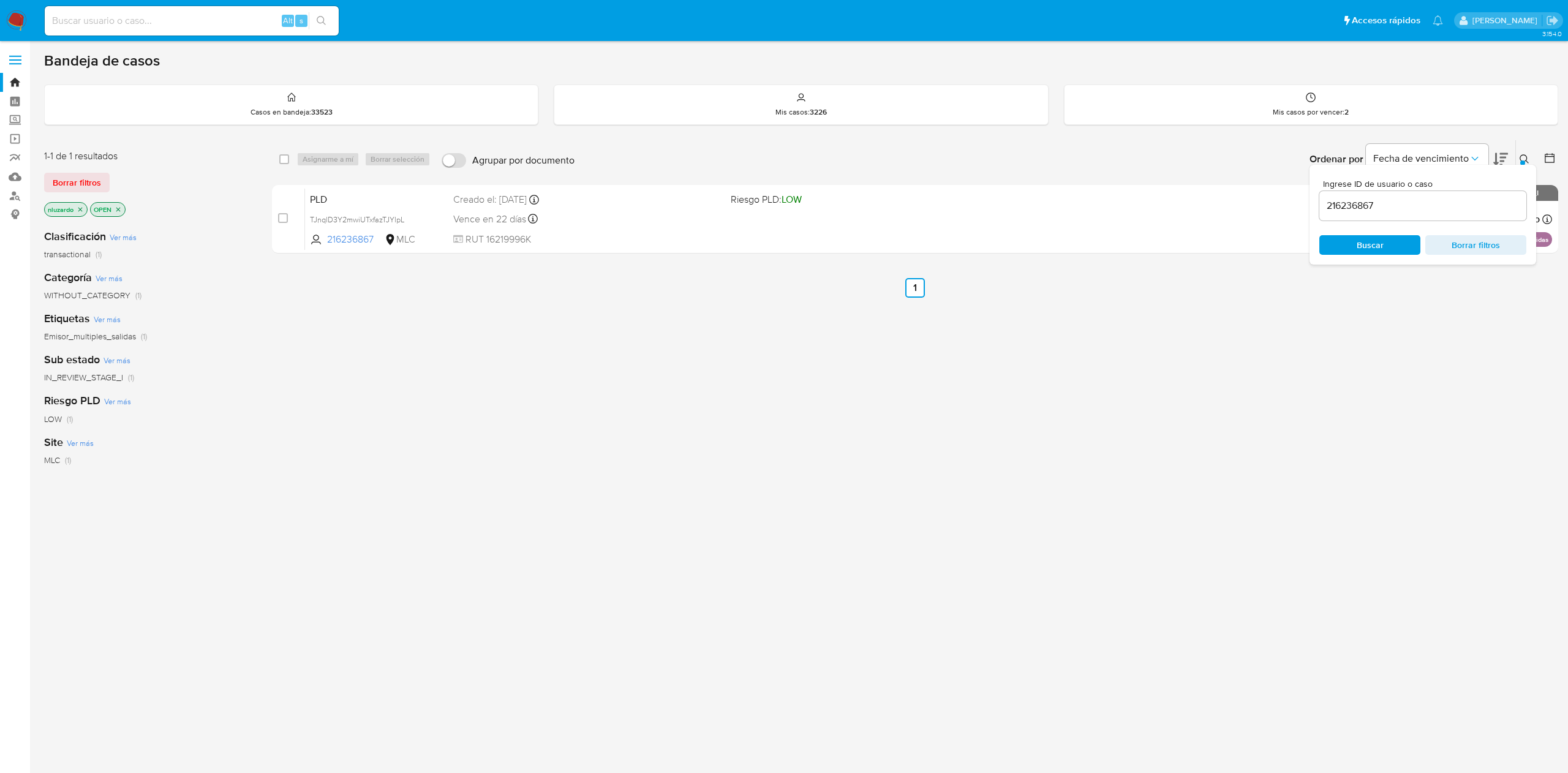
click at [964, 390] on div "select-all-cases-checkbox Asignarme a mí Borrar selección Agrupar por documento…" at bounding box center [915, 417] width 1286 height 555
click at [1330, 250] on span "Buscar" at bounding box center [1370, 245] width 84 height 17
click at [1520, 155] on icon at bounding box center [1525, 159] width 10 height 10
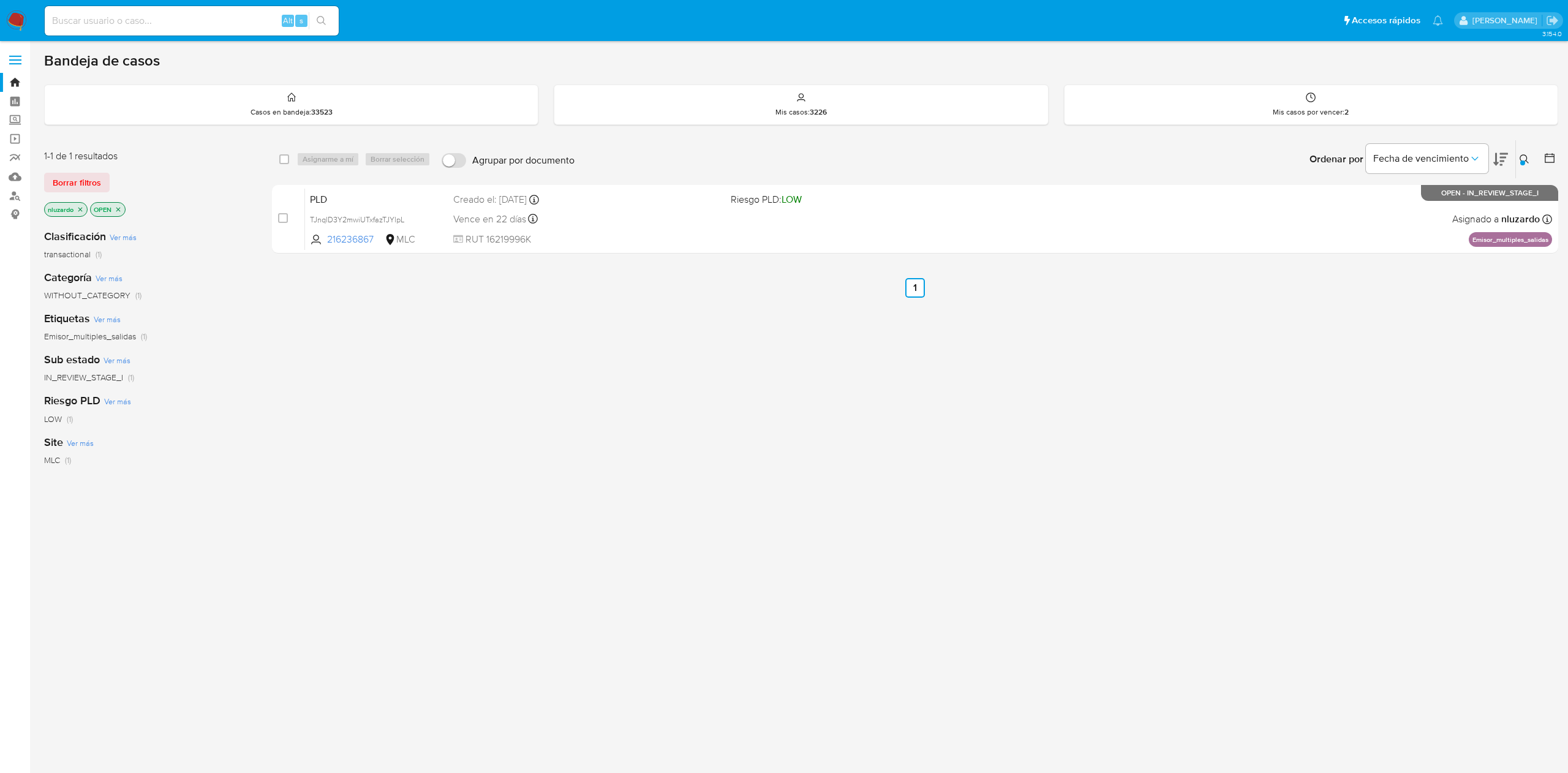
click at [1087, 380] on div "select-all-cases-checkbox Asignarme a mí Borrar selección Agrupar por documento…" at bounding box center [915, 417] width 1286 height 555
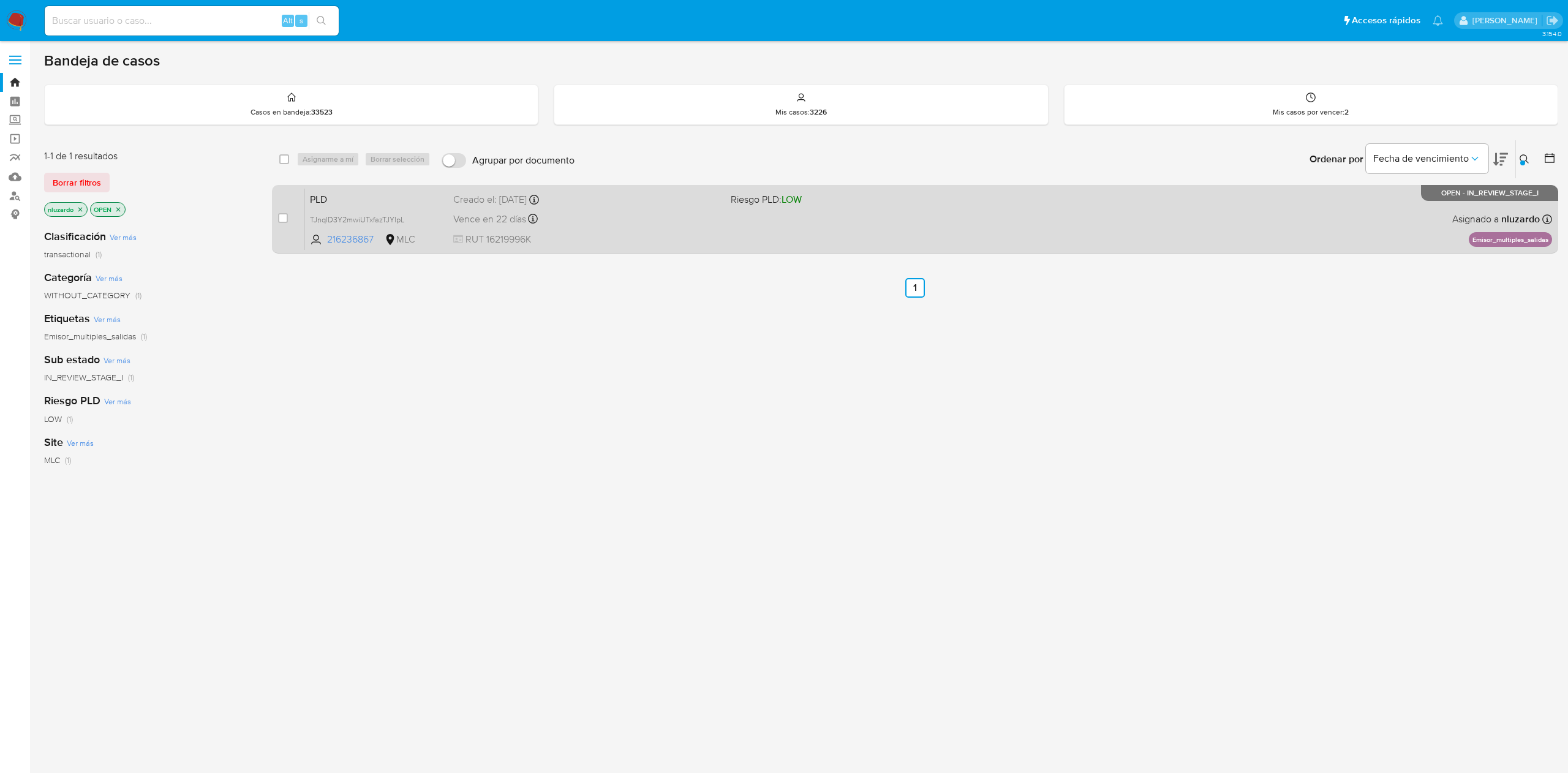
click at [928, 225] on div "PLD TJnqlD3Y2mwiUTxfazTJYlpL 216236867 MLC Riesgo PLD: LOW Creado el: [DATE] Cr…" at bounding box center [928, 219] width 1247 height 62
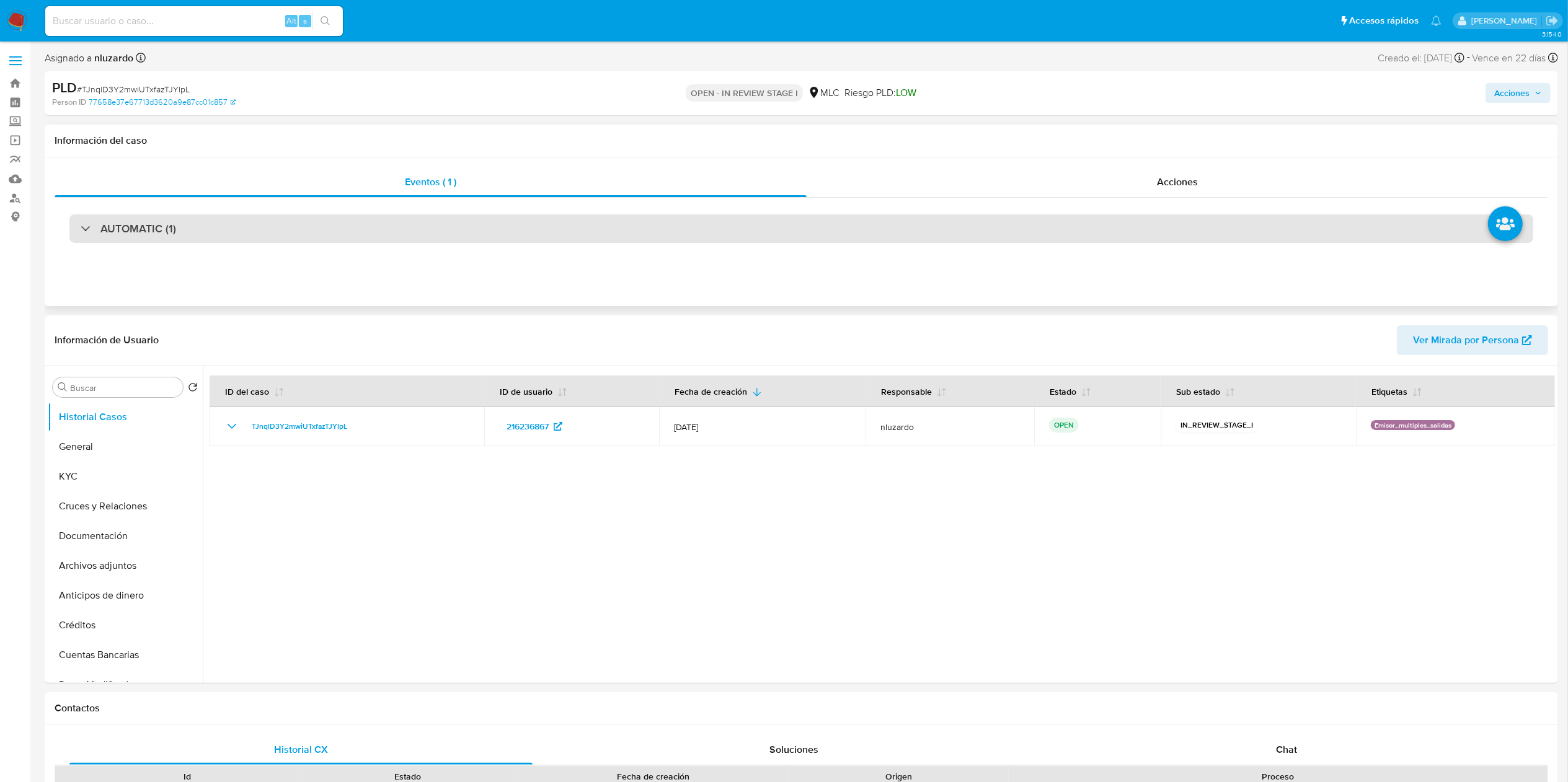
click at [332, 236] on div "AUTOMATIC (1)" at bounding box center [801, 228] width 1464 height 28
select select "10"
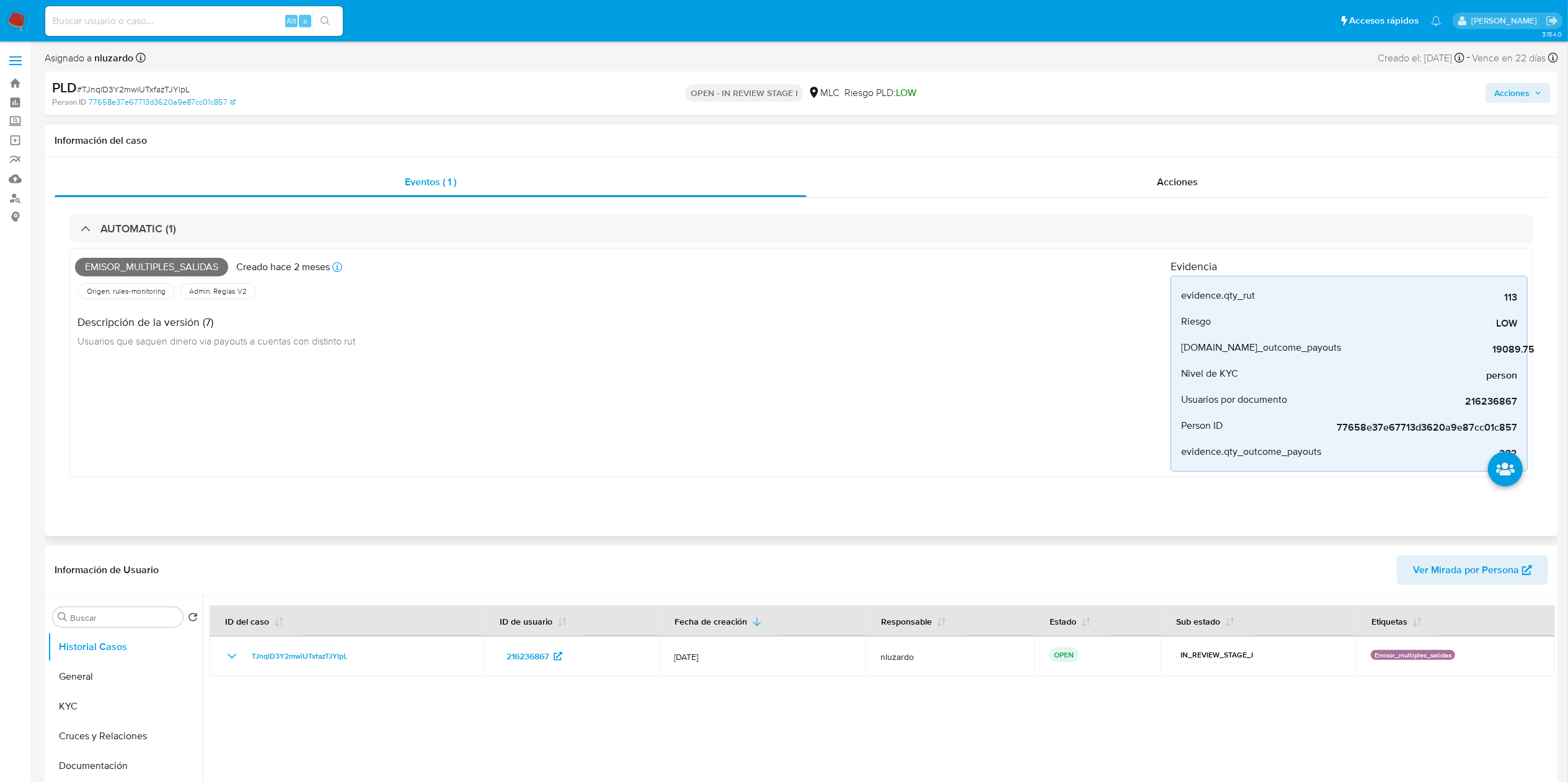
click at [175, 262] on span "Emisor_multiples_salidas" at bounding box center [152, 267] width 153 height 19
copy span "Emisor_multiples_salidas"
click at [231, 9] on div "Alt s" at bounding box center [194, 21] width 298 height 30
click at [231, 24] on input at bounding box center [194, 21] width 298 height 16
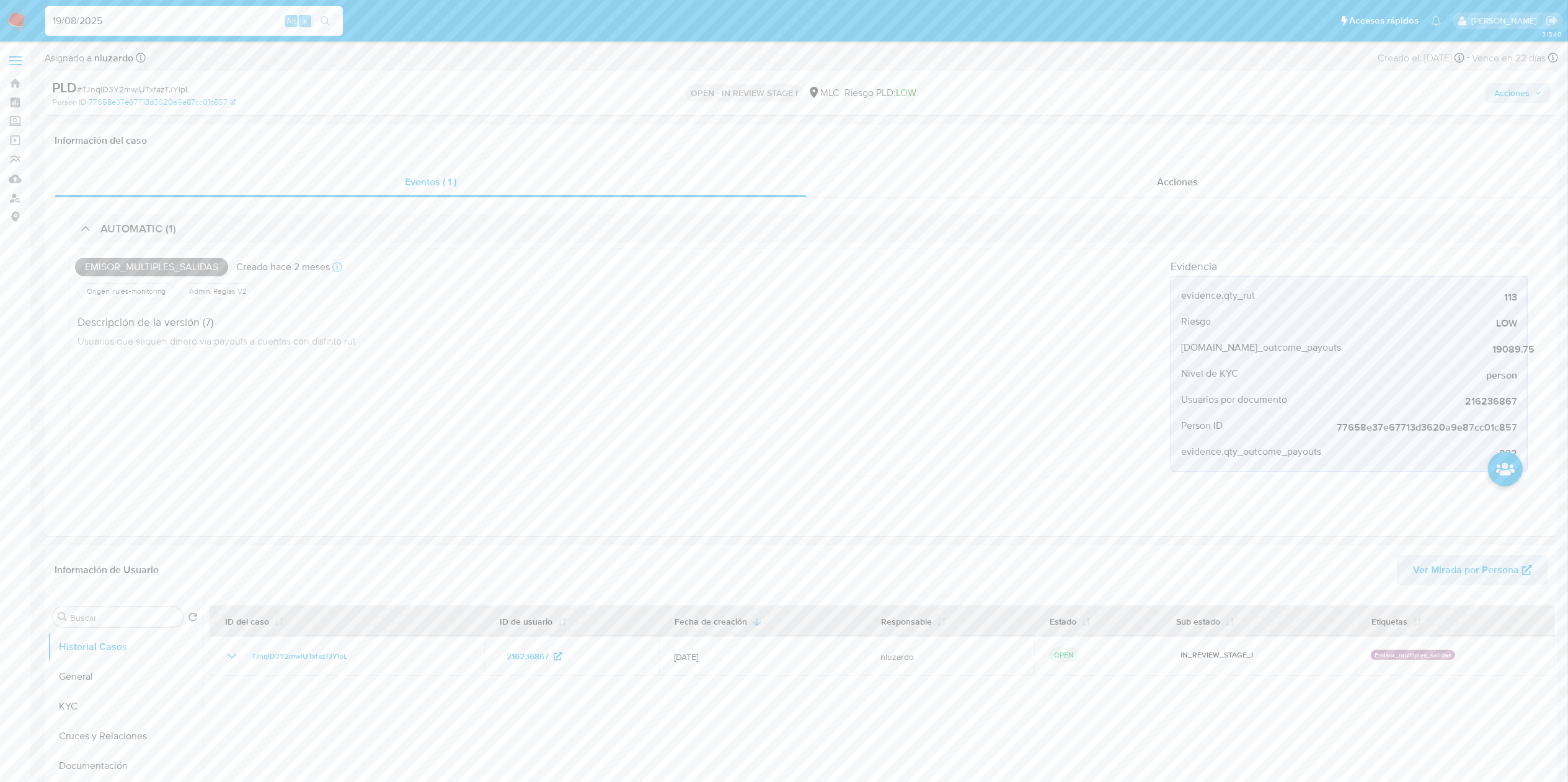
type input "19/08/2025"
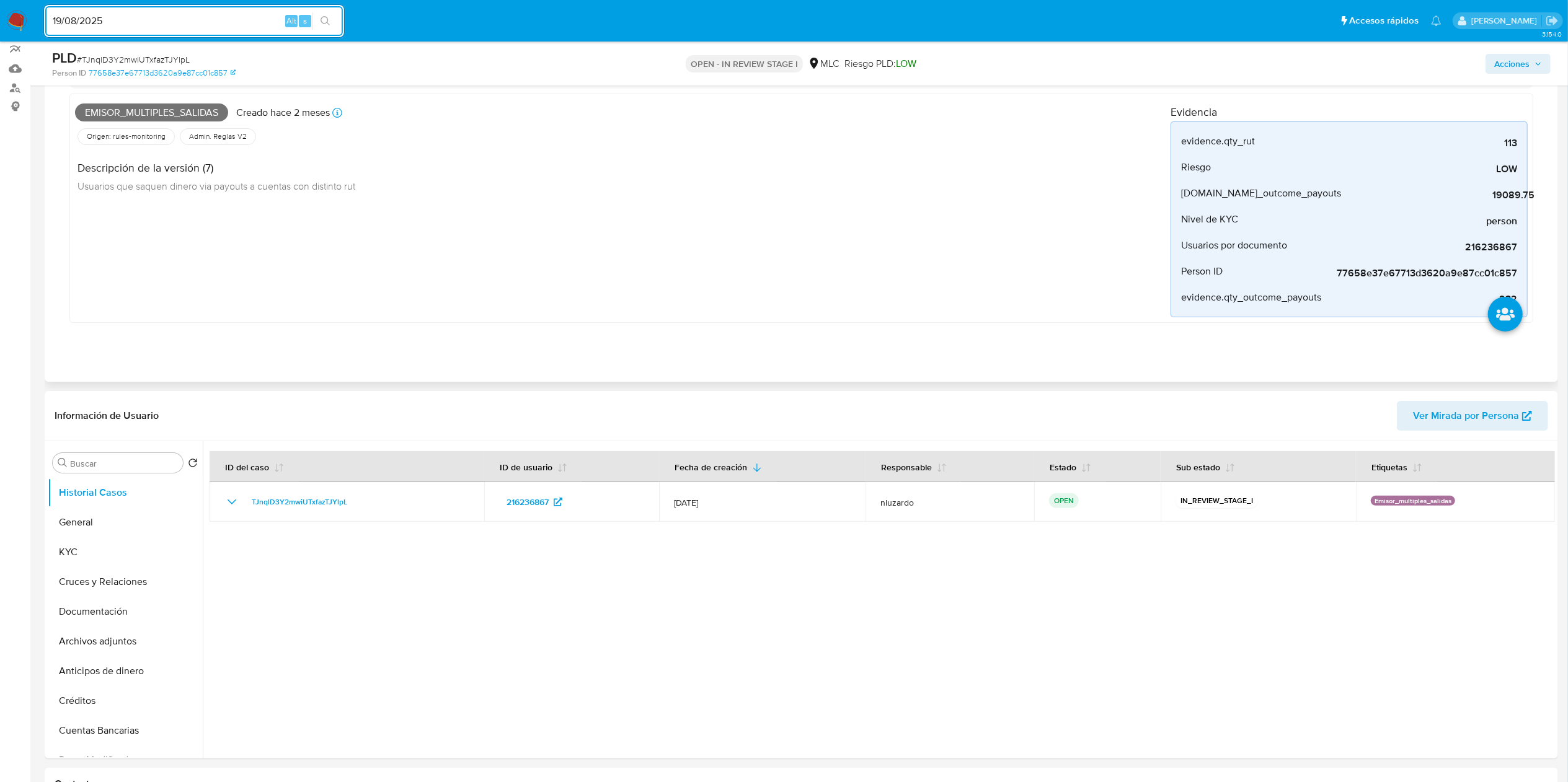
scroll to position [248, 0]
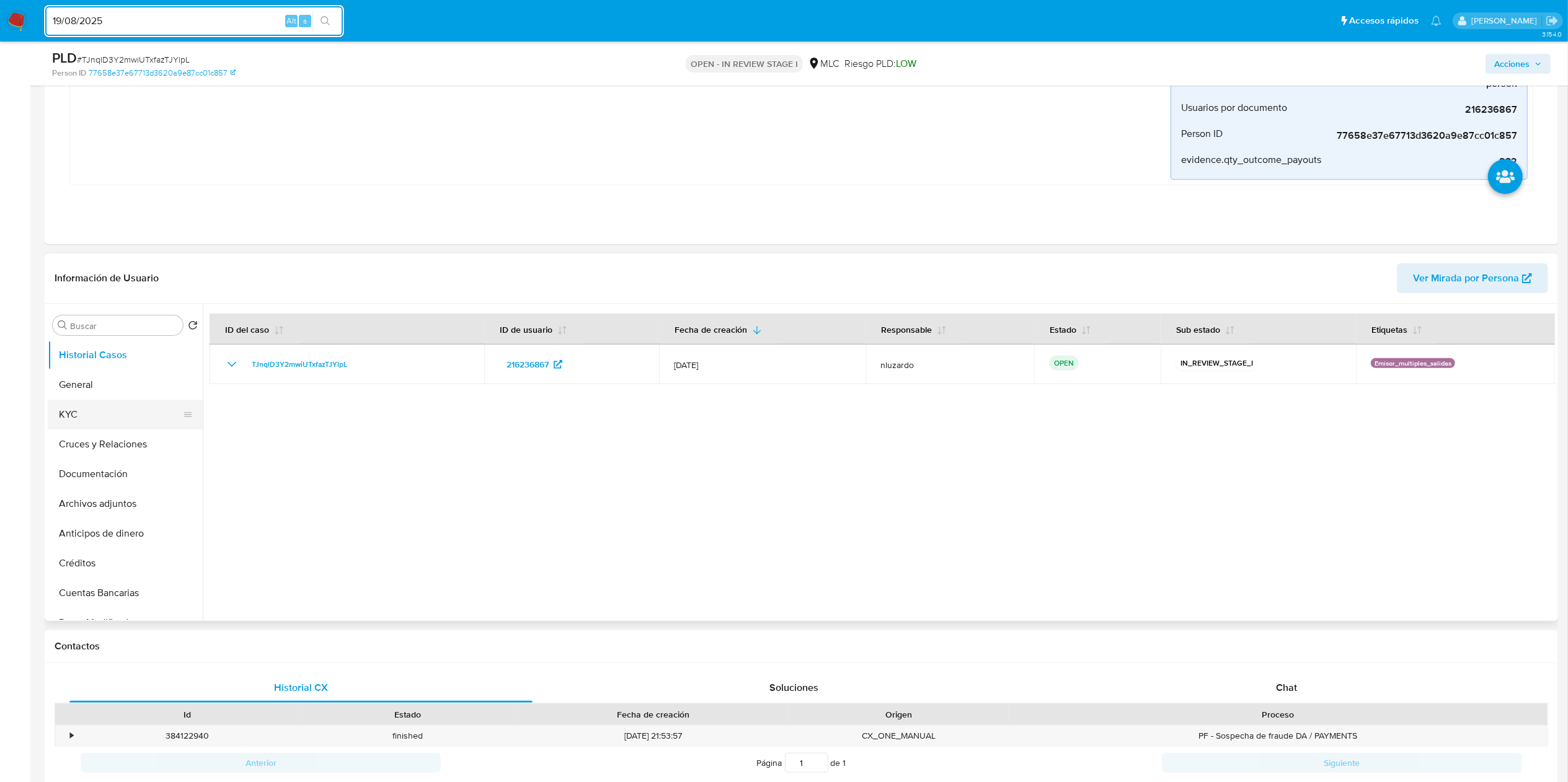
click at [160, 411] on button "KYC" at bounding box center [120, 414] width 145 height 30
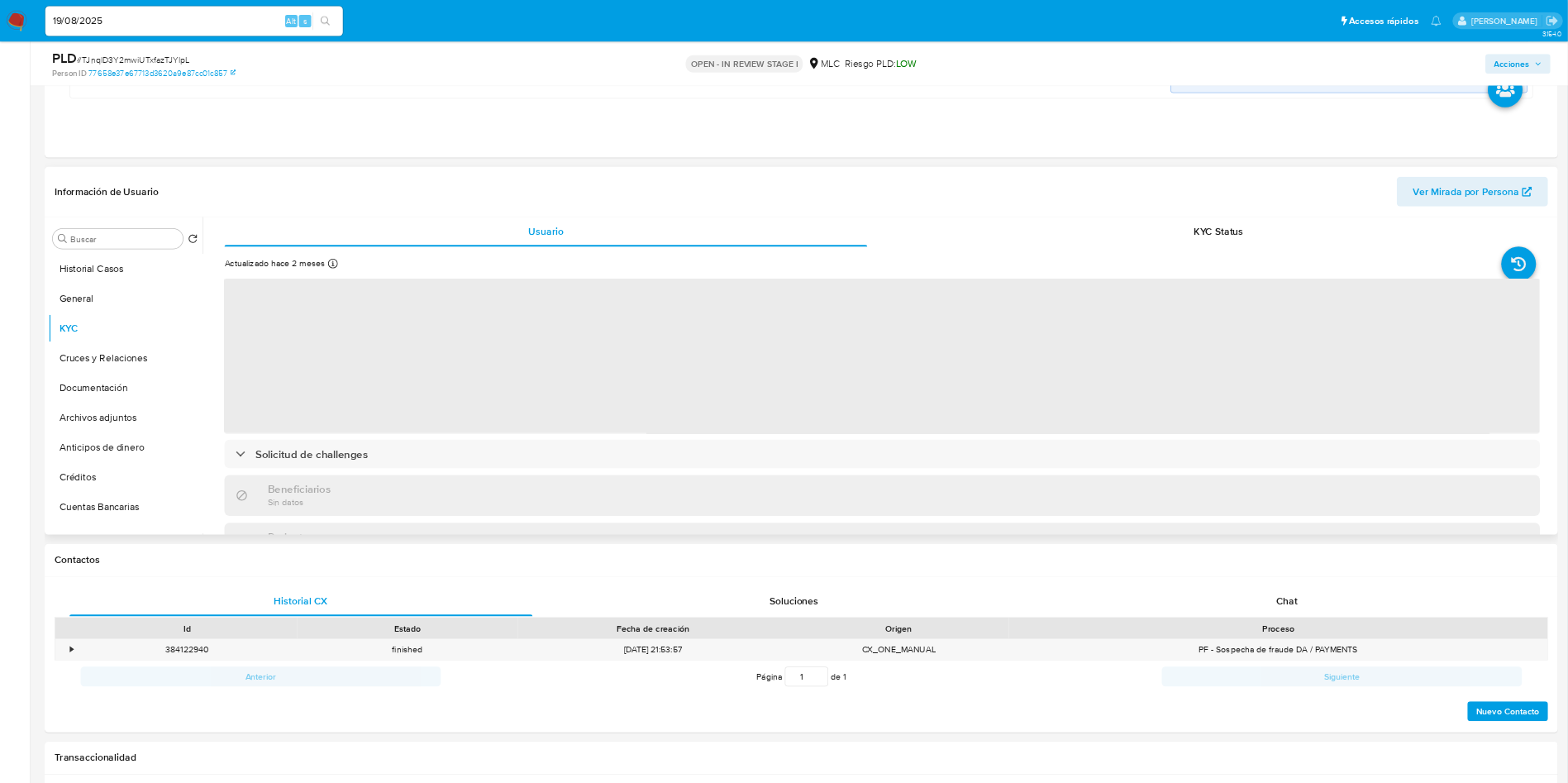
scroll to position [496, 0]
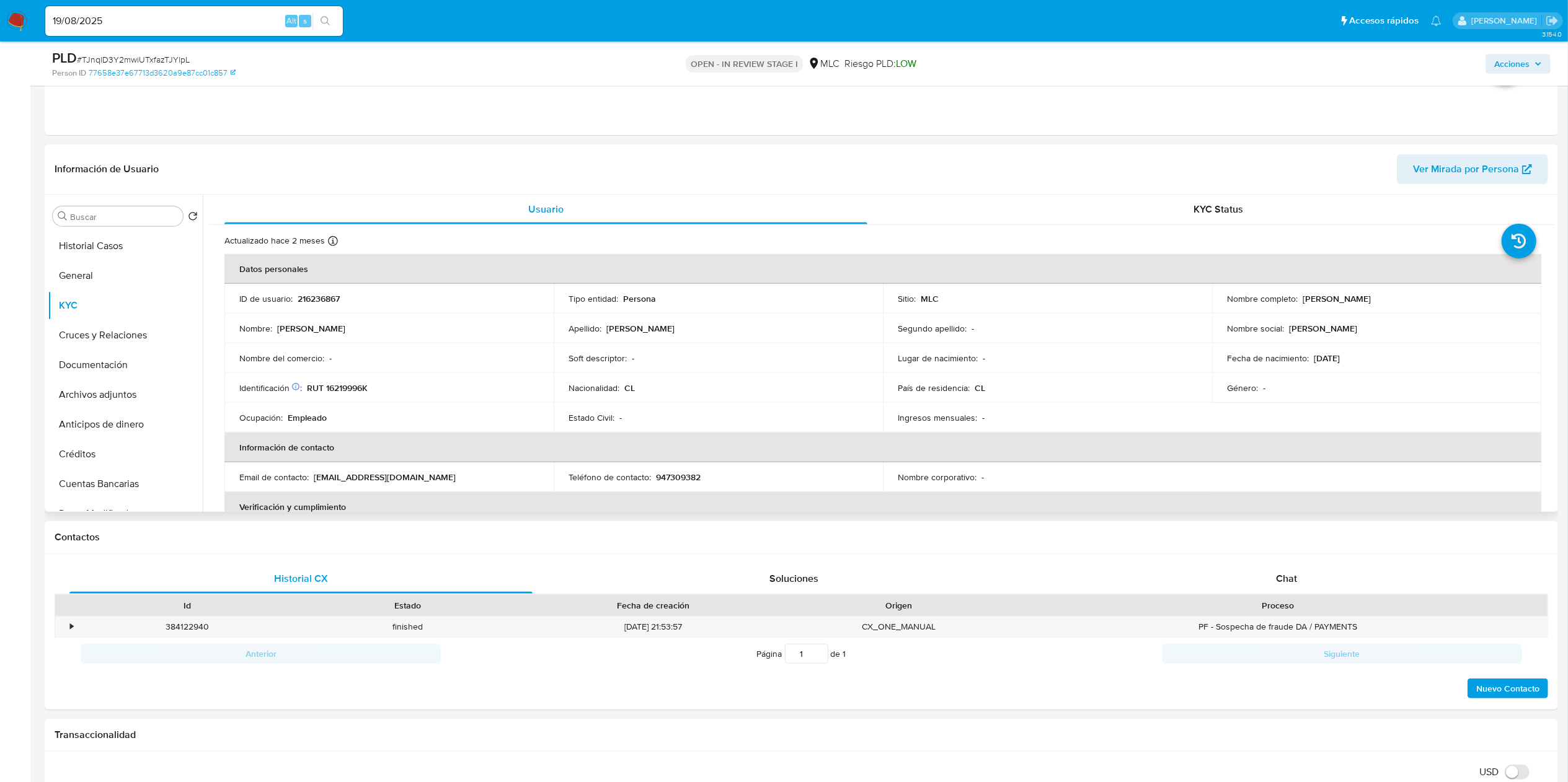
click at [1302, 300] on p "[PERSON_NAME]" at bounding box center [1336, 299] width 68 height 11
drag, startPoint x: 1363, startPoint y: 300, endPoint x: 1414, endPoint y: 294, distance: 51.4
click at [1414, 294] on div "Nombre completo : [PERSON_NAME]" at bounding box center [1376, 299] width 300 height 11
copy p "[PERSON_NAME]"
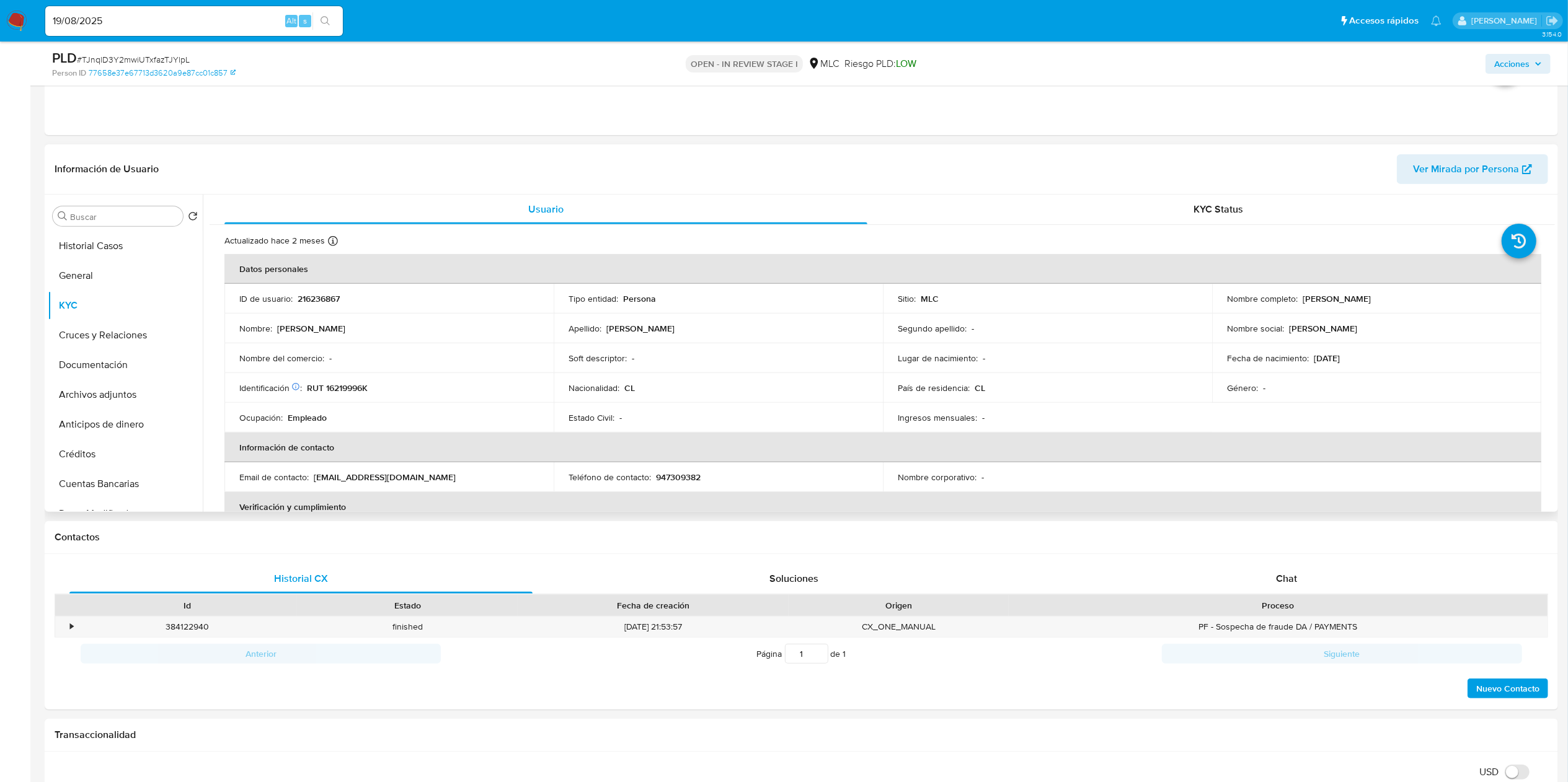
click at [339, 396] on td "Identificación Nº de serie: 105957603 : RUT 16219996K" at bounding box center [389, 388] width 329 height 30
click at [340, 393] on p "RUT 16219996K" at bounding box center [337, 388] width 60 height 11
copy p "16219996K"
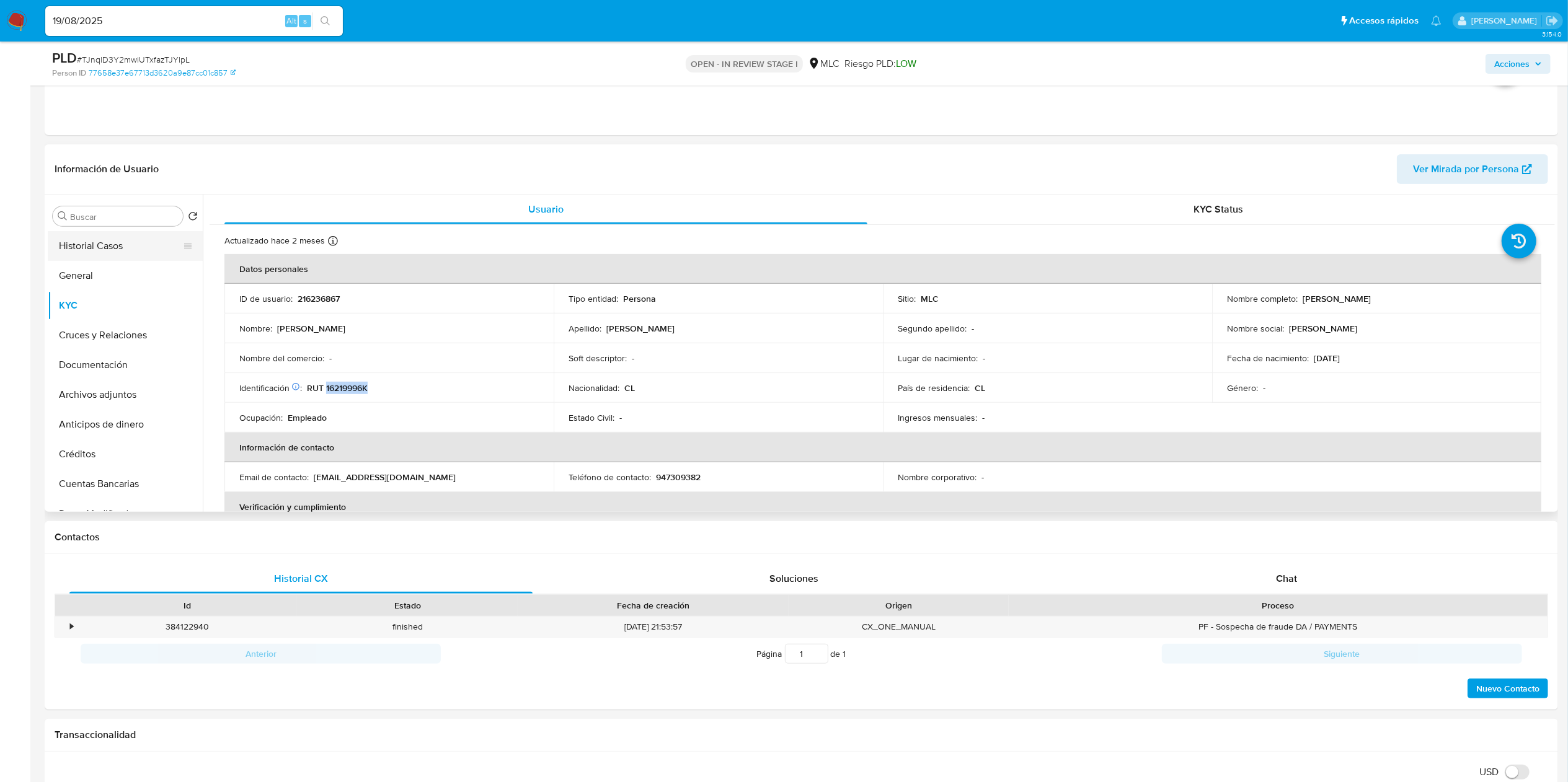
click at [136, 250] on button "Historial Casos" at bounding box center [120, 246] width 145 height 30
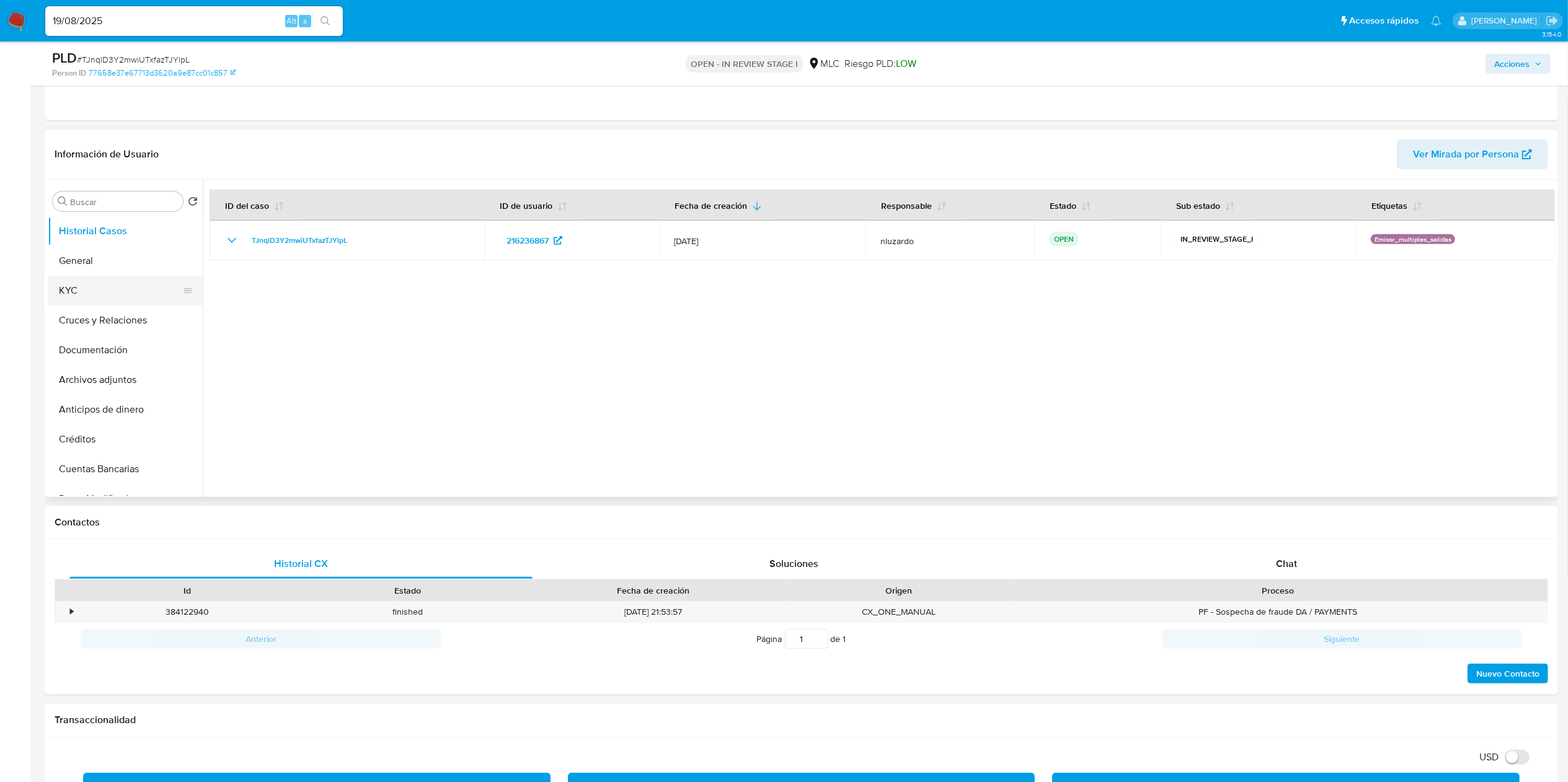
click at [106, 299] on button "KYC" at bounding box center [120, 291] width 145 height 30
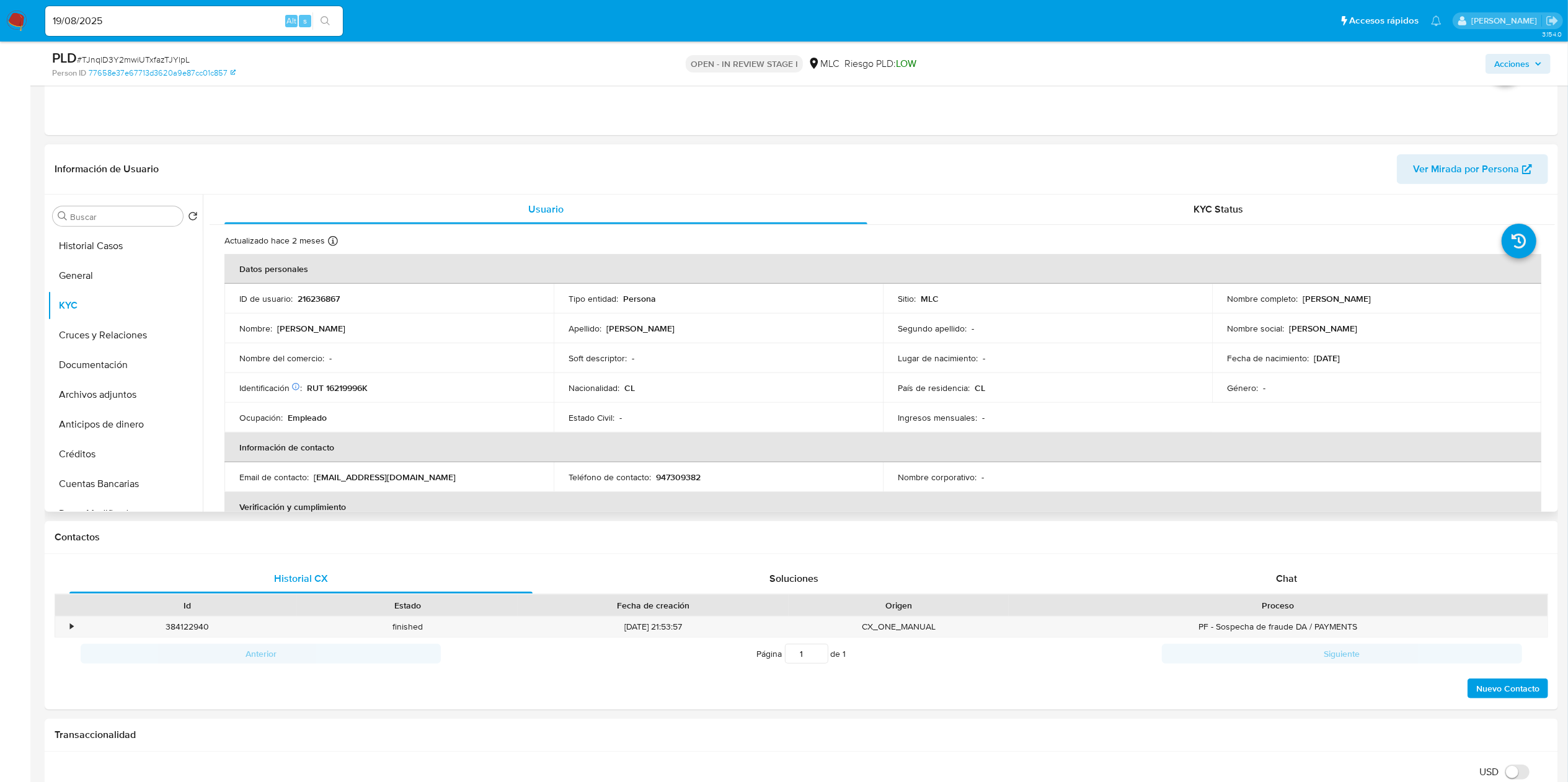
click at [757, 369] on td "Soft descriptor : -" at bounding box center [718, 358] width 329 height 30
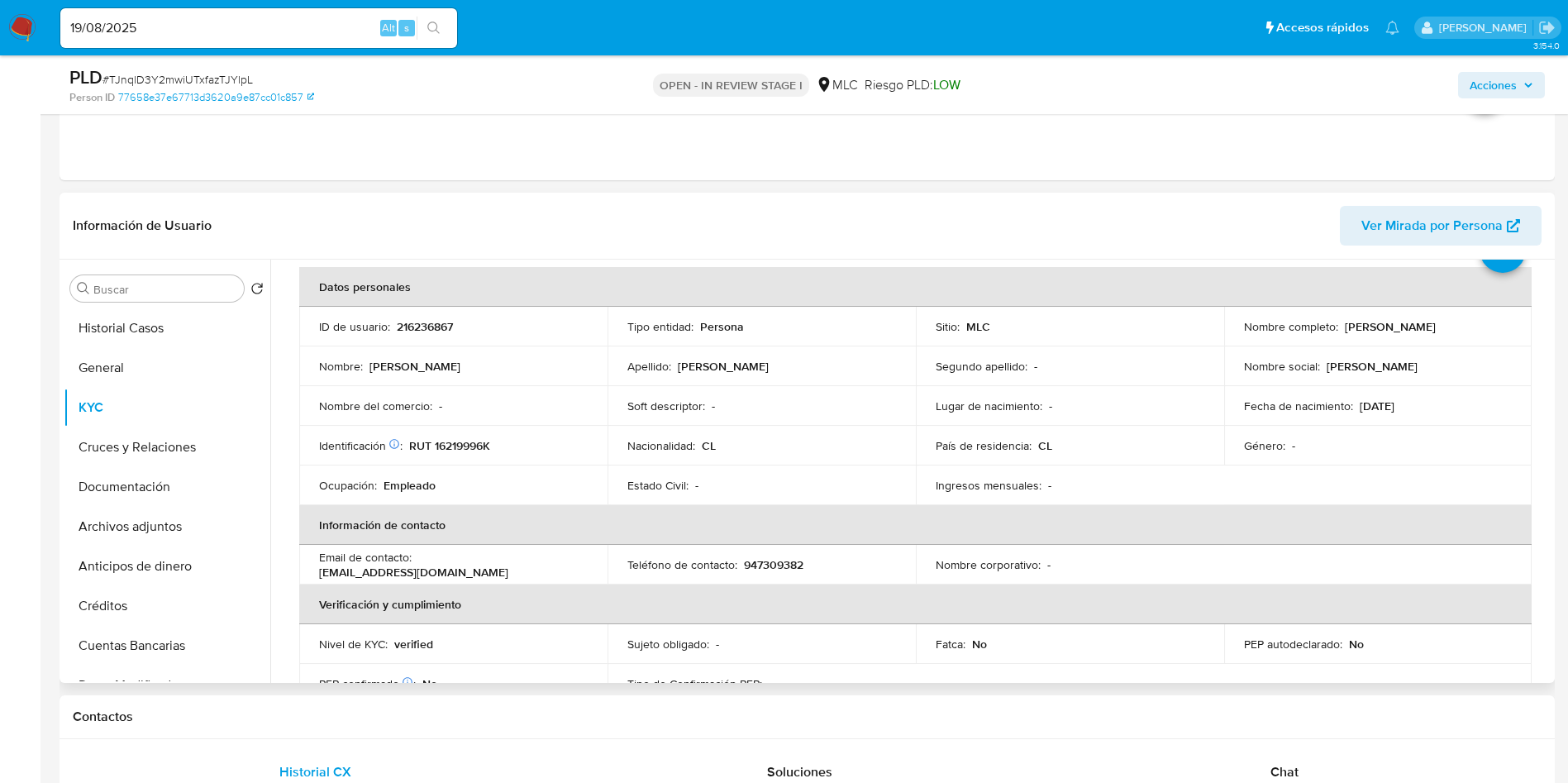
scroll to position [67, 0]
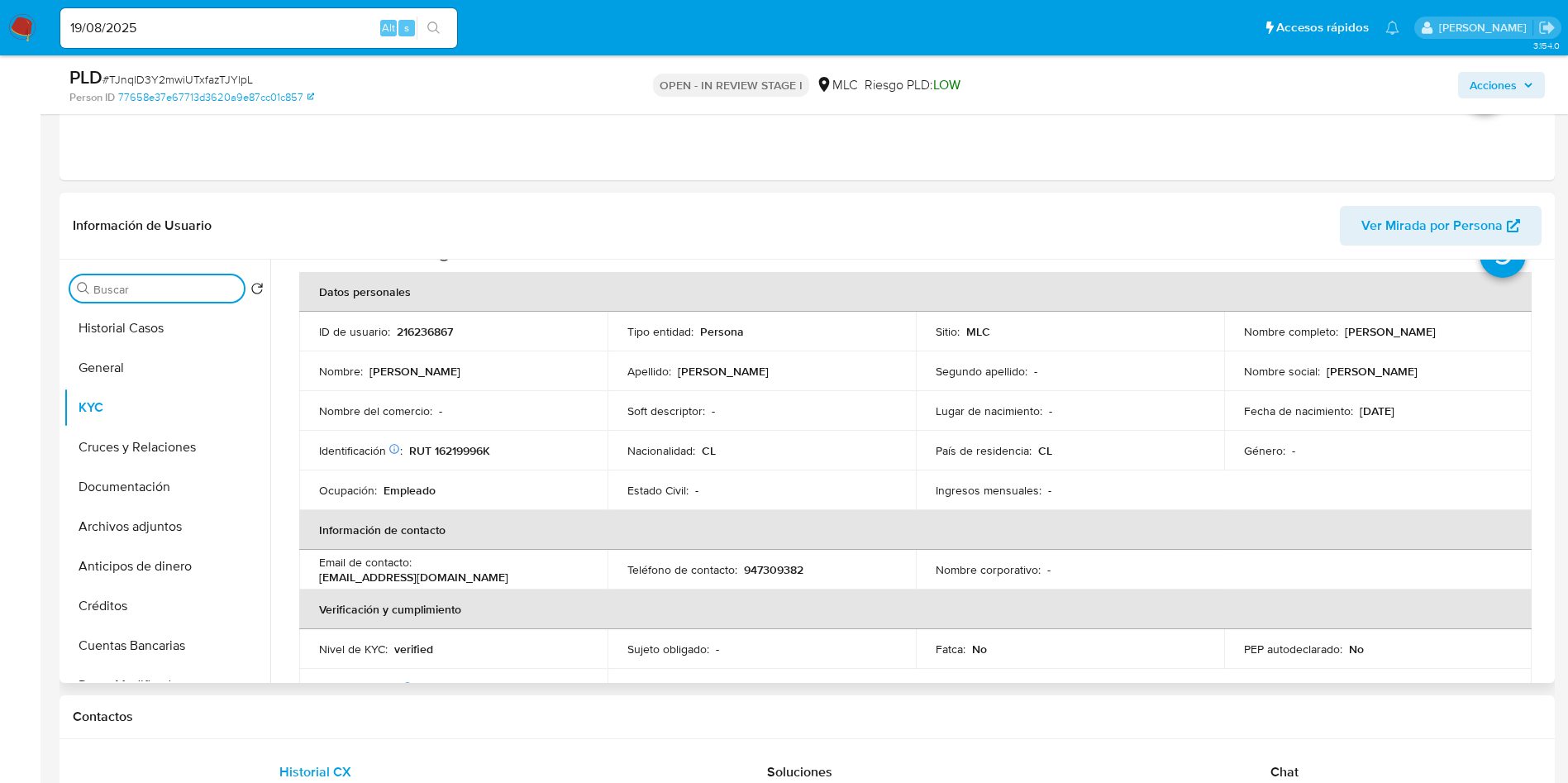
click at [146, 293] on input "Buscar" at bounding box center [165, 289] width 144 height 15
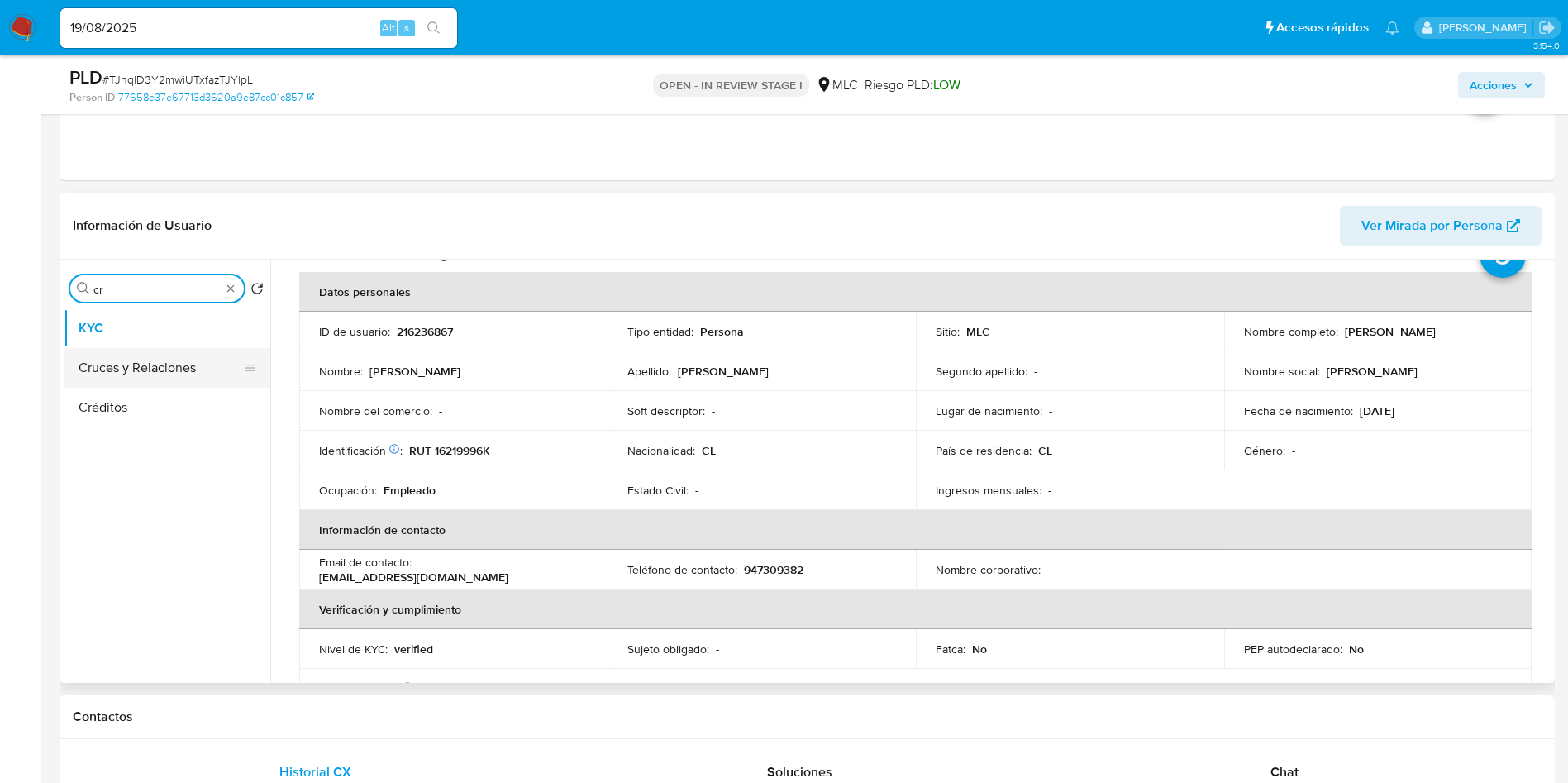
type input "cr"
click at [115, 365] on button "Cruces y Relaciones" at bounding box center [160, 367] width 194 height 40
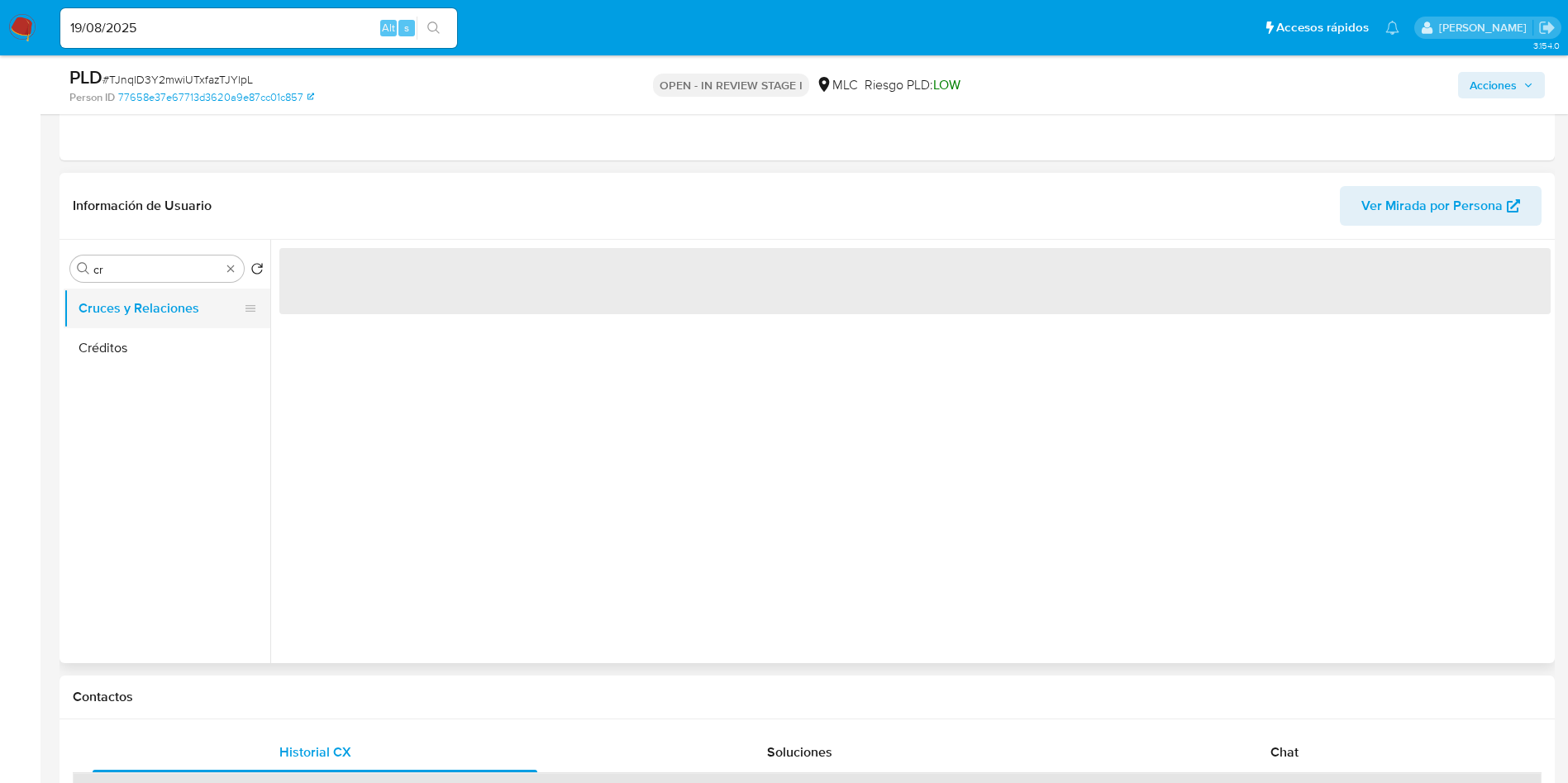
scroll to position [0, 0]
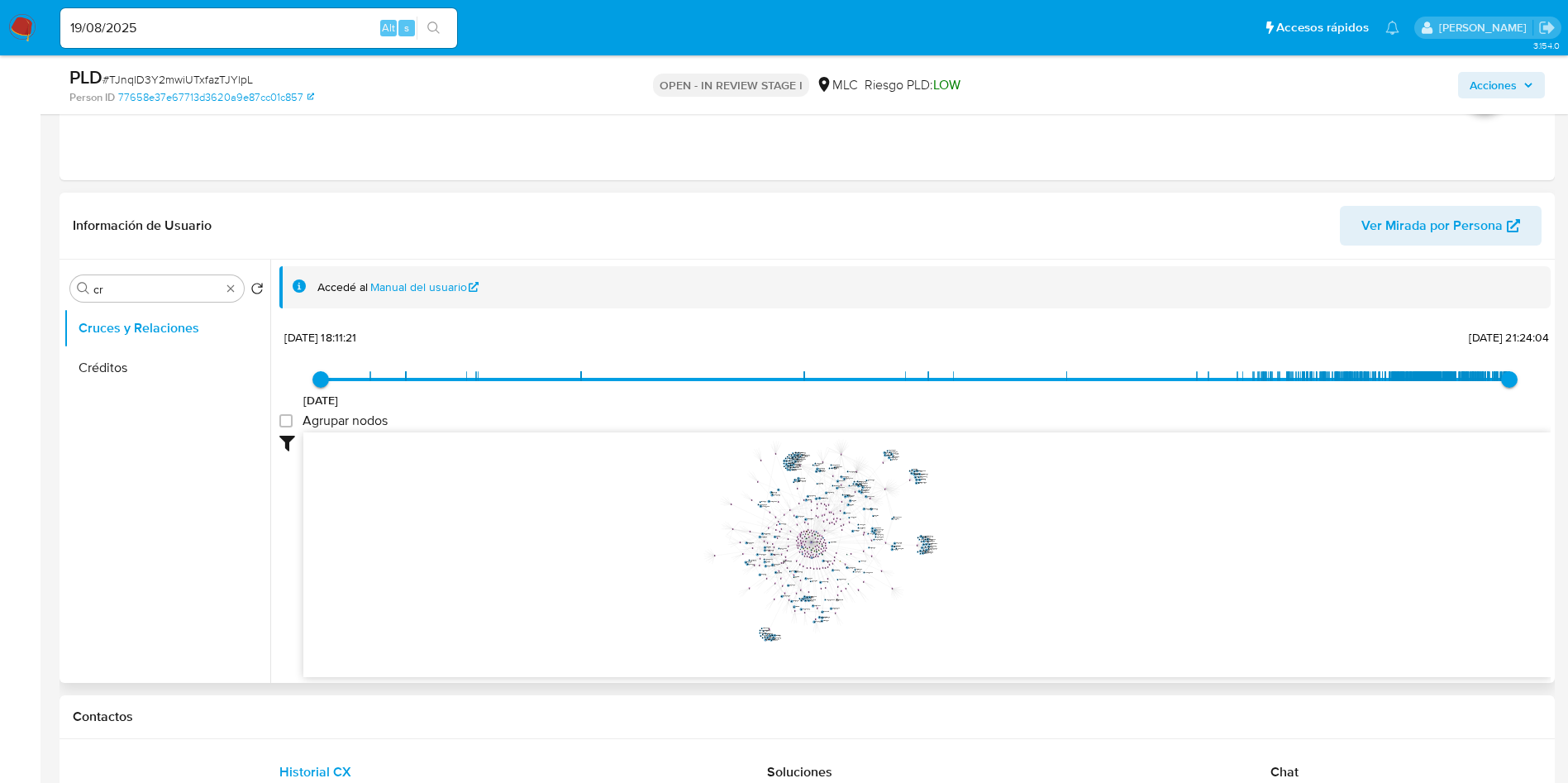
drag, startPoint x: 857, startPoint y: 541, endPoint x: 810, endPoint y: 535, distance: 47.4
click at [810, 535] on icon "user-216236867  216236867 phone-0384aa3a3cbba69b4ddcc4ad8de9c6c6  person-7765…" at bounding box center [926, 552] width 1247 height 240
drag, startPoint x: 972, startPoint y: 582, endPoint x: 987, endPoint y: 600, distance: 23.4
click at [987, 600] on icon "user-216236867  216236867 phone-0384aa3a3cbba69b4ddcc4ad8de9c6c6  person-7765…" at bounding box center [926, 552] width 1247 height 240
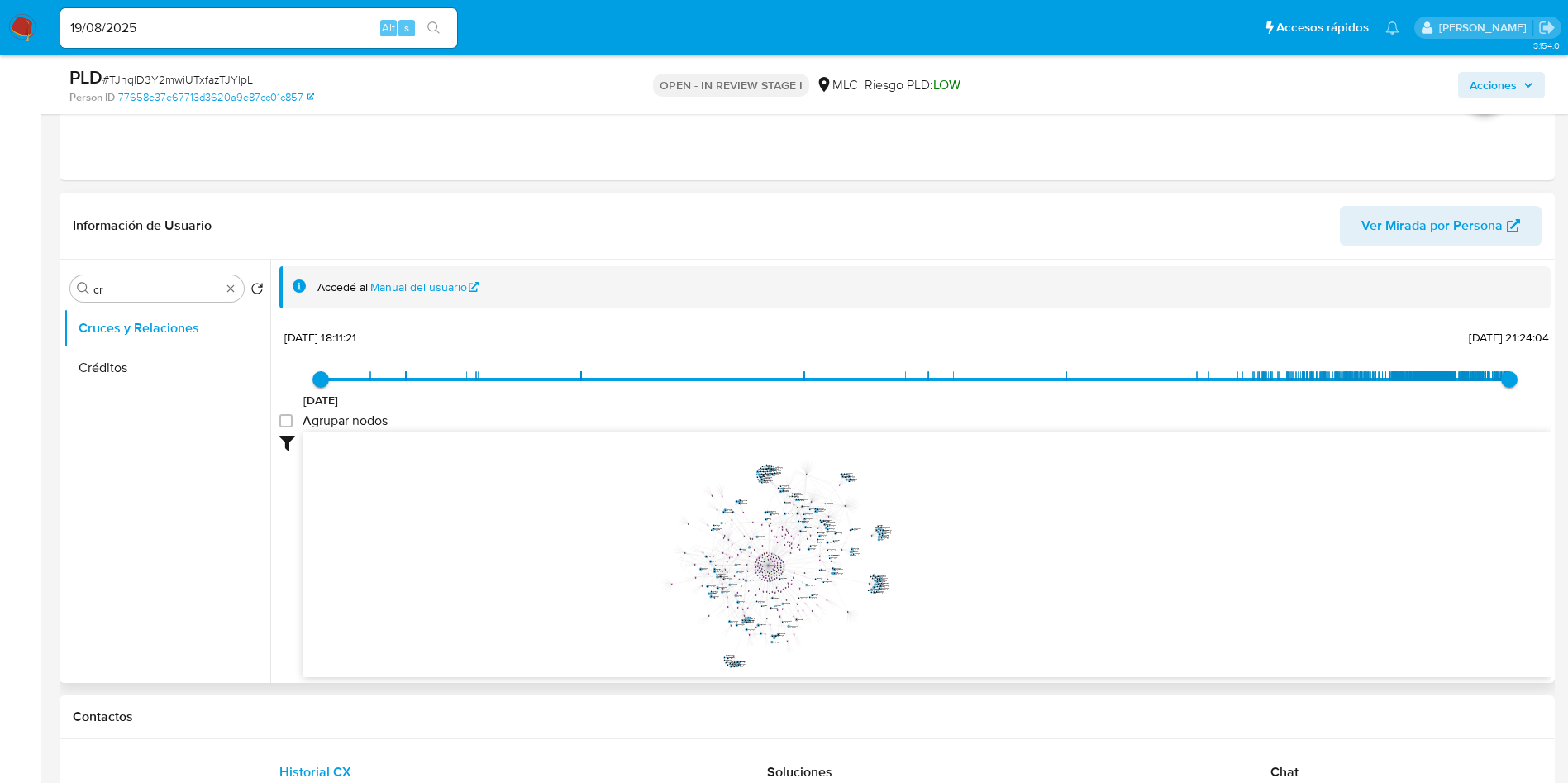
drag, startPoint x: 948, startPoint y: 579, endPoint x: 962, endPoint y: 593, distance: 19.8
click at [962, 593] on icon "user-216236867  216236867 phone-0384aa3a3cbba69b4ddcc4ad8de9c6c6  person-7765…" at bounding box center [926, 552] width 1247 height 240
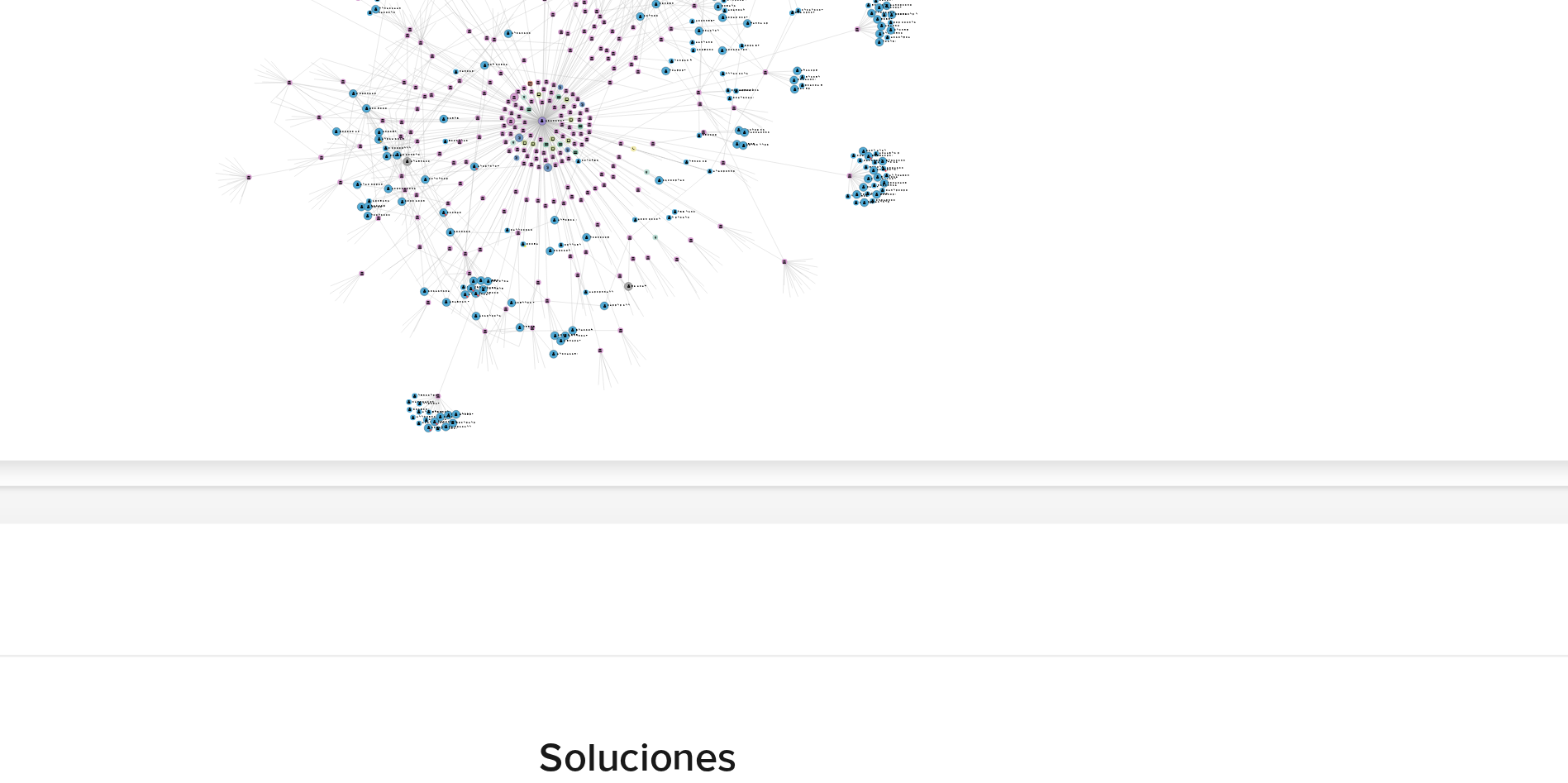
scroll to position [493, 0]
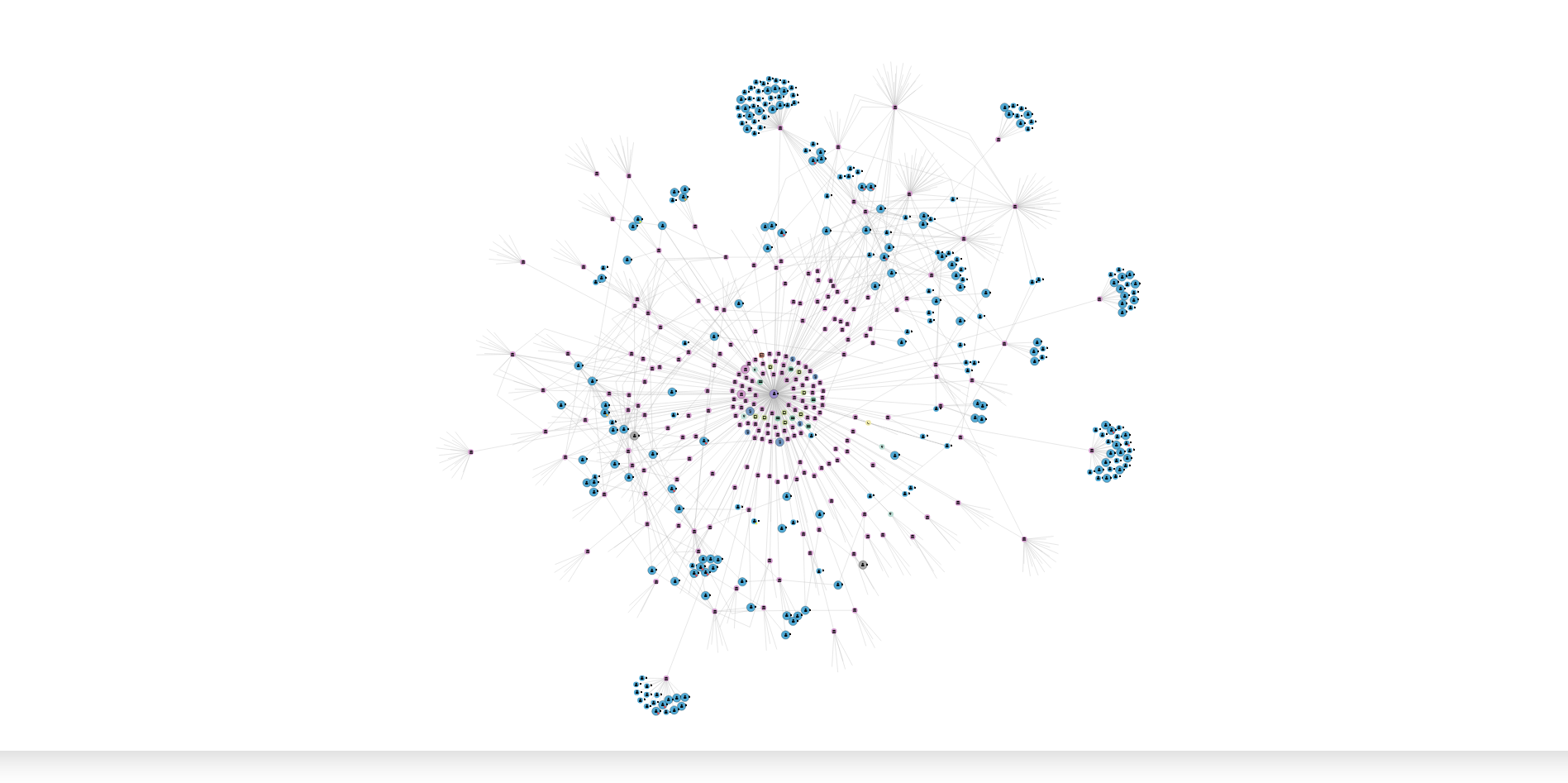
drag, startPoint x: 879, startPoint y: 574, endPoint x: 861, endPoint y: 579, distance: 18.7
click at [861, 579] on icon "user-216236867  216236867 phone-0384aa3a3cbba69b4ddcc4ad8de9c6c6  person-7765…" at bounding box center [926, 553] width 1247 height 240
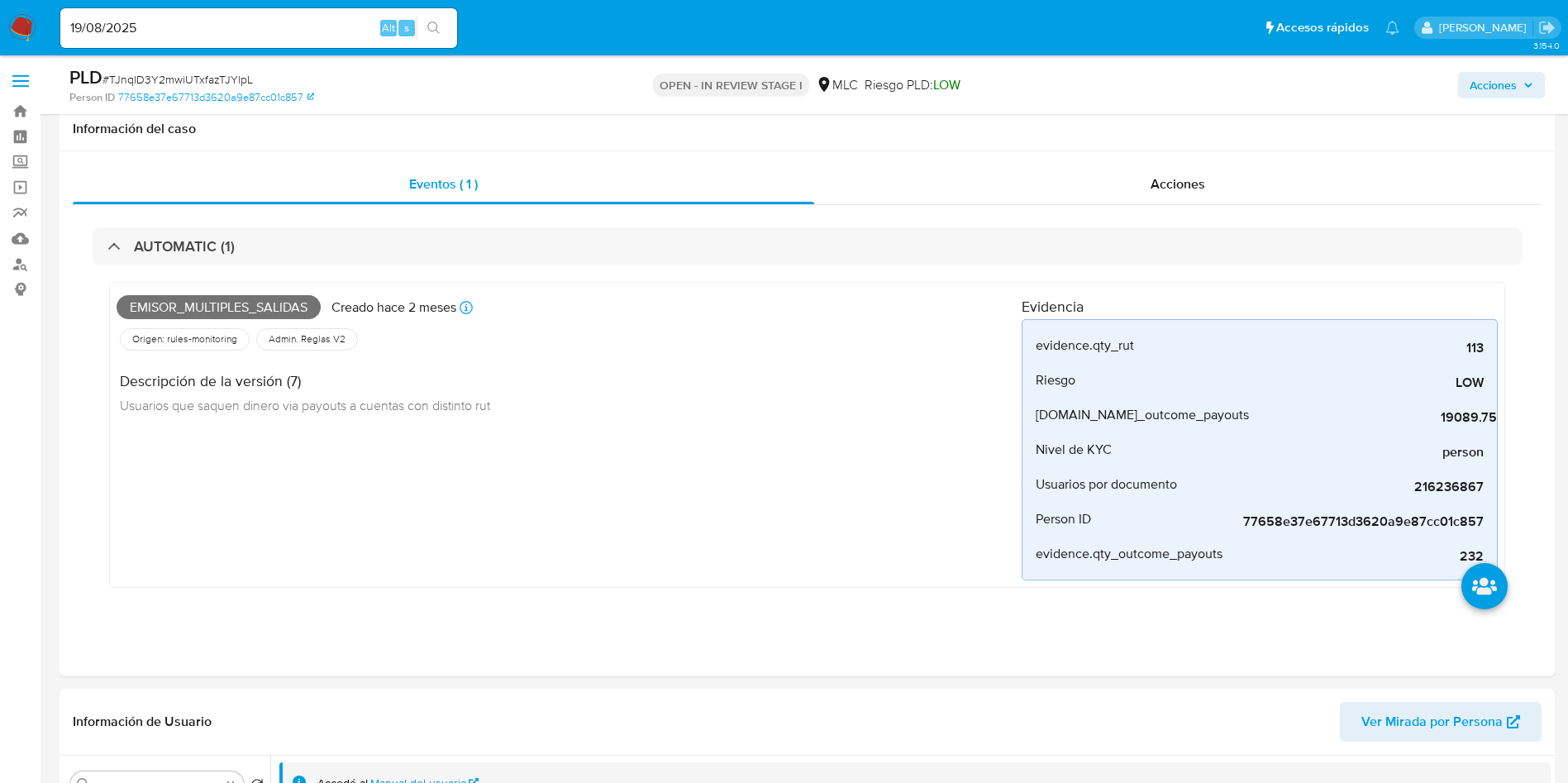
select select "10"
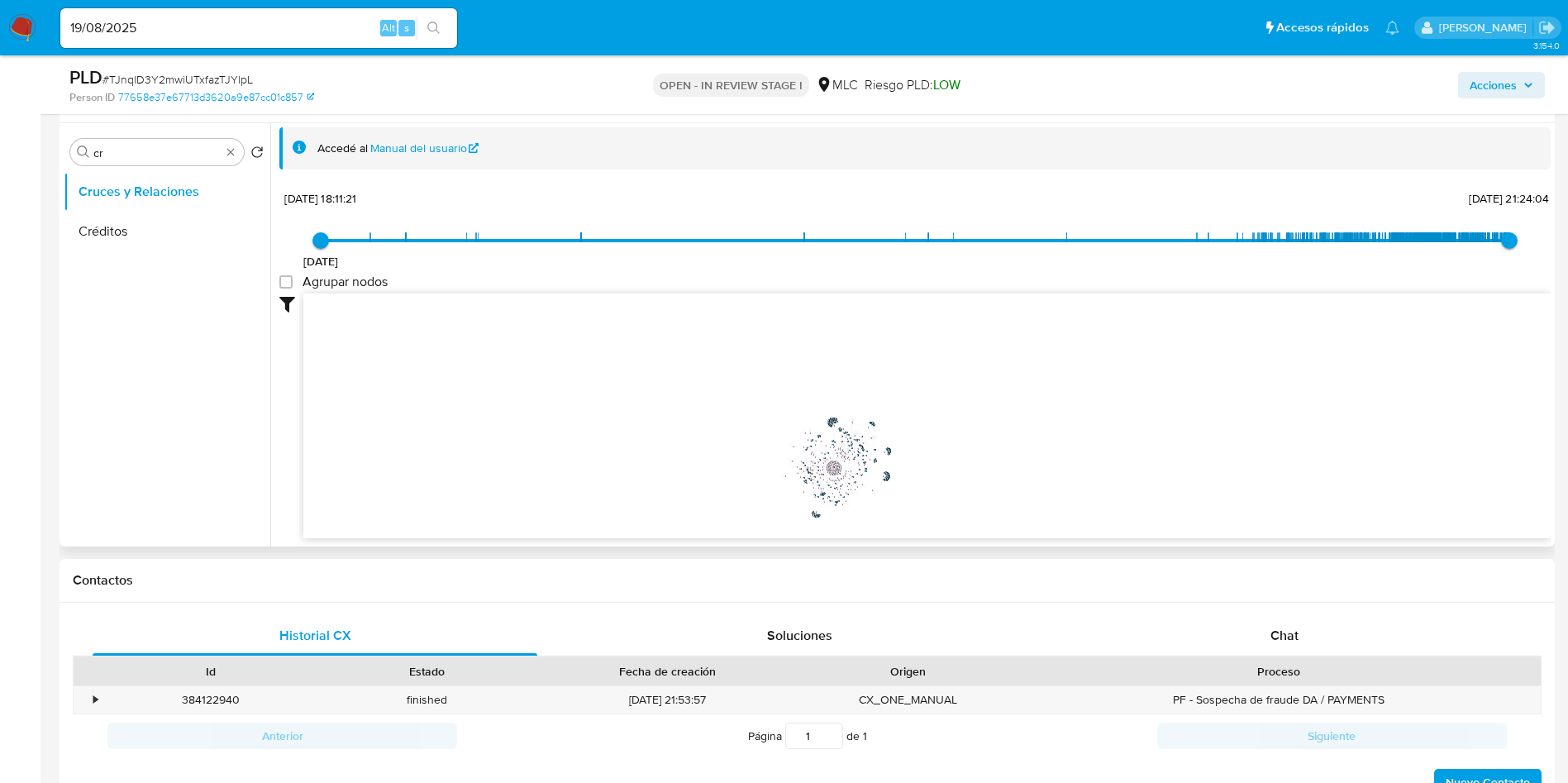
scroll to position [741, 0]
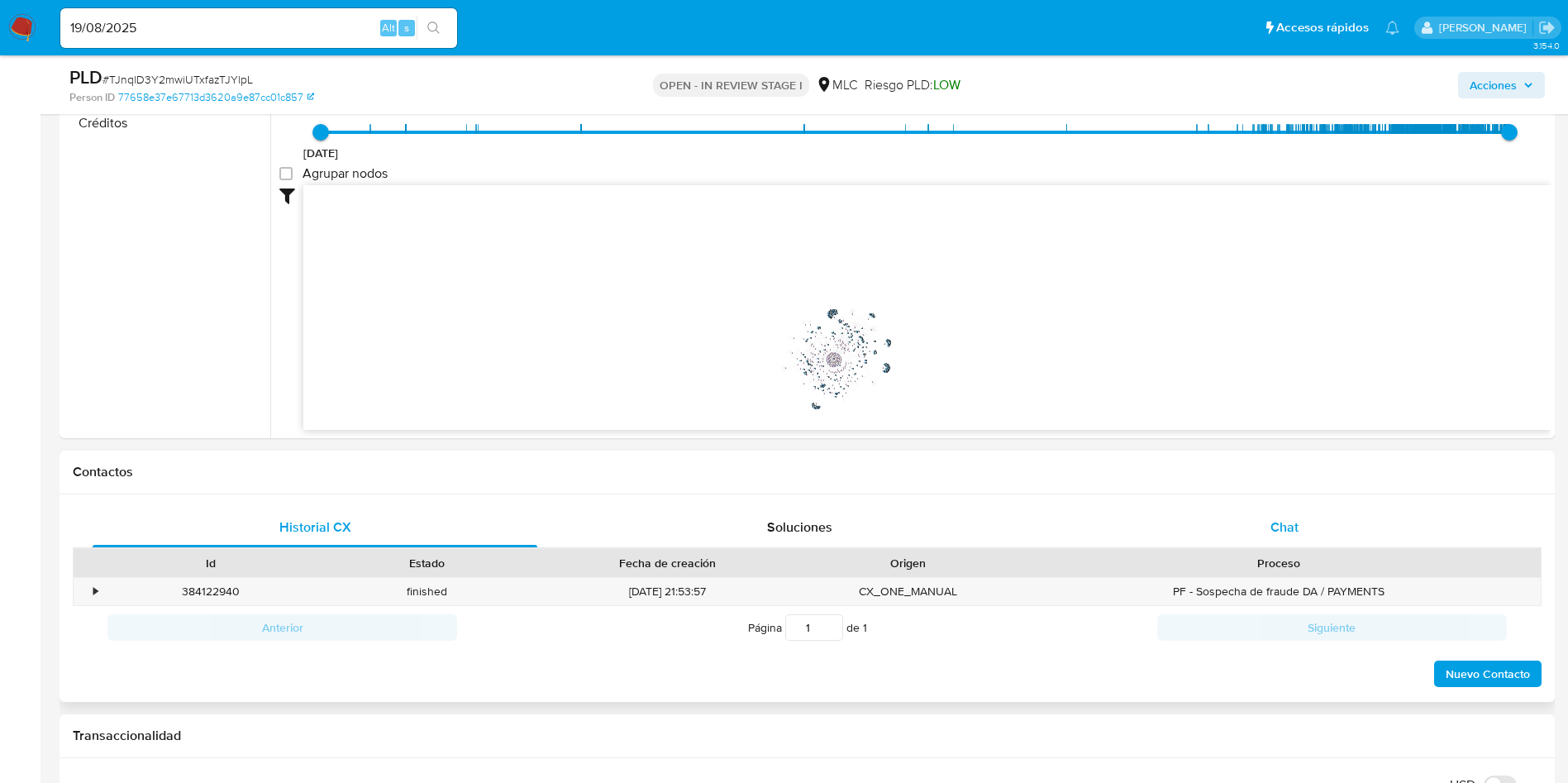
click at [1254, 522] on div "Chat" at bounding box center [1285, 527] width 445 height 40
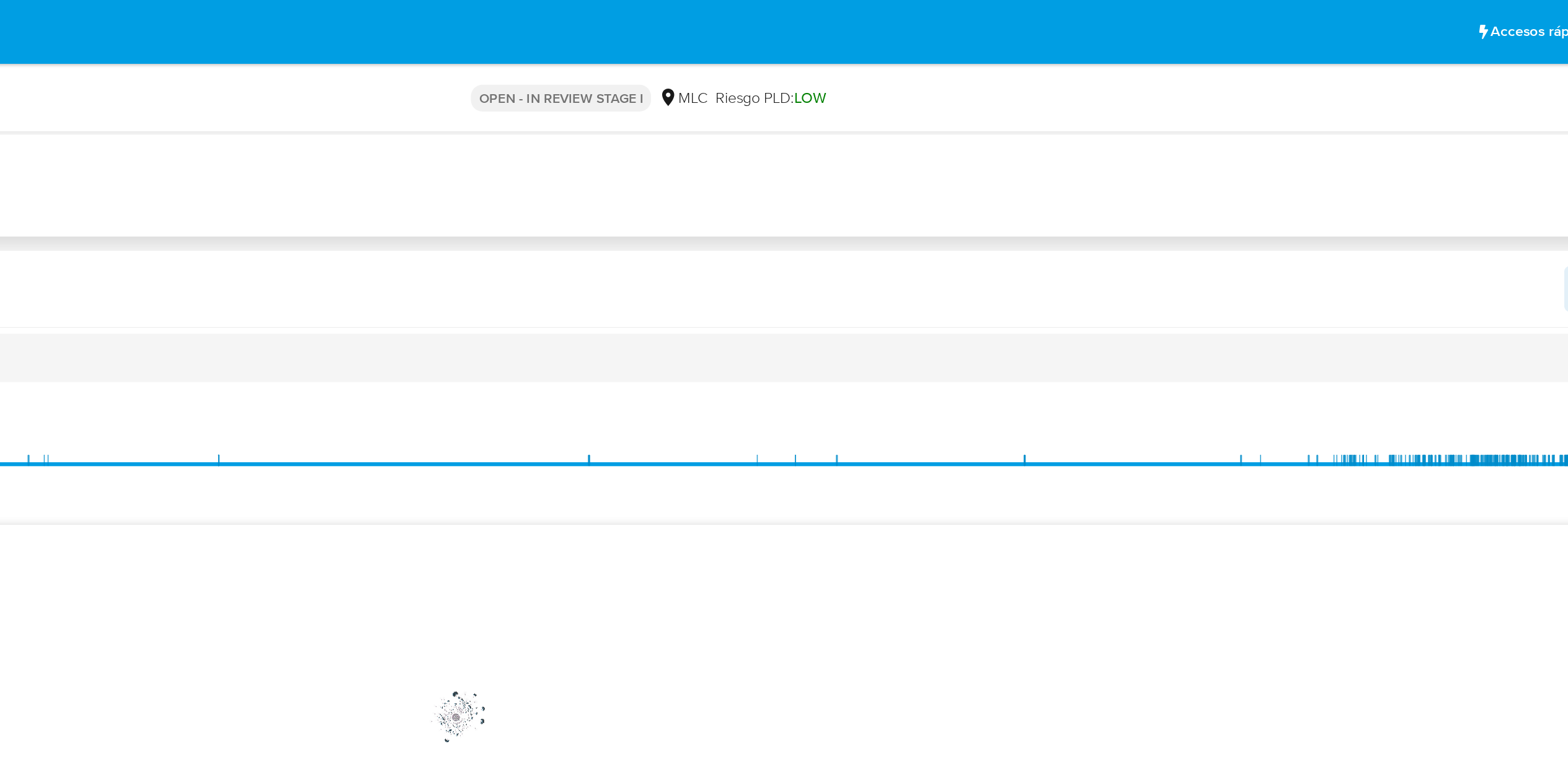
scroll to position [0, 0]
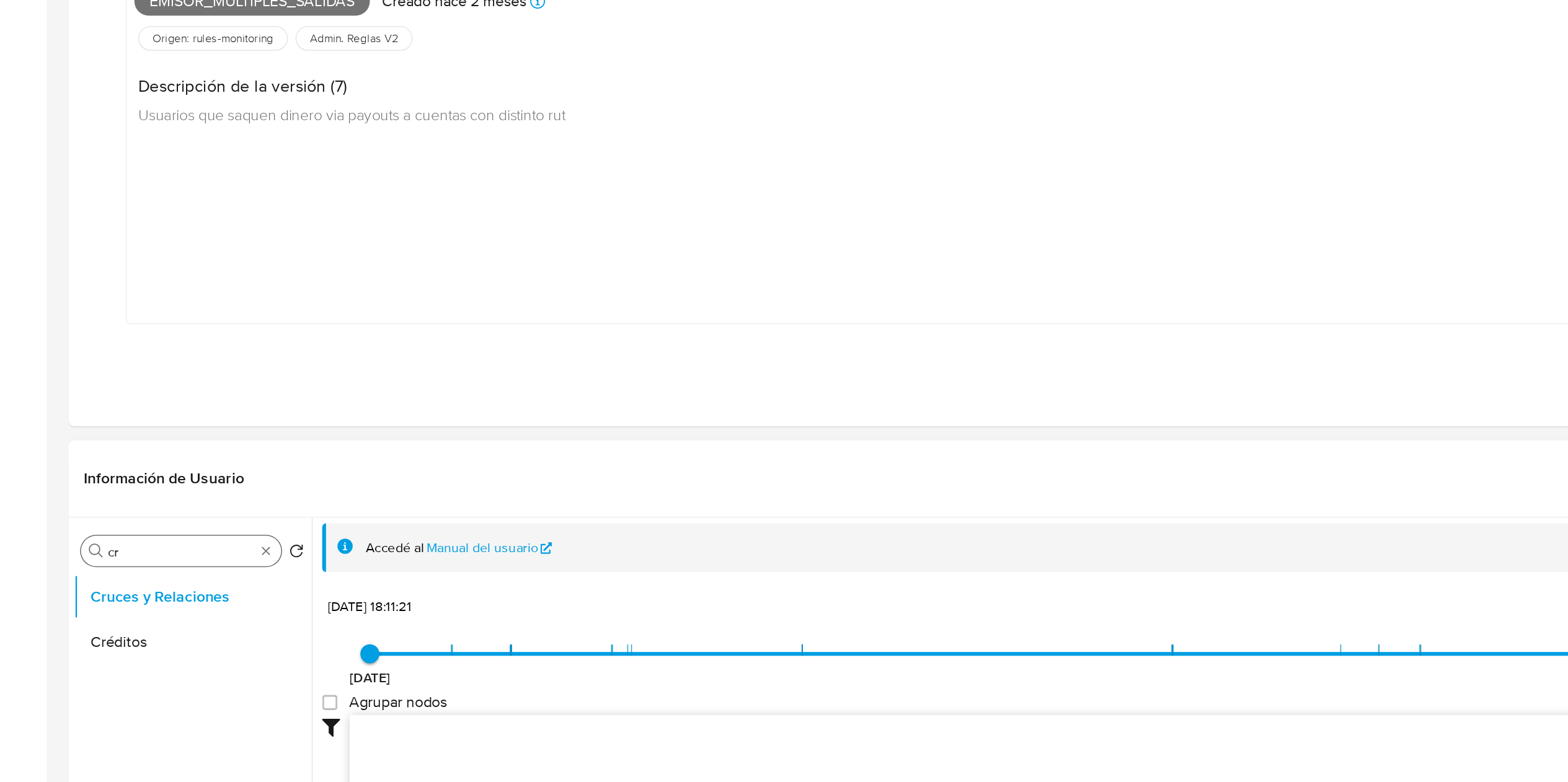
click at [106, 586] on input "cr" at bounding box center [118, 633] width 95 height 11
type input "doc"
click at [81, 586] on button "Documentación" at bounding box center [120, 692] width 145 height 30
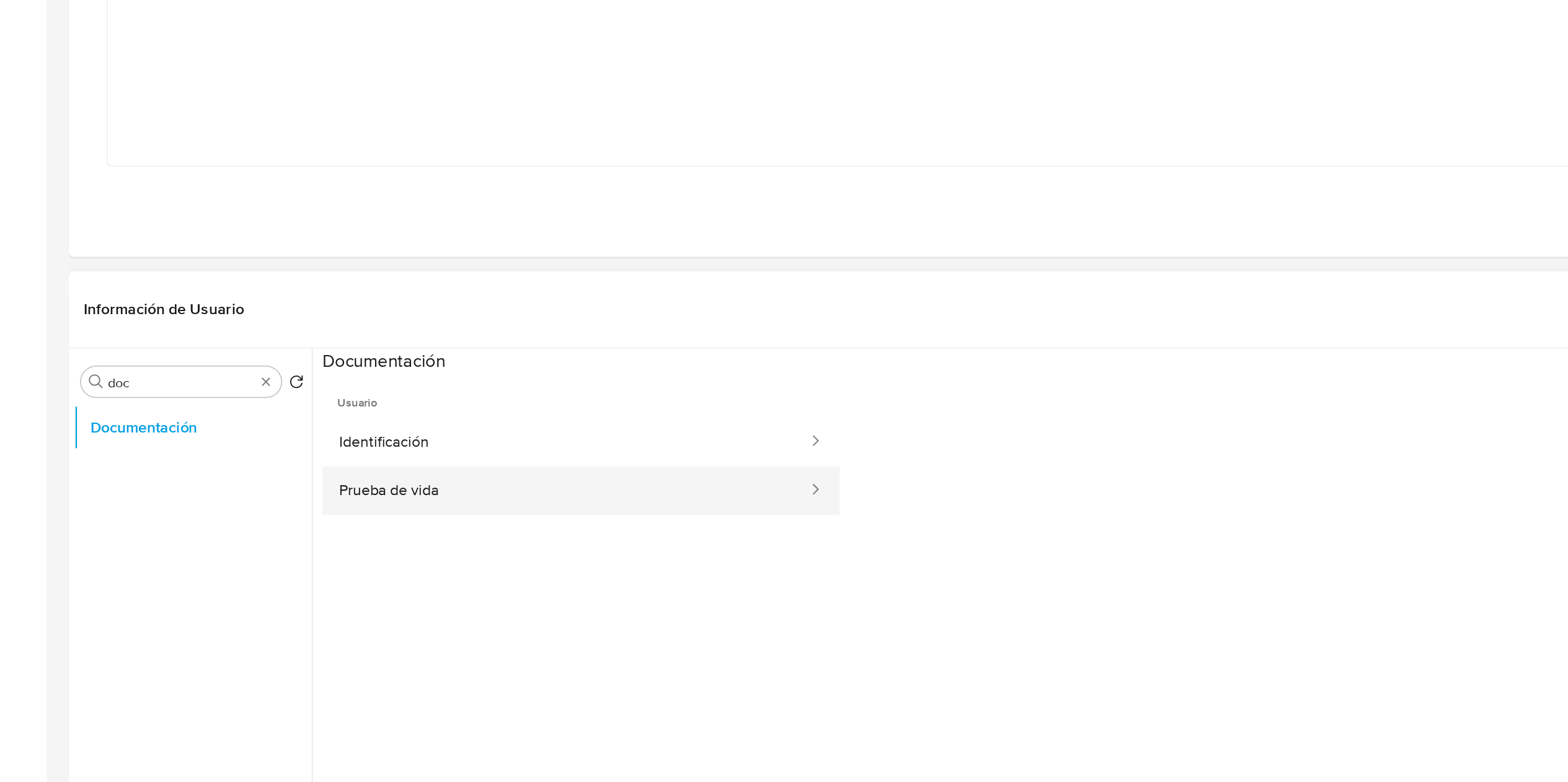
scroll to position [81, 0]
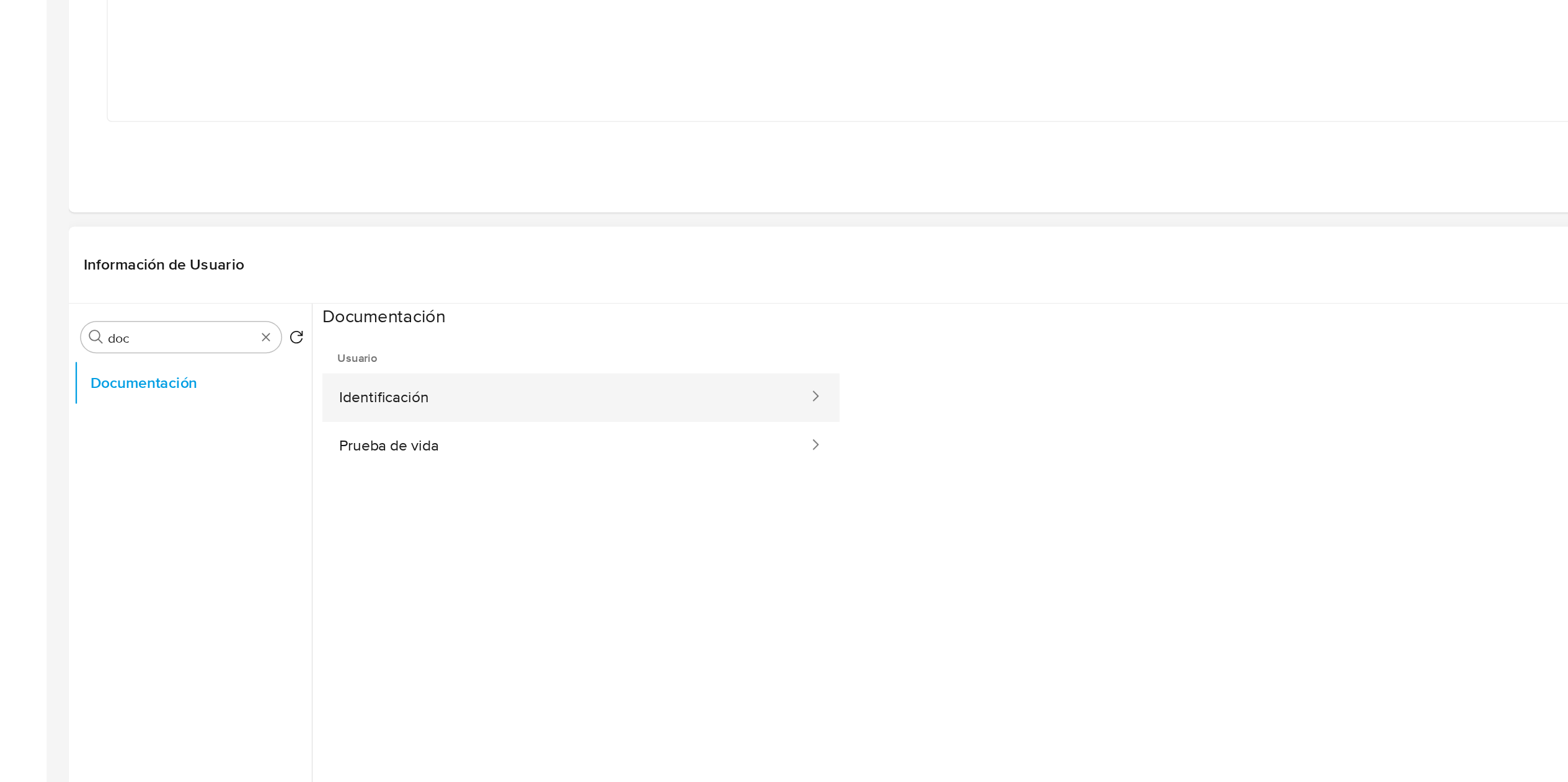
click at [317, 546] on button "Identificación" at bounding box center [368, 532] width 317 height 31
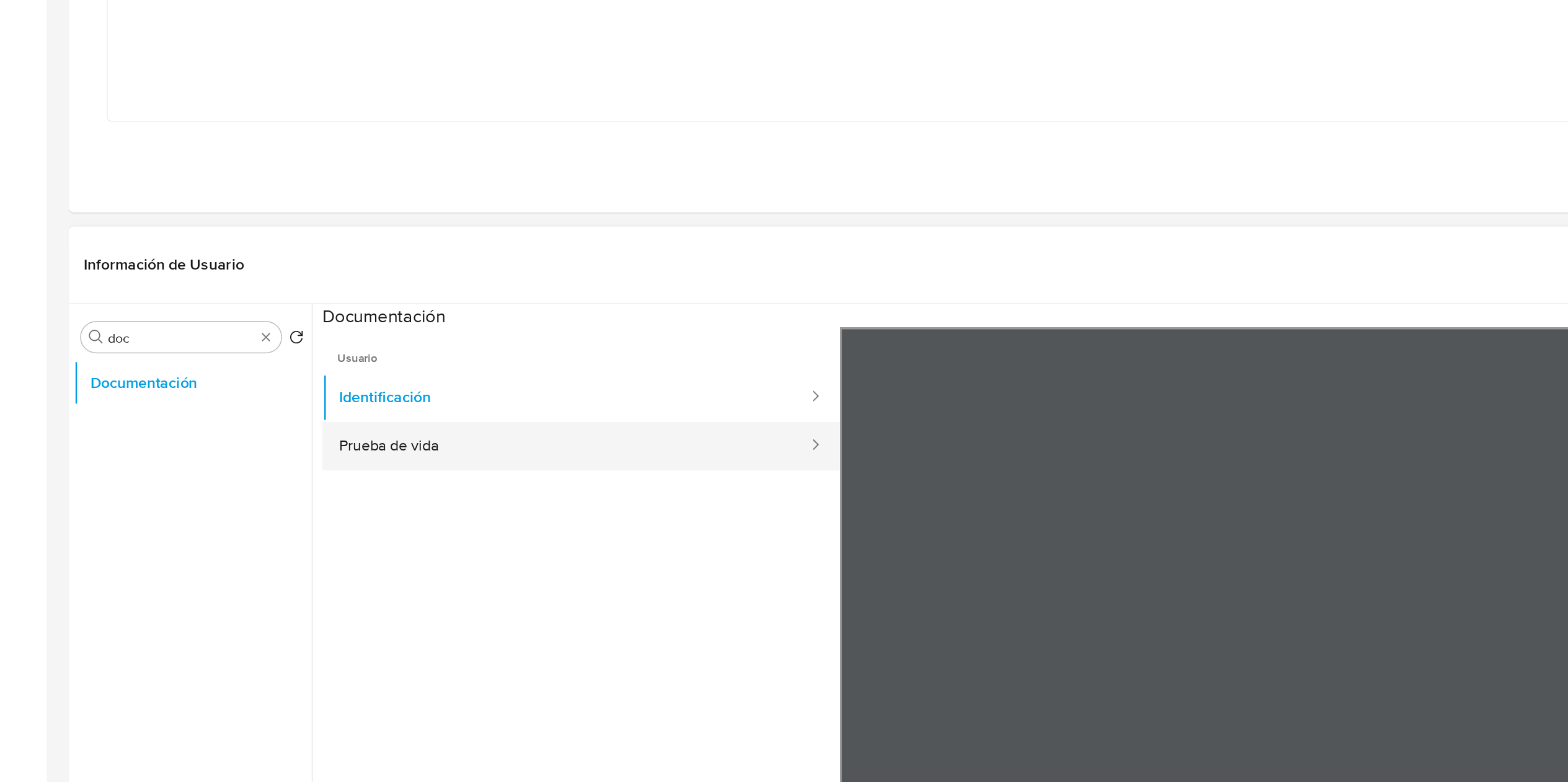
click at [286, 560] on button "Prueba de vida" at bounding box center [368, 563] width 317 height 31
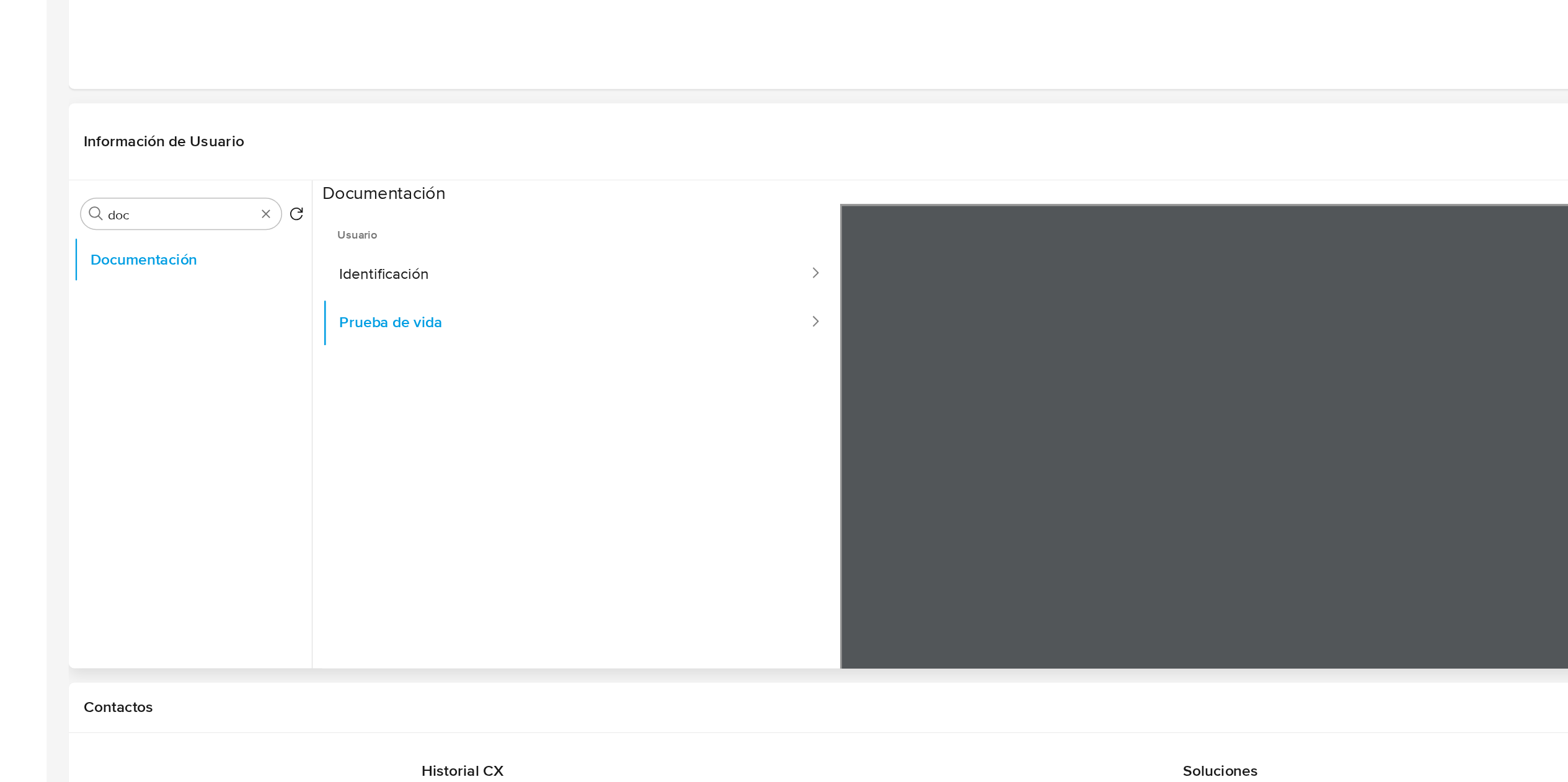
scroll to position [161, 0]
drag, startPoint x: 786, startPoint y: 596, endPoint x: 542, endPoint y: 588, distance: 244.1
click at [538, 586] on div "Usuario Identificación Prueba de vida" at bounding box center [882, 605] width 1345 height 397
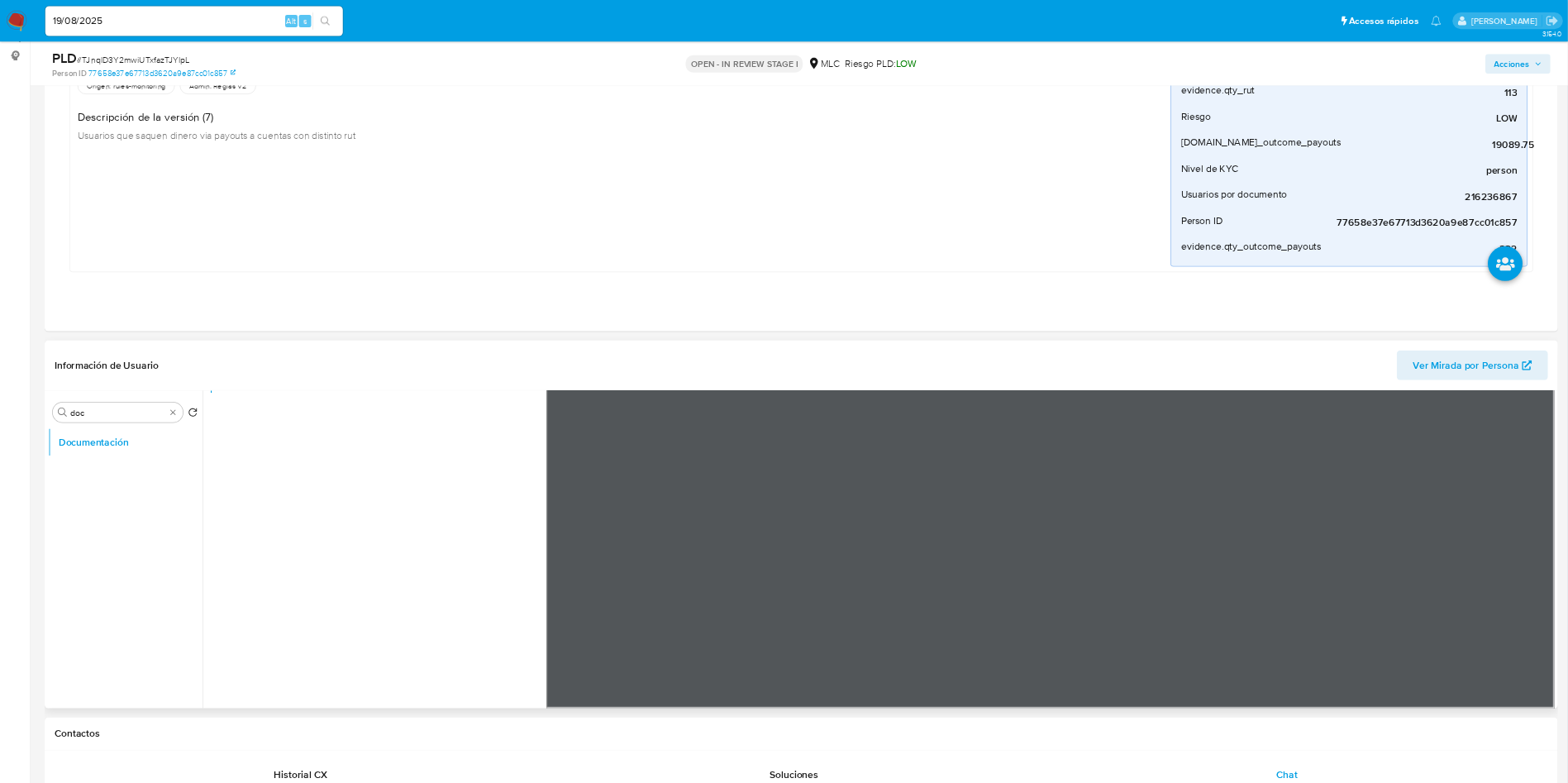
scroll to position [0, 0]
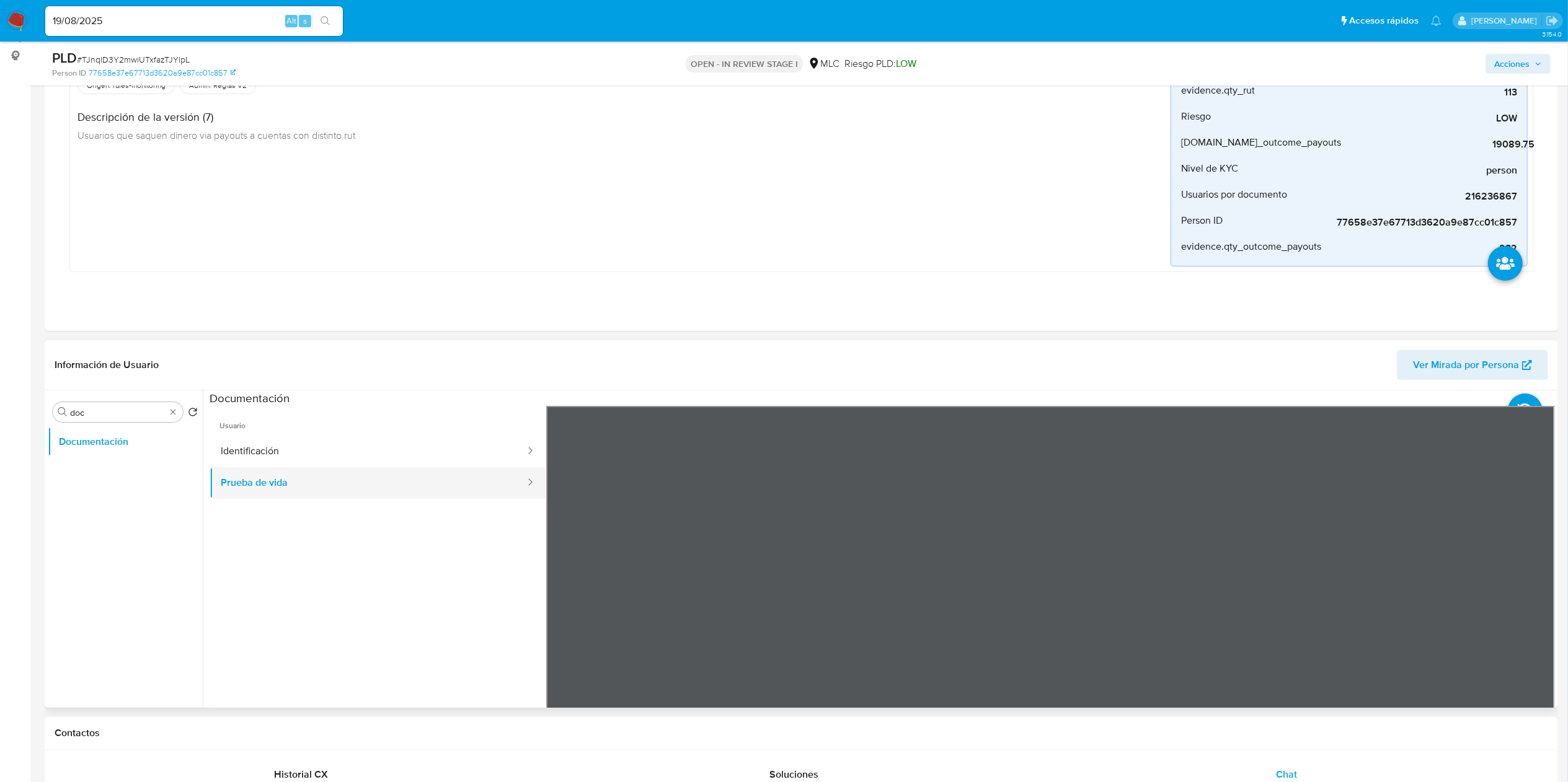
click at [331, 470] on button "Prueba de vida" at bounding box center [368, 482] width 317 height 31
click at [350, 455] on button "Identificación" at bounding box center [368, 451] width 317 height 31
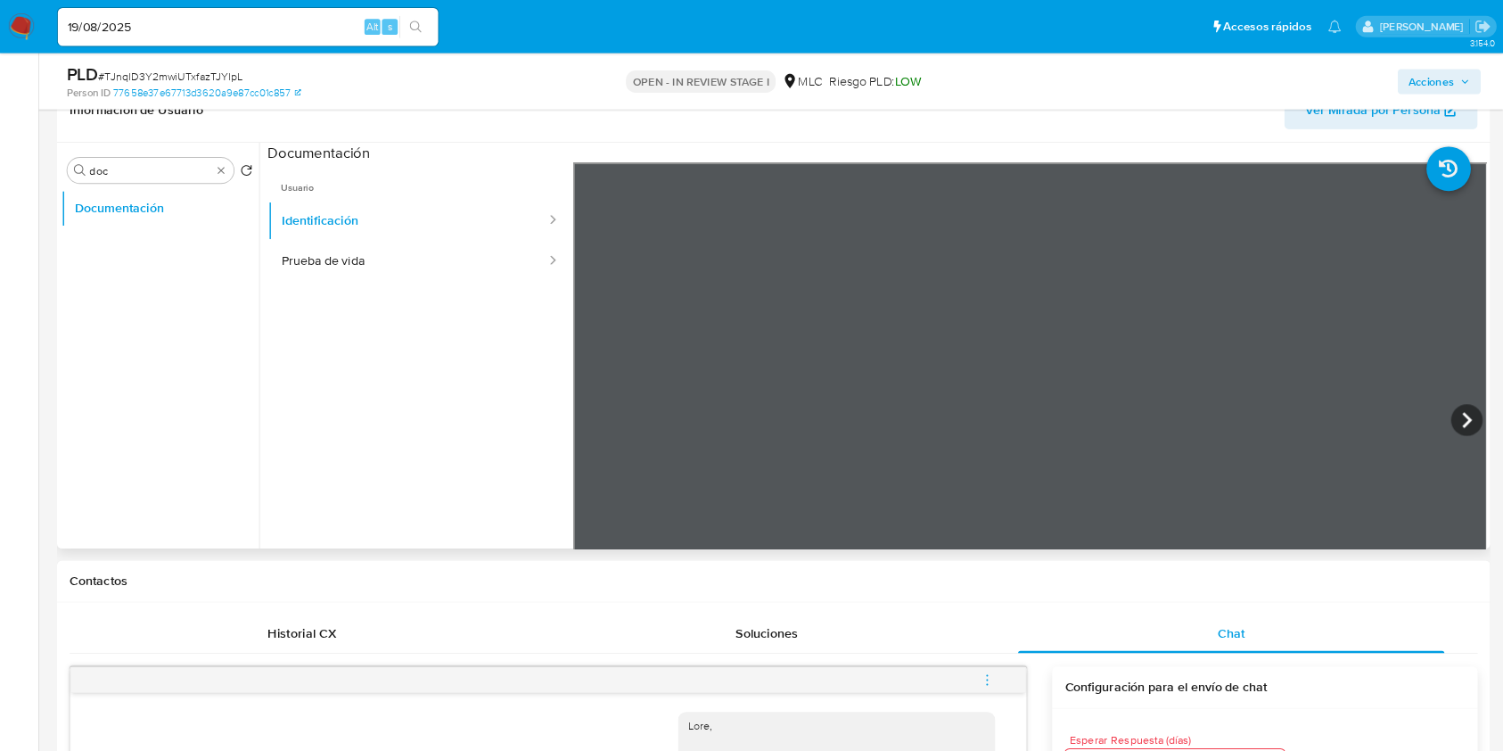
scroll to position [633, 0]
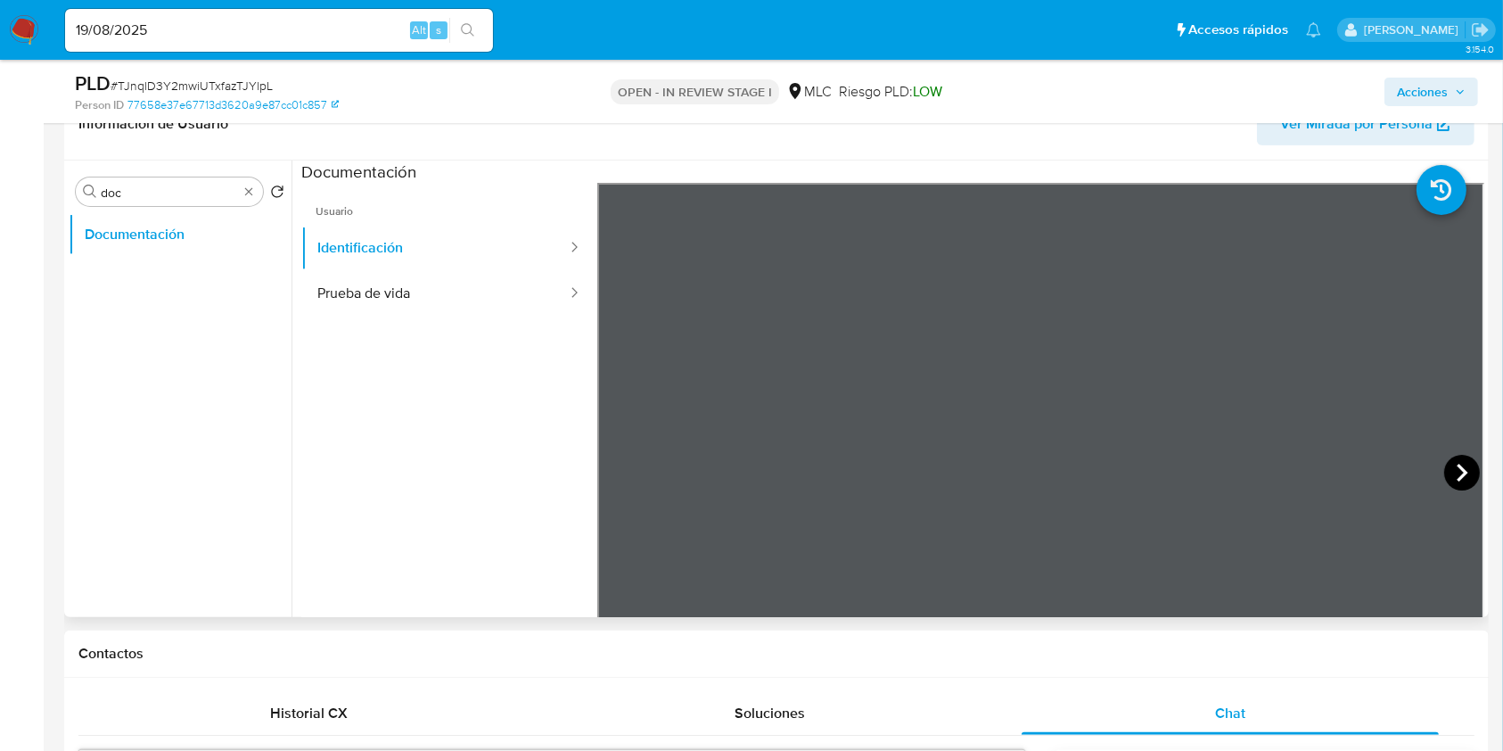
click at [1459, 481] on icon at bounding box center [1462, 473] width 36 height 36
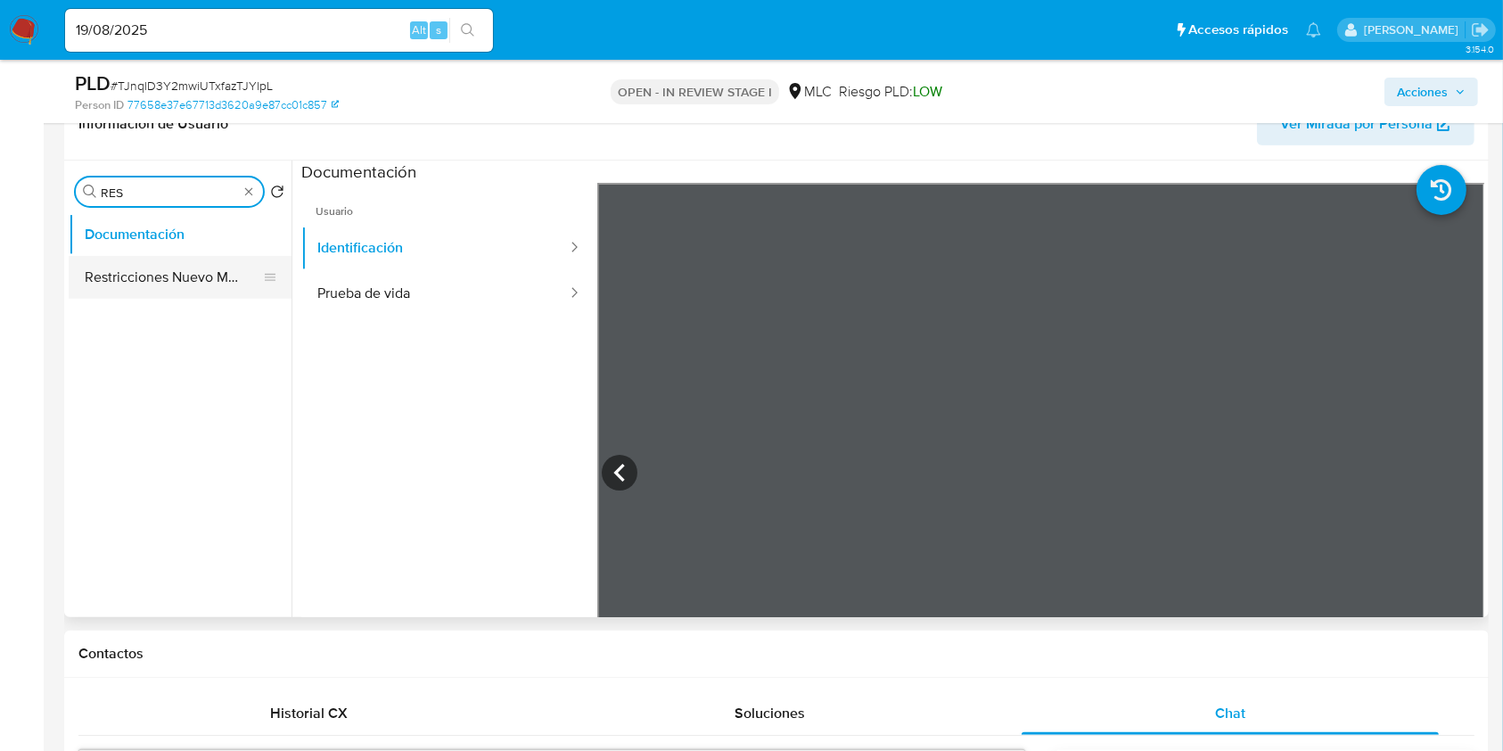
type input "RES"
click at [140, 288] on button "Restricciones Nuevo Mundo" at bounding box center [173, 277] width 209 height 43
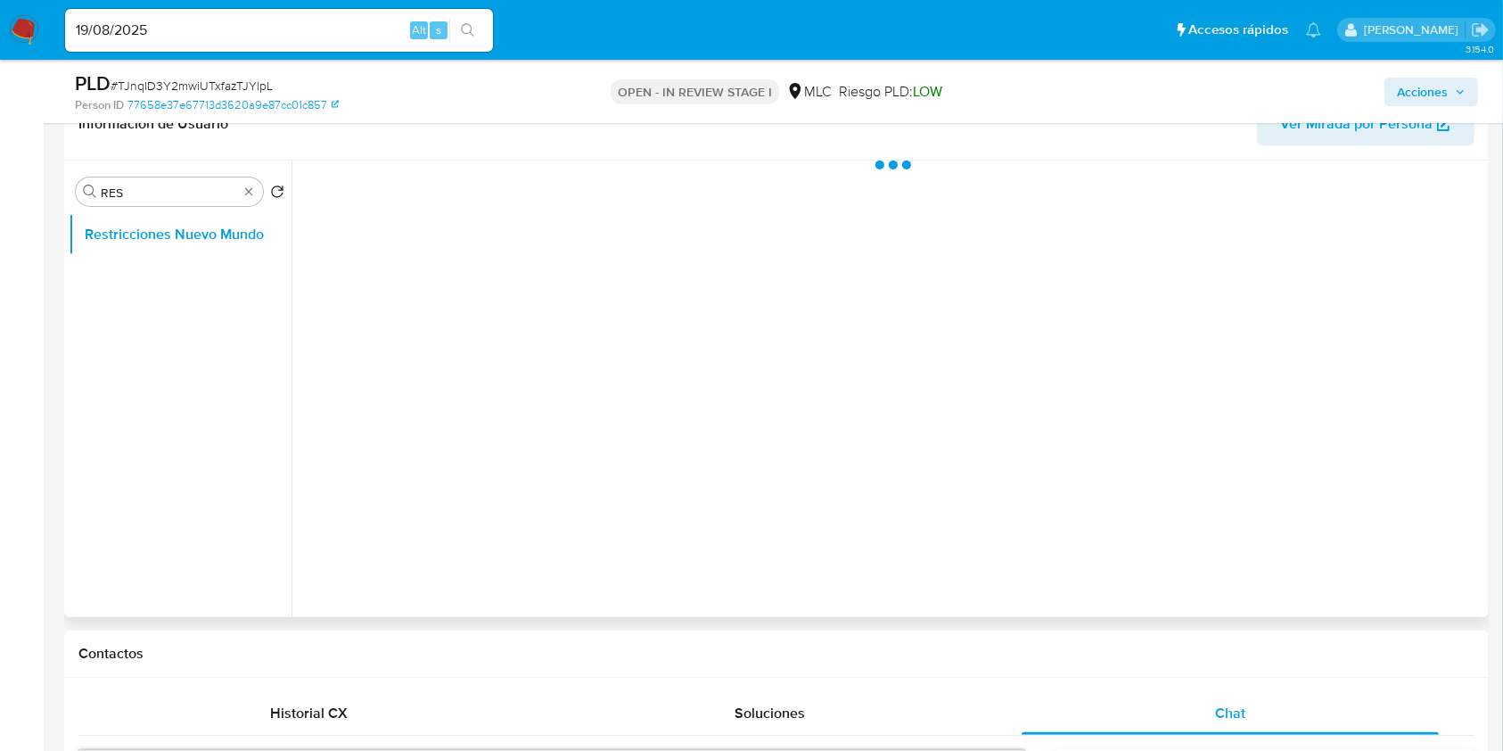
click at [149, 276] on ul "Restricciones Nuevo Mundo" at bounding box center [180, 414] width 223 height 402
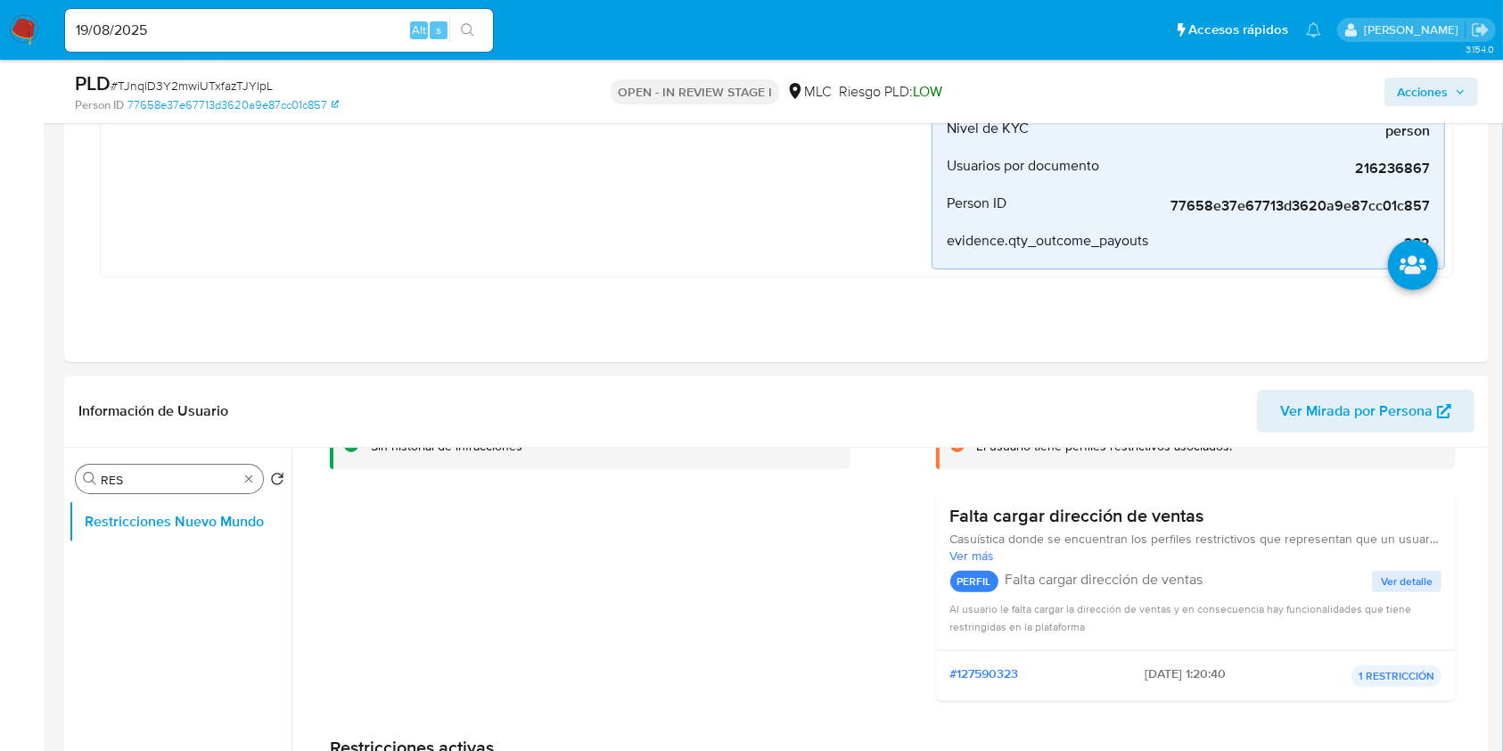
scroll to position [357, 0]
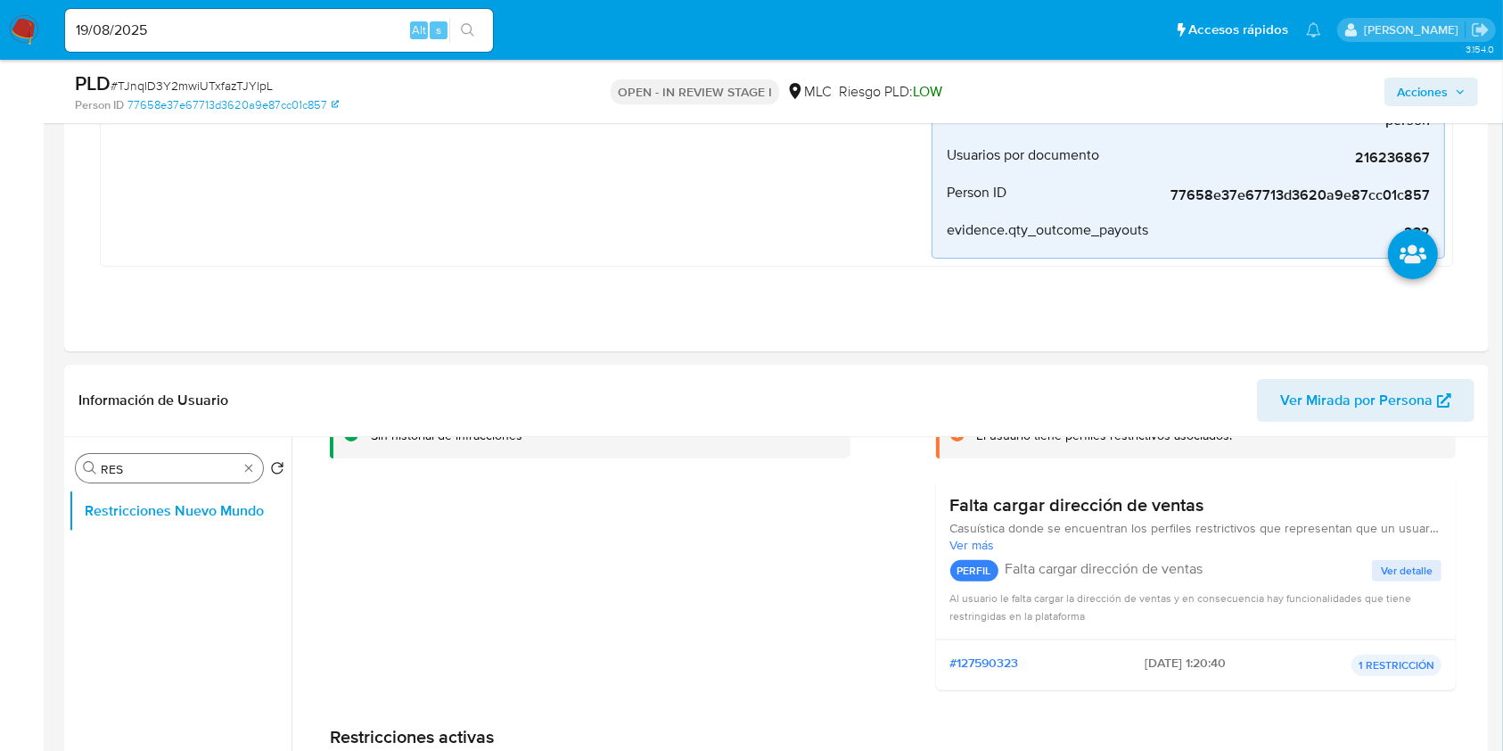
click at [239, 469] on div "Buscar RES" at bounding box center [169, 468] width 187 height 29
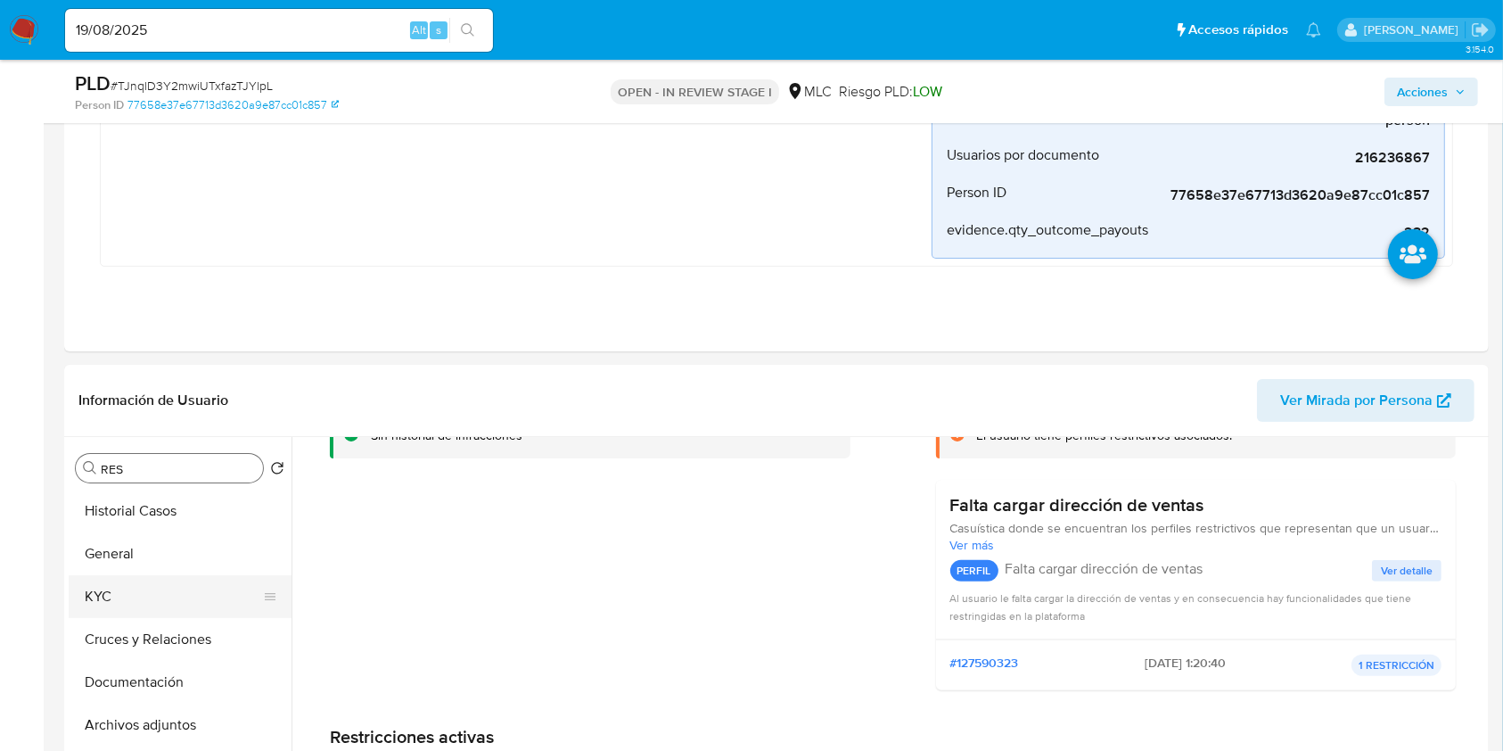
click at [152, 592] on button "KYC" at bounding box center [173, 596] width 209 height 43
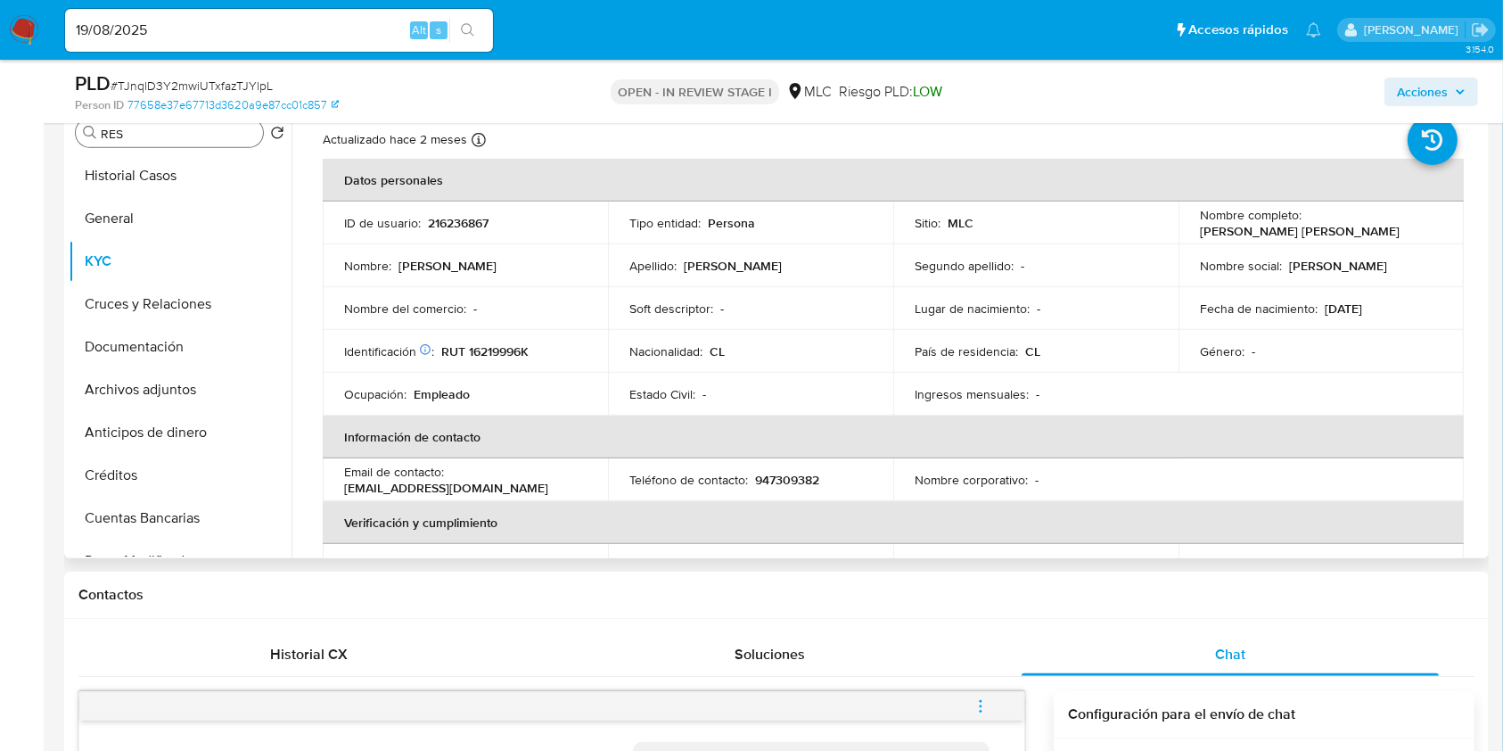
scroll to position [0, 0]
